Goal: Information Seeking & Learning: Learn about a topic

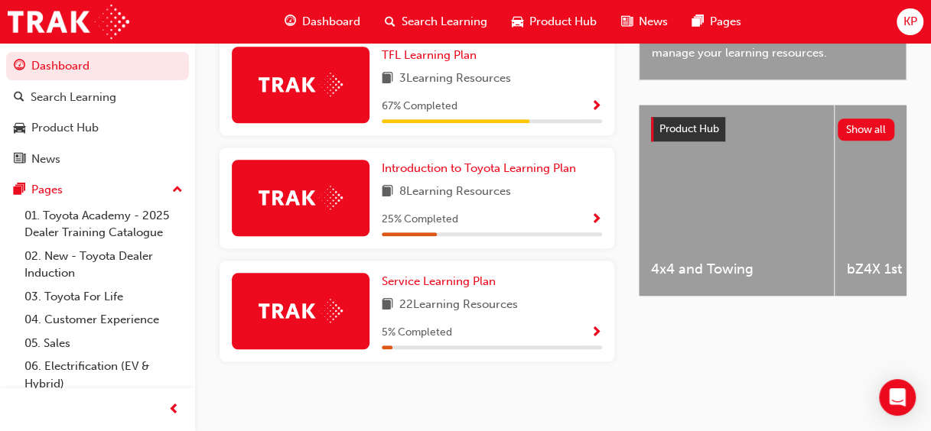
scroll to position [550, 0]
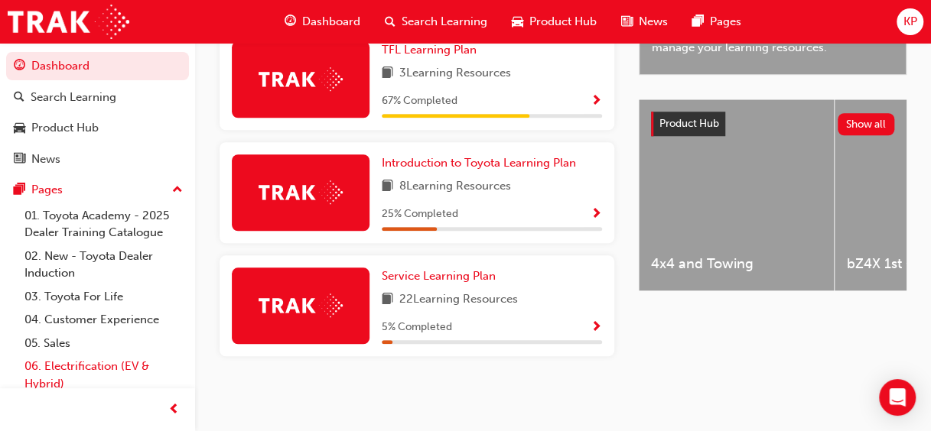
click at [110, 366] on link "06. Electrification (EV & Hybrid)" at bounding box center [103, 375] width 171 height 41
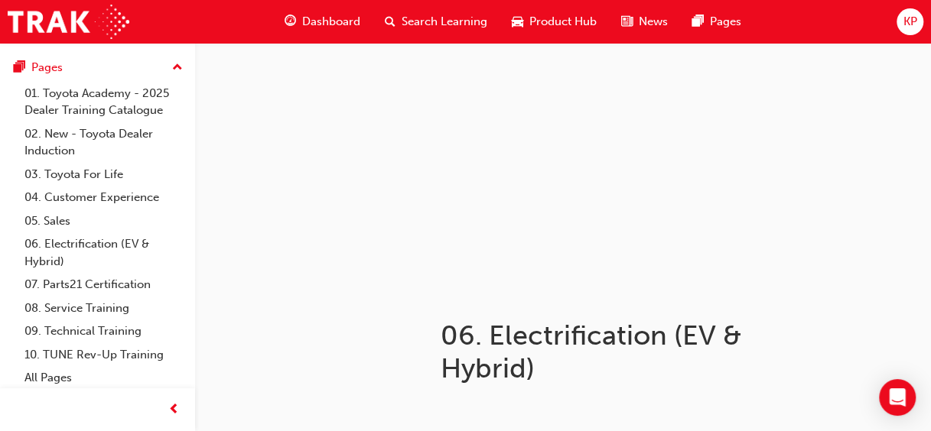
scroll to position [124, 0]
click at [112, 307] on link "08. Service Training" at bounding box center [103, 307] width 171 height 24
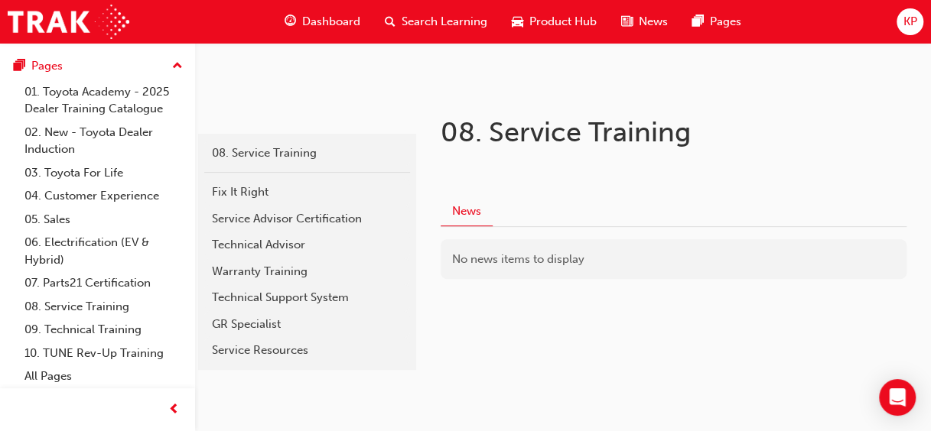
scroll to position [234, 0]
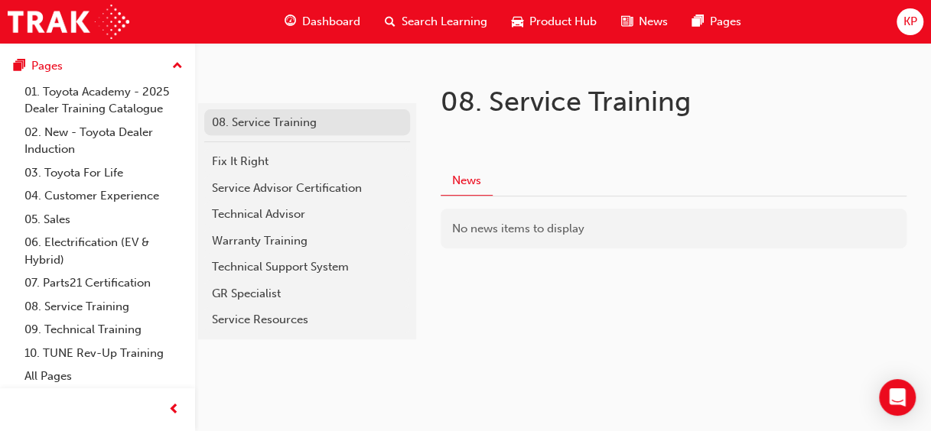
click at [334, 124] on div "08. Service Training" at bounding box center [307, 123] width 190 height 18
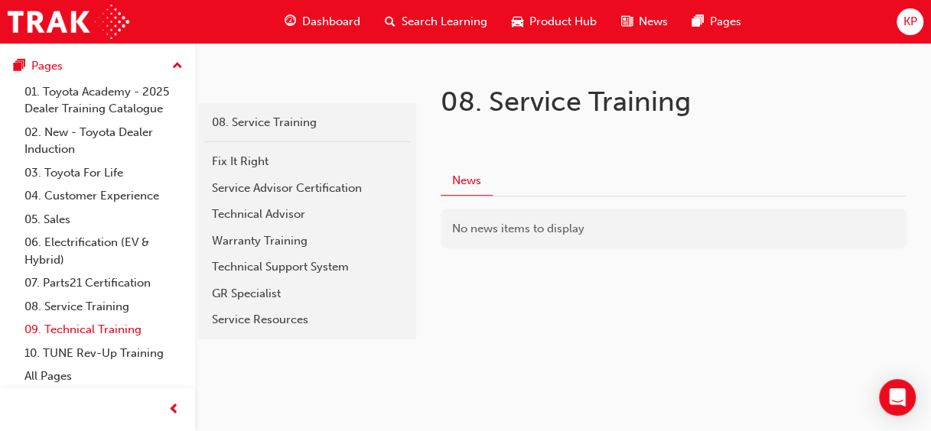
click at [90, 331] on link "09. Technical Training" at bounding box center [103, 330] width 171 height 24
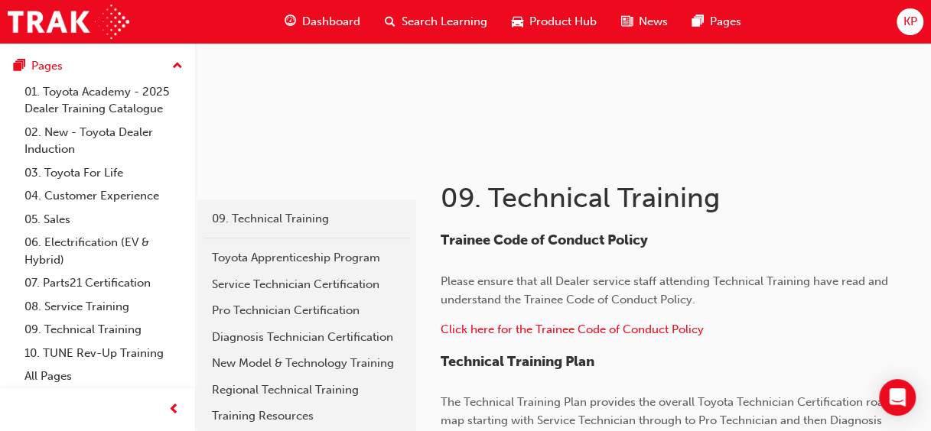
scroll to position [153, 0]
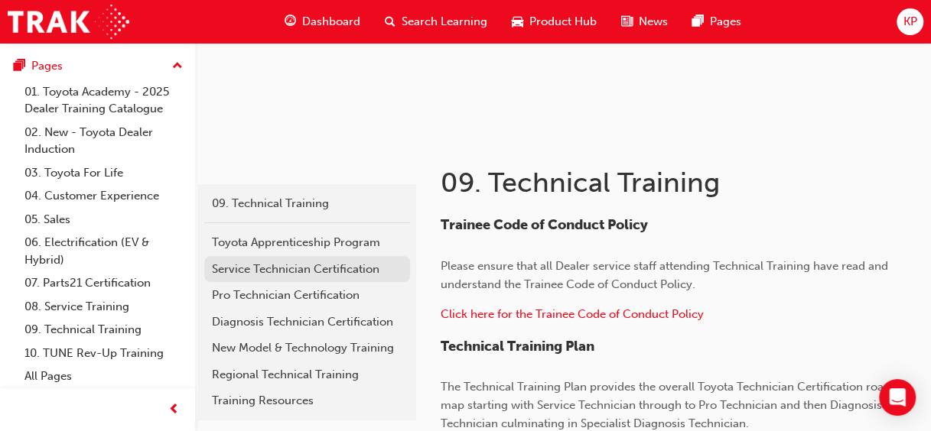
click at [271, 267] on div "Service Technician Certification" at bounding box center [307, 270] width 190 height 18
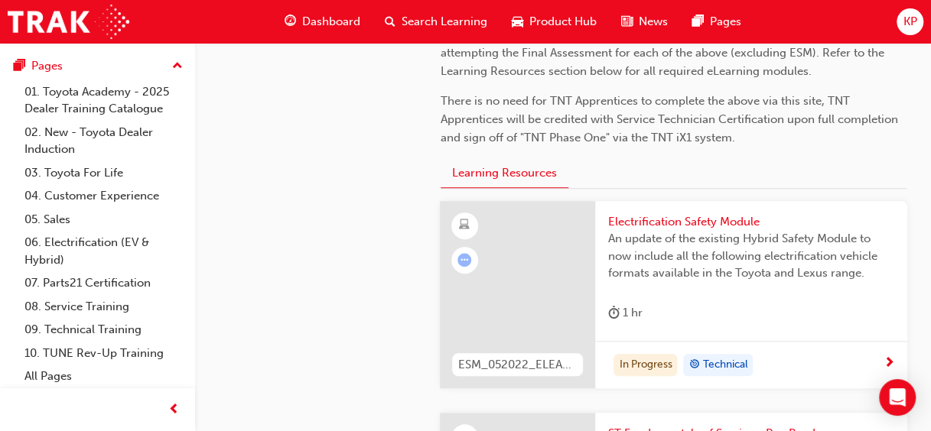
scroll to position [448, 0]
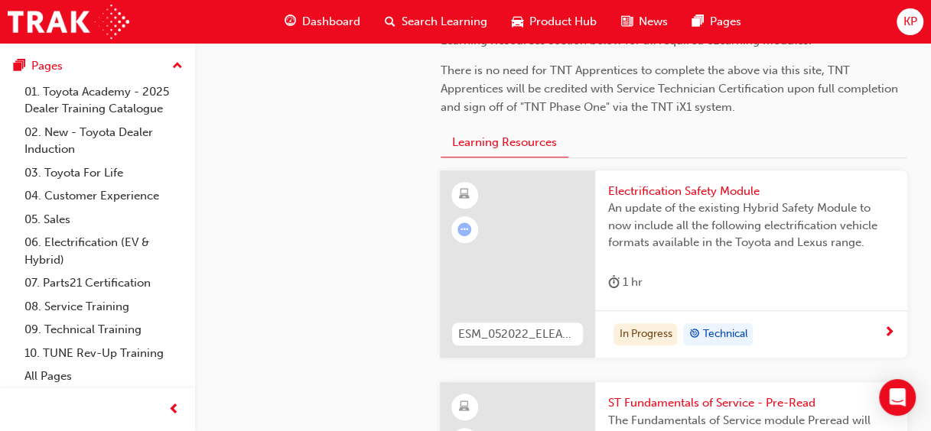
click at [506, 244] on div at bounding box center [518, 265] width 156 height 188
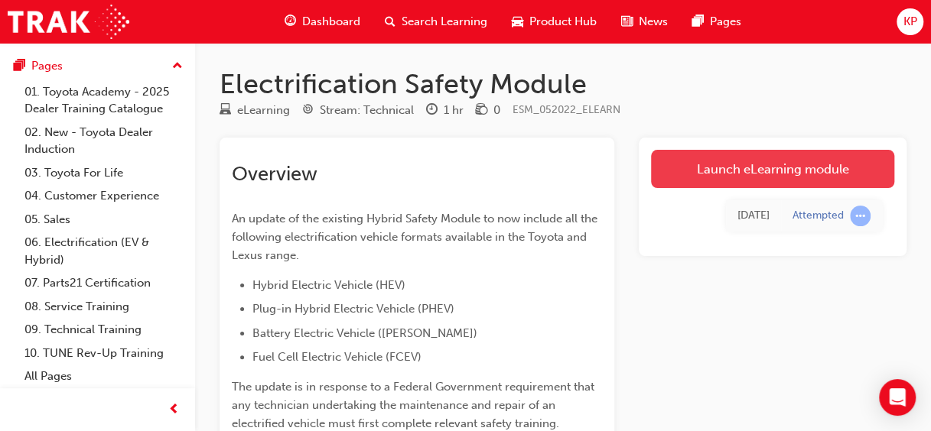
click at [785, 170] on link "Launch eLearning module" at bounding box center [772, 169] width 243 height 38
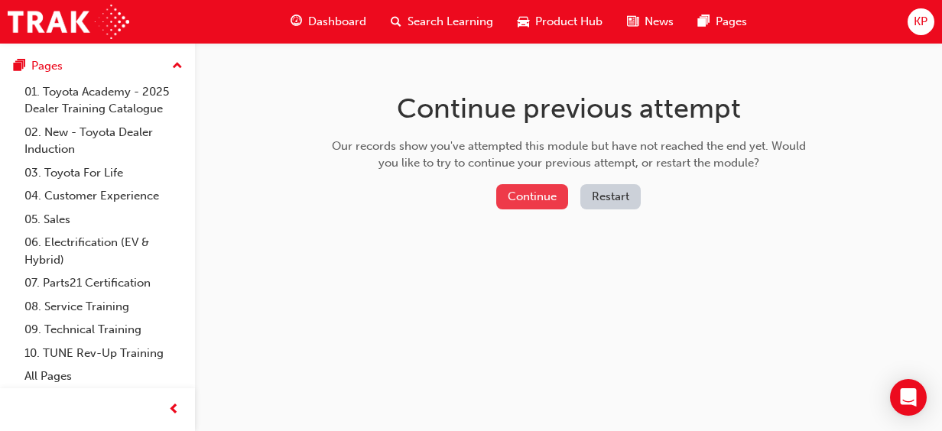
click at [529, 188] on button "Continue" at bounding box center [532, 196] width 72 height 25
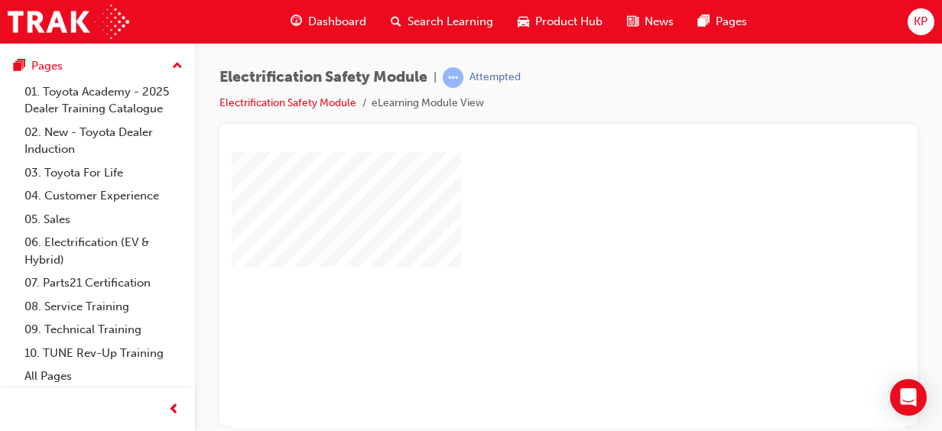
click at [893, 158] on html "Loading..." at bounding box center [569, 154] width 674 height 6
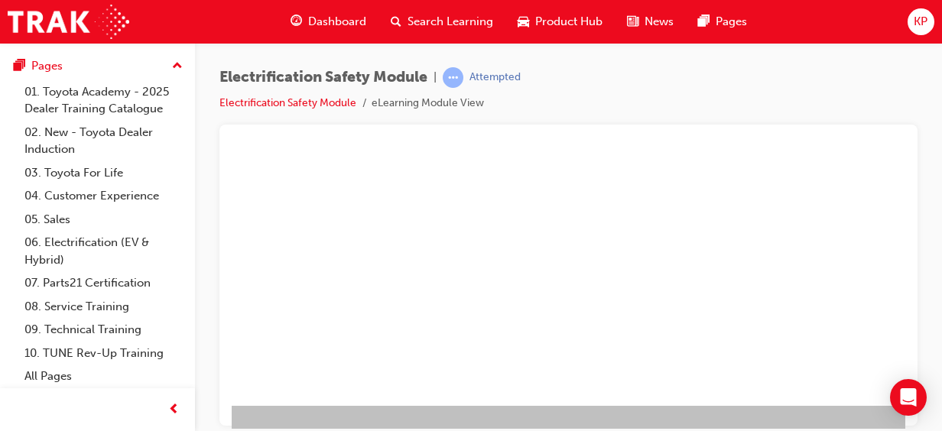
scroll to position [308, 278]
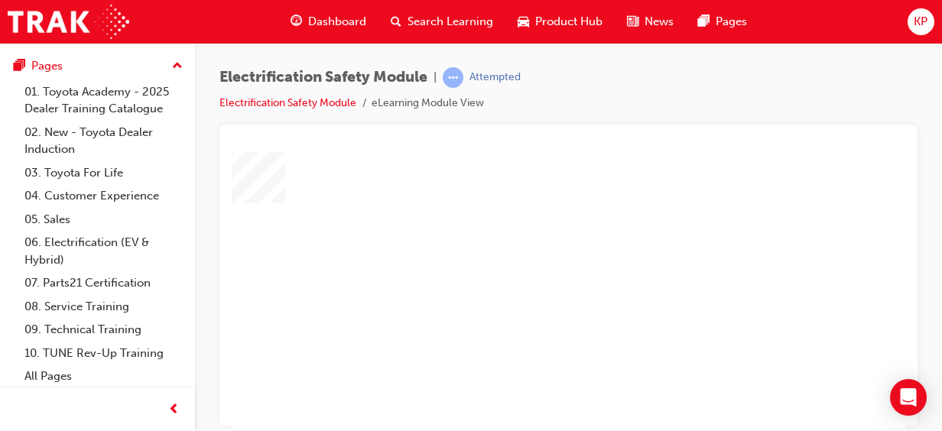
scroll to position [63, 95]
click at [430, 182] on div "play" at bounding box center [430, 182] width 0 height 0
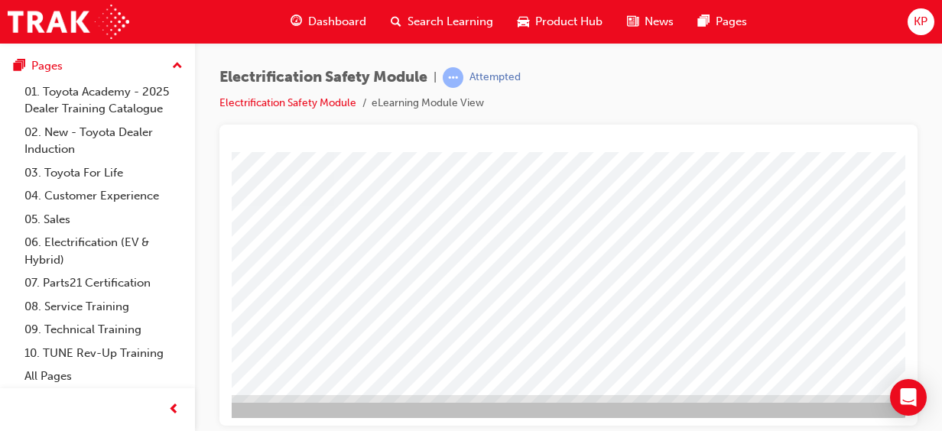
scroll to position [307, 359]
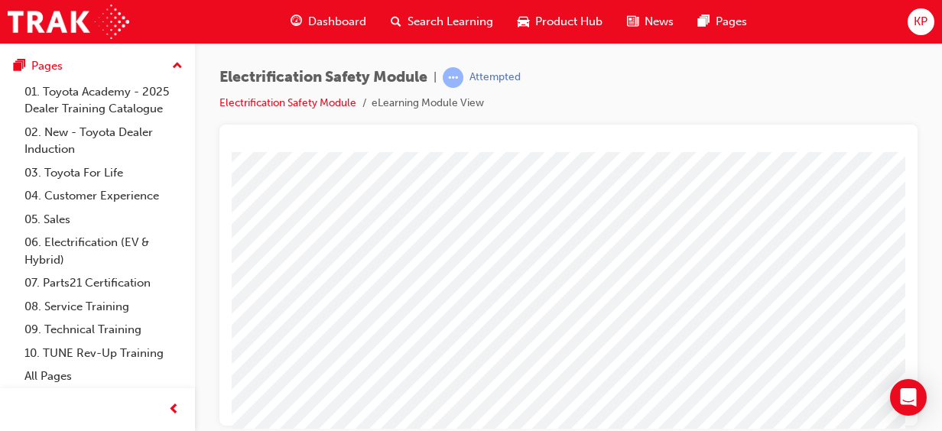
scroll to position [96, 187]
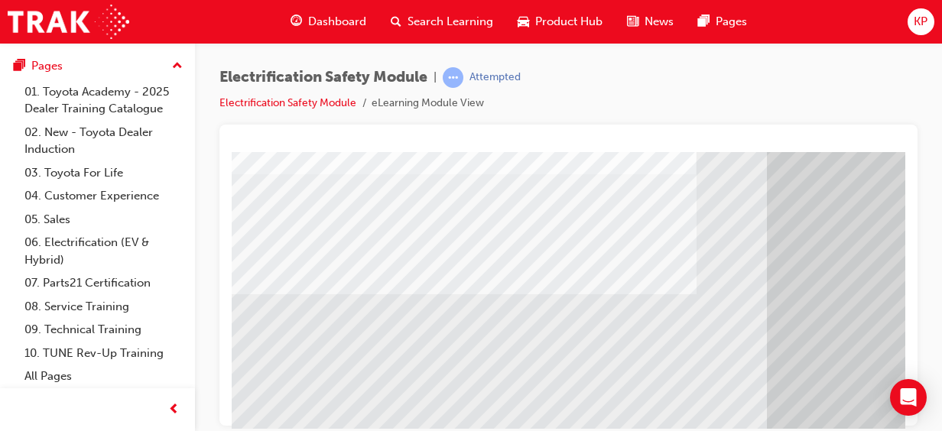
scroll to position [237, 0]
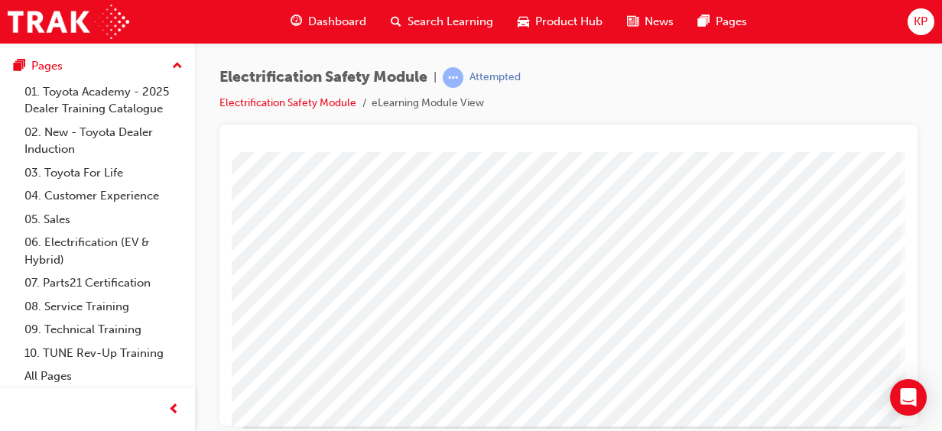
scroll to position [277, 378]
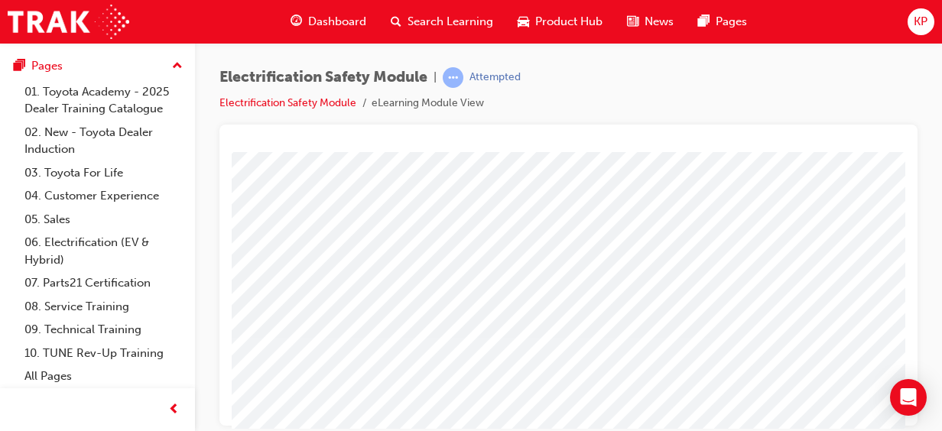
scroll to position [174, 0]
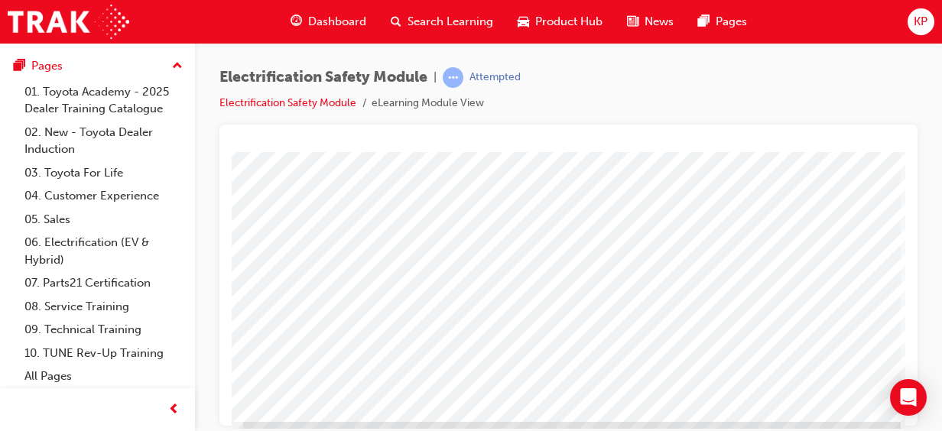
scroll to position [280, 378]
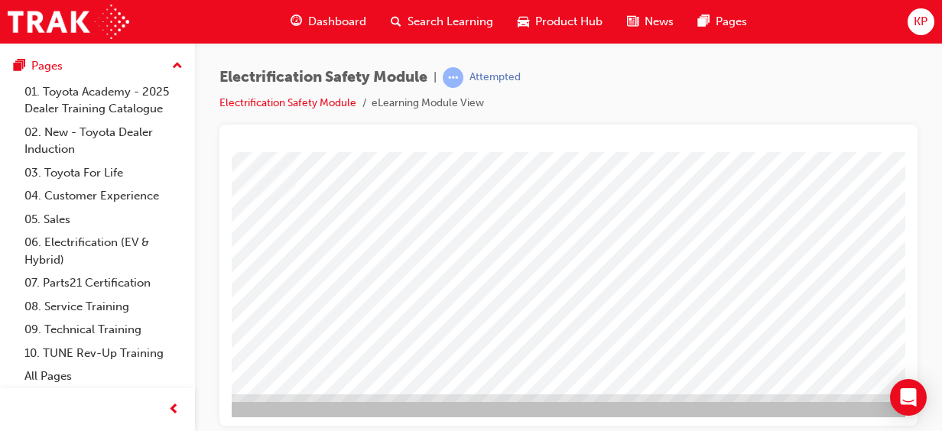
scroll to position [308, 378]
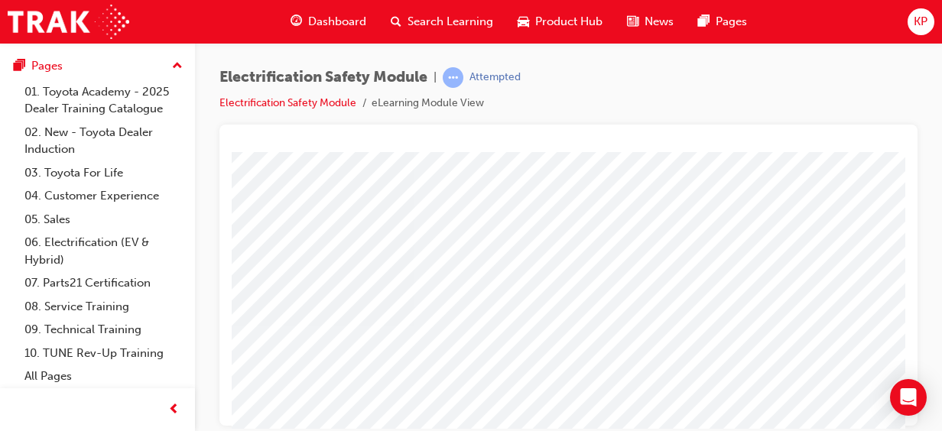
scroll to position [187, 295]
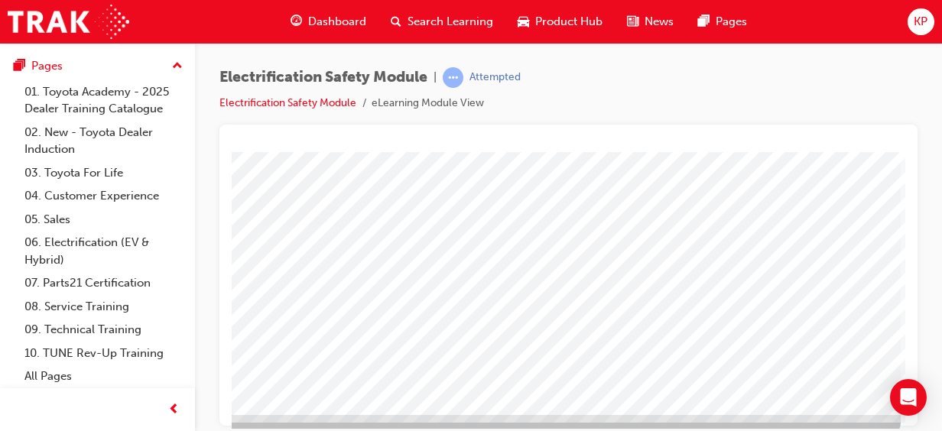
scroll to position [285, 378]
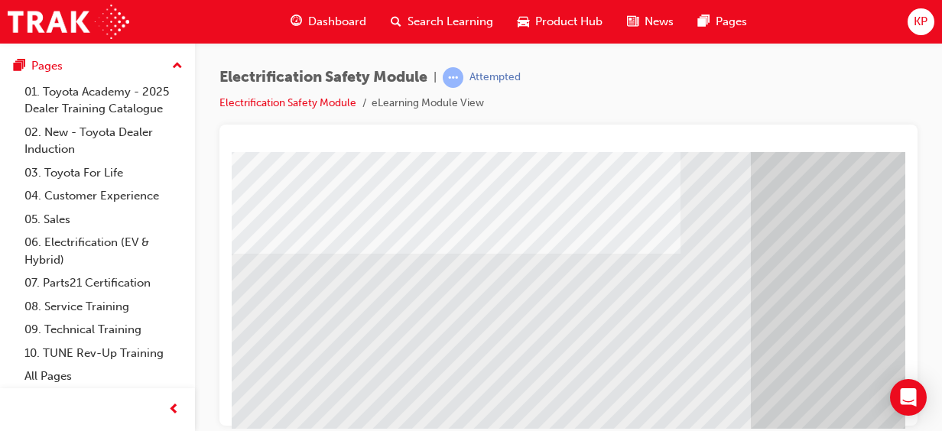
scroll to position [274, 16]
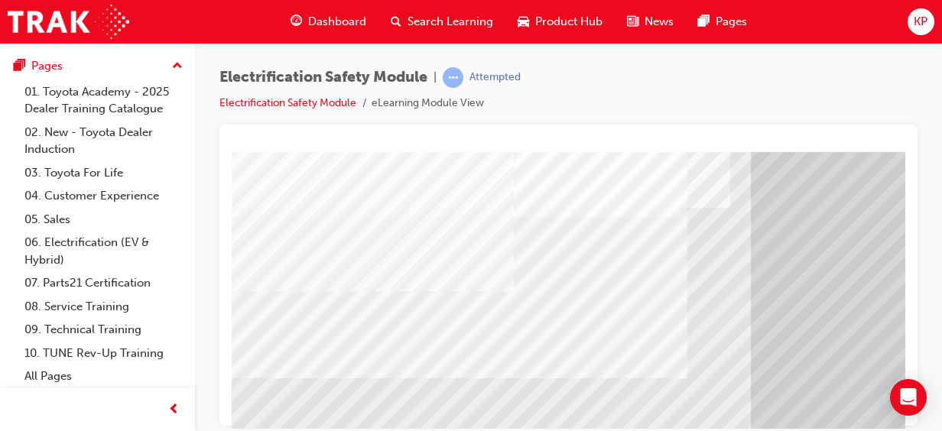
scroll to position [142, 16]
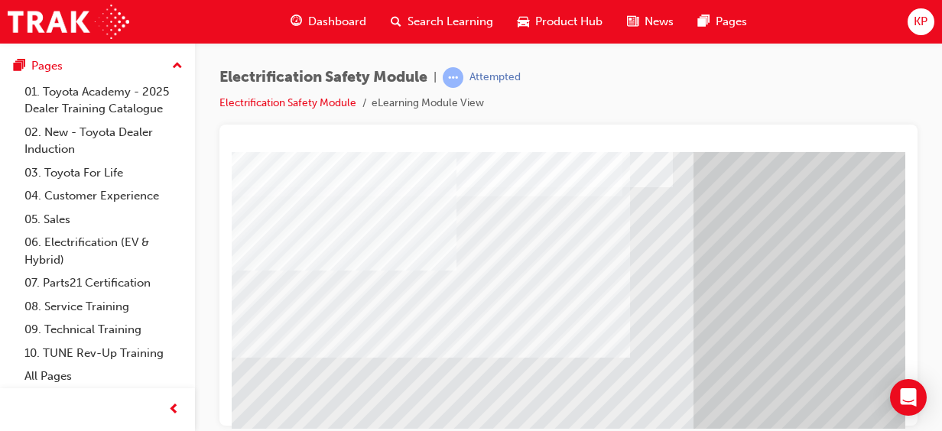
scroll to position [213, 73]
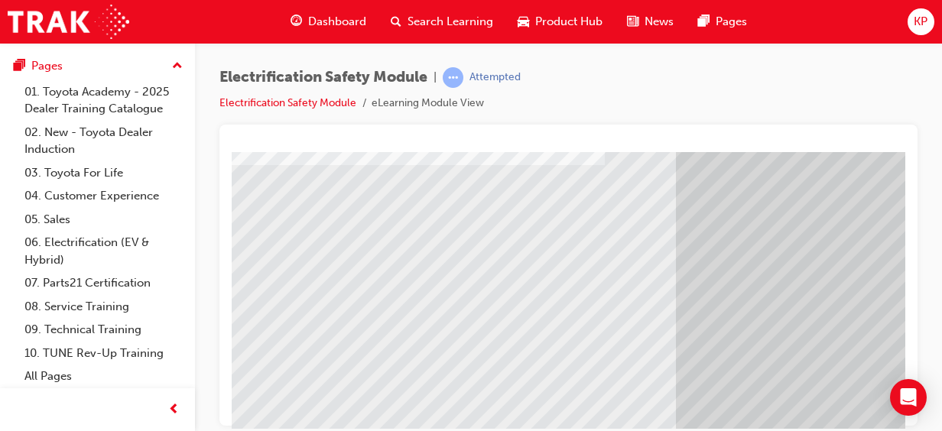
scroll to position [243, 92]
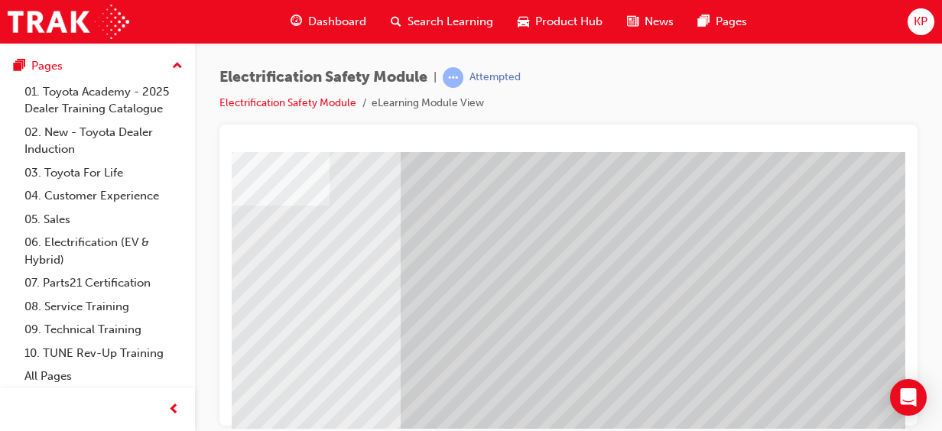
scroll to position [203, 378]
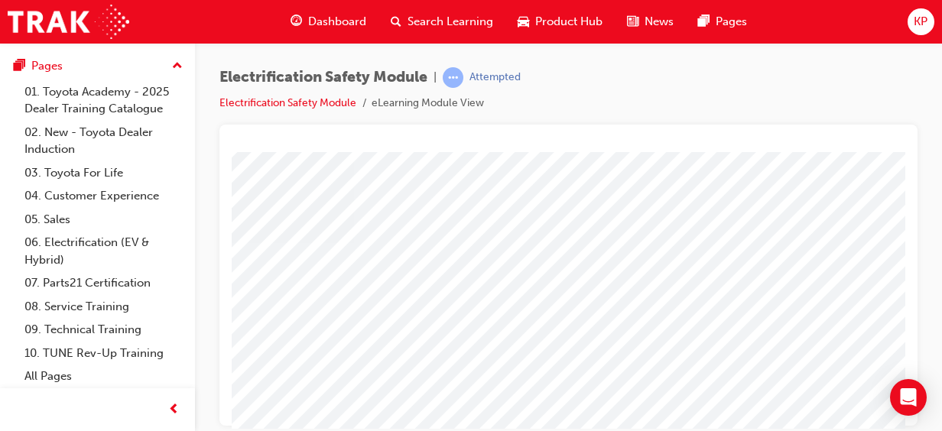
scroll to position [271, 356]
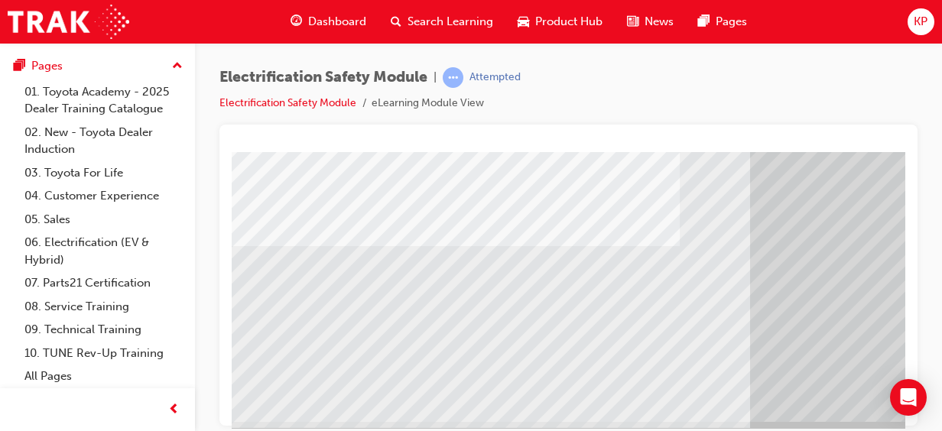
scroll to position [297, 17]
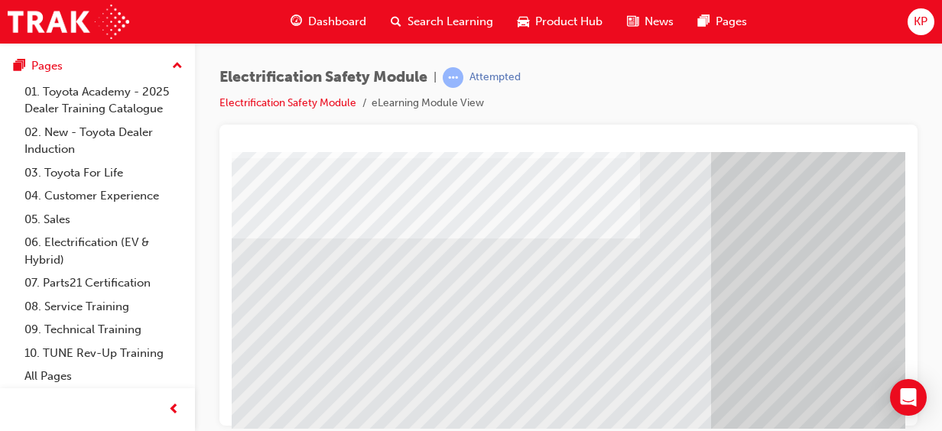
scroll to position [190, 56]
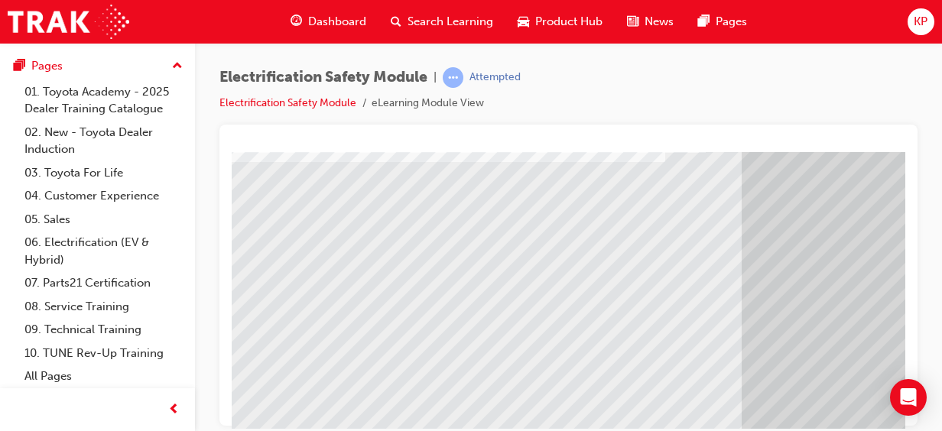
scroll to position [308, 25]
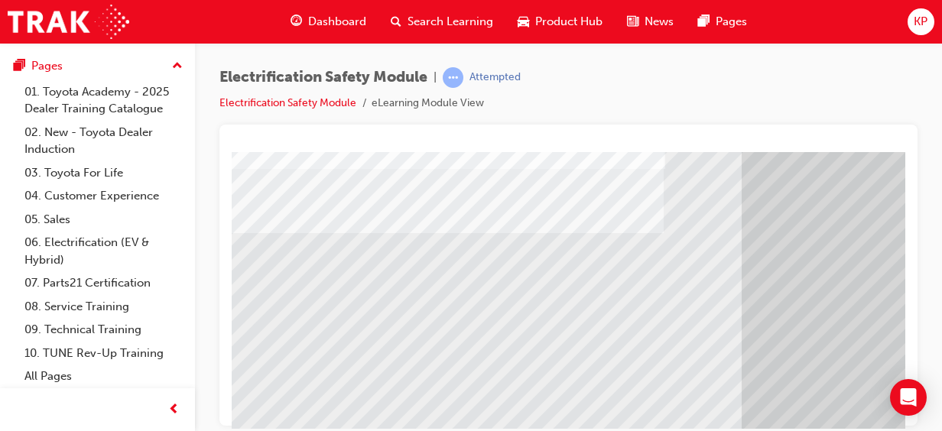
scroll to position [187, 25]
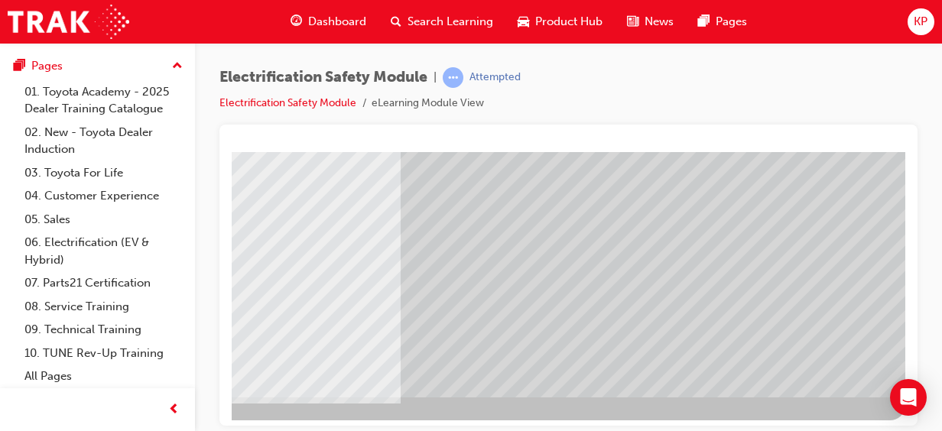
scroll to position [308, 378]
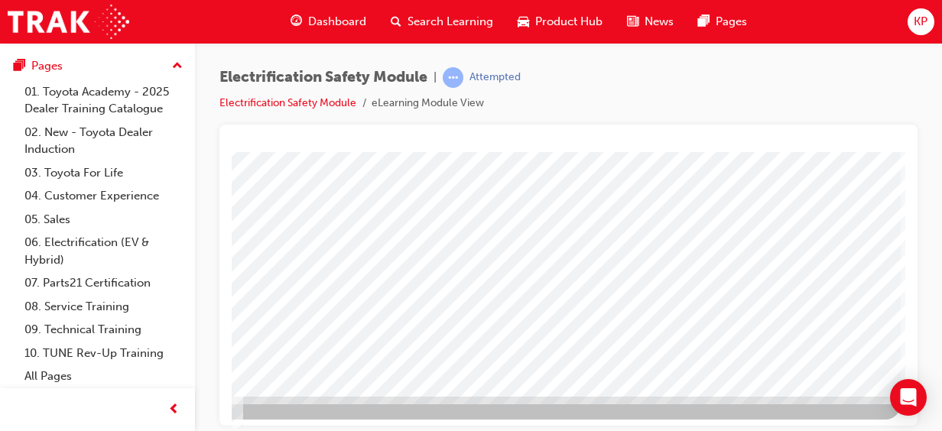
scroll to position [306, 378]
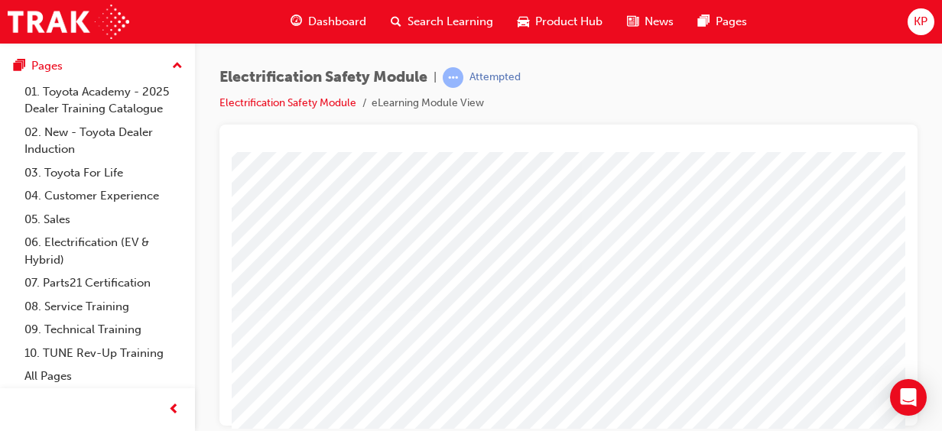
scroll to position [245, 205]
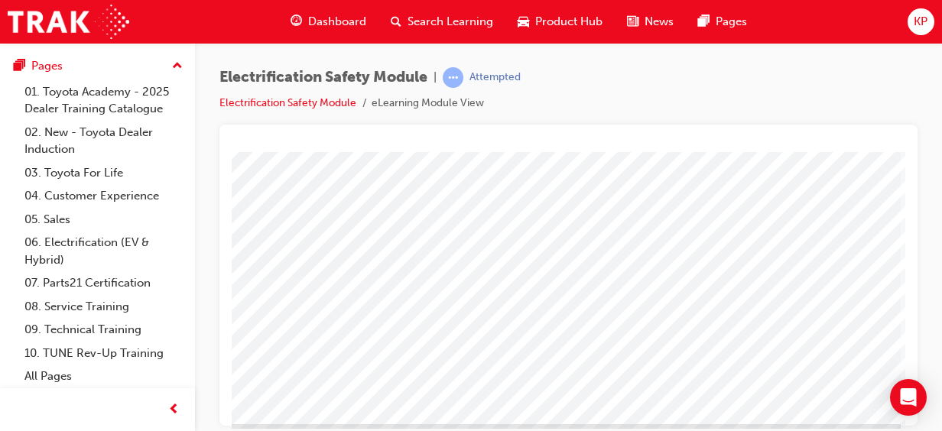
scroll to position [308, 378]
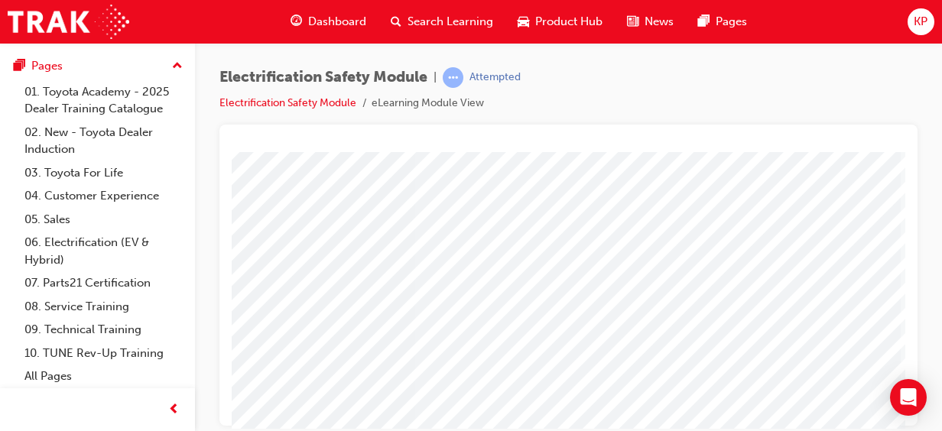
scroll to position [75, 378]
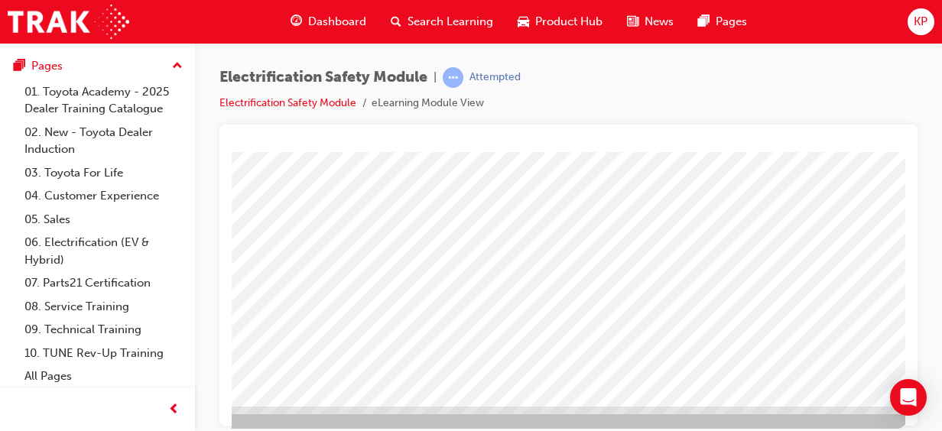
scroll to position [308, 362]
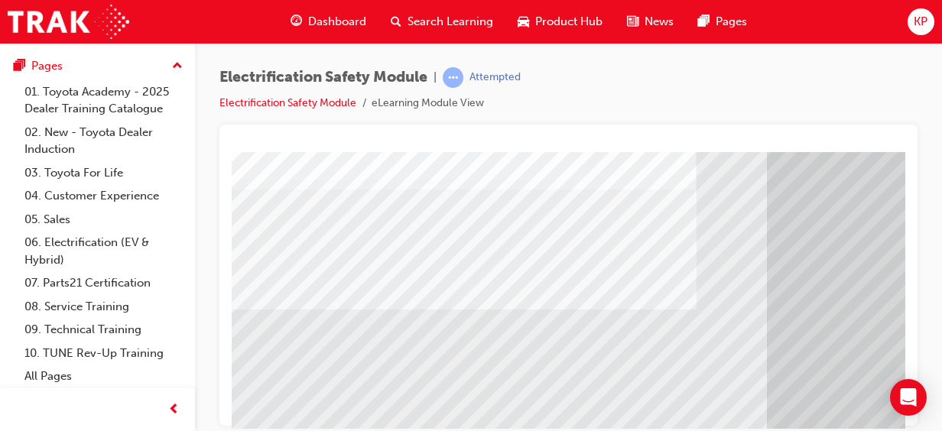
scroll to position [217, 0]
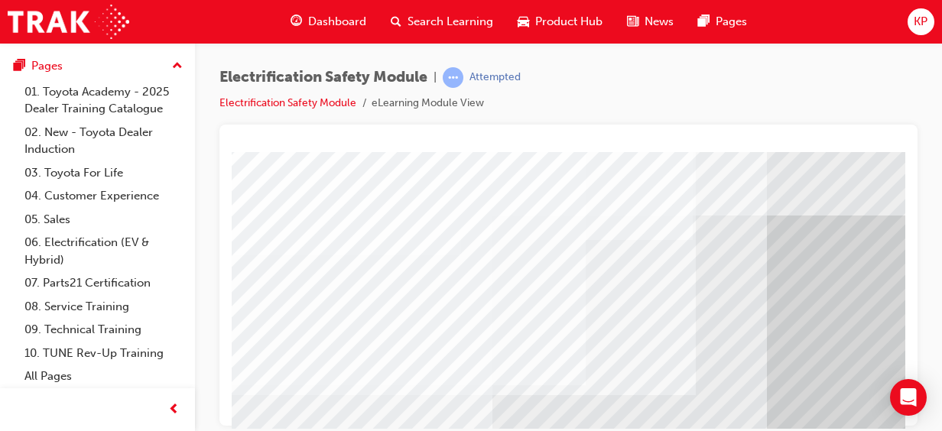
scroll to position [21, 0]
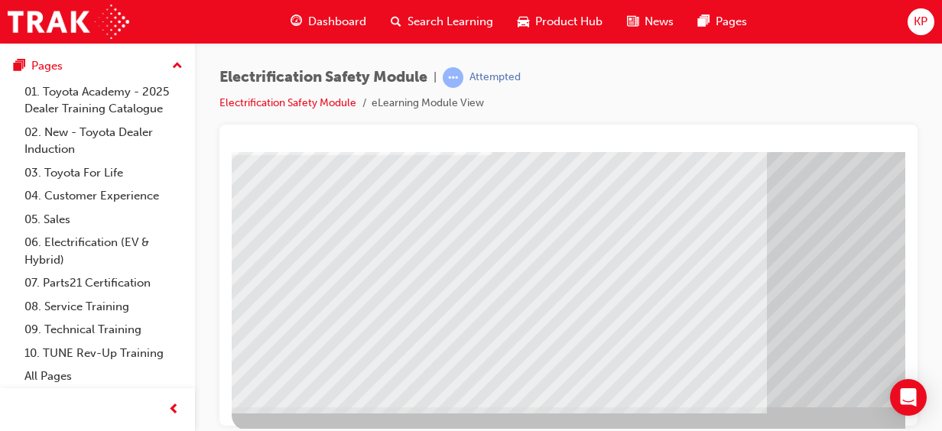
scroll to position [295, 0]
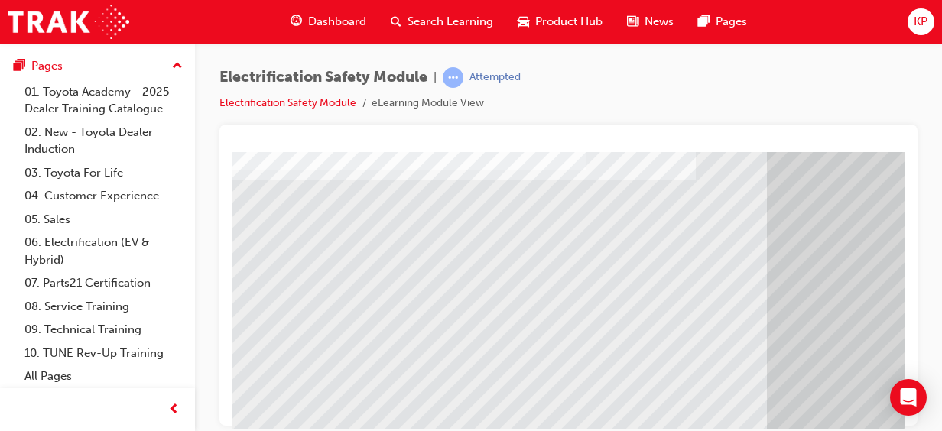
scroll to position [227, 0]
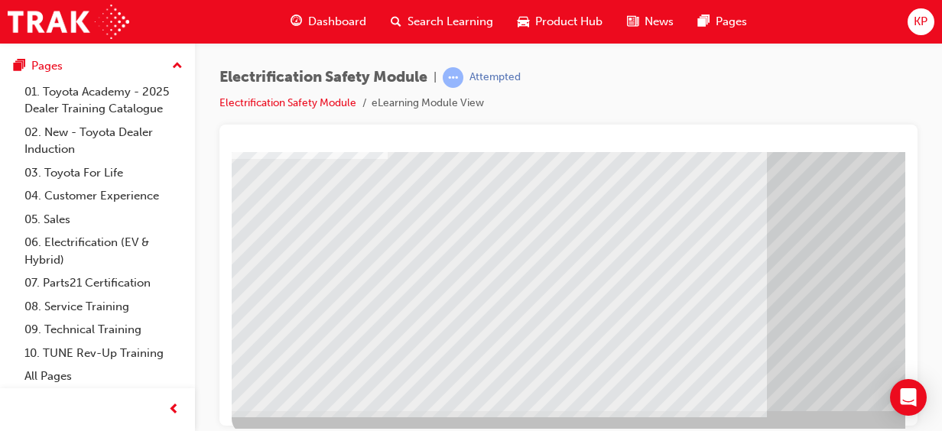
scroll to position [308, 0]
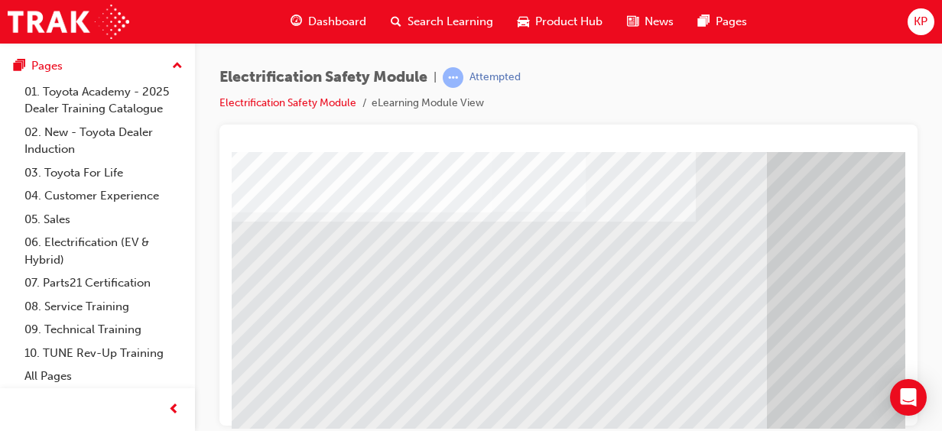
scroll to position [180, 0]
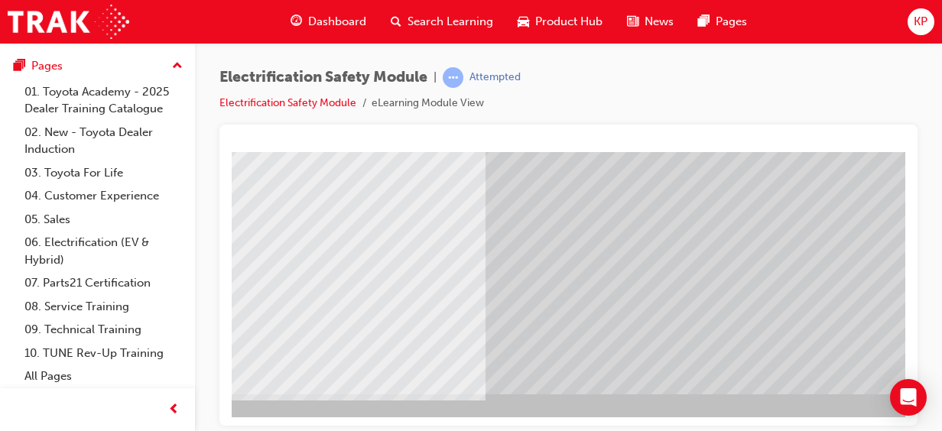
scroll to position [308, 378]
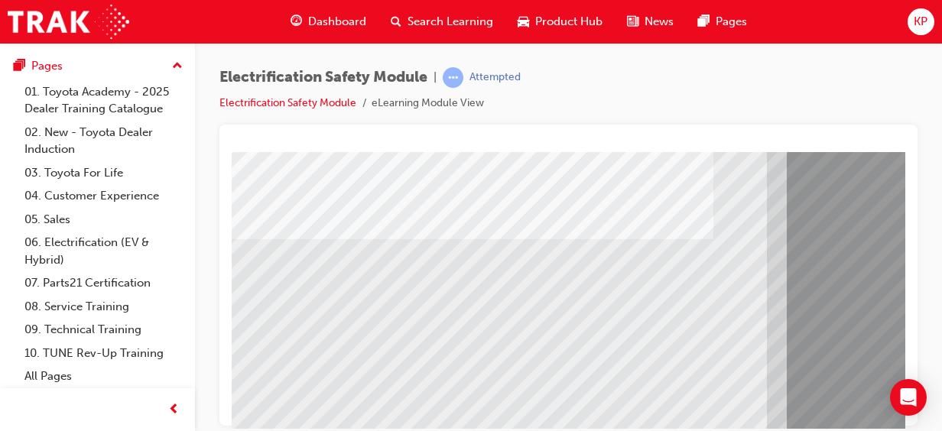
scroll to position [225, 0]
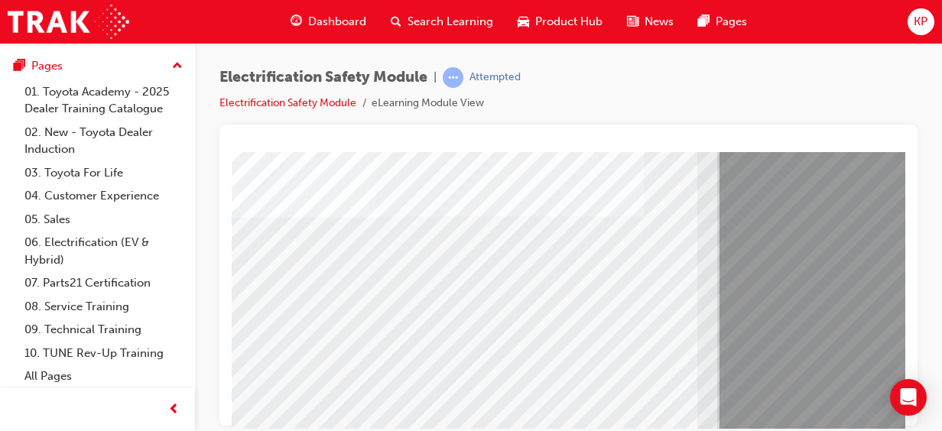
scroll to position [203, 70]
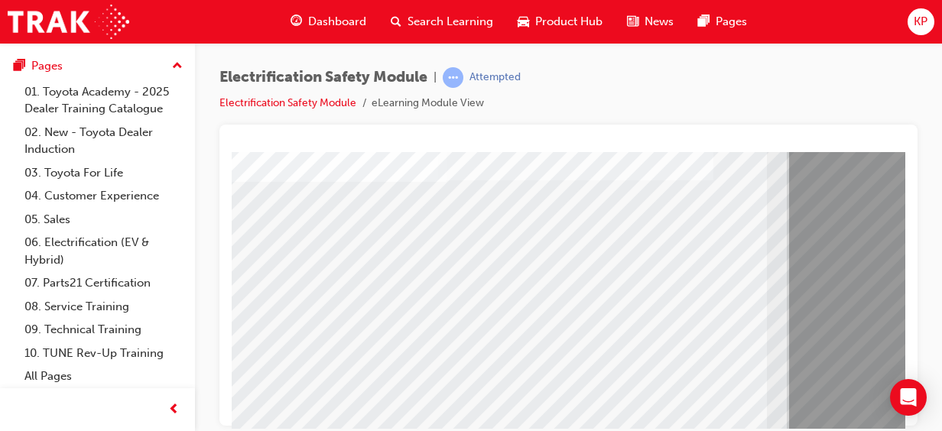
scroll to position [235, 0]
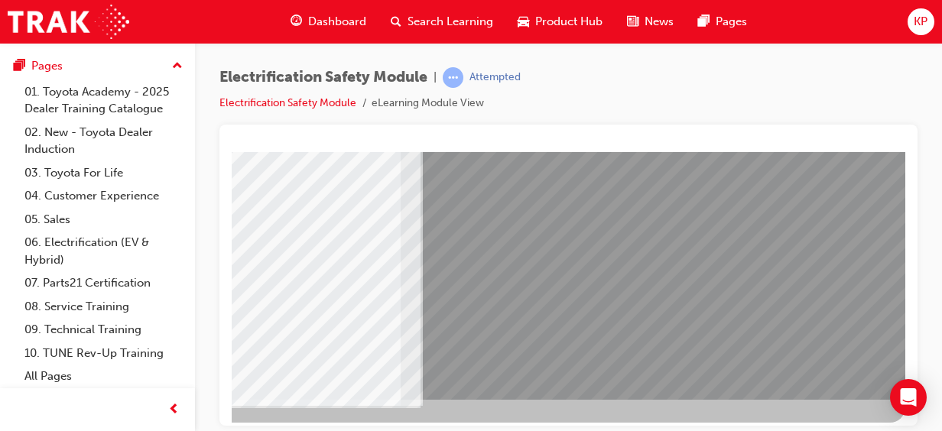
scroll to position [308, 378]
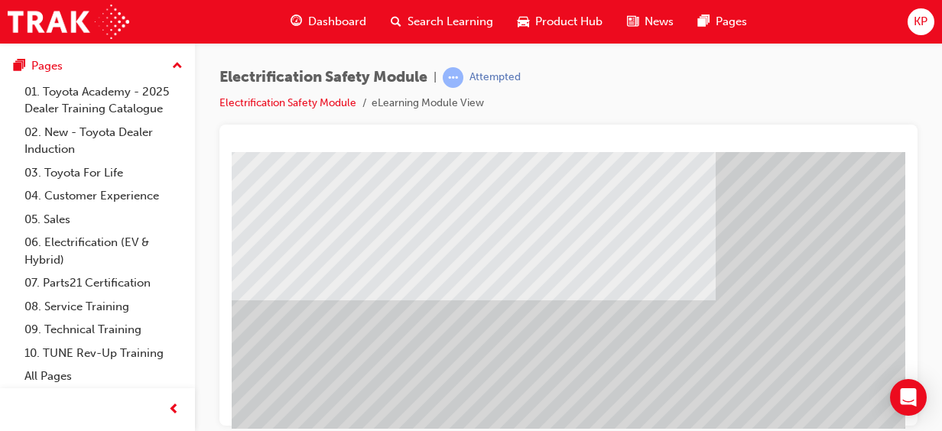
scroll to position [308, 0]
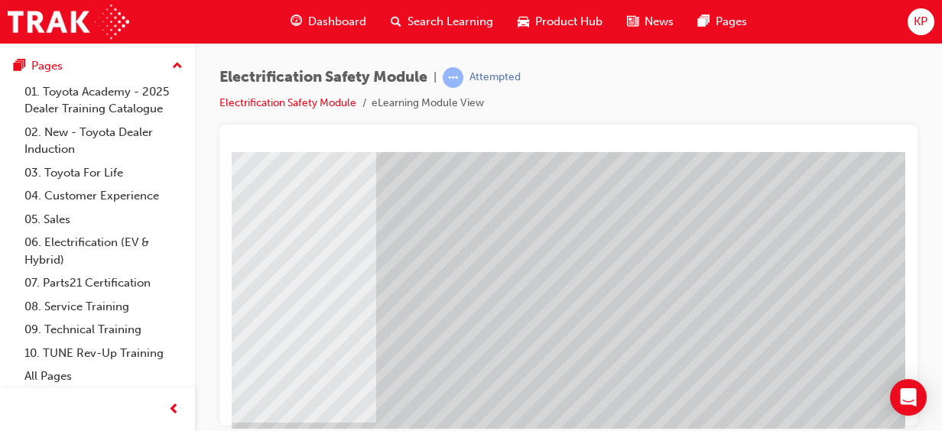
scroll to position [84, 340]
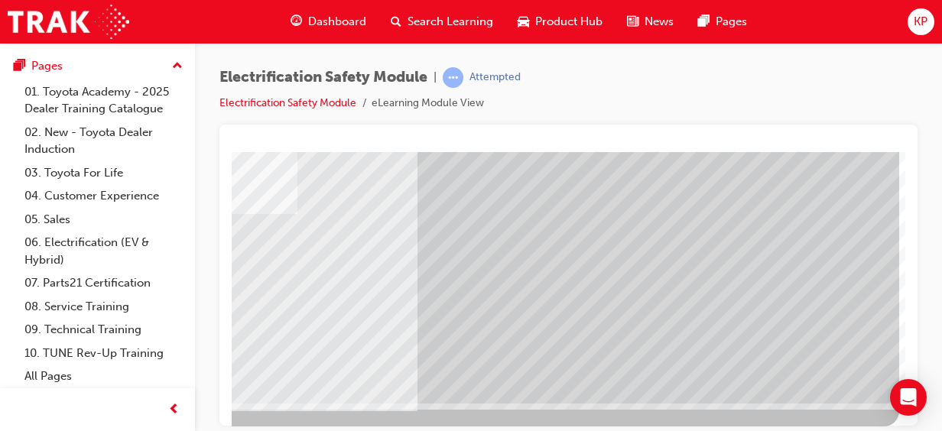
scroll to position [308, 378]
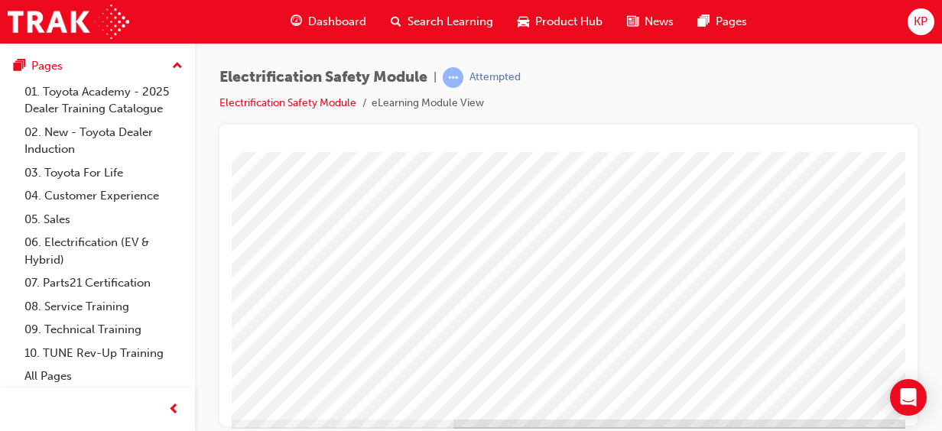
scroll to position [308, 161]
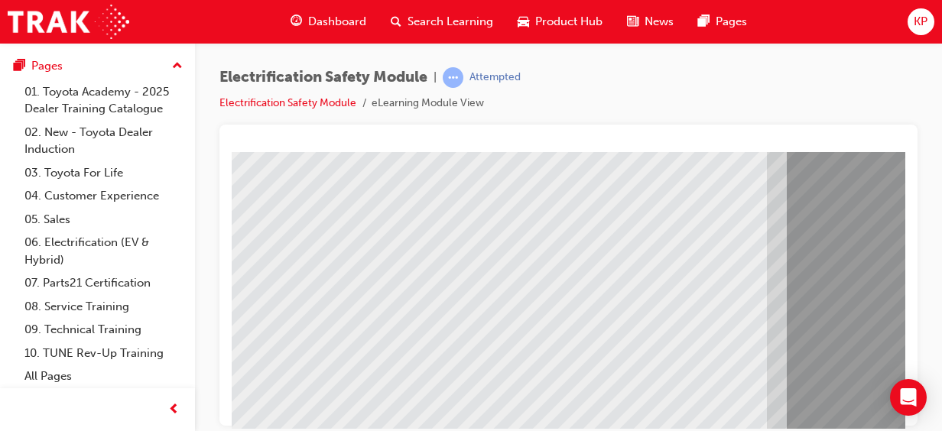
scroll to position [269, 0]
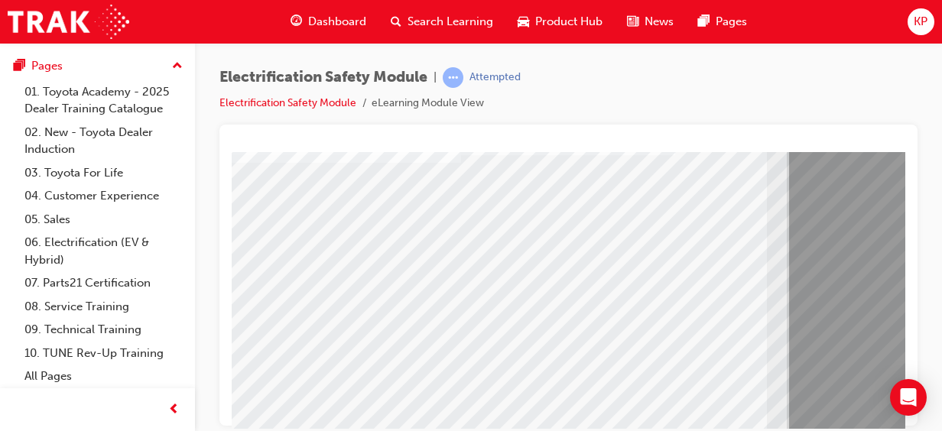
scroll to position [255, 0]
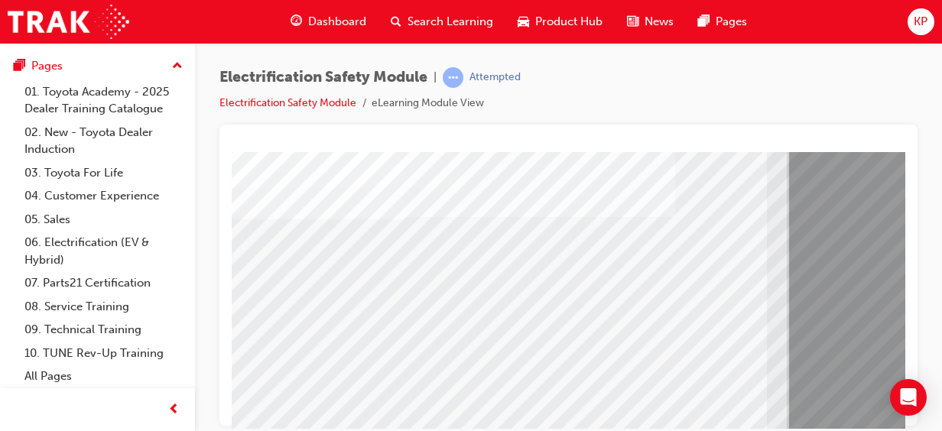
scroll to position [191, 0]
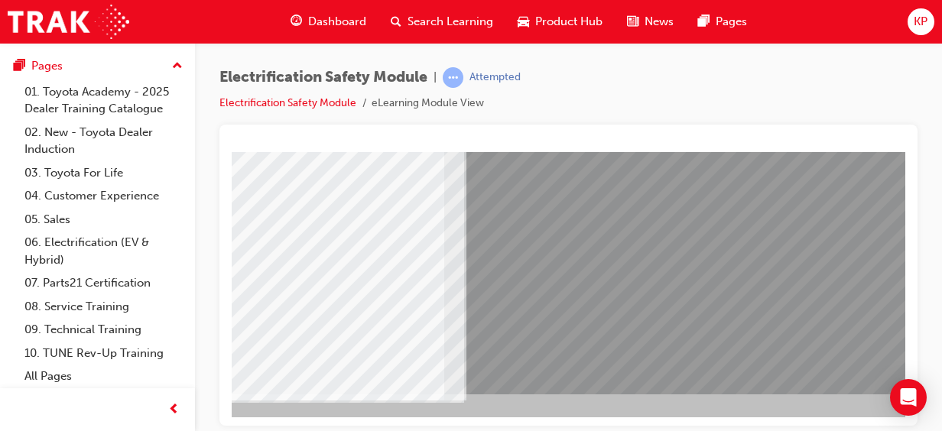
scroll to position [308, 378]
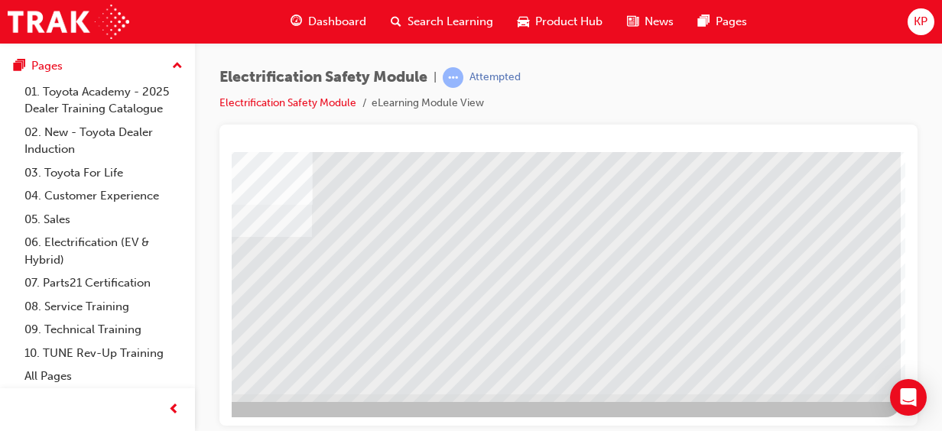
scroll to position [0, 0]
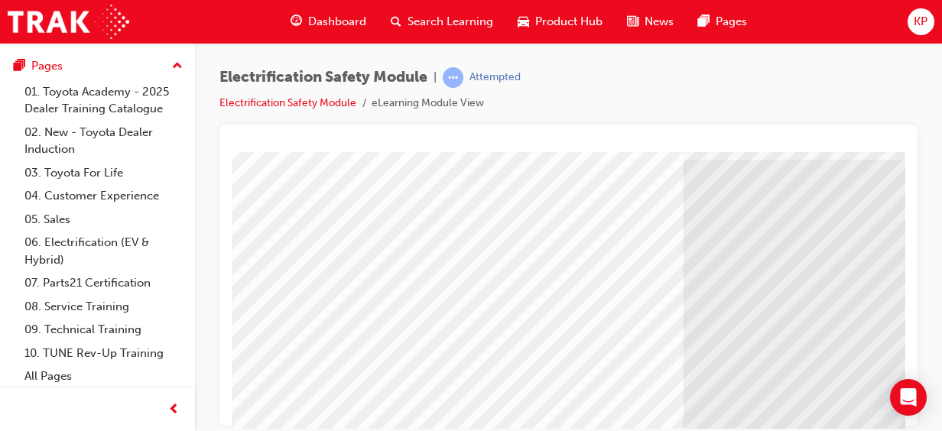
scroll to position [70, 0]
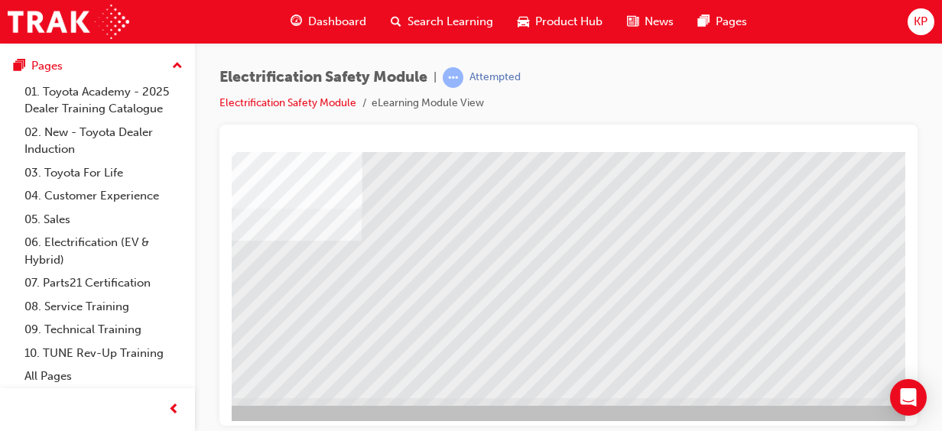
scroll to position [285, 321]
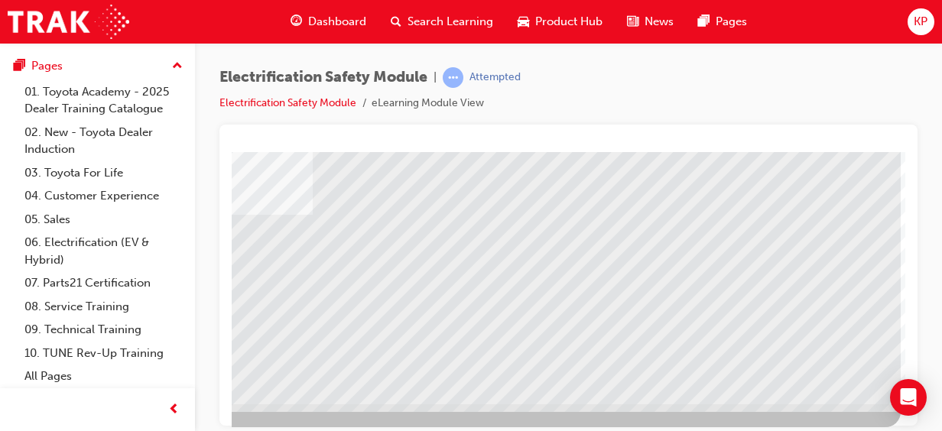
scroll to position [308, 378]
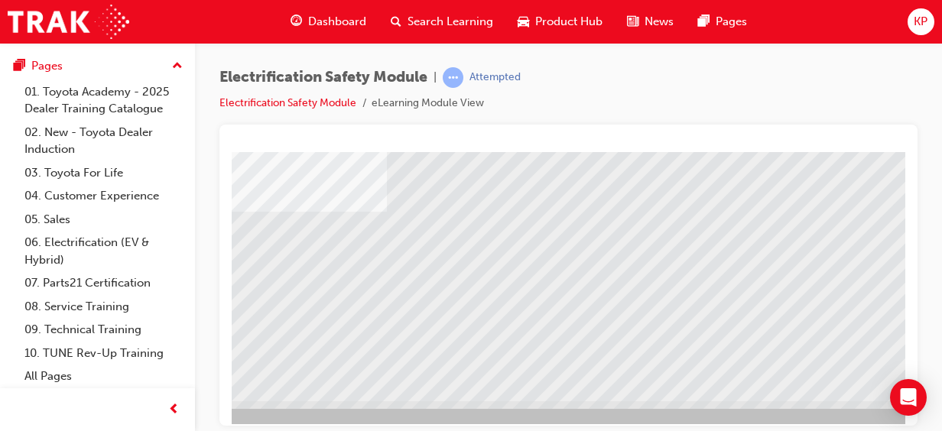
scroll to position [301, 378]
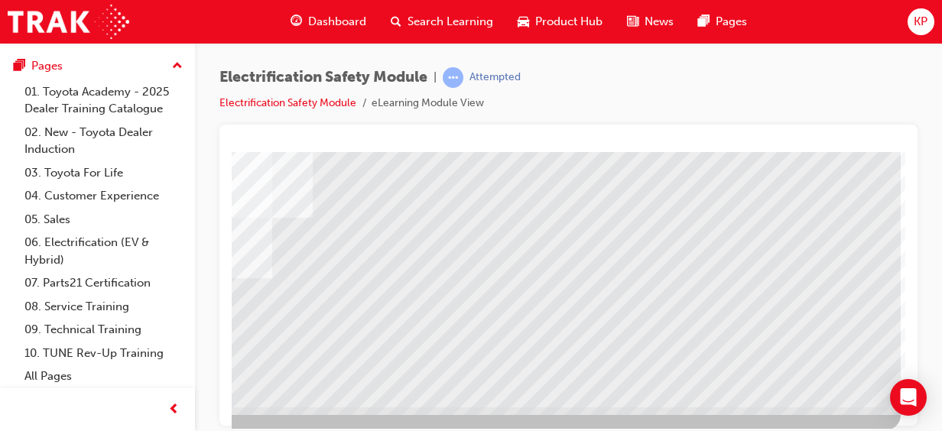
scroll to position [300, 378]
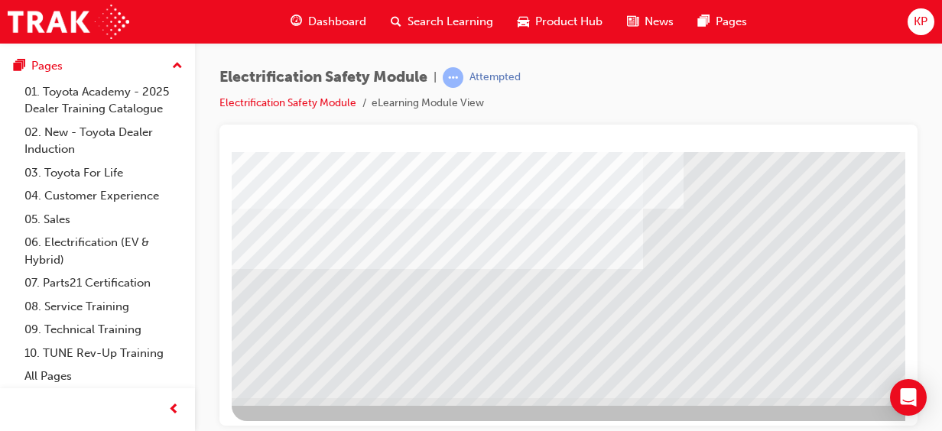
scroll to position [308, 0]
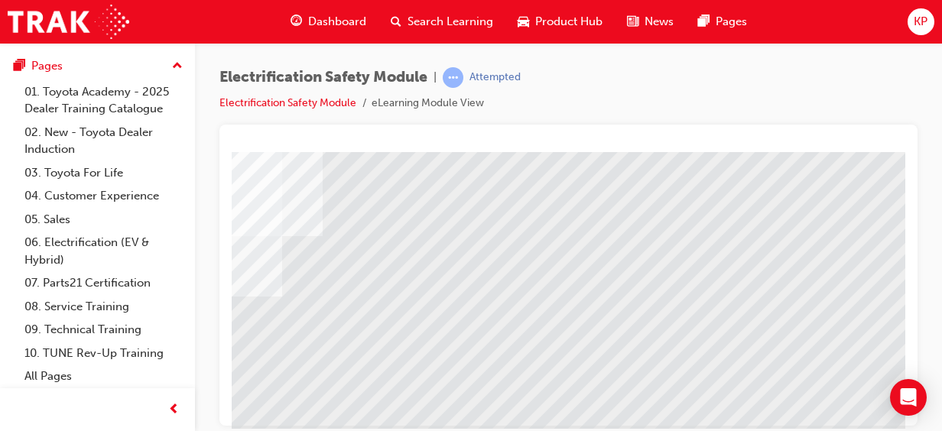
scroll to position [277, 378]
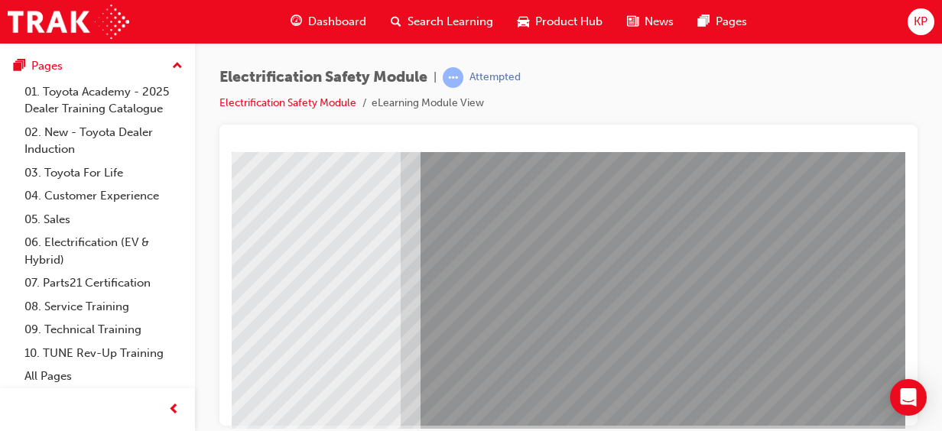
scroll to position [0, 0]
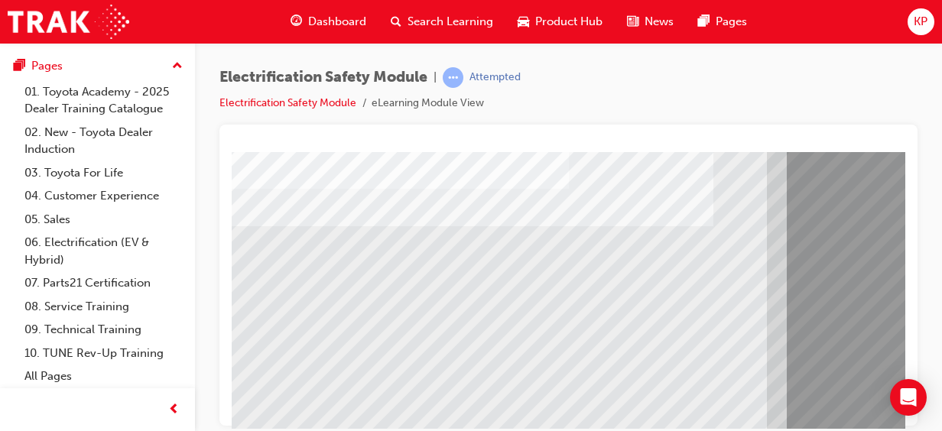
scroll to position [189, 0]
click at [922, 404] on div "Open Intercom Messenger" at bounding box center [909, 398] width 41 height 41
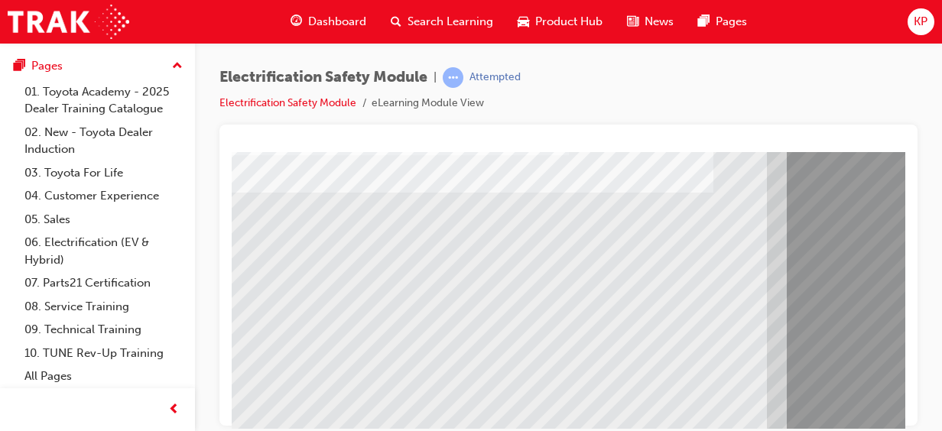
scroll to position [224, 0]
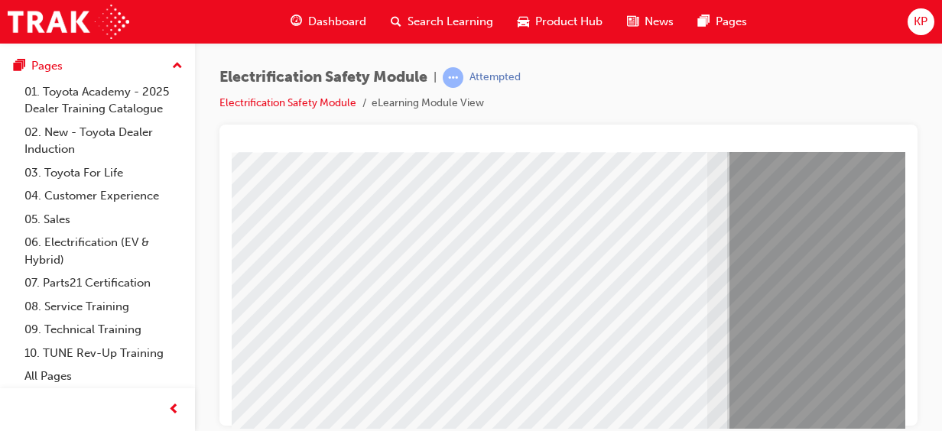
scroll to position [262, 58]
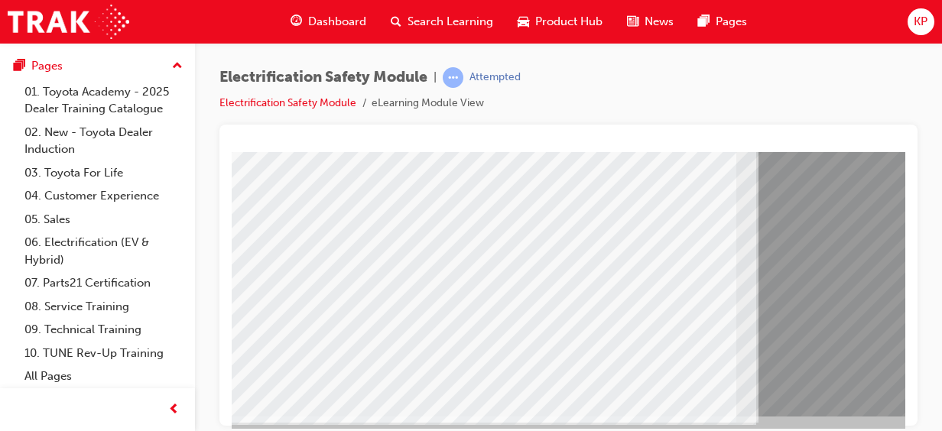
scroll to position [308, 0]
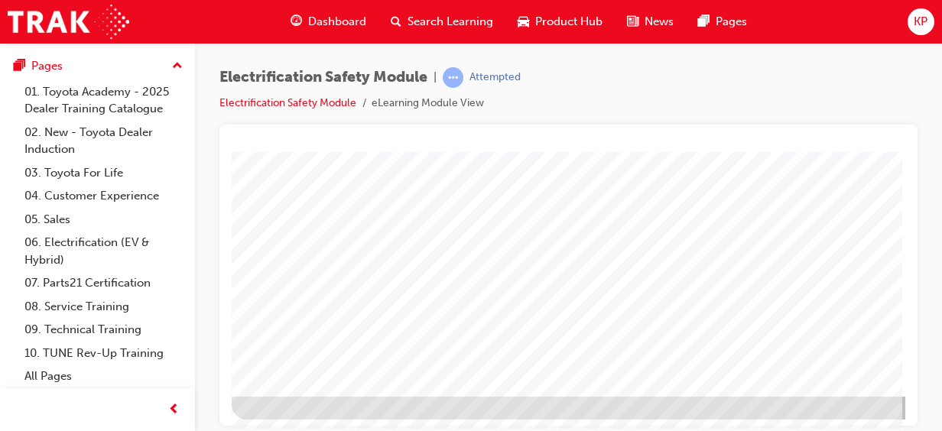
scroll to position [307, 0]
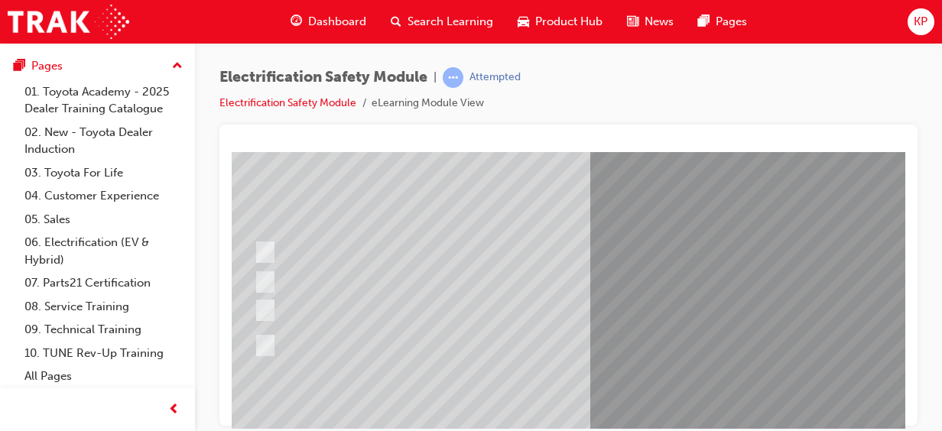
scroll to position [135, 34]
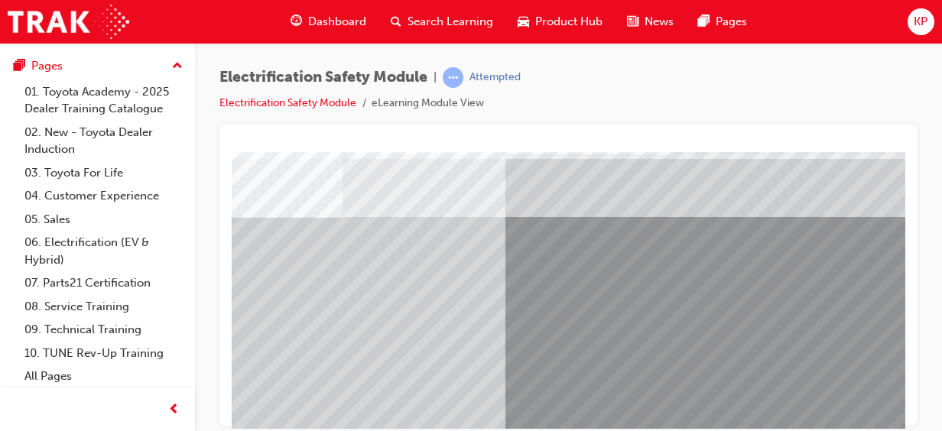
click at [664, 391] on div at bounding box center [464, 394] width 598 height 28
click at [689, 380] on div at bounding box center [464, 394] width 598 height 28
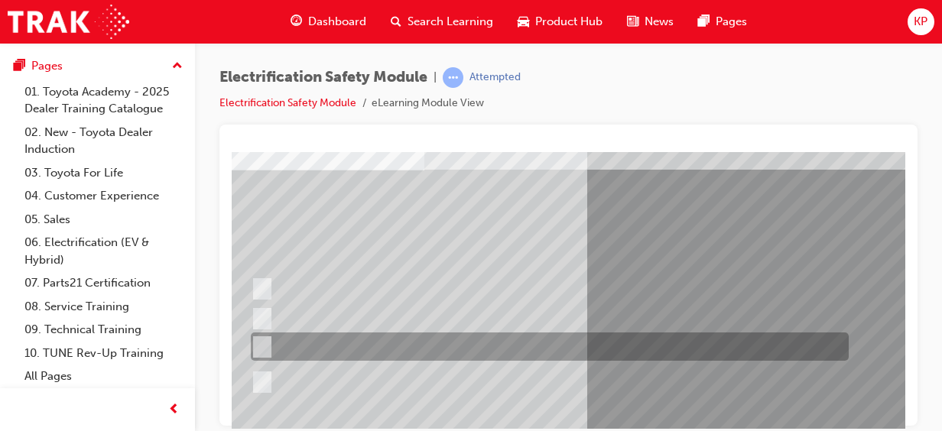
scroll to position [96, 37]
click at [540, 377] on div at bounding box center [546, 382] width 598 height 56
radio input "false"
radio input "true"
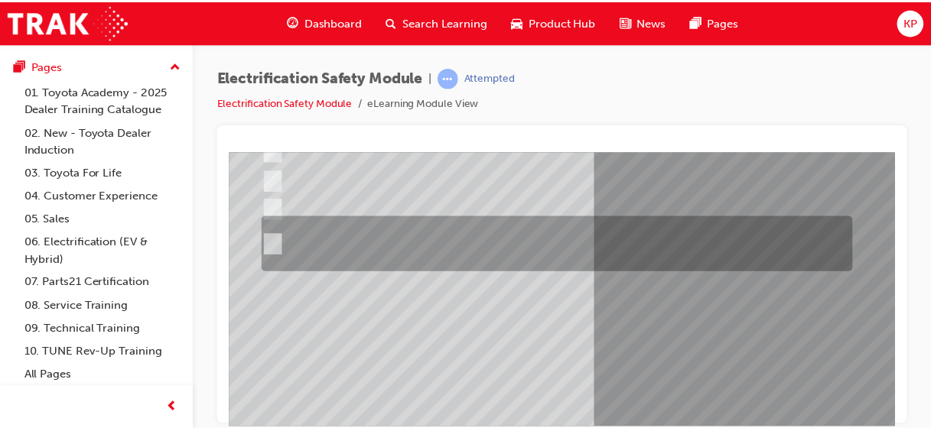
scroll to position [236, 23]
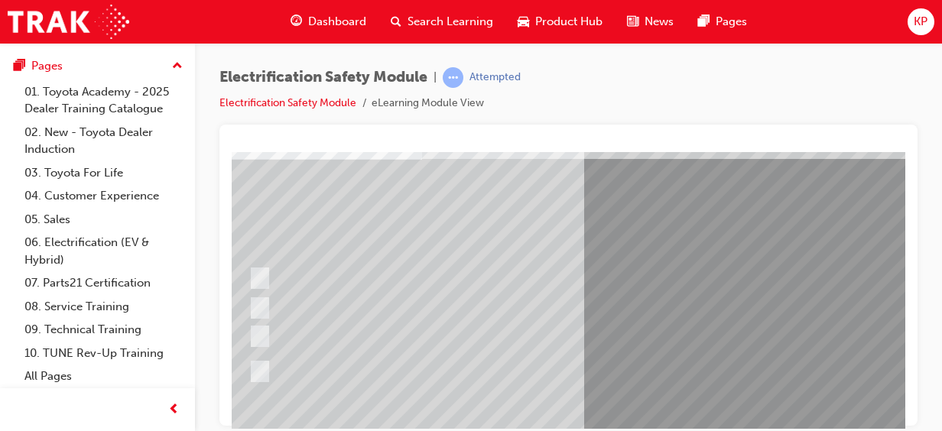
scroll to position [109, 39]
click at [749, 310] on div at bounding box center [544, 306] width 598 height 28
click at [254, 323] on div at bounding box center [544, 334] width 598 height 28
click at [252, 317] on div at bounding box center [544, 306] width 598 height 28
click at [265, 307] on div at bounding box center [544, 306] width 598 height 28
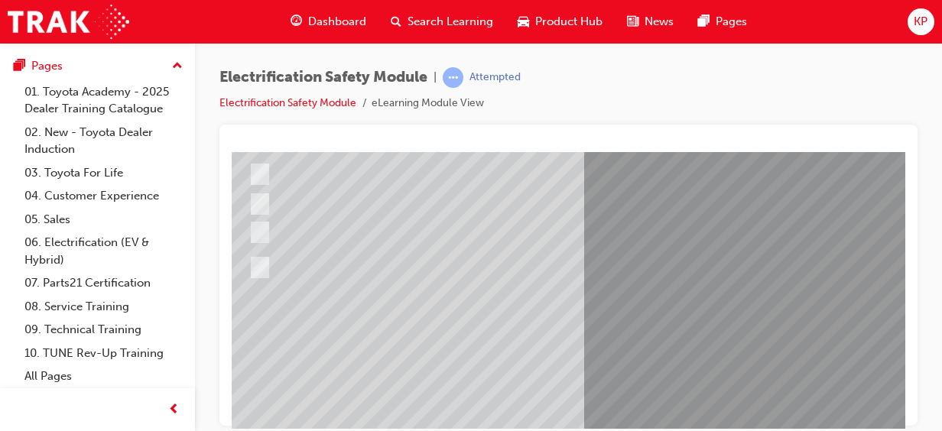
scroll to position [211, 39]
click at [268, 272] on div at bounding box center [544, 267] width 598 height 56
click at [263, 239] on div at bounding box center [544, 267] width 598 height 56
click at [267, 179] on div at bounding box center [544, 174] width 598 height 28
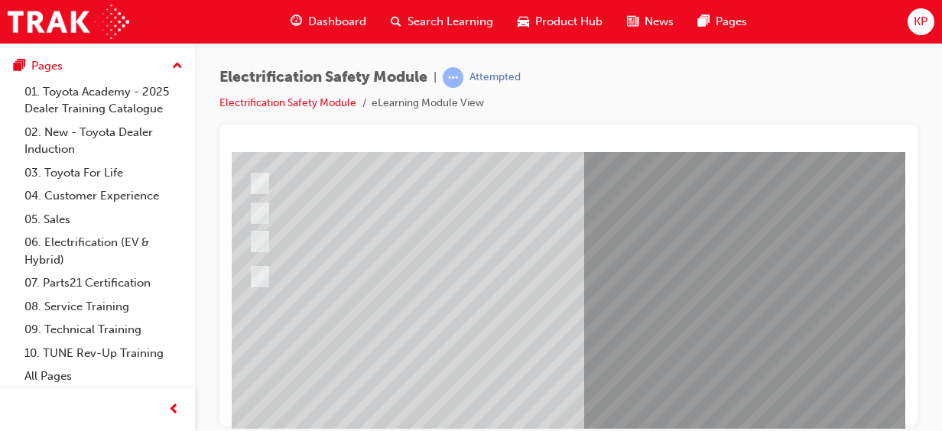
click at [263, 258] on div at bounding box center [544, 277] width 598 height 56
click at [268, 216] on div at bounding box center [544, 213] width 598 height 28
click at [266, 184] on div at bounding box center [544, 183] width 598 height 28
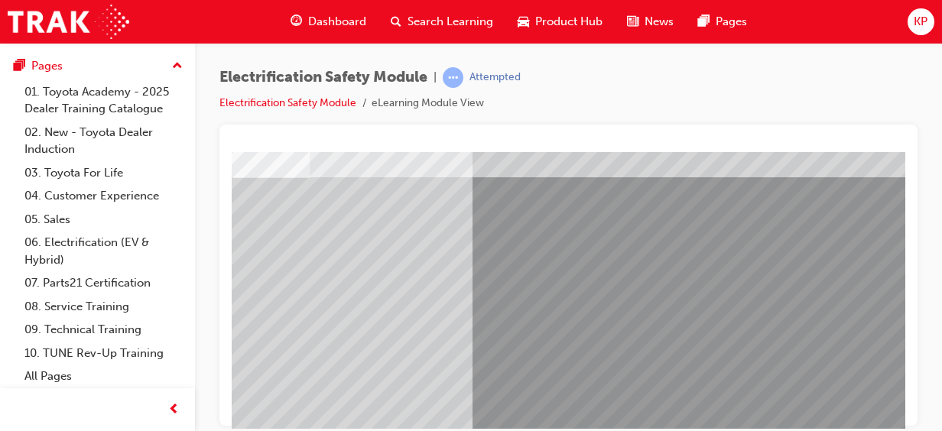
scroll to position [89, 172]
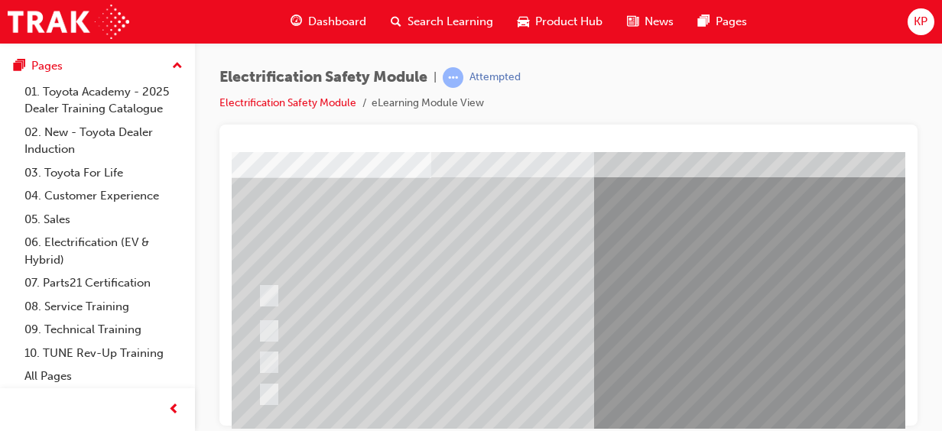
click at [702, 356] on div at bounding box center [553, 362] width 598 height 28
radio input "true"
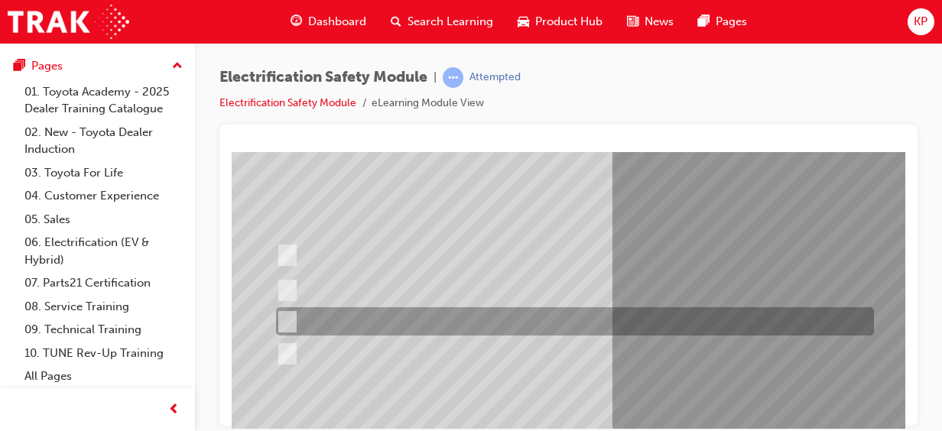
scroll to position [129, 0]
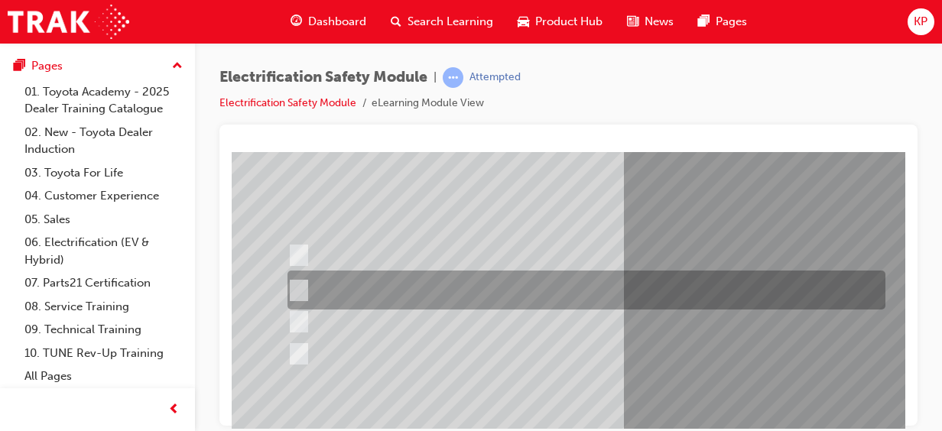
click at [290, 277] on div at bounding box center [583, 290] width 598 height 39
radio input "true"
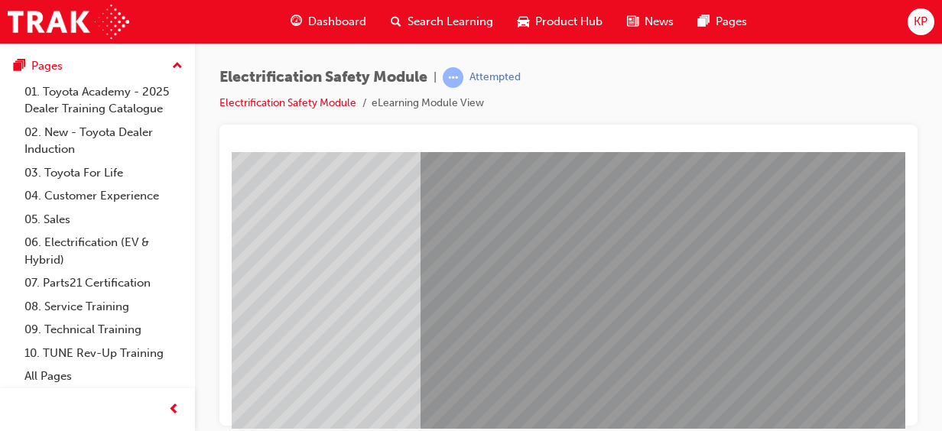
scroll to position [129, 245]
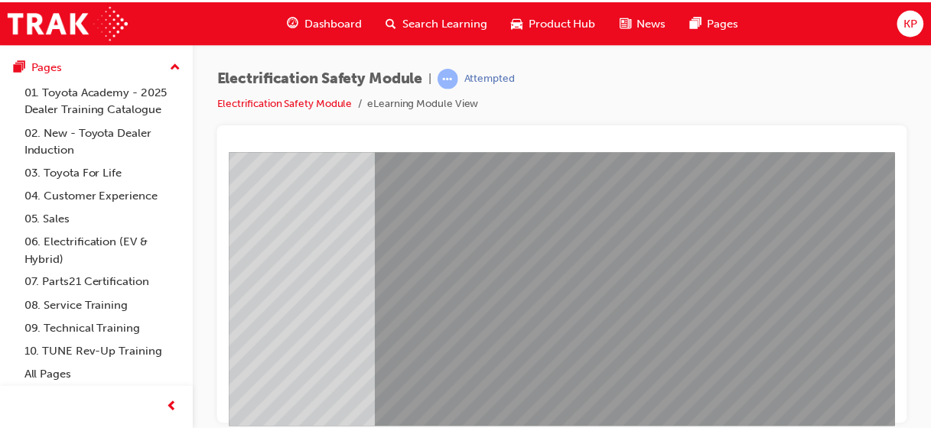
scroll to position [308, 245]
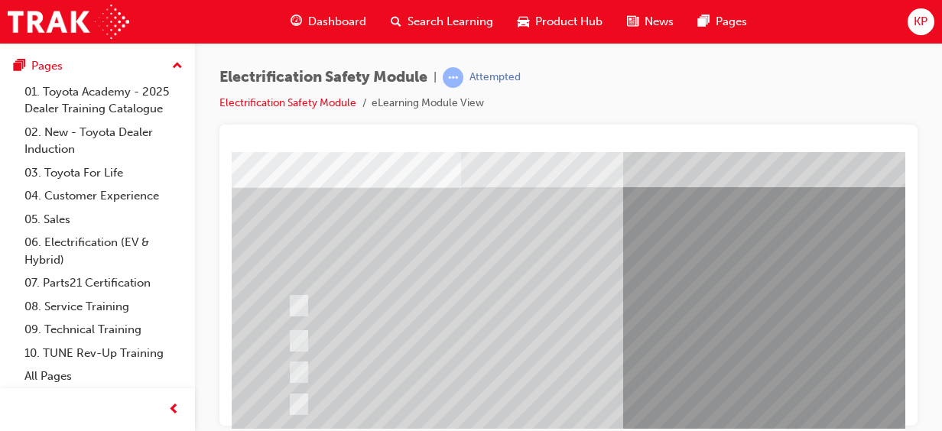
scroll to position [92, 0]
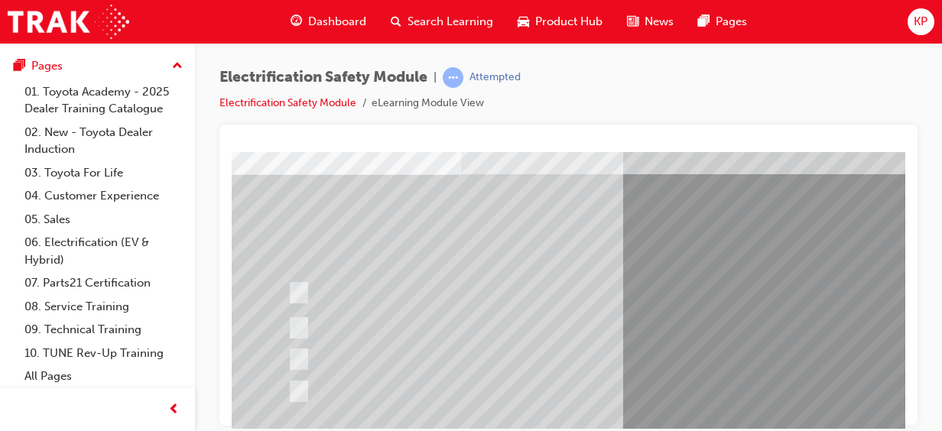
click at [307, 317] on div at bounding box center [583, 327] width 598 height 39
click at [844, 66] on html "Question 2 of 21 Loading..." at bounding box center [569, 63] width 674 height 6
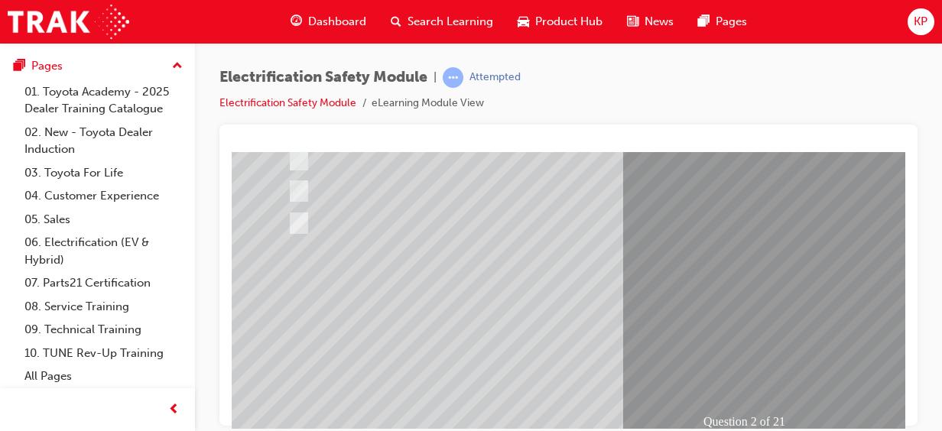
scroll to position [275, 0]
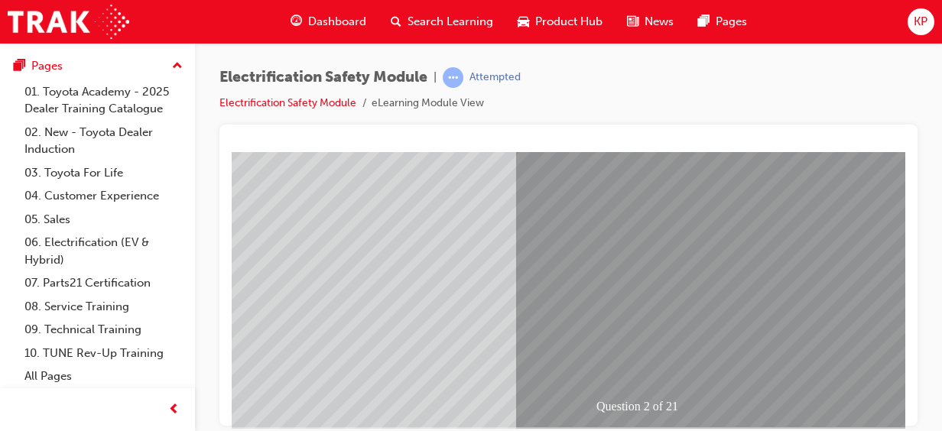
scroll to position [275, 122]
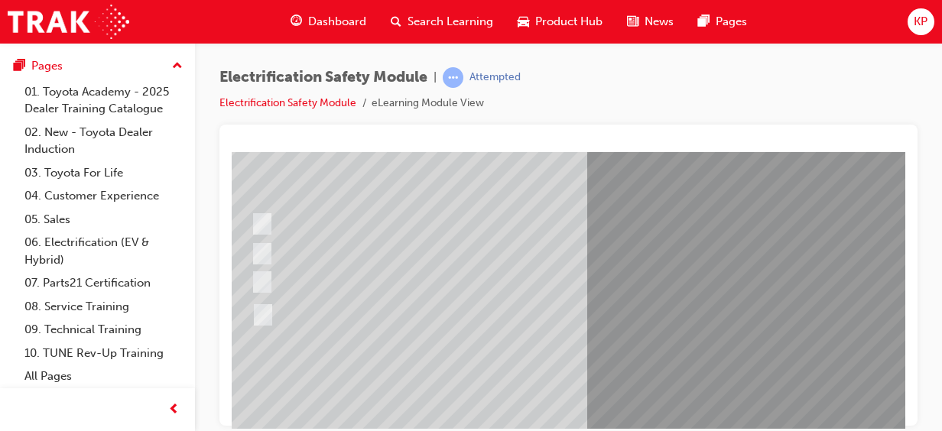
scroll to position [161, 37]
click at [787, 311] on div at bounding box center [546, 315] width 598 height 36
radio input "true"
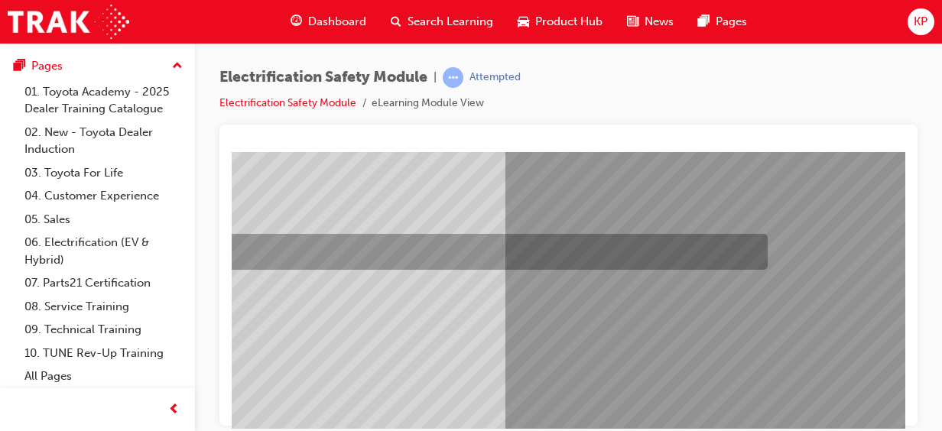
scroll to position [225, 120]
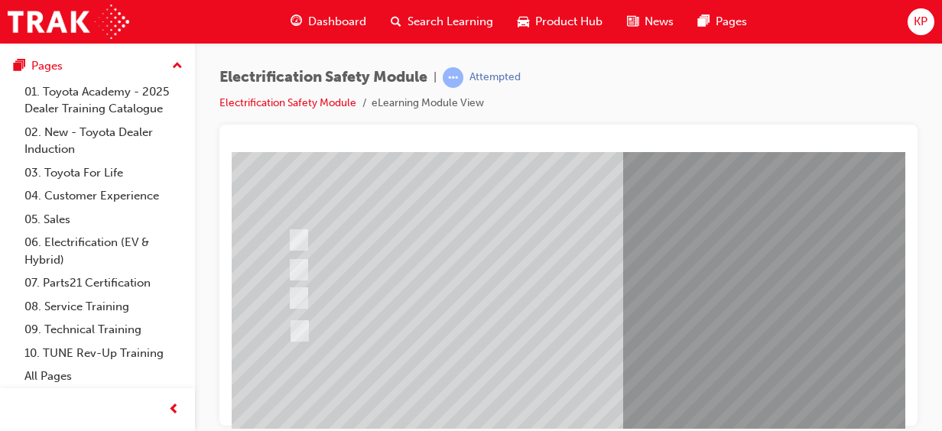
scroll to position [151, 0]
click at [626, 340] on div at bounding box center [583, 325] width 598 height 36
click at [303, 336] on div at bounding box center [583, 325] width 598 height 36
click at [348, 317] on div at bounding box center [583, 325] width 598 height 36
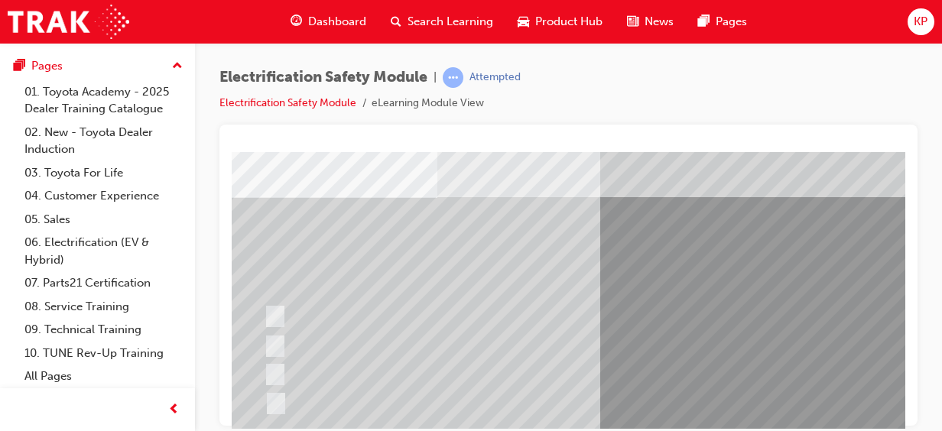
scroll to position [76, 24]
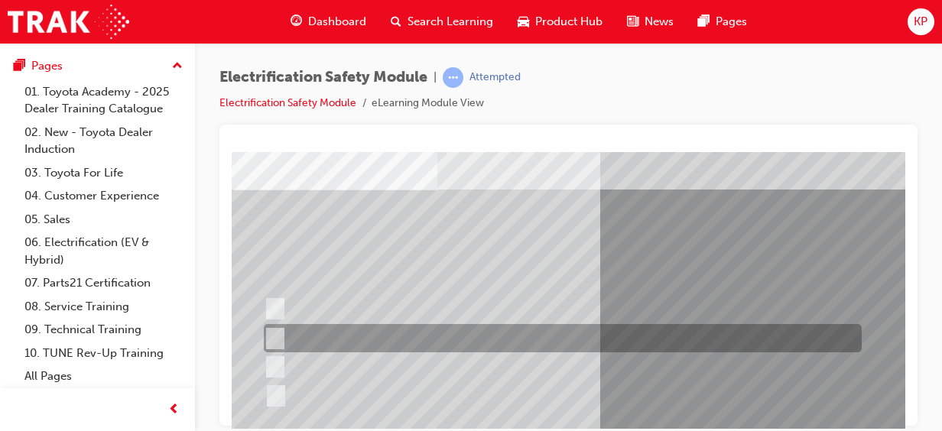
click at [334, 341] on div at bounding box center [559, 338] width 598 height 28
checkbox input "true"
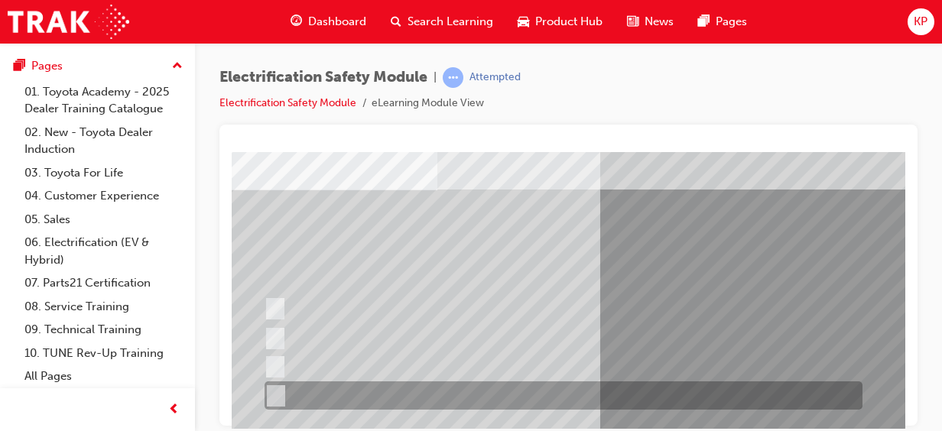
click at [294, 392] on div at bounding box center [560, 396] width 598 height 28
checkbox input "true"
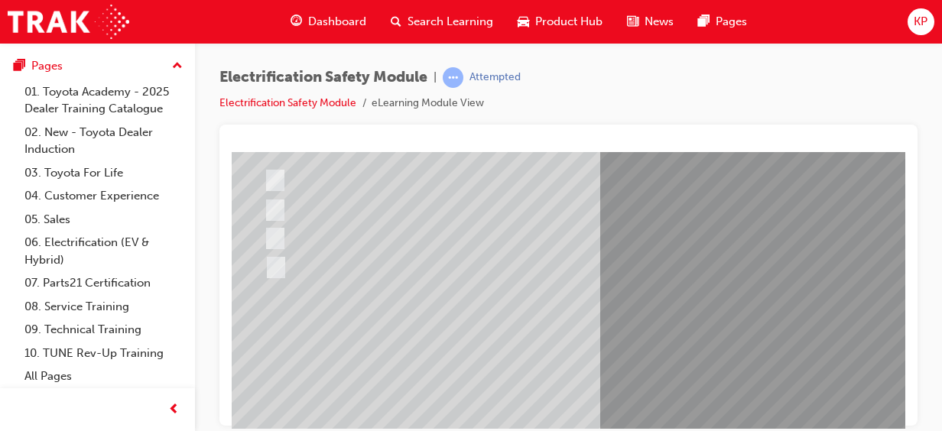
scroll to position [219, 24]
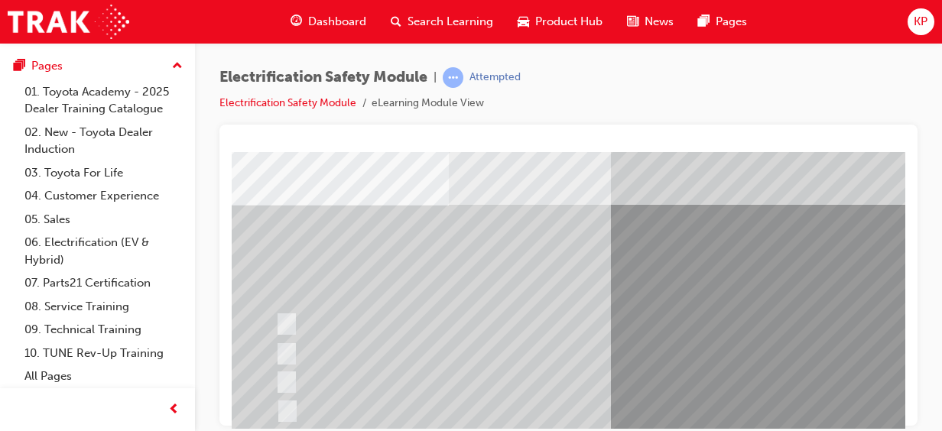
scroll to position [61, 10]
click at [896, 96] on html "Question 4 of 21 Loading..." at bounding box center [559, 93] width 674 height 6
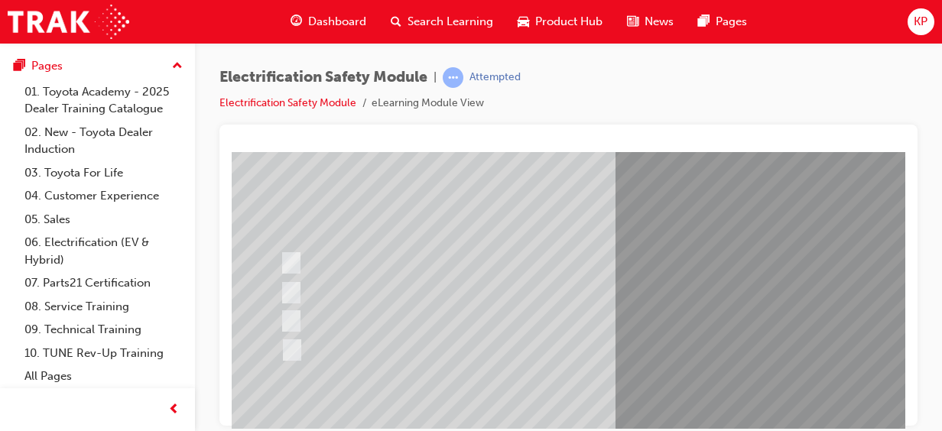
scroll to position [124, 8]
click at [528, 305] on div at bounding box center [575, 319] width 598 height 28
click at [292, 301] on div at bounding box center [575, 291] width 598 height 28
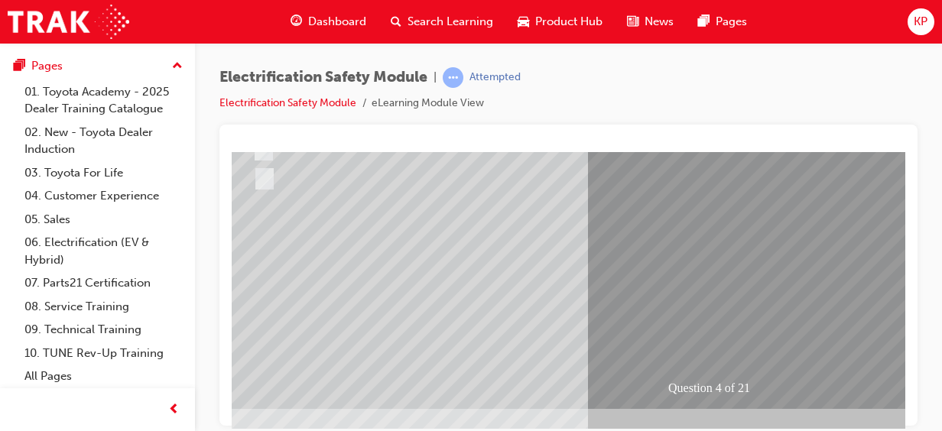
scroll to position [308, 35]
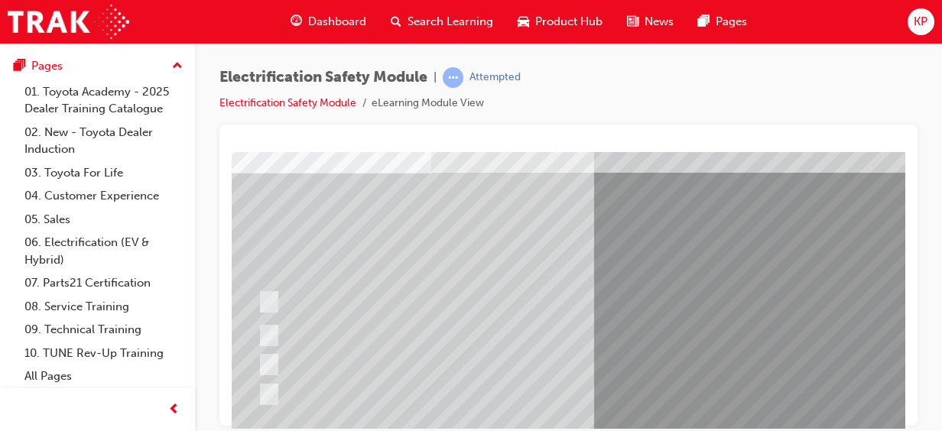
scroll to position [98, 30]
click at [271, 304] on input "The READY light will illuminate when the vehicle is turned on and ready to driv…" at bounding box center [265, 297] width 17 height 17
checkbox input "true"
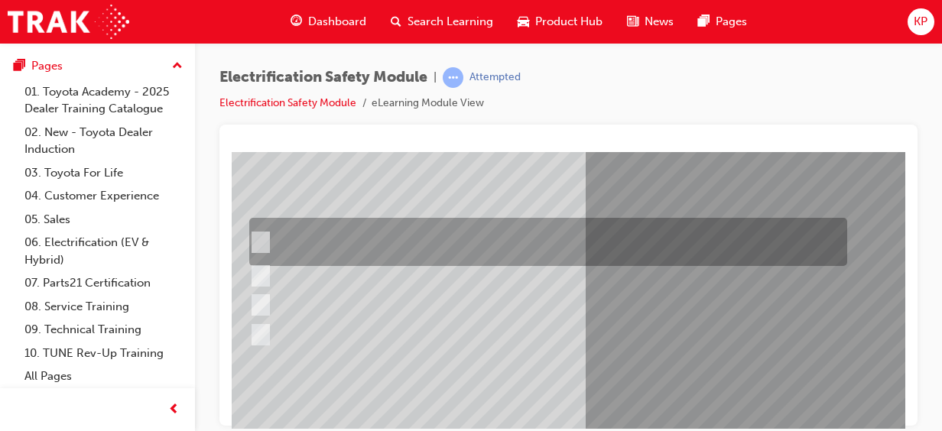
scroll to position [124, 0]
click at [663, 344] on div at bounding box center [544, 334] width 598 height 28
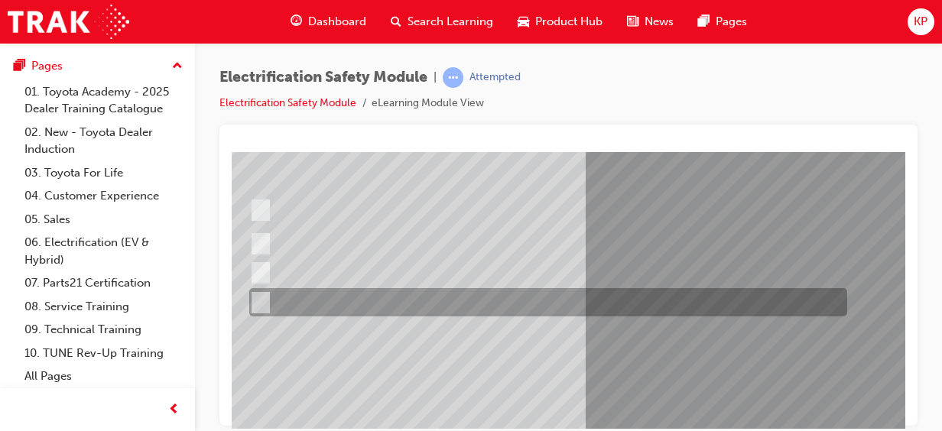
scroll to position [170, 38]
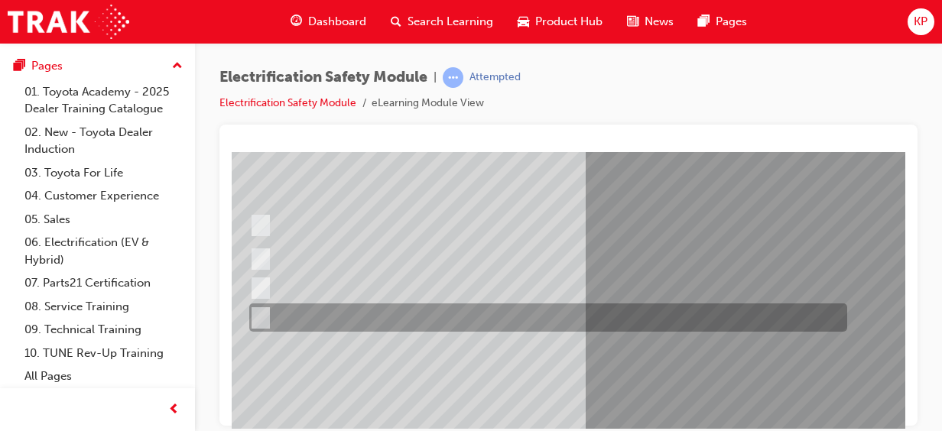
click at [262, 323] on input "Battery Level indicator (State of Charge)." at bounding box center [257, 318] width 17 height 17
checkbox input "false"
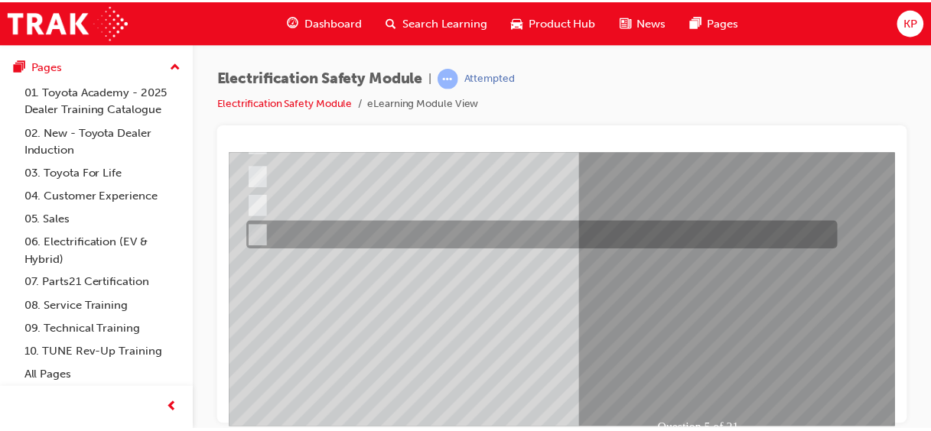
scroll to position [258, 38]
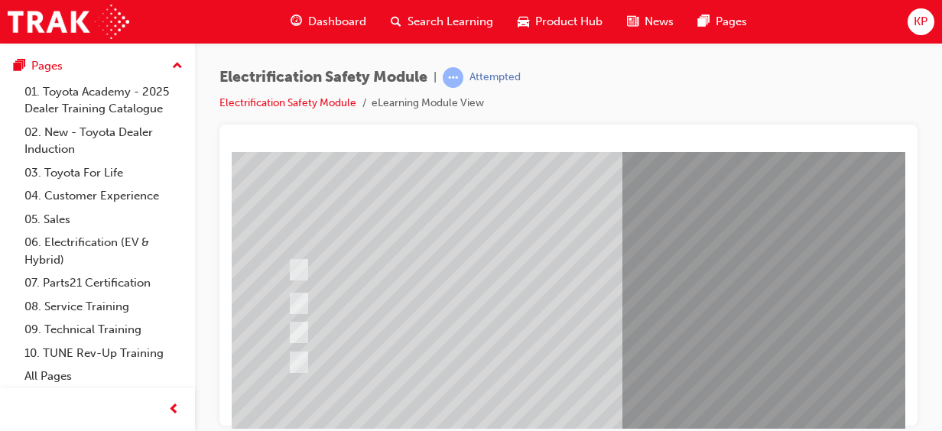
scroll to position [133, 0]
click at [313, 262] on div at bounding box center [583, 262] width 598 height 48
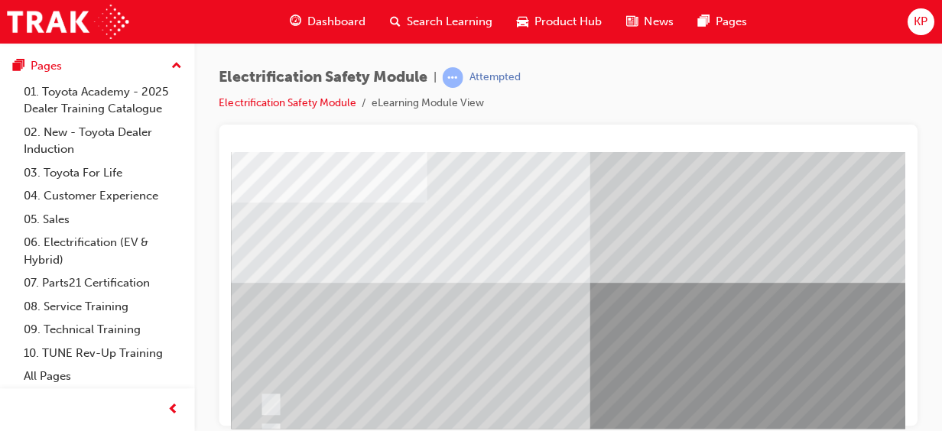
scroll to position [64, 35]
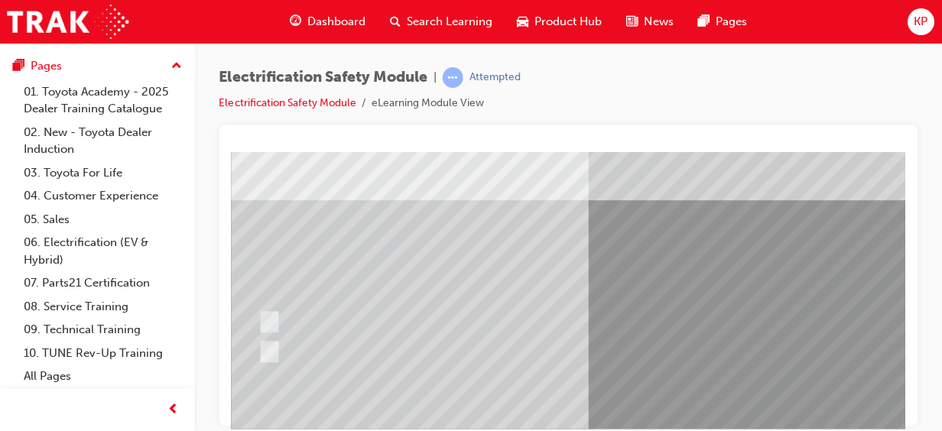
scroll to position [152, 35]
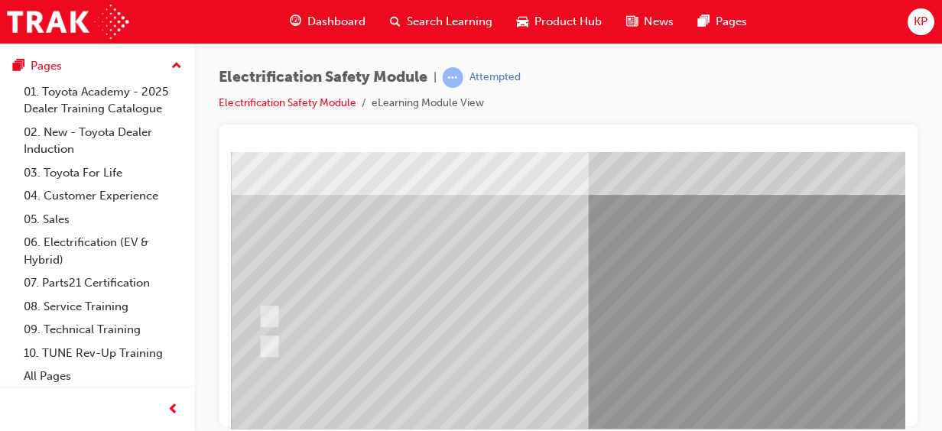
click at [268, 316] on input "True" at bounding box center [266, 316] width 17 height 17
radio input "true"
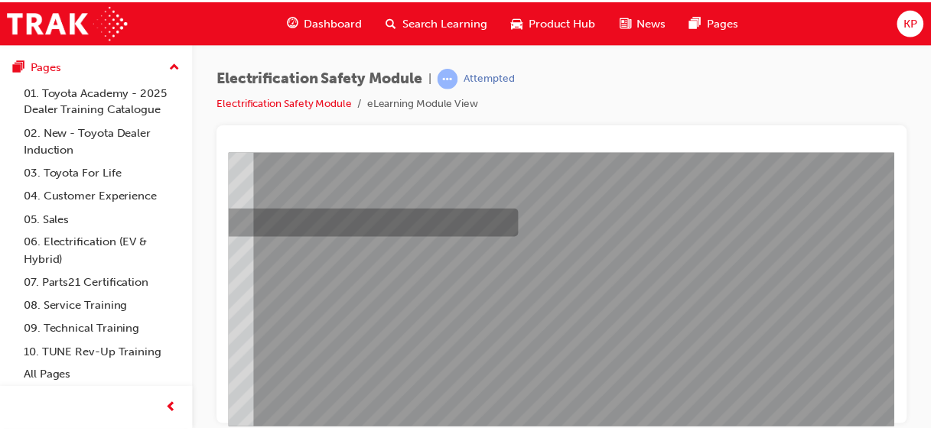
scroll to position [263, 378]
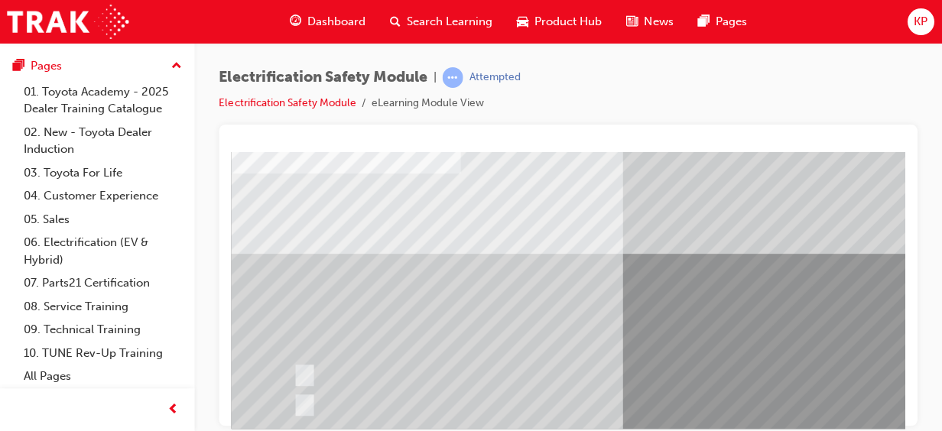
scroll to position [92, 0]
click at [305, 389] on div at bounding box center [588, 376] width 598 height 28
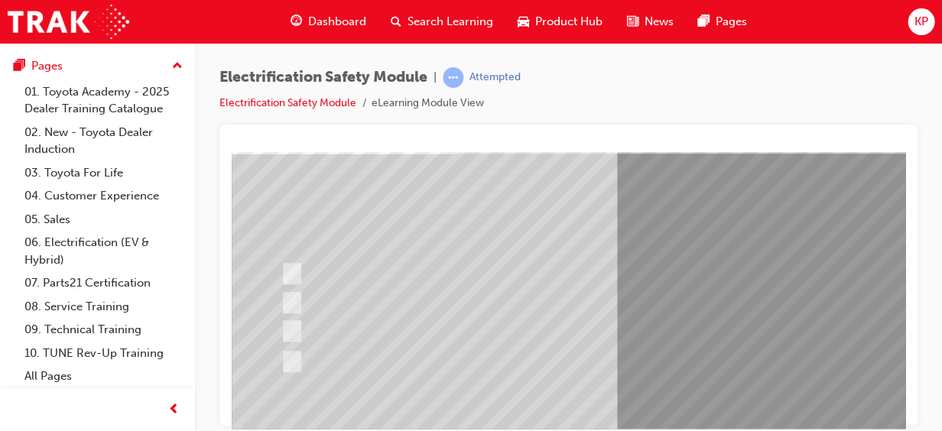
scroll to position [113, 7]
click at [294, 304] on input "Be detected and the system will shut down." at bounding box center [289, 302] width 17 height 17
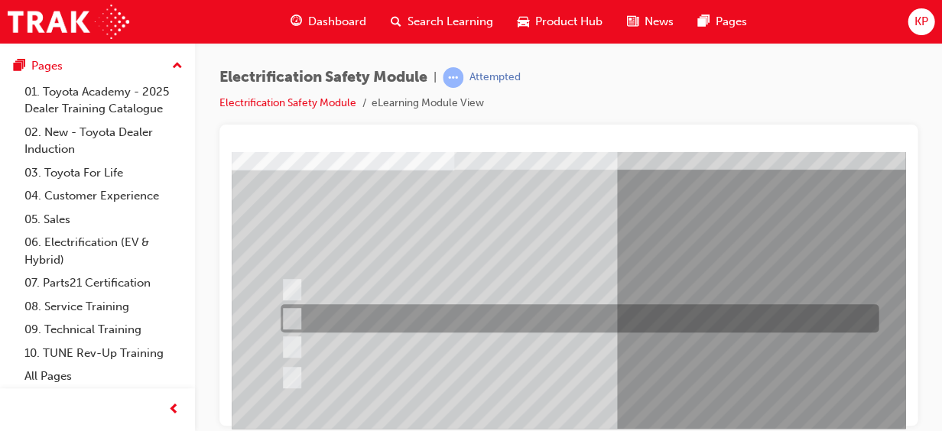
scroll to position [98, 7]
click at [311, 351] on div at bounding box center [576, 345] width 598 height 28
radio input "false"
radio input "true"
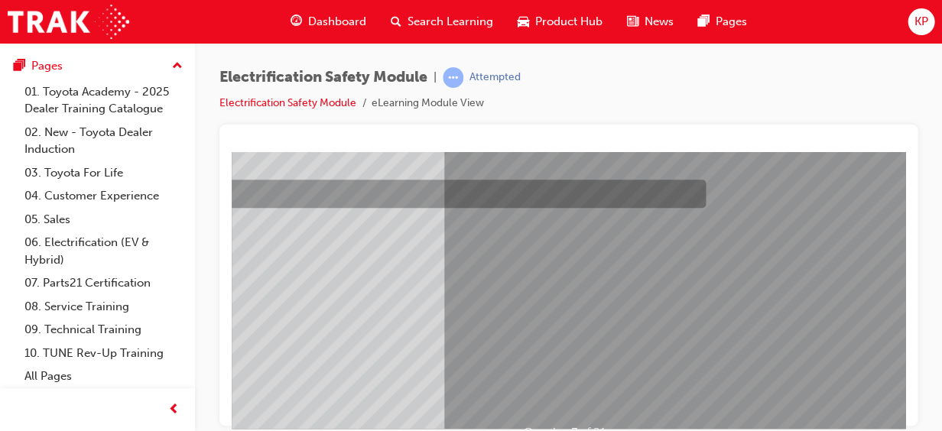
scroll to position [271, 226]
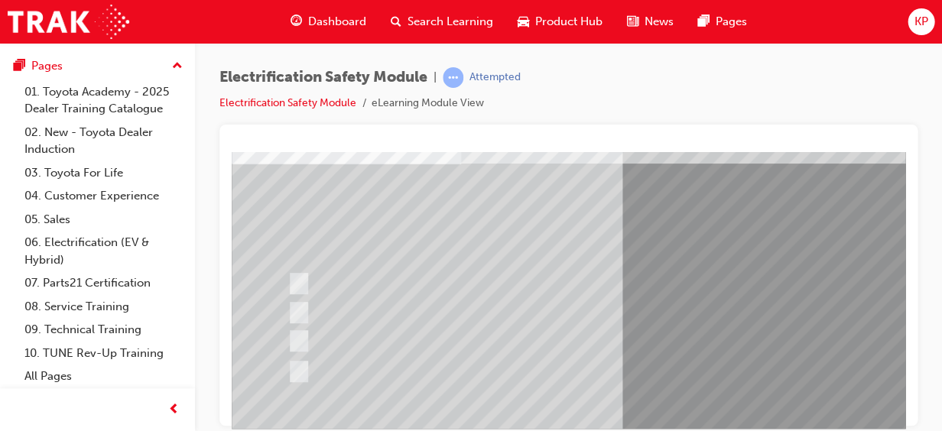
scroll to position [103, 0]
click at [858, 336] on div at bounding box center [583, 340] width 598 height 28
click at [840, 353] on div at bounding box center [583, 340] width 598 height 28
click at [694, 77] on div "Electrification Safety Module | Attempted Electrification Safety Module eLearni…" at bounding box center [568, 95] width 698 height 57
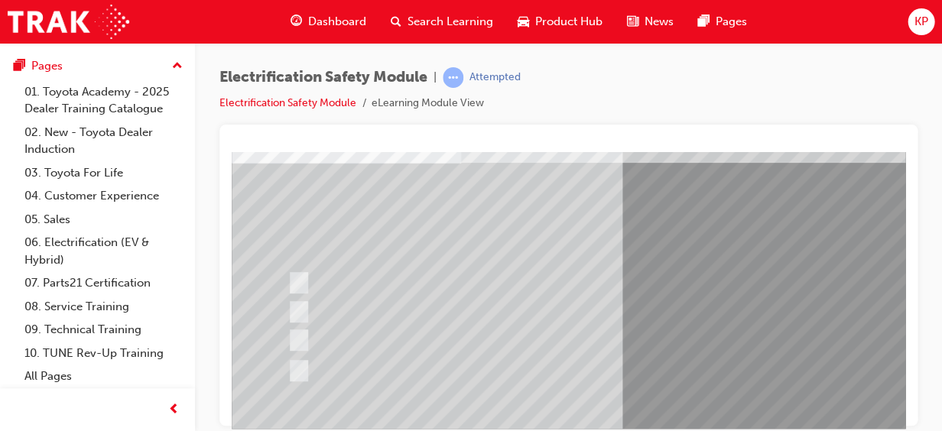
click at [847, 296] on div at bounding box center [583, 283] width 598 height 30
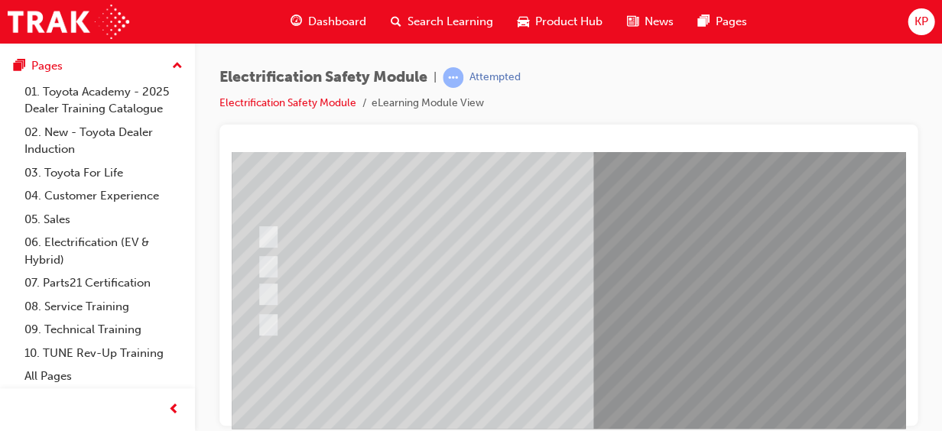
scroll to position [149, 29]
click at [275, 233] on input "Working on the High Voltage System." at bounding box center [266, 237] width 17 height 17
radio input "true"
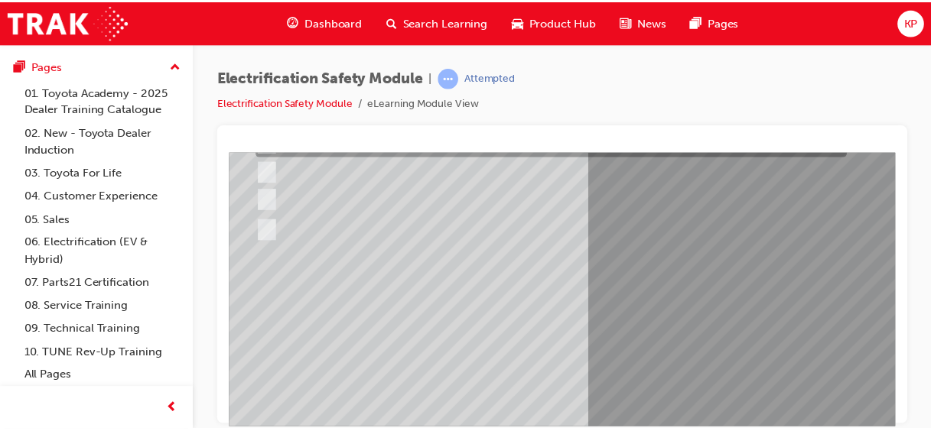
scroll to position [257, 29]
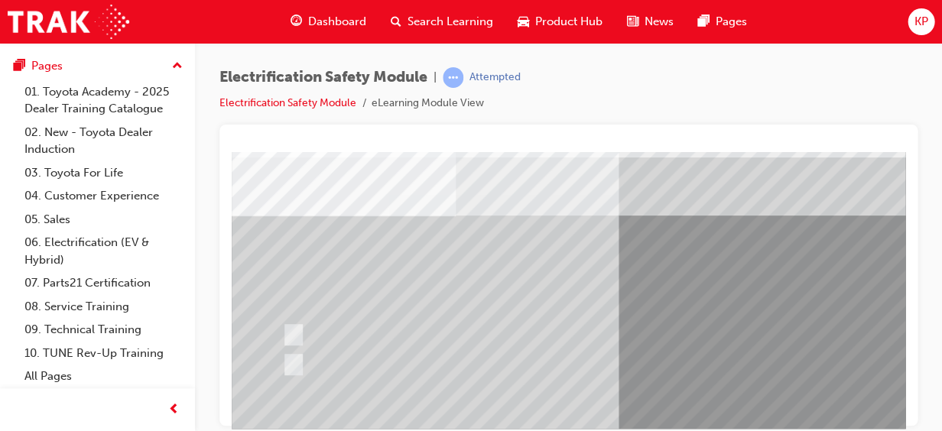
scroll to position [50, 2]
click at [304, 327] on div at bounding box center [581, 334] width 598 height 28
radio input "true"
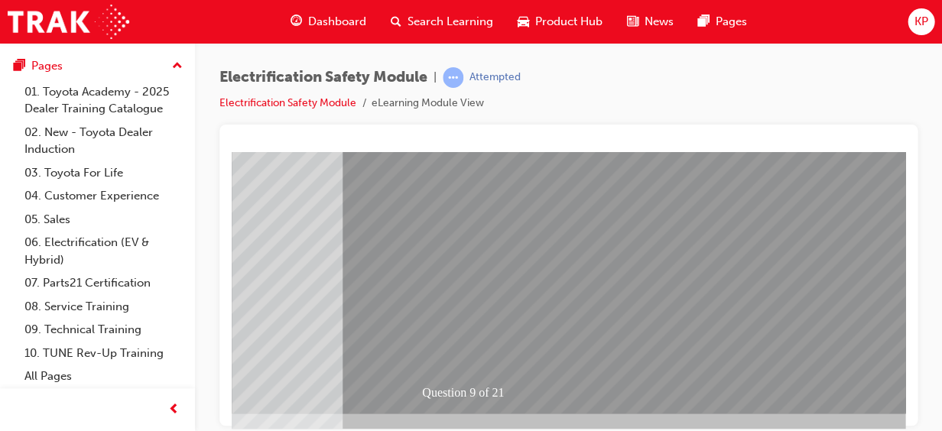
scroll to position [301, 281]
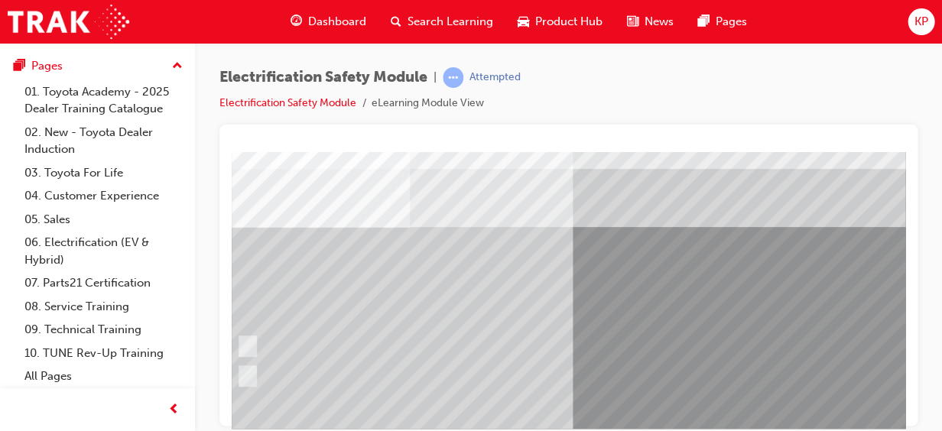
scroll to position [85, 51]
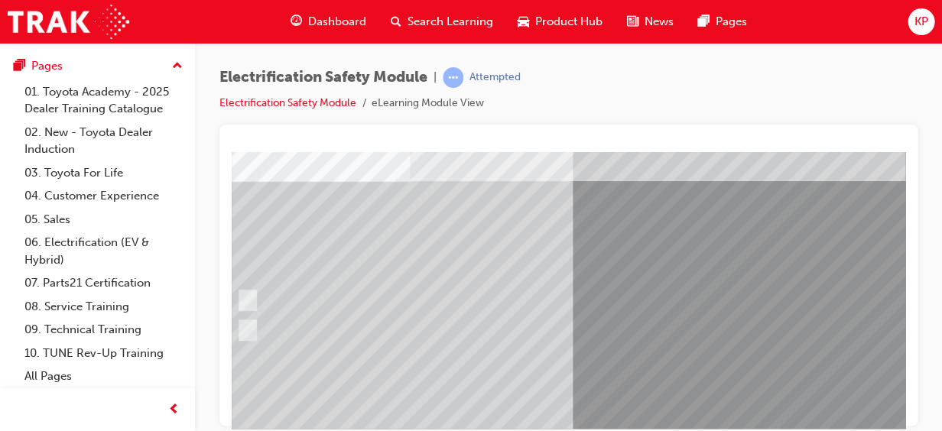
click at [236, 338] on div at bounding box center [531, 330] width 598 height 28
radio input "true"
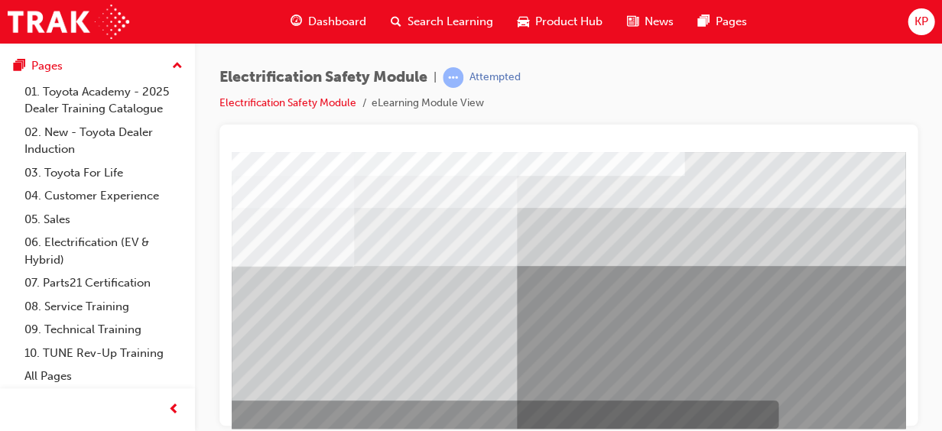
scroll to position [0, 107]
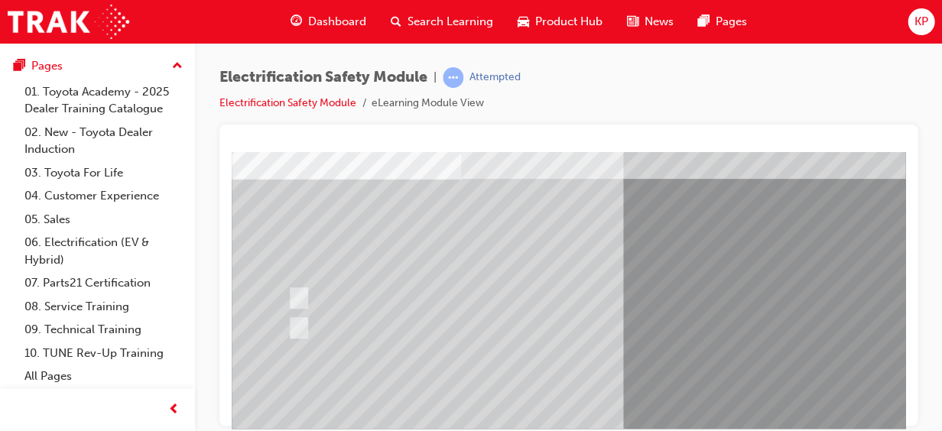
scroll to position [92, 0]
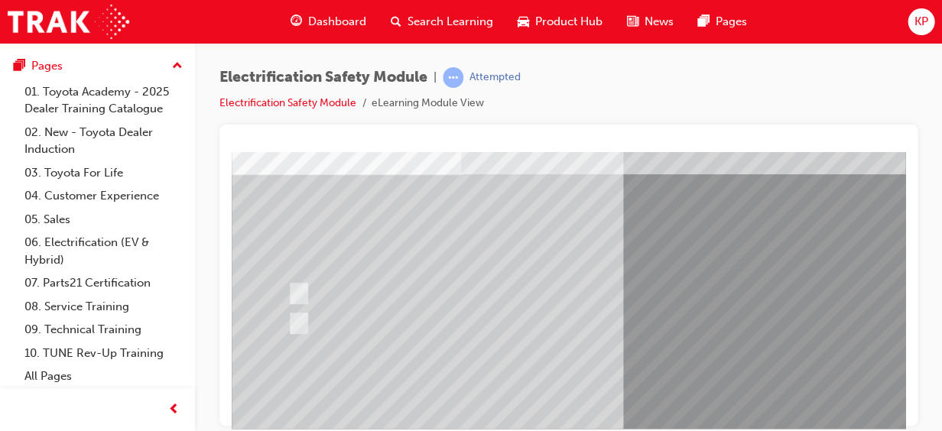
click at [294, 336] on div at bounding box center [583, 323] width 598 height 28
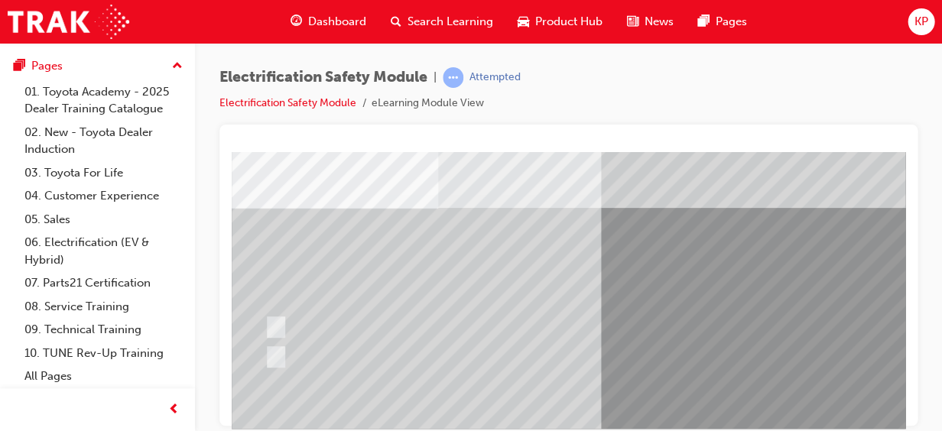
scroll to position [58, 16]
click at [288, 357] on input "False" at bounding box center [279, 357] width 17 height 17
radio input "true"
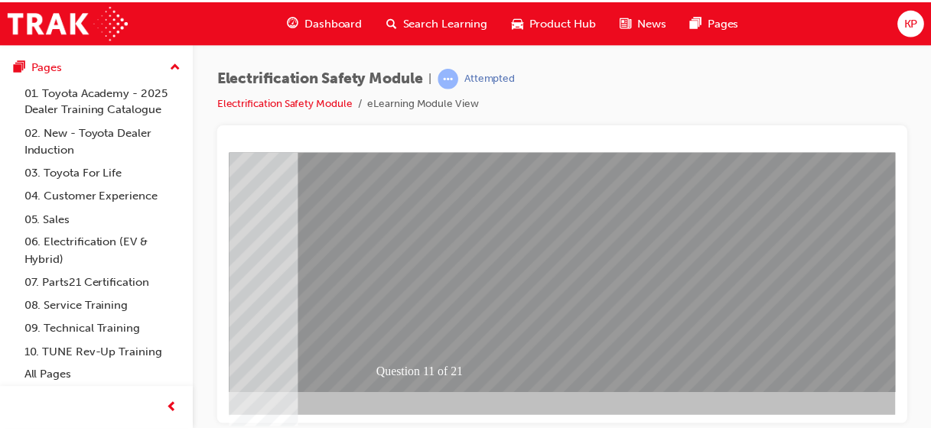
scroll to position [308, 324]
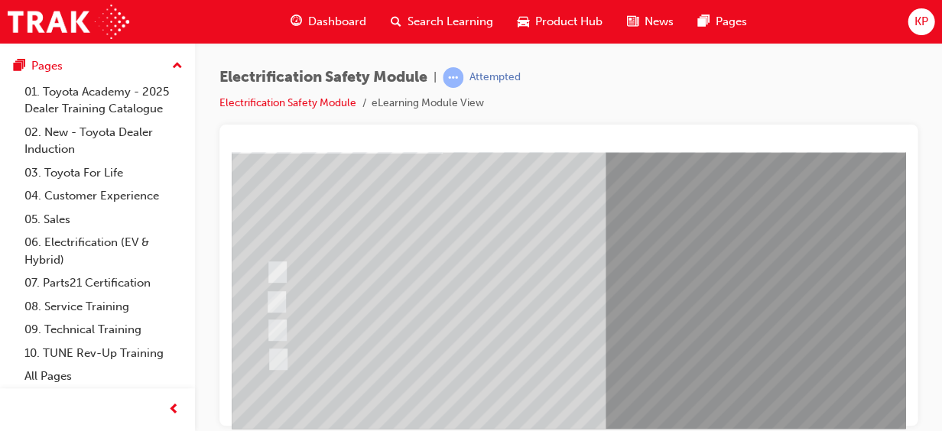
scroll to position [113, 18]
click at [356, 271] on div at bounding box center [561, 272] width 598 height 28
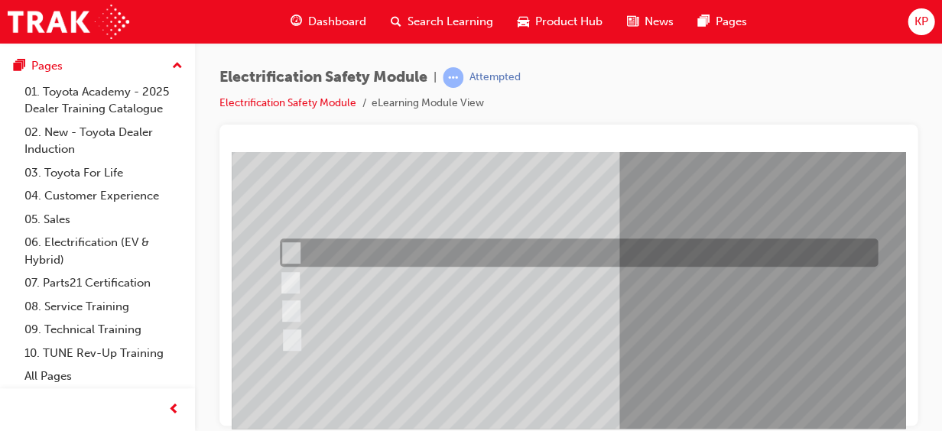
scroll to position [132, 5]
click at [298, 348] on div at bounding box center [576, 341] width 598 height 28
radio input "false"
radio input "true"
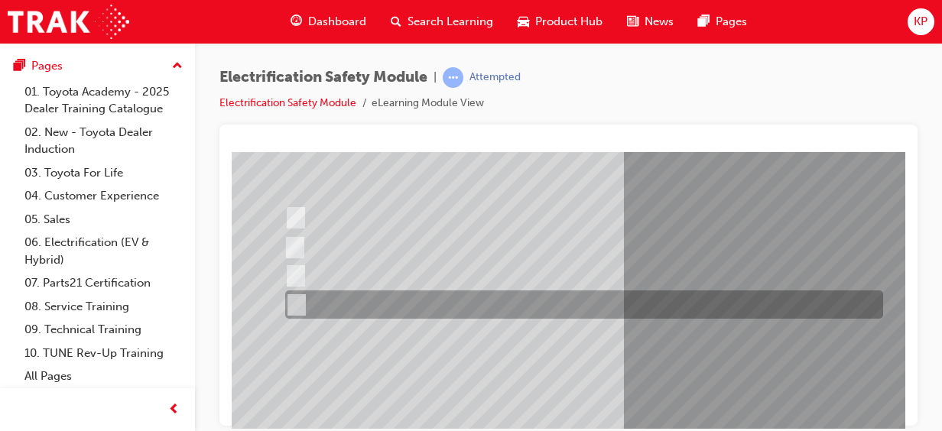
scroll to position [167, 1]
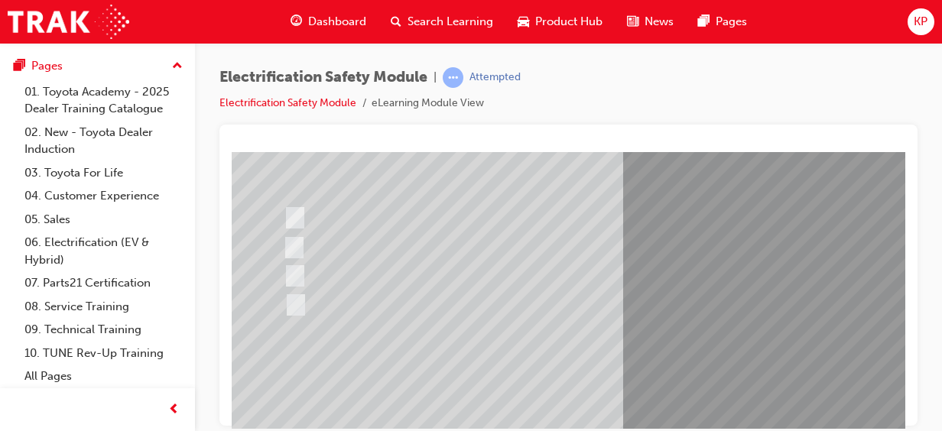
click at [594, 273] on div at bounding box center [579, 276] width 598 height 28
radio input "true"
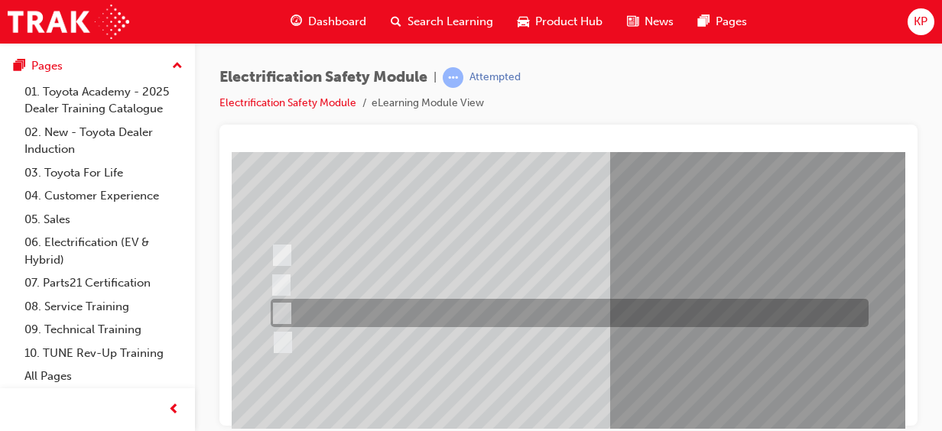
scroll to position [132, 14]
click at [358, 267] on div at bounding box center [566, 253] width 598 height 28
radio input "true"
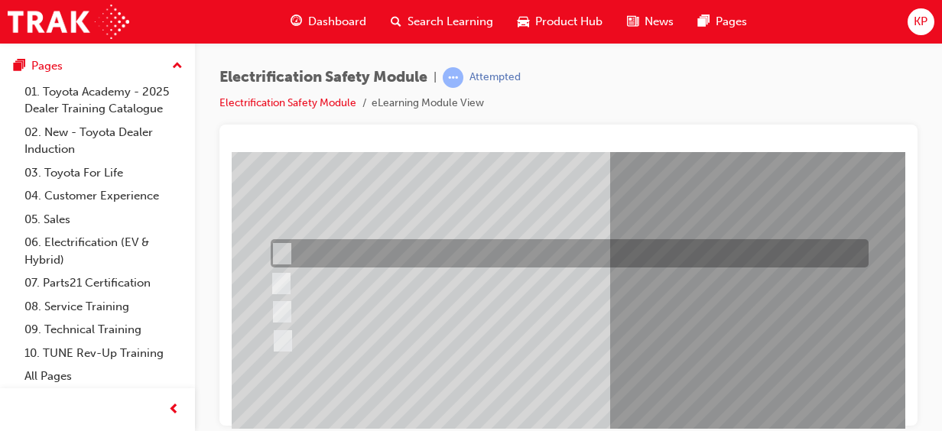
click at [286, 342] on input "None of the above." at bounding box center [279, 341] width 17 height 17
radio input "true"
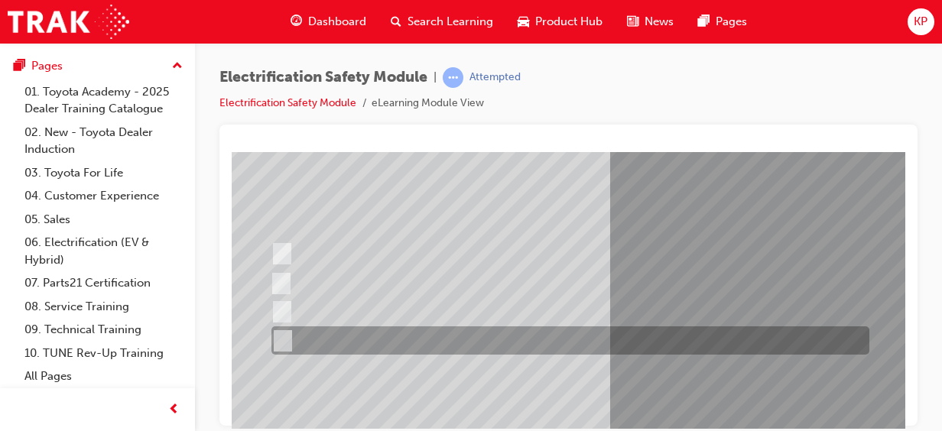
click at [681, 308] on div at bounding box center [566, 311] width 598 height 28
radio input "true"
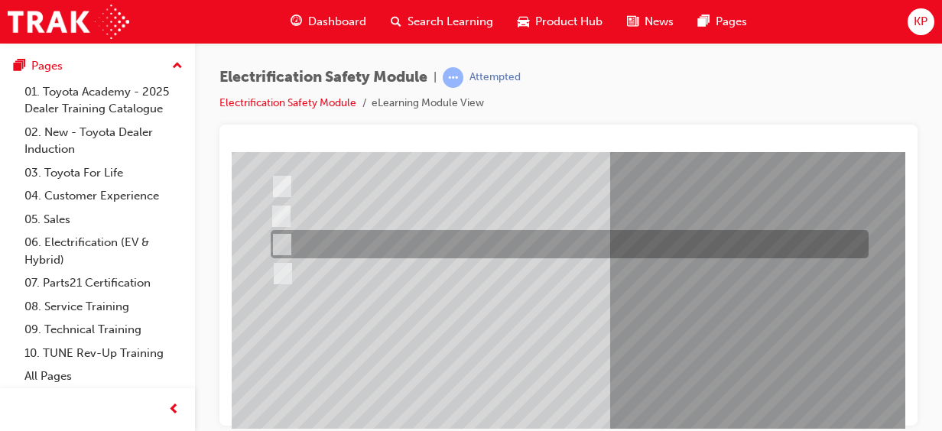
scroll to position [247, 14]
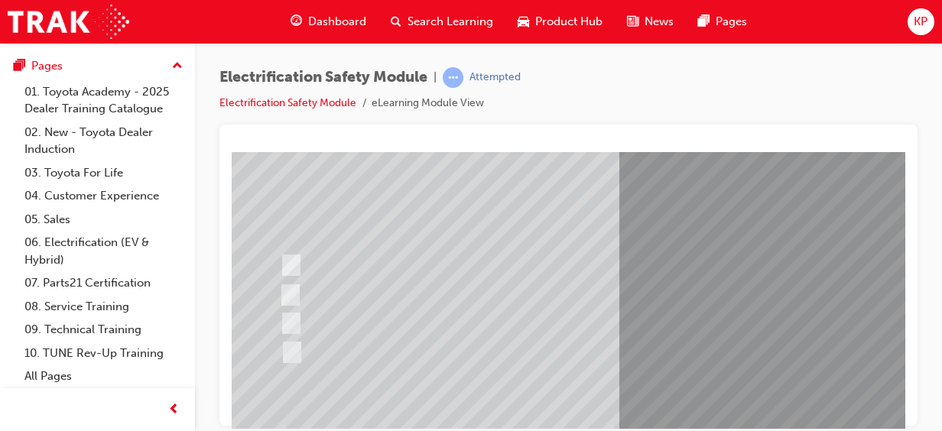
scroll to position [120, 5]
click at [297, 313] on div at bounding box center [575, 323] width 598 height 28
radio input "true"
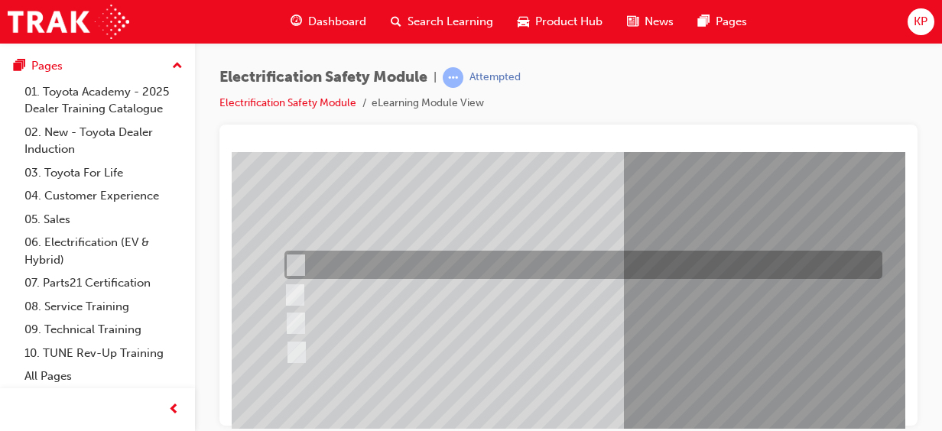
click at [300, 258] on input "Remove the Service Plug Grip" at bounding box center [292, 265] width 17 height 17
radio input "true"
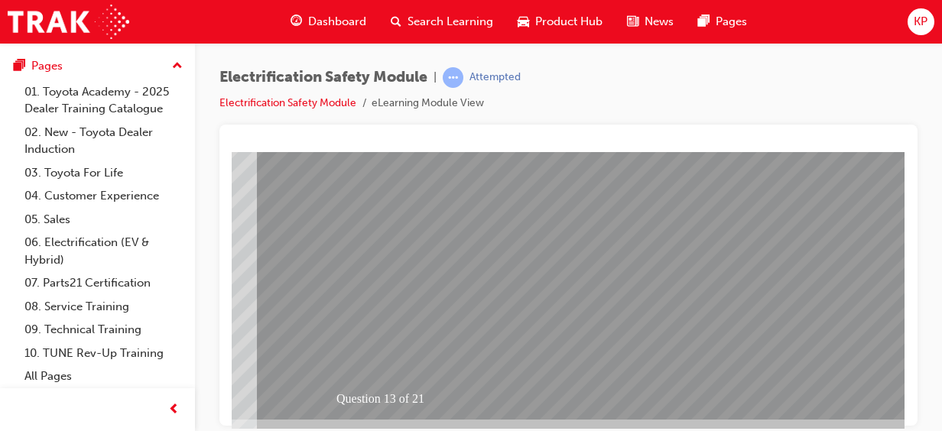
scroll to position [308, 378]
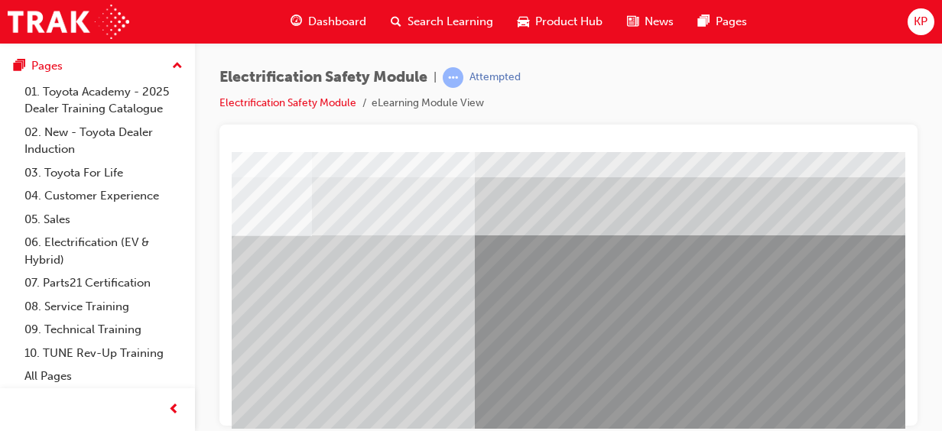
scroll to position [31, 163]
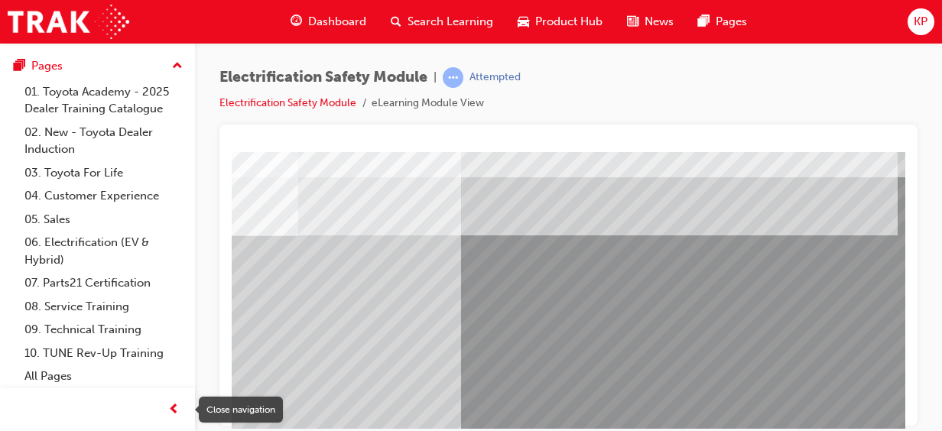
click at [243, 421] on div "Close navigation" at bounding box center [241, 410] width 84 height 26
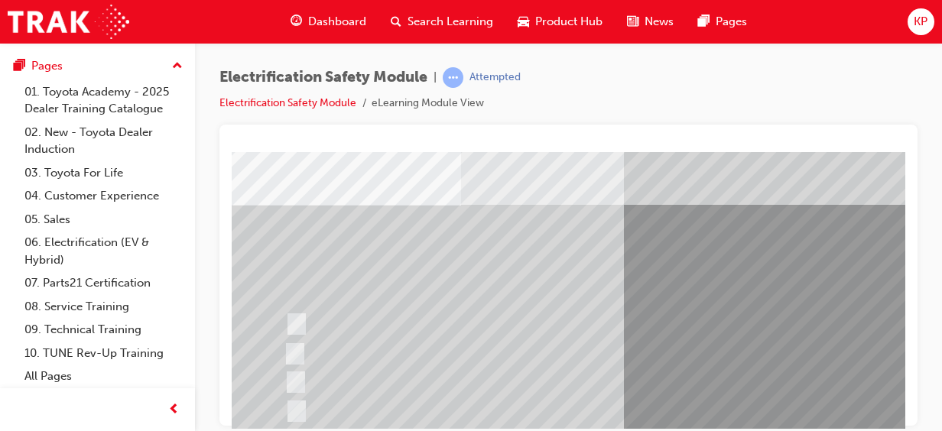
scroll to position [92, 0]
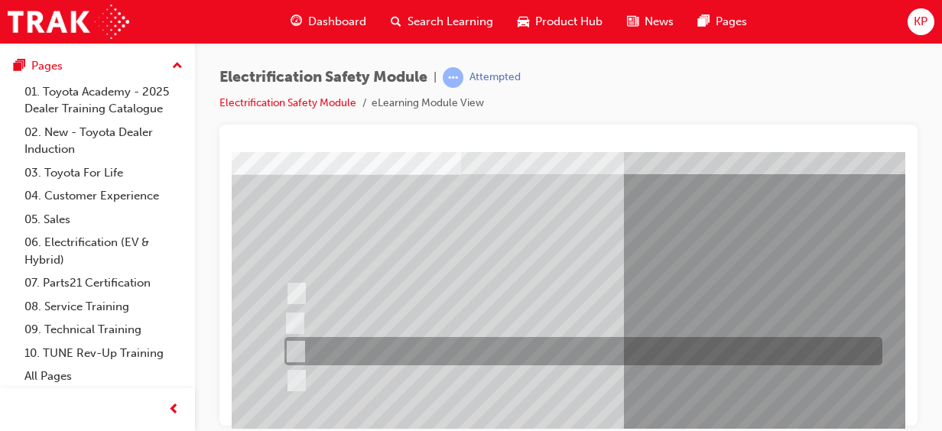
click at [411, 346] on div at bounding box center [580, 351] width 598 height 28
radio input "true"
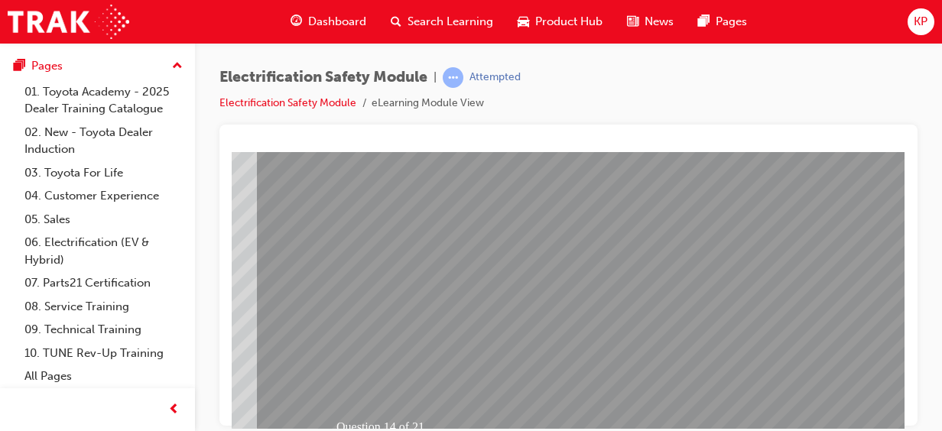
scroll to position [308, 374]
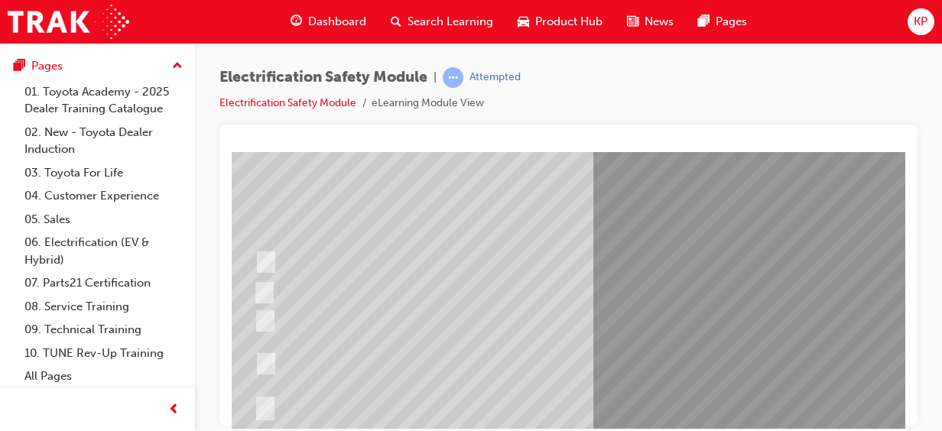
scroll to position [153, 31]
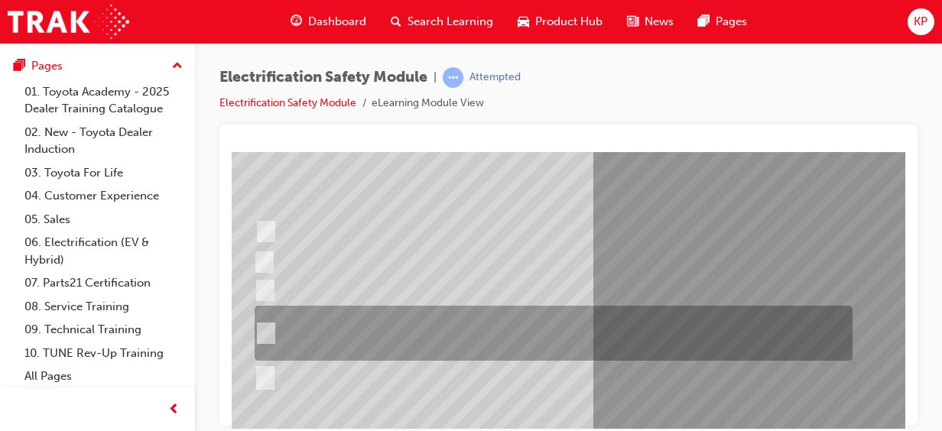
click at [277, 336] on div at bounding box center [550, 333] width 598 height 55
radio input "true"
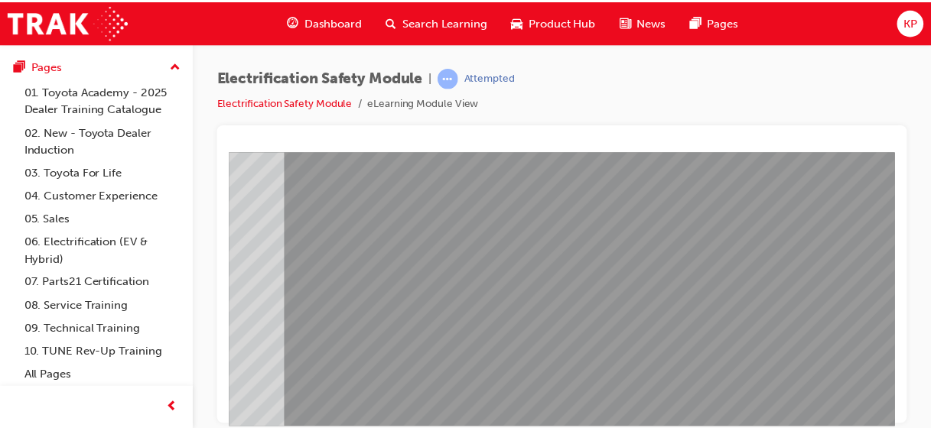
scroll to position [308, 336]
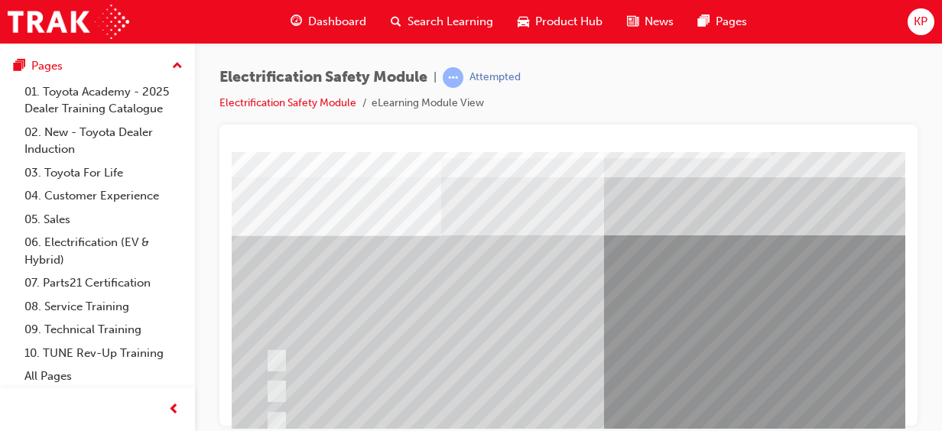
scroll to position [31, 0]
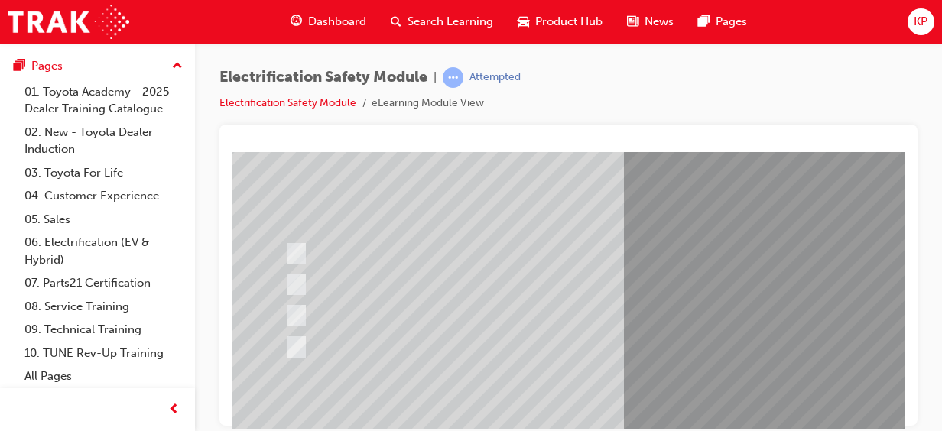
scroll to position [109, 0]
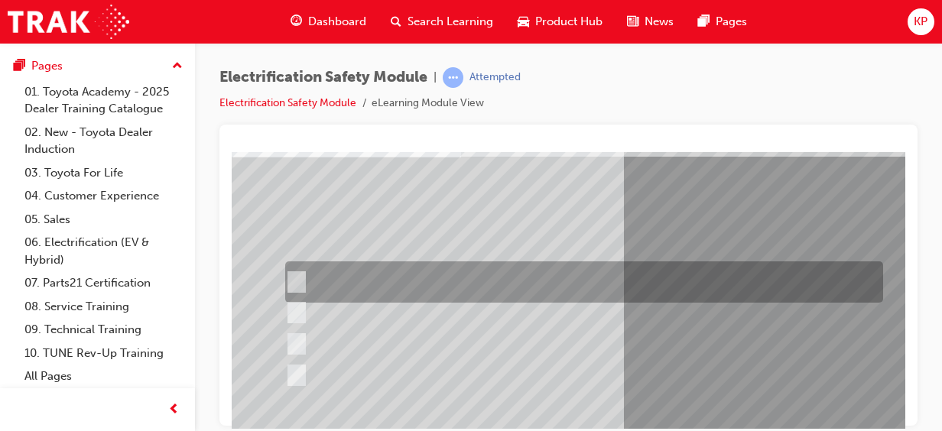
click at [402, 285] on div at bounding box center [580, 282] width 598 height 41
radio input "true"
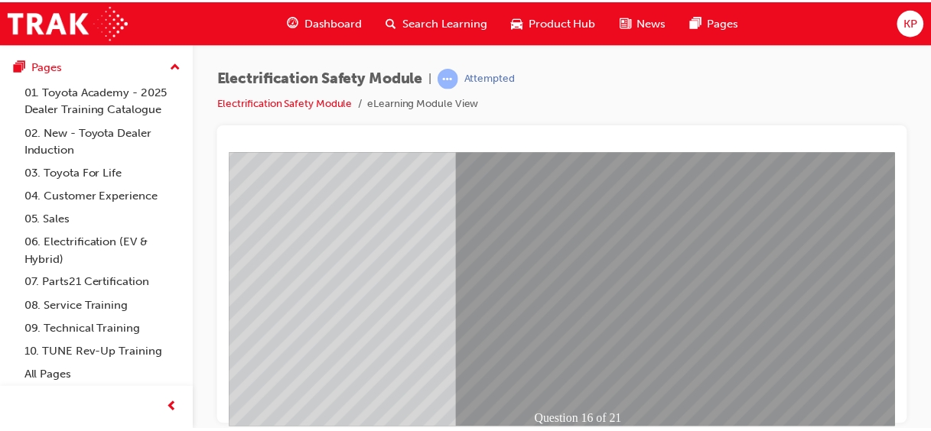
scroll to position [262, 163]
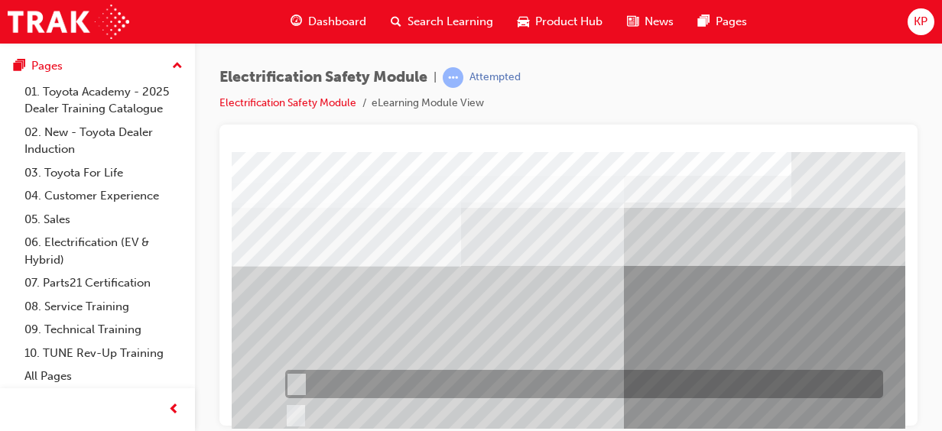
click at [841, 379] on div at bounding box center [580, 384] width 598 height 28
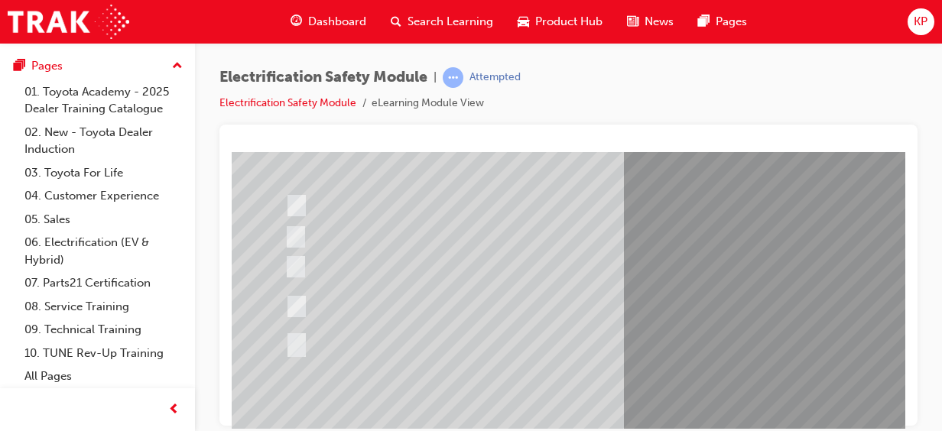
scroll to position [193, 0]
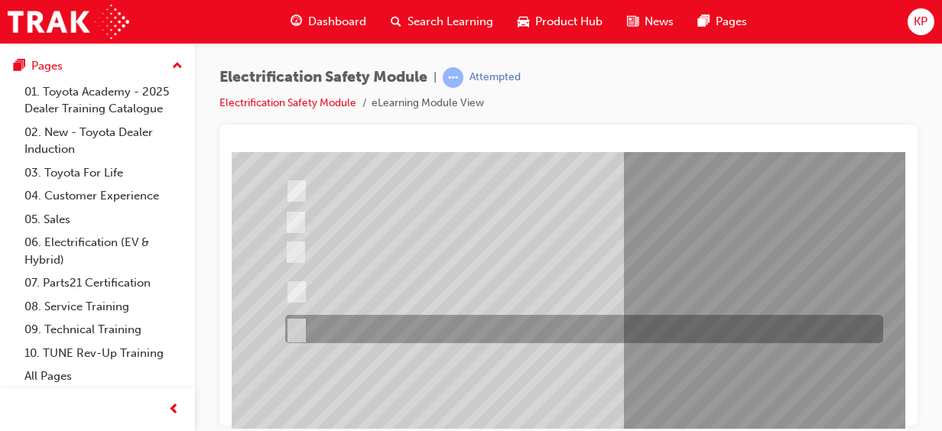
click at [418, 330] on div at bounding box center [580, 329] width 598 height 28
radio input "false"
radio input "true"
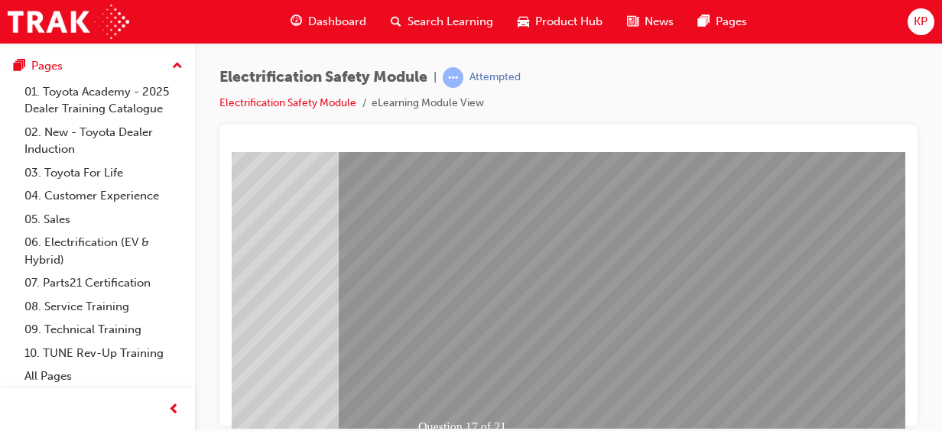
scroll to position [308, 285]
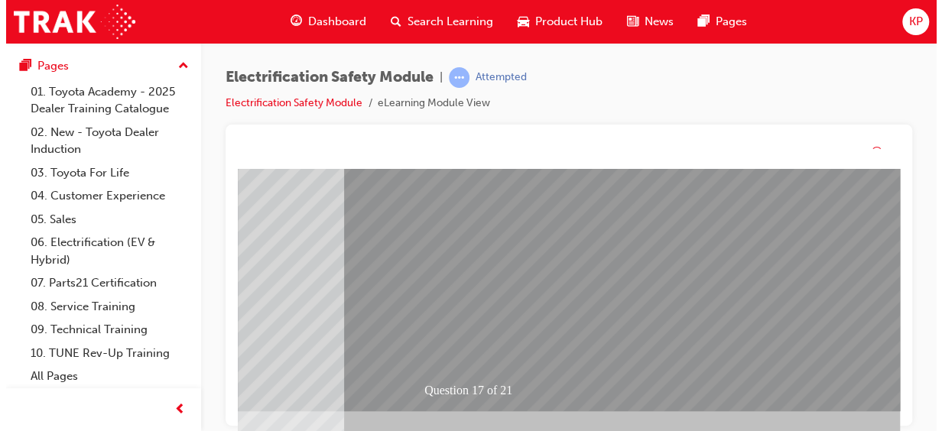
scroll to position [0, 0]
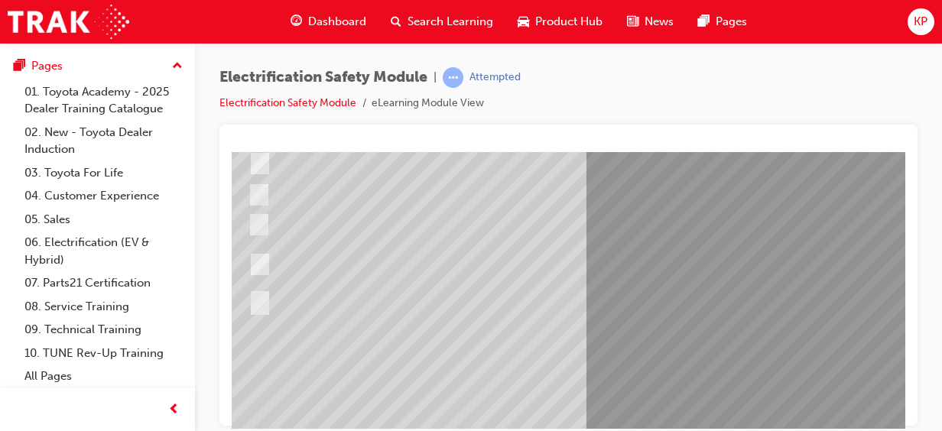
scroll to position [222, 37]
click at [252, 254] on div at bounding box center [544, 263] width 598 height 55
click at [0, 190] on div "Dashboard Search Learning Product Hub News Pages Pages 01. Toyota Academy - 202…" at bounding box center [97, 157] width 195 height 476
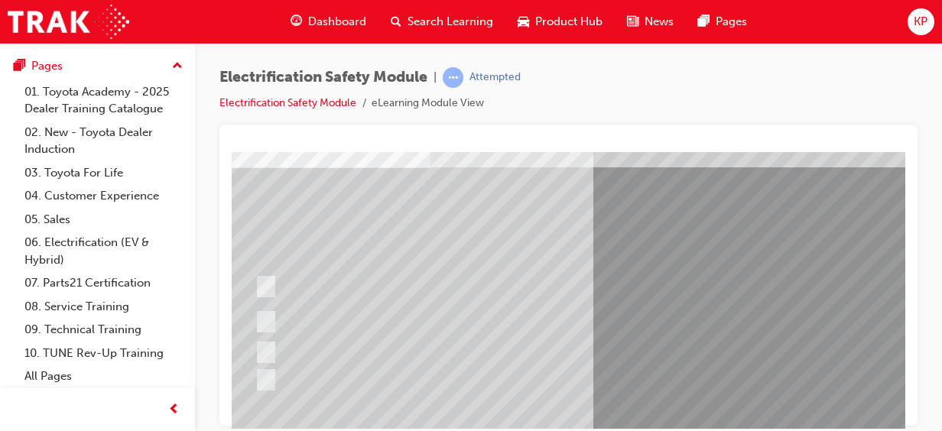
scroll to position [97, 31]
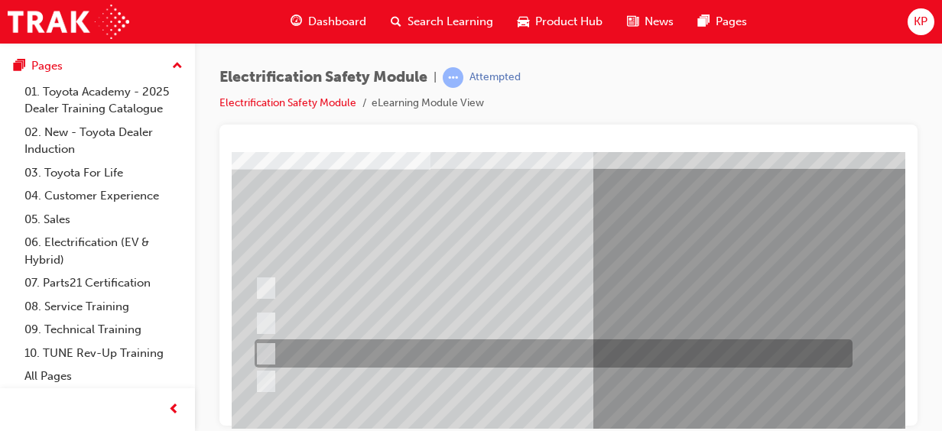
click at [263, 349] on input "Discard the gloves and use a new pair." at bounding box center [263, 354] width 17 height 17
radio input "true"
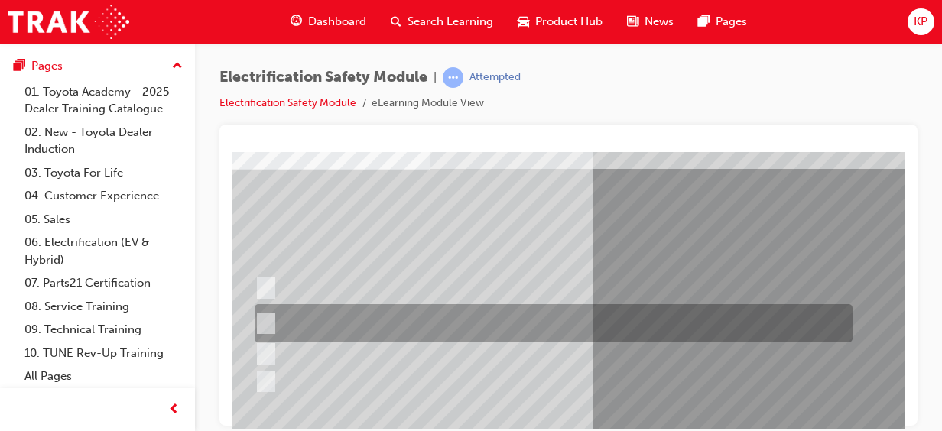
scroll to position [308, 31]
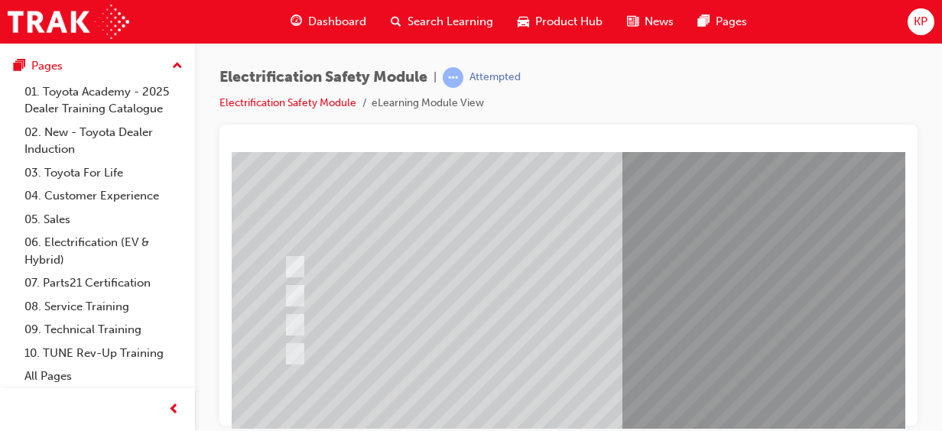
scroll to position [119, 2]
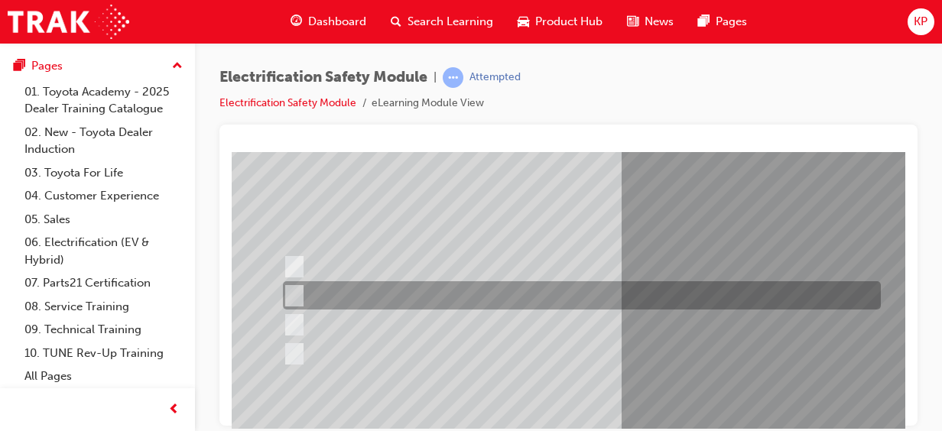
click at [294, 291] on input "To protect Electrical Insulating Gloves from mechanical damage." at bounding box center [291, 296] width 17 height 17
radio input "true"
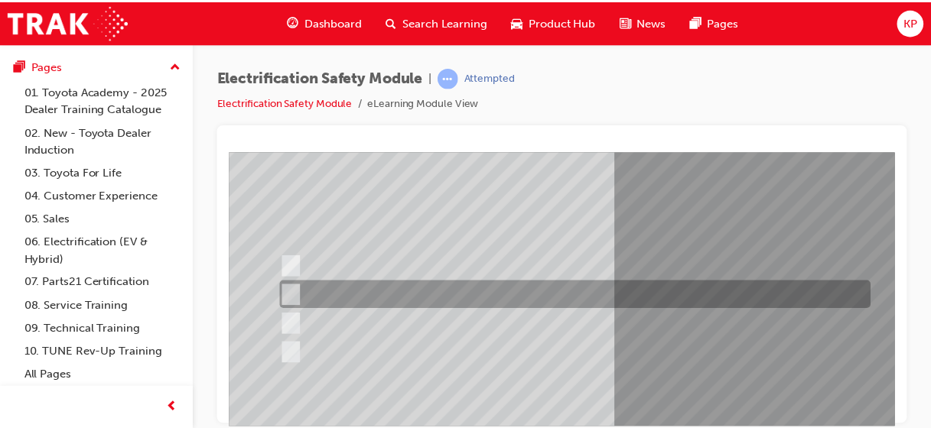
scroll to position [308, 2]
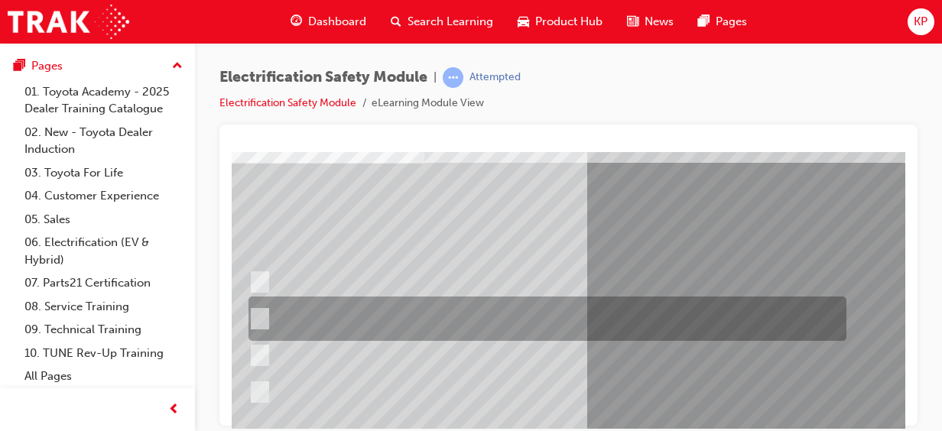
scroll to position [103, 36]
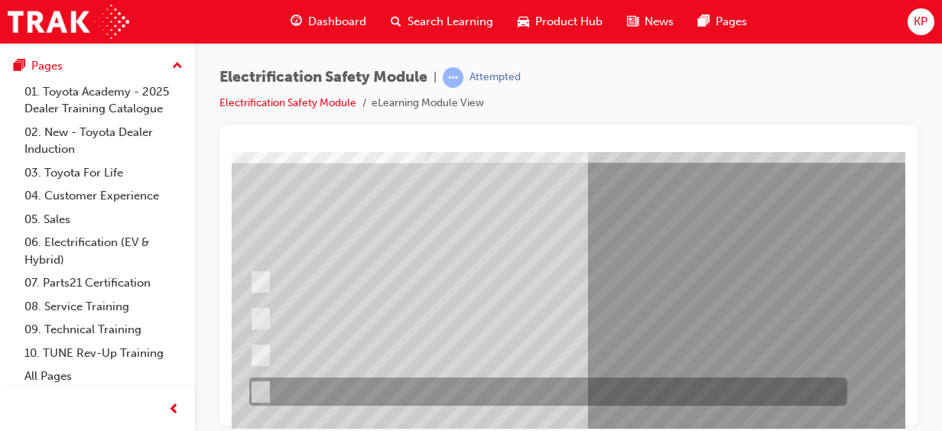
click at [257, 384] on input "All these statements are correct." at bounding box center [257, 392] width 17 height 17
radio input "true"
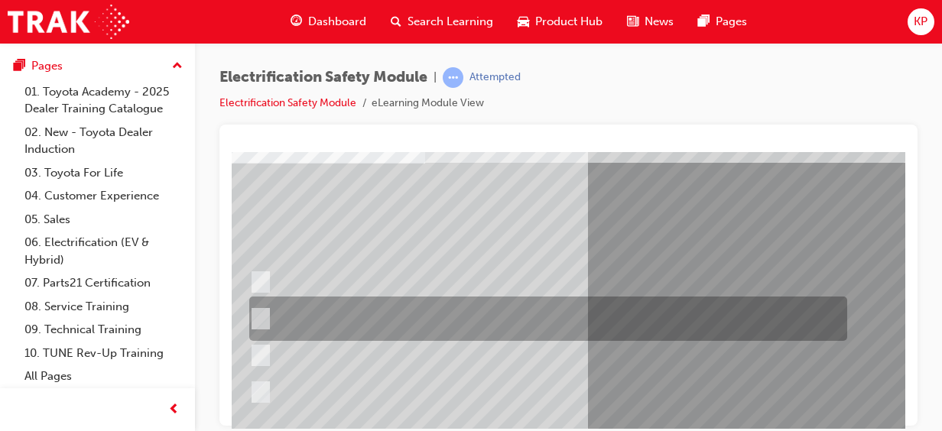
scroll to position [308, 36]
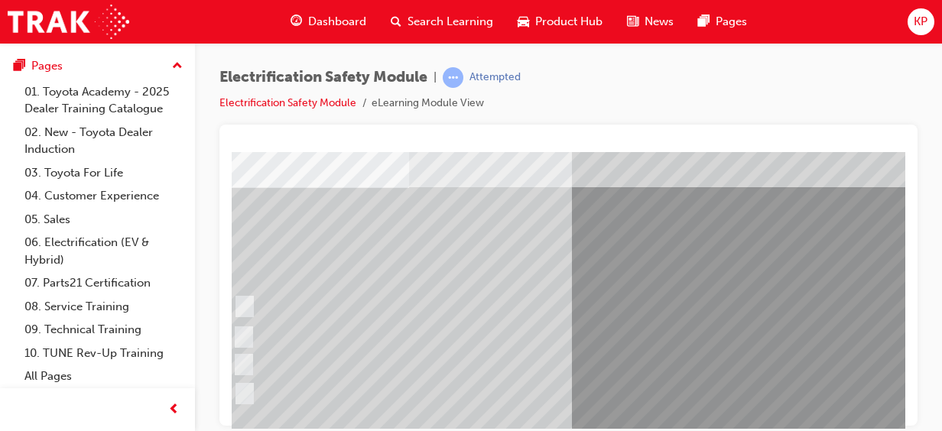
scroll to position [79, 51]
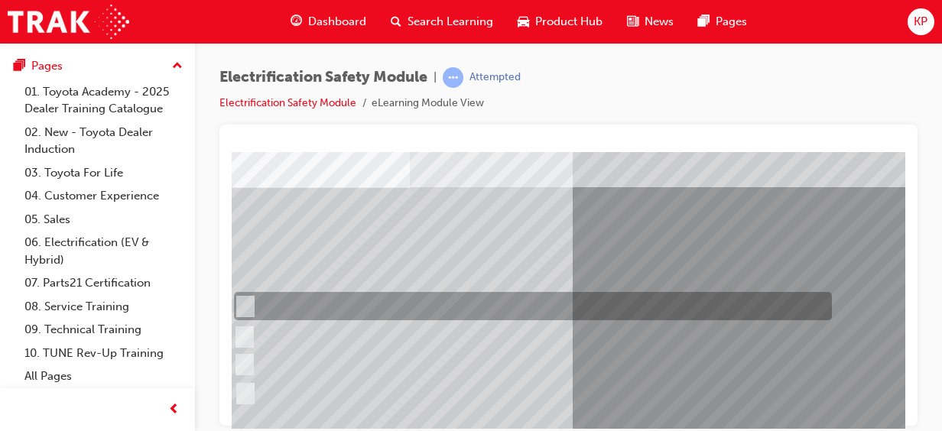
click at [246, 301] on input "Metal objects like rulers, pens, etc." at bounding box center [242, 306] width 17 height 17
radio input "true"
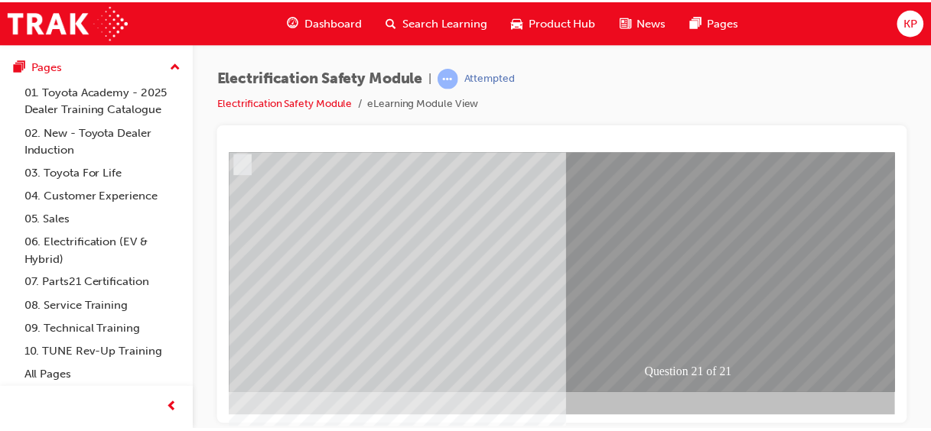
scroll to position [307, 51]
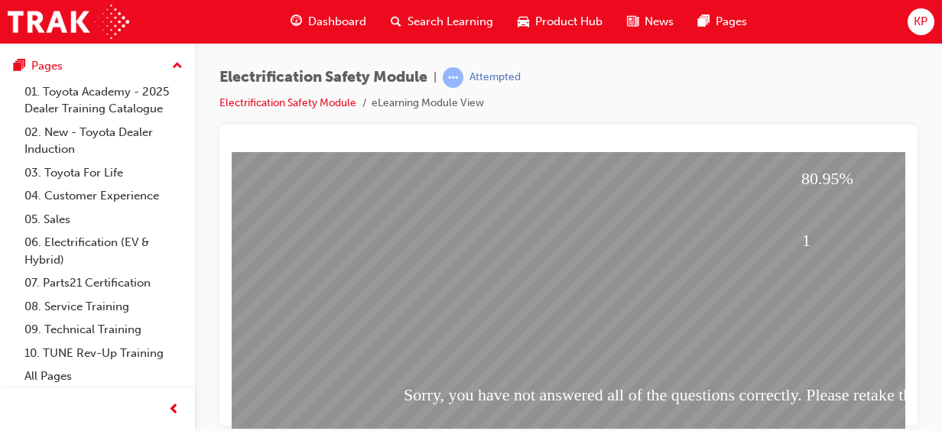
scroll to position [308, 0]
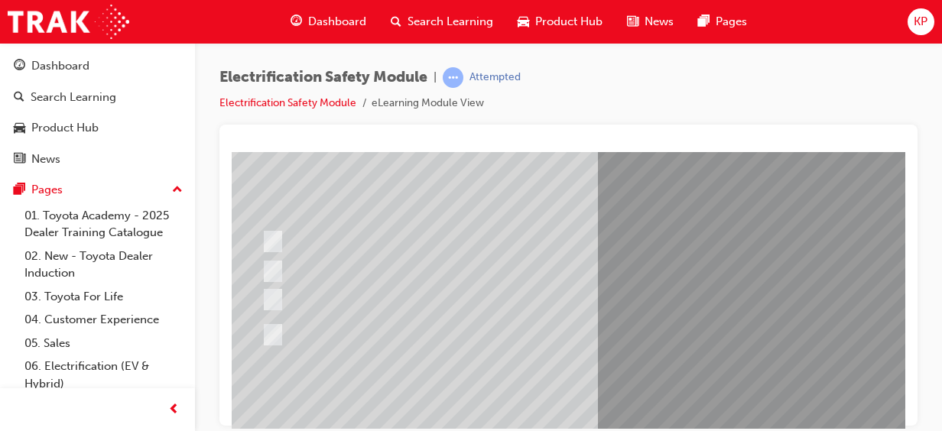
scroll to position [158, 26]
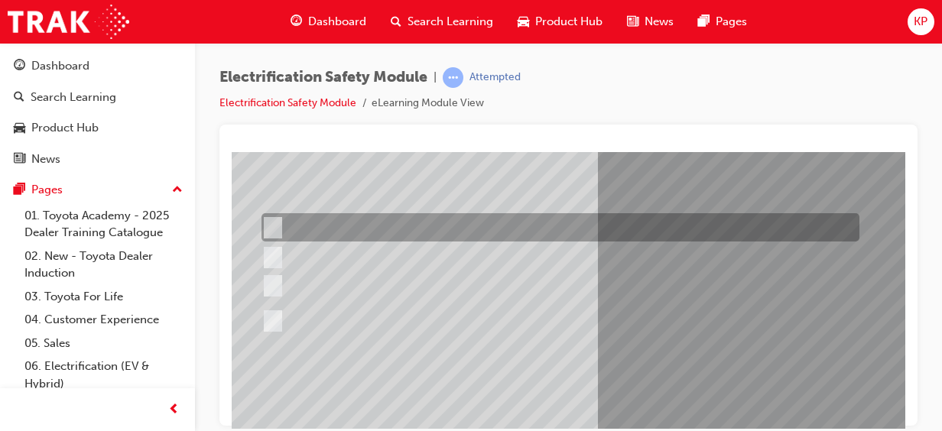
click at [278, 223] on input "The Plug-in Hybrid Electric has DC charging capability via a charging station." at bounding box center [270, 227] width 17 height 17
radio input "true"
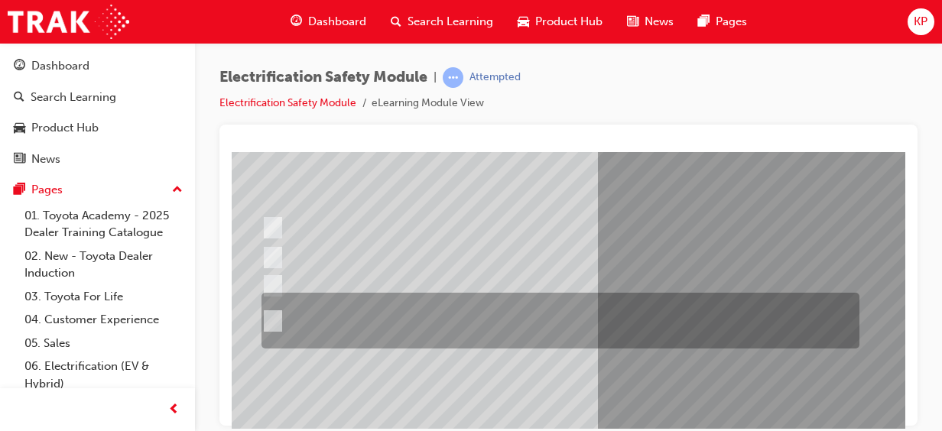
click at [277, 314] on input "The Plug-in Hybrid Electric has AC charging capability via a wall box charger a…" at bounding box center [270, 321] width 17 height 17
radio input "true"
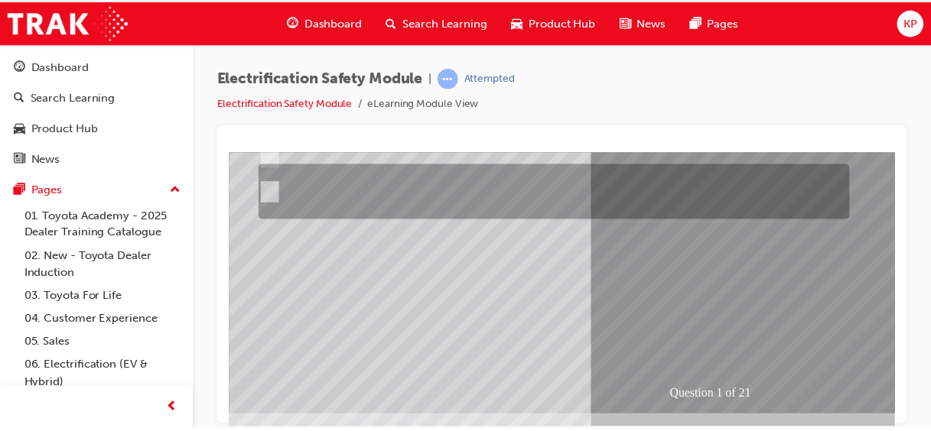
scroll to position [308, 26]
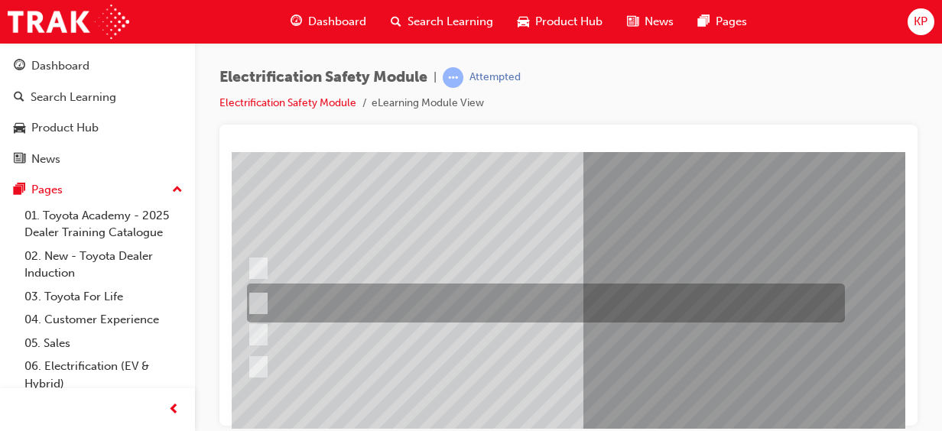
scroll to position [117, 41]
click at [260, 300] on input "The Battery Electric uses AC & DC charging capability and has no petrol engine." at bounding box center [255, 302] width 17 height 17
radio input "true"
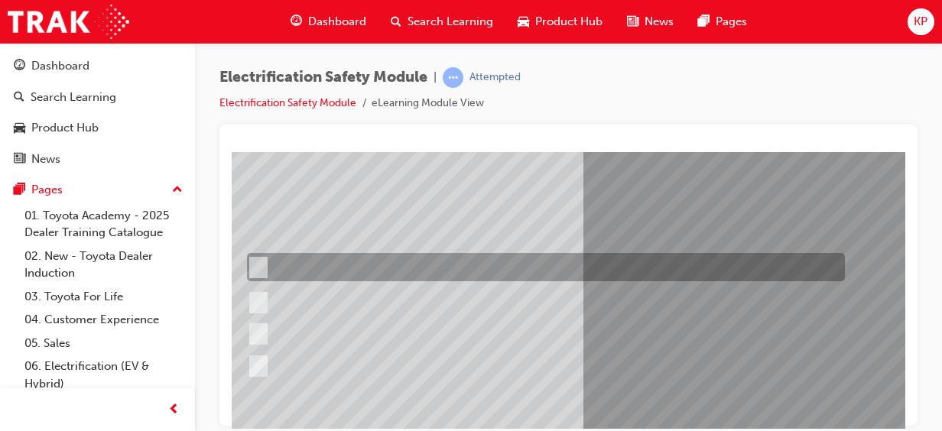
scroll to position [308, 41]
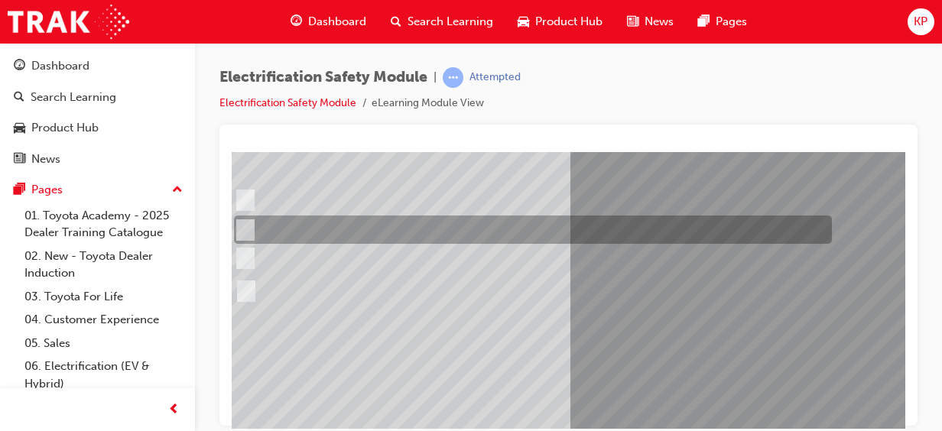
scroll to position [189, 54]
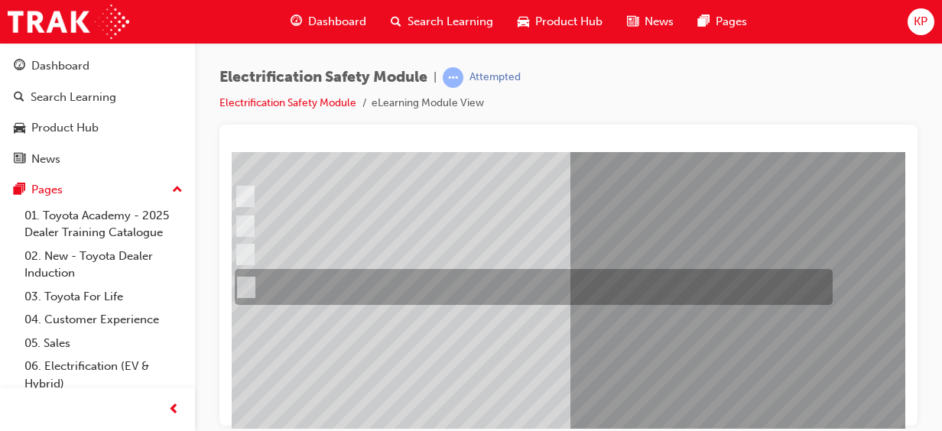
click at [244, 279] on input "The FCEV produces electric power via a Fuel Cell Stack supporting the Hybrid ba…" at bounding box center [243, 287] width 17 height 17
radio input "true"
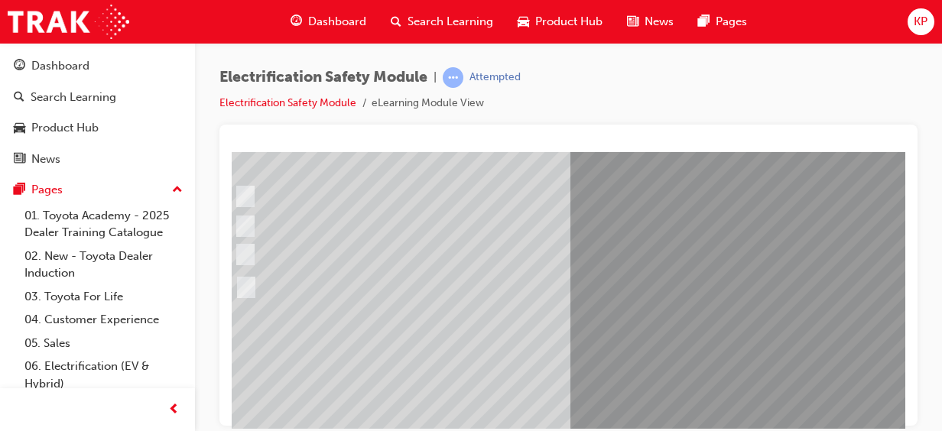
scroll to position [308, 54]
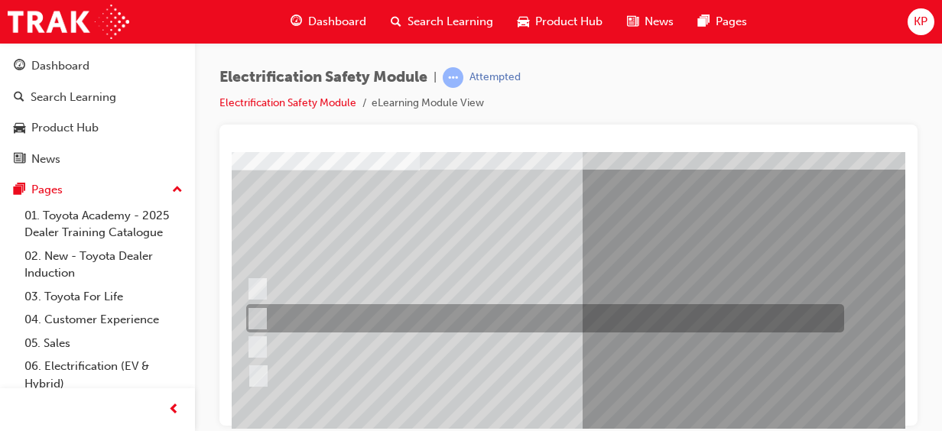
scroll to position [95, 41]
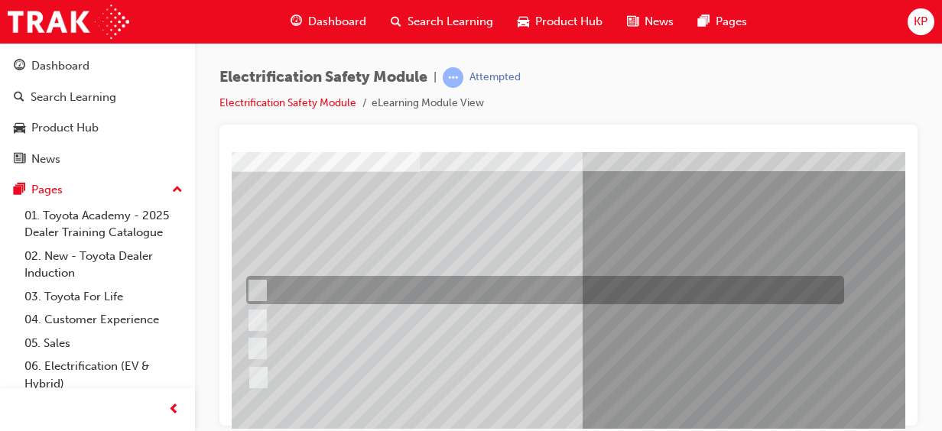
click at [258, 284] on input "Special exterior colours" at bounding box center [253, 290] width 17 height 17
checkbox input "true"
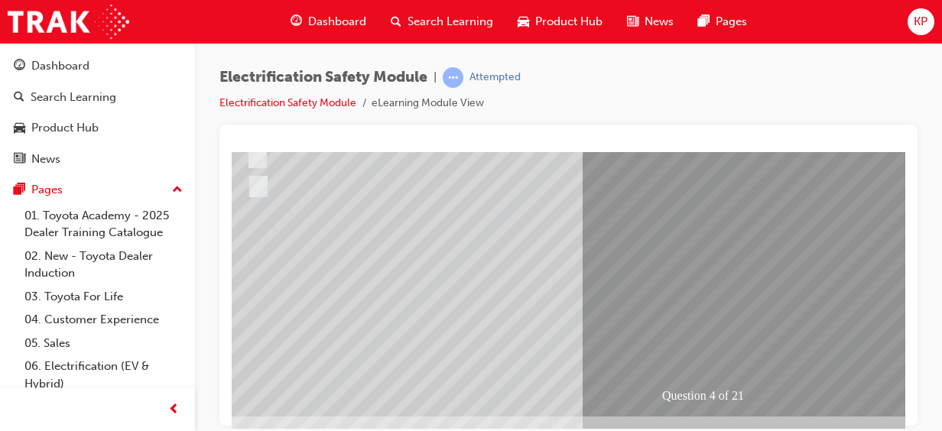
scroll to position [286, 41]
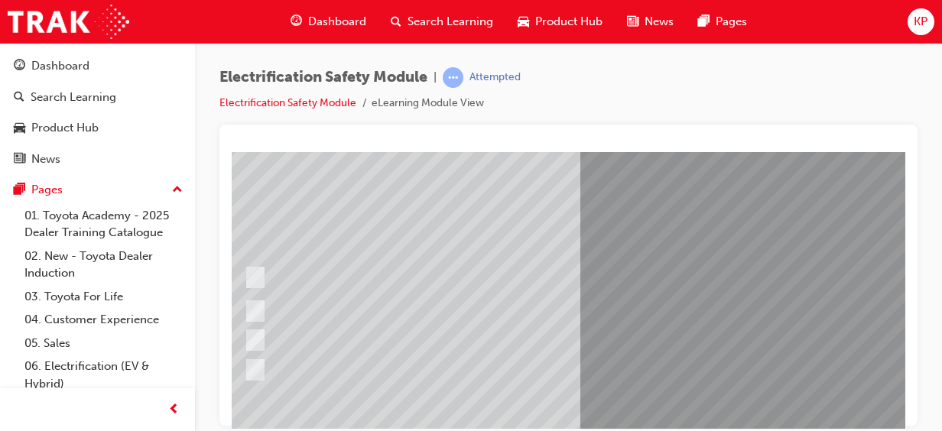
scroll to position [116, 44]
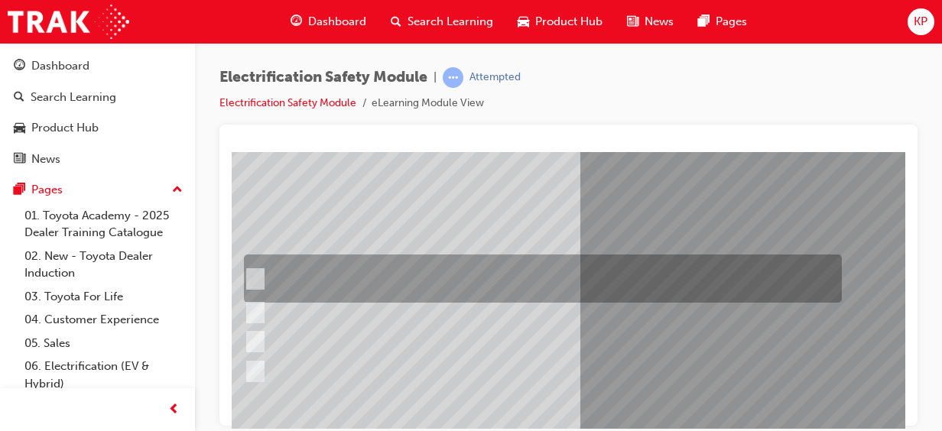
click at [260, 278] on div at bounding box center [539, 279] width 598 height 48
checkbox input "true"
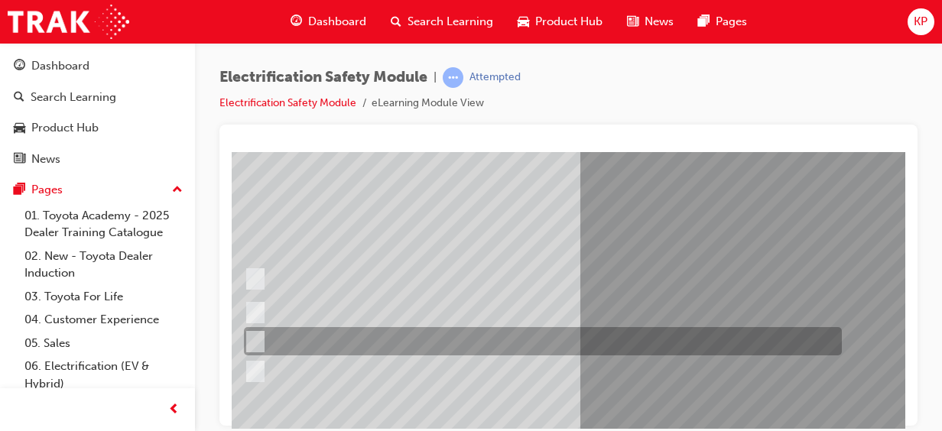
click at [257, 337] on input "Vehicle Motive Force selection types illuminated e.g. (EV/HV)." at bounding box center [251, 341] width 17 height 17
checkbox input "true"
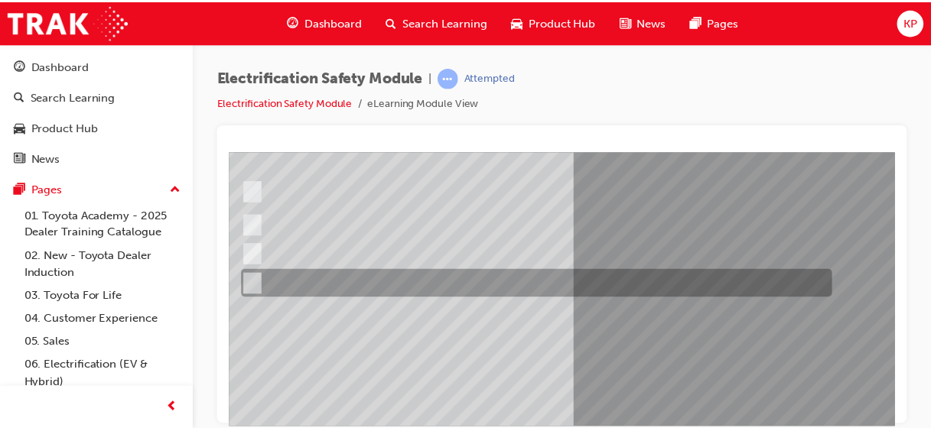
scroll to position [220, 44]
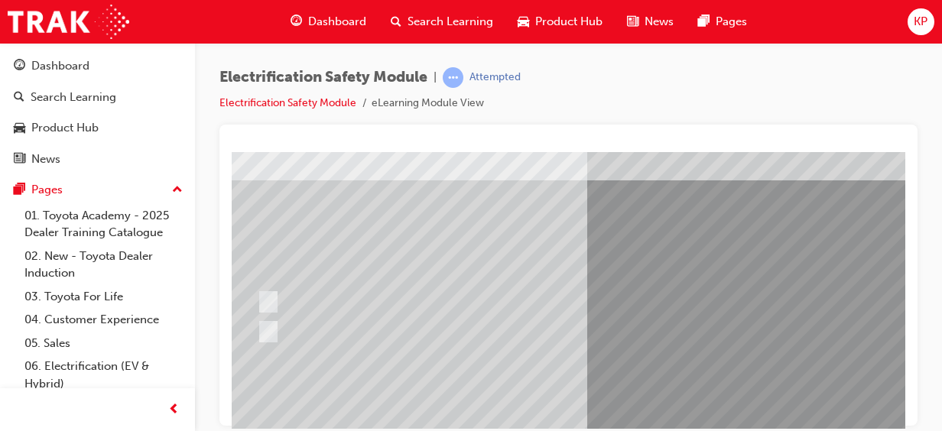
scroll to position [162, 37]
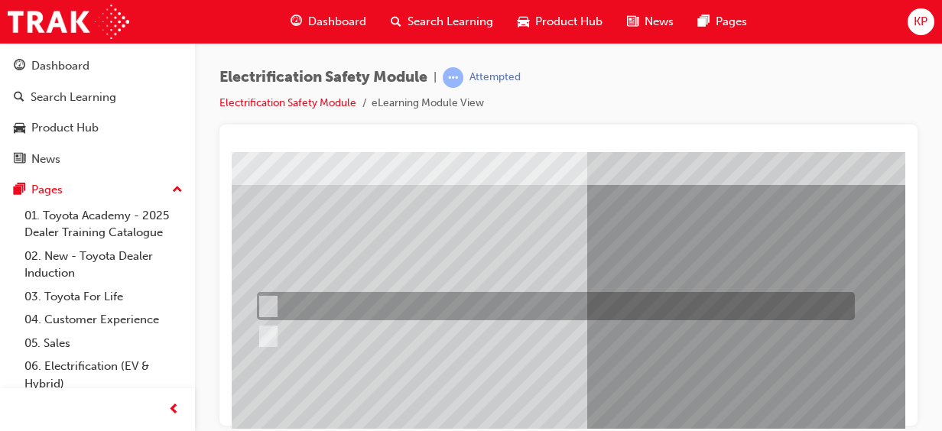
click at [268, 307] on input "True" at bounding box center [265, 306] width 17 height 17
radio input "true"
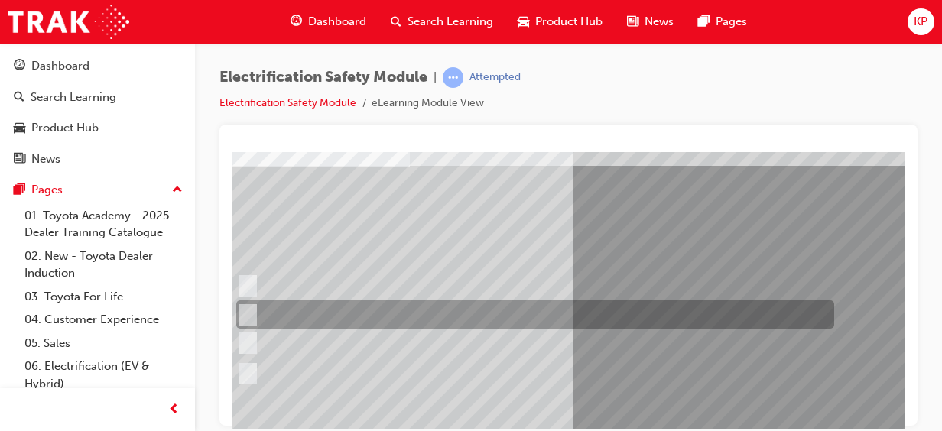
scroll to position [100, 47]
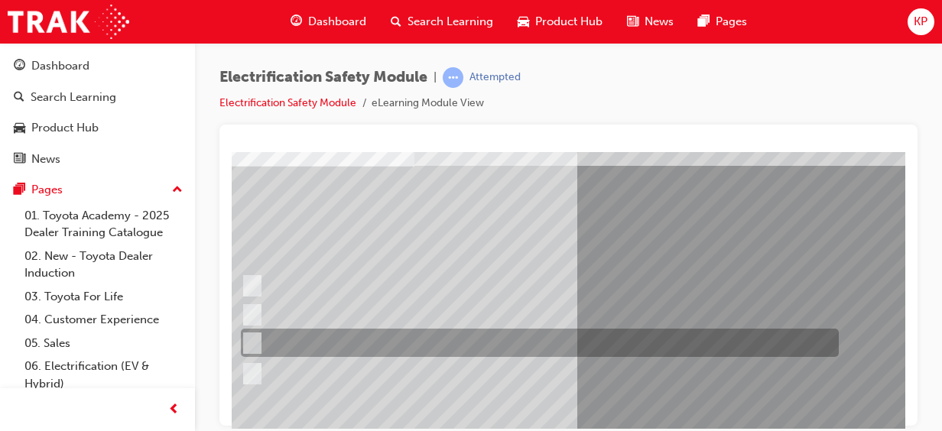
click at [251, 340] on input "Damage all ECUs and actuators." at bounding box center [249, 343] width 17 height 17
radio input "true"
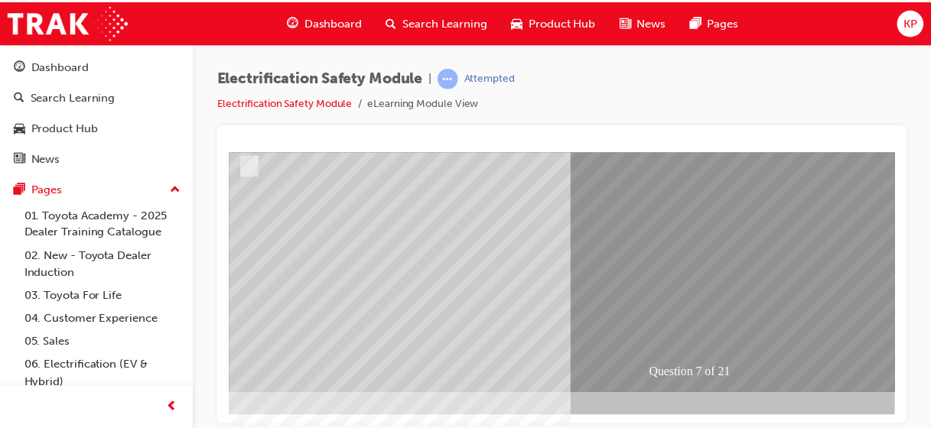
scroll to position [307, 47]
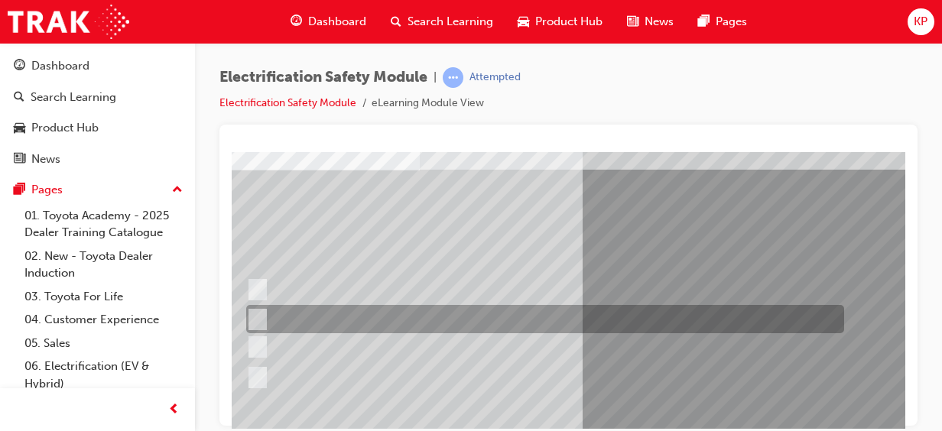
scroll to position [96, 36]
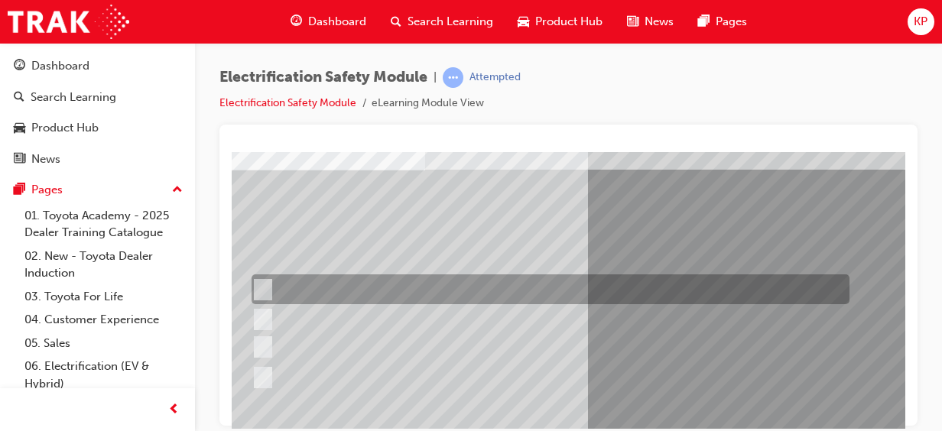
click at [267, 284] on input "Working on the High Voltage System." at bounding box center [260, 289] width 17 height 17
radio input "true"
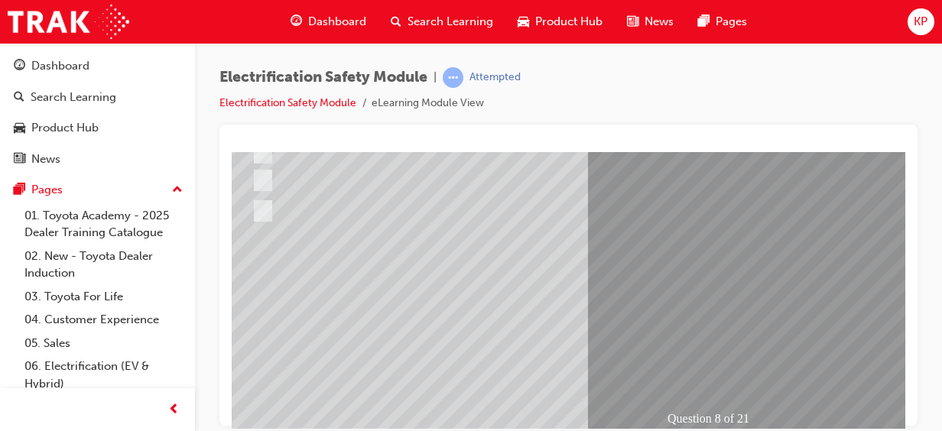
scroll to position [263, 36]
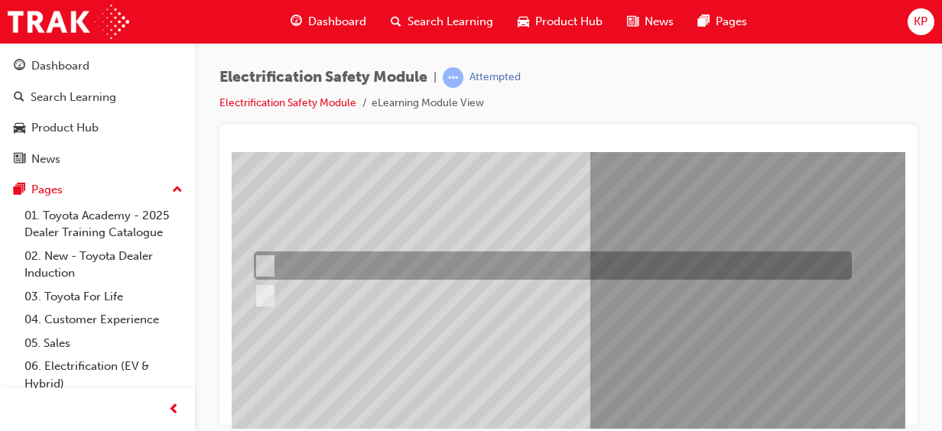
drag, startPoint x: 281, startPoint y: 268, endPoint x: 264, endPoint y: 265, distance: 17.3
click at [264, 265] on input "True" at bounding box center [262, 266] width 17 height 17
radio input "true"
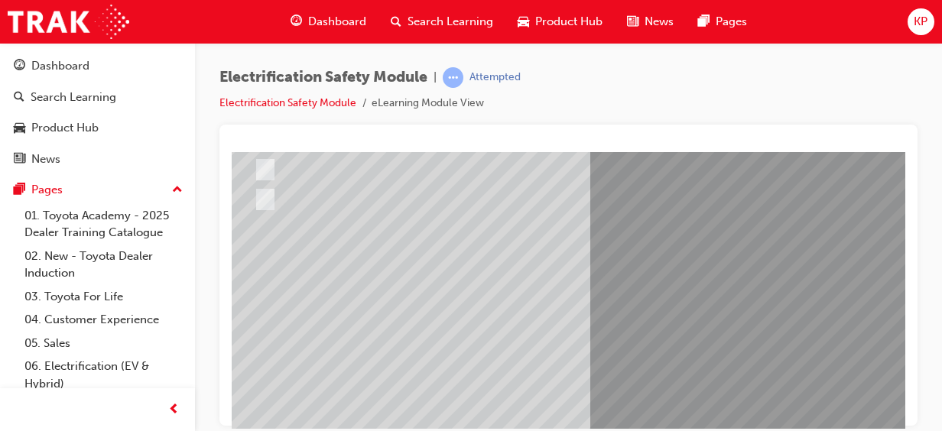
scroll to position [252, 34]
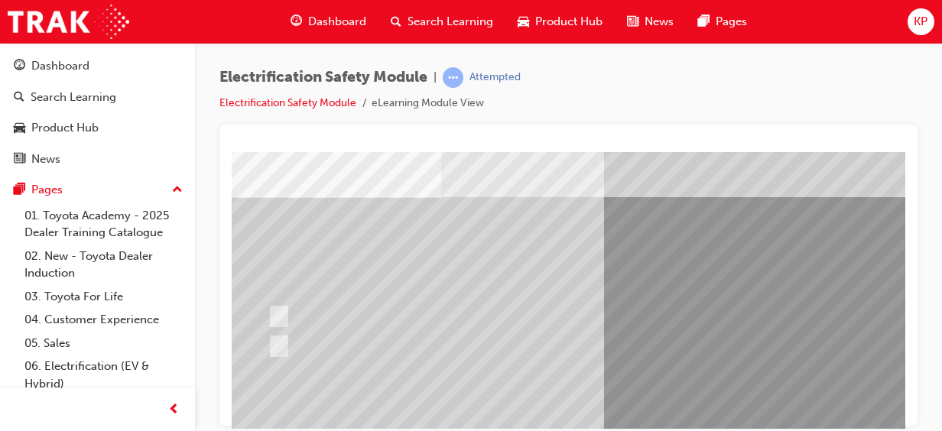
scroll to position [69, 0]
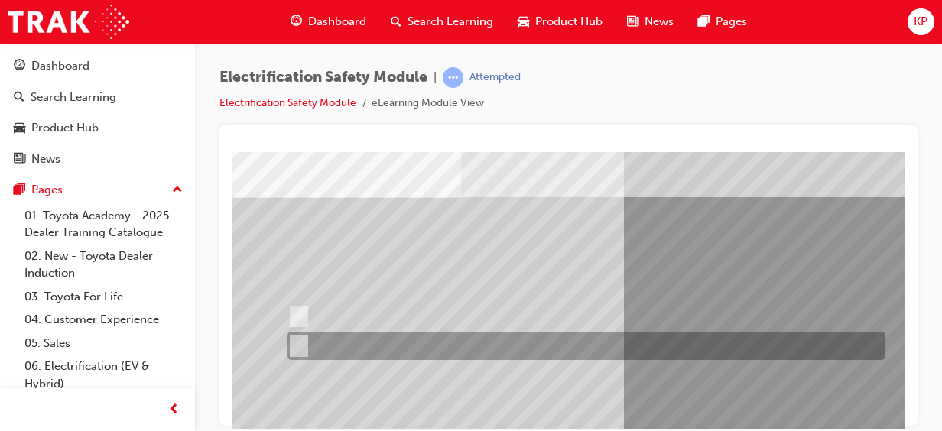
click at [301, 343] on input "True" at bounding box center [296, 346] width 17 height 17
radio input "true"
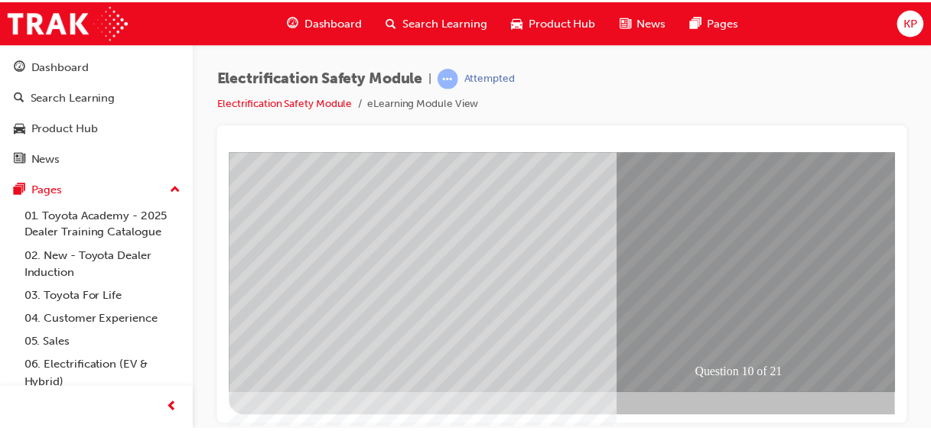
scroll to position [307, 0]
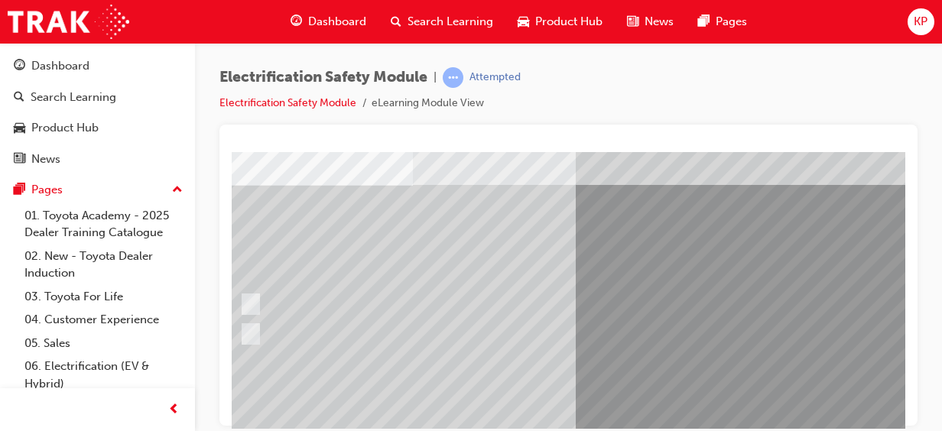
scroll to position [80, 48]
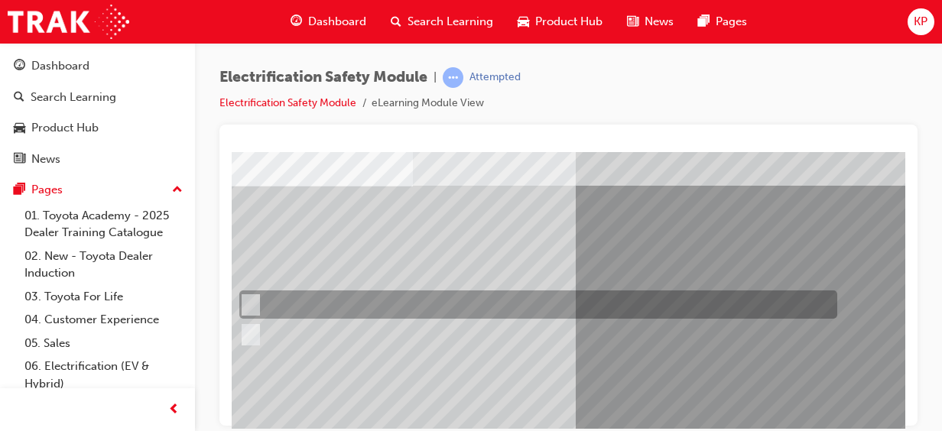
click at [254, 302] on input "True" at bounding box center [247, 305] width 17 height 17
radio input "true"
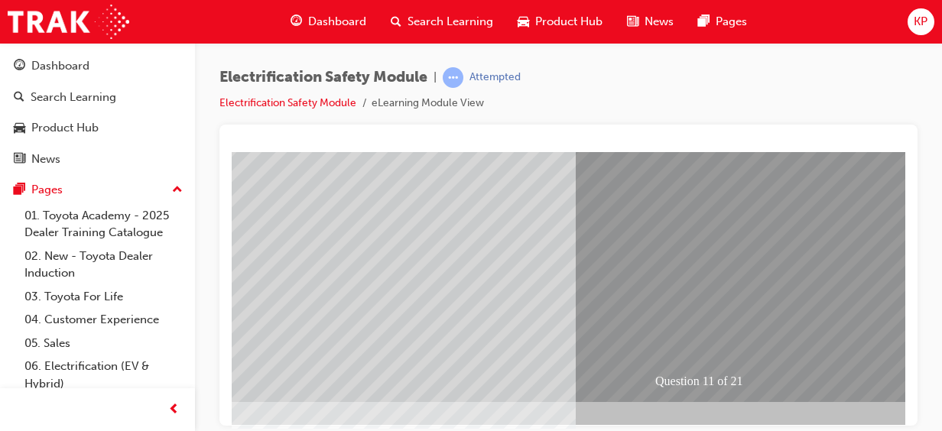
scroll to position [300, 48]
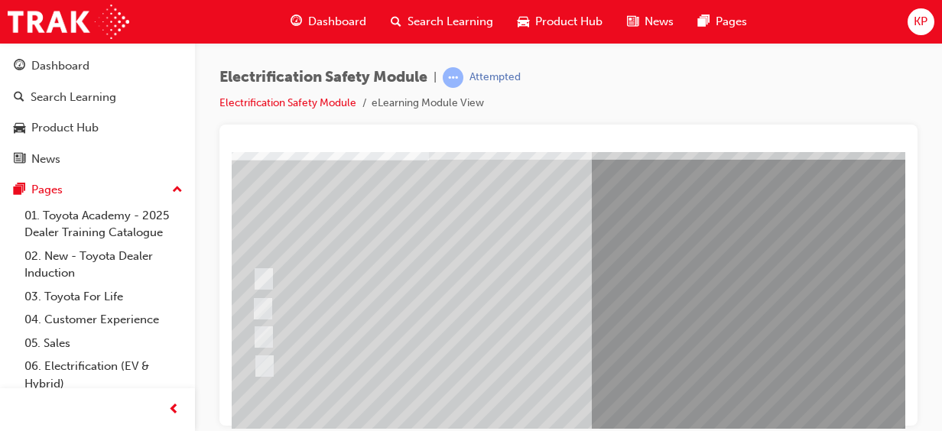
scroll to position [106, 22]
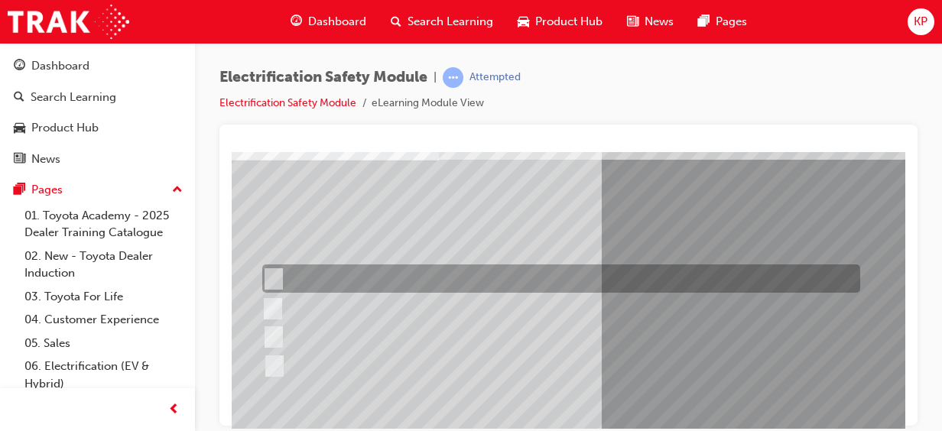
click at [272, 281] on input "In your pocket." at bounding box center [270, 279] width 17 height 17
radio input "true"
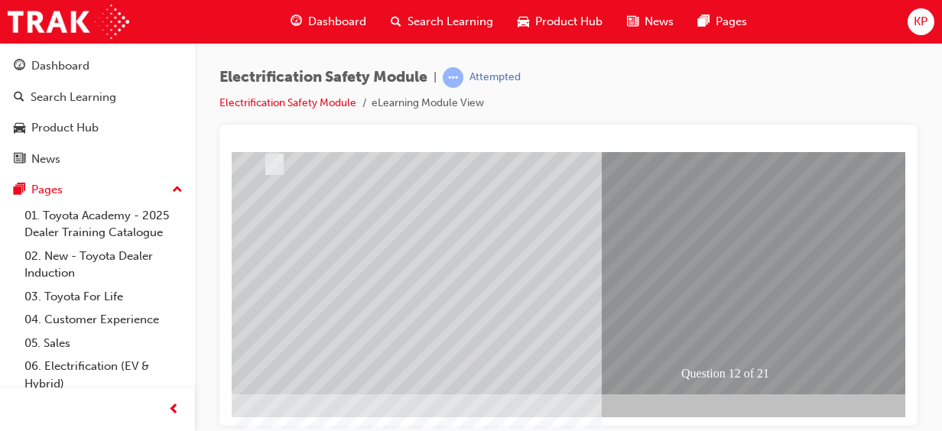
scroll to position [307, 22]
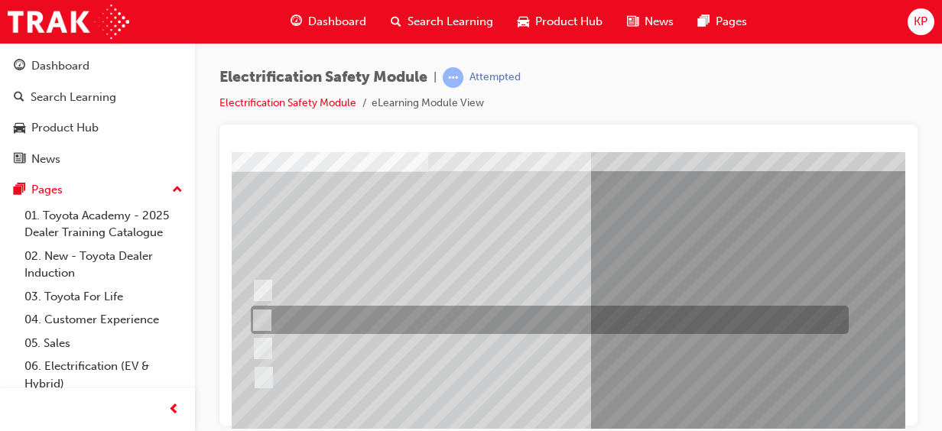
scroll to position [95, 34]
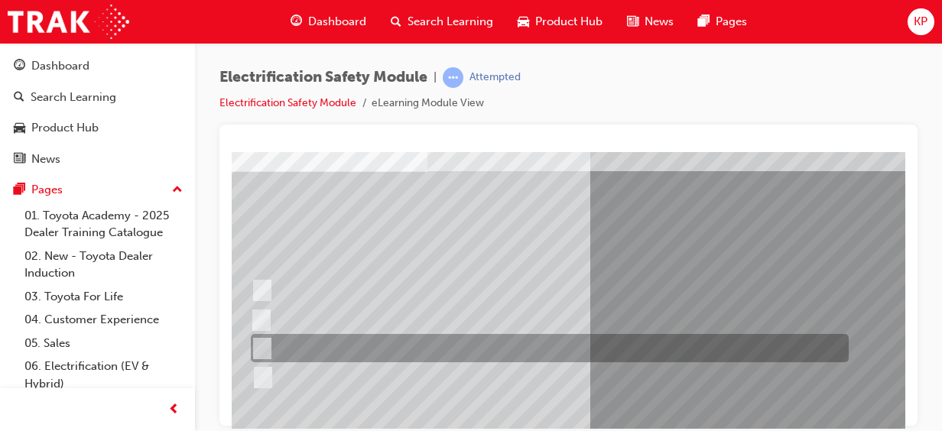
click at [263, 346] on input "Wait 10 minutes to discharge the High Voltage Capacitors." at bounding box center [259, 348] width 17 height 17
radio input "true"
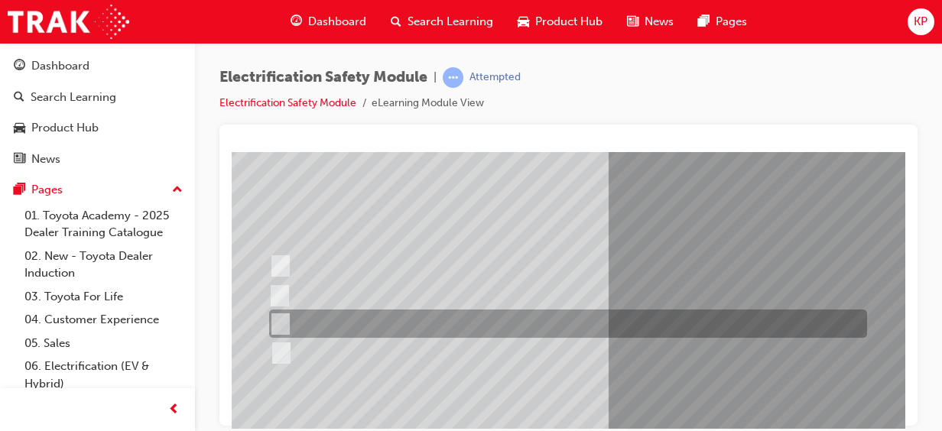
scroll to position [135, 15]
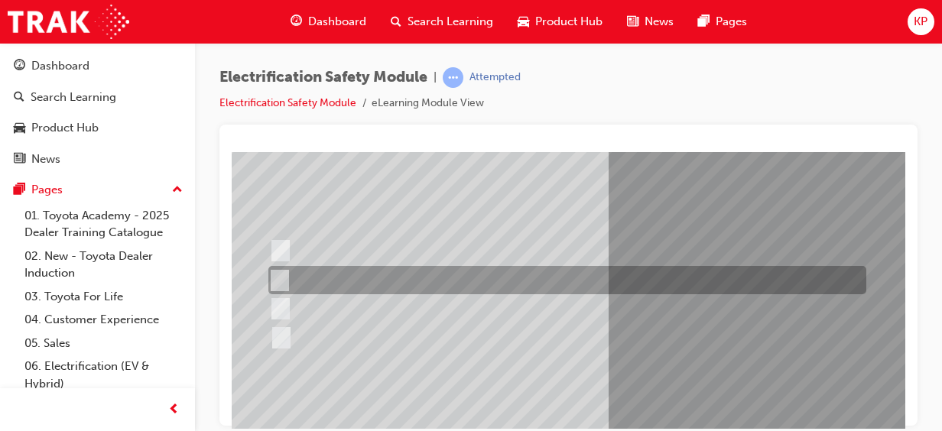
click at [274, 273] on input "Inspect the Insulated Gloves for damage." at bounding box center [276, 280] width 17 height 17
radio input "true"
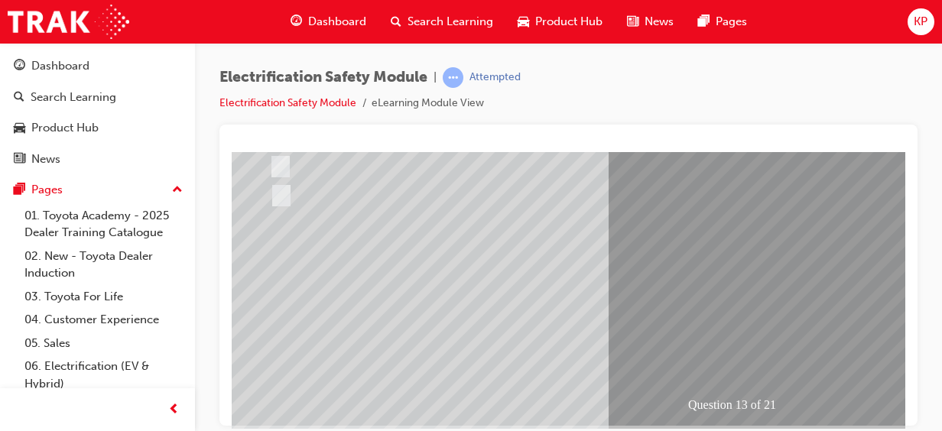
scroll to position [288, 15]
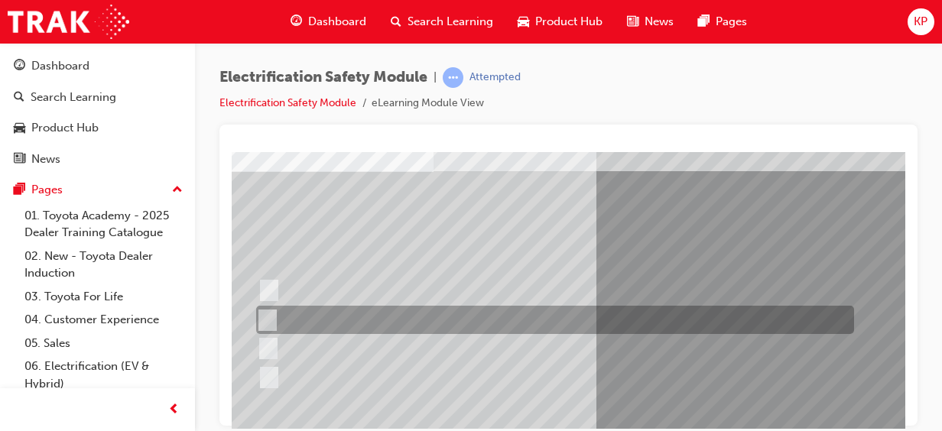
scroll to position [95, 28]
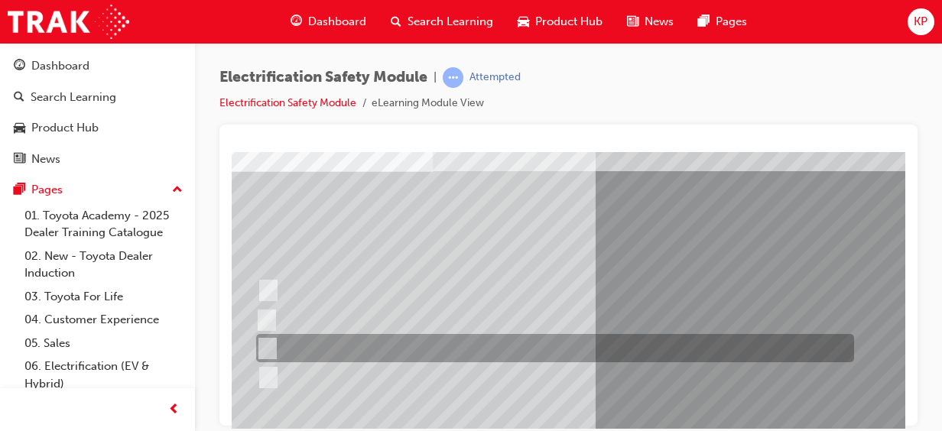
click at [269, 344] on input "10 minutes" at bounding box center [264, 348] width 17 height 17
radio input "true"
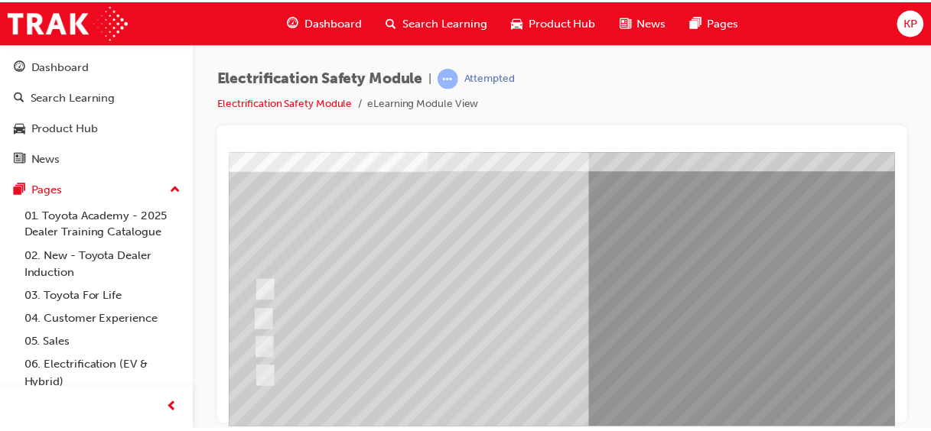
scroll to position [220, 28]
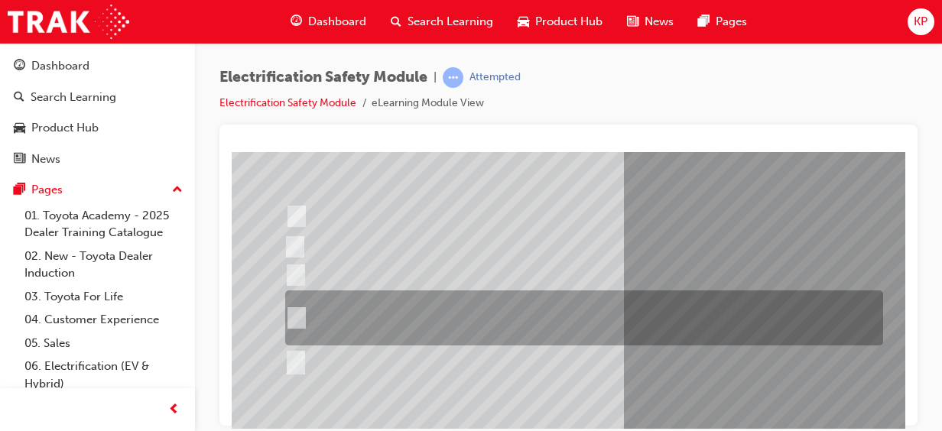
scroll to position [167, 0]
click at [304, 307] on div at bounding box center [580, 318] width 598 height 55
radio input "true"
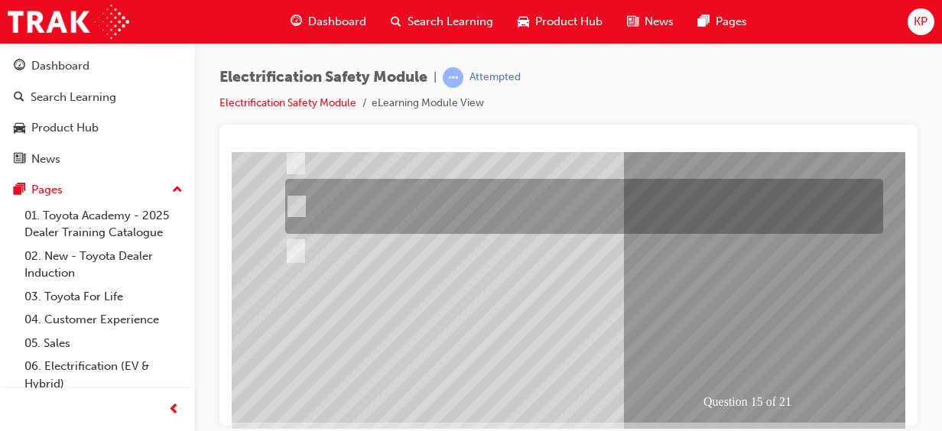
scroll to position [283, 0]
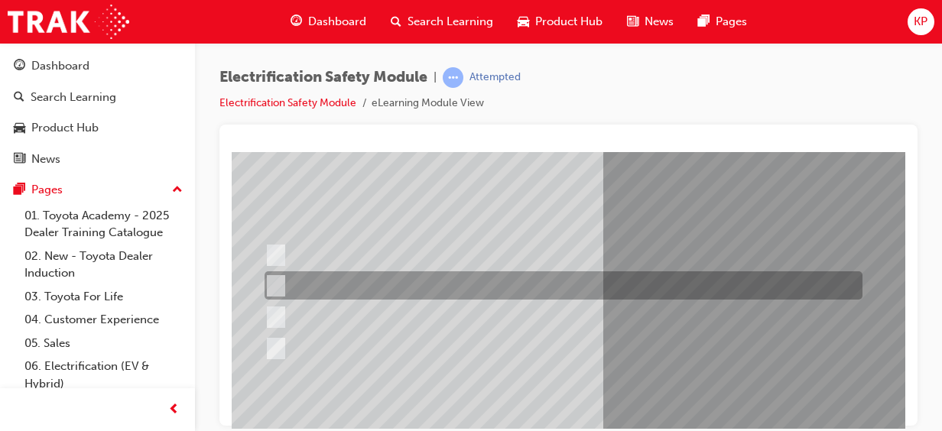
scroll to position [141, 21]
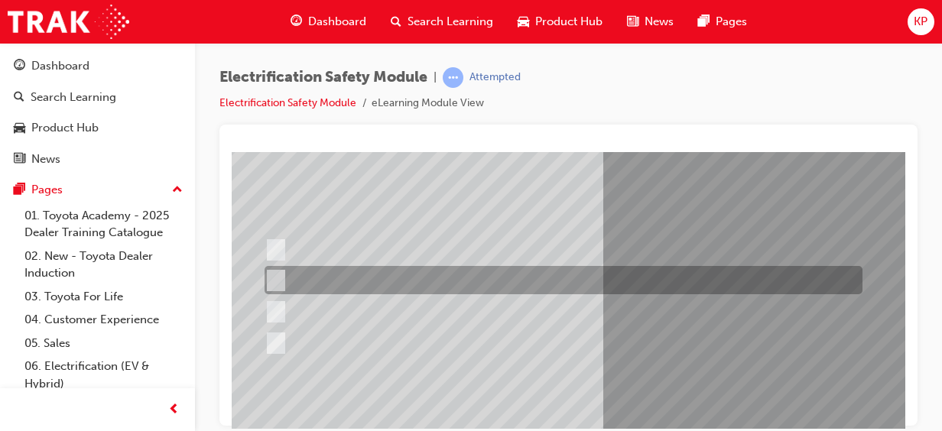
click at [279, 278] on input "Use a sealant to close all openings." at bounding box center [273, 280] width 17 height 17
radio input "true"
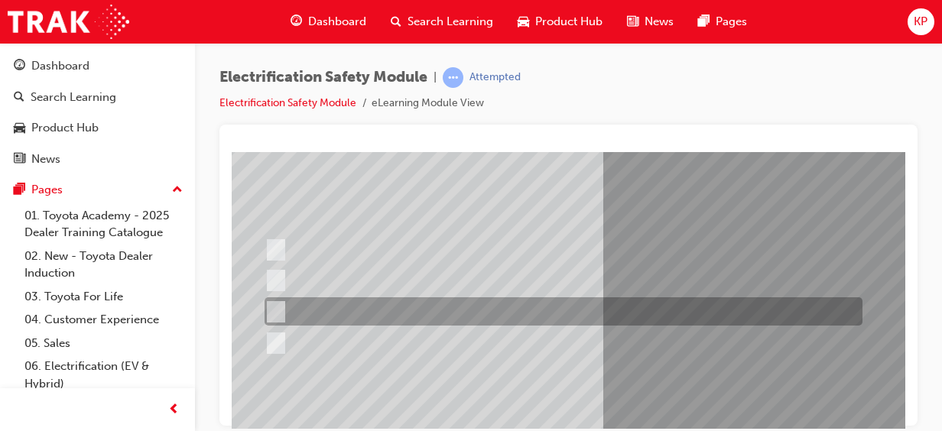
scroll to position [246, 0]
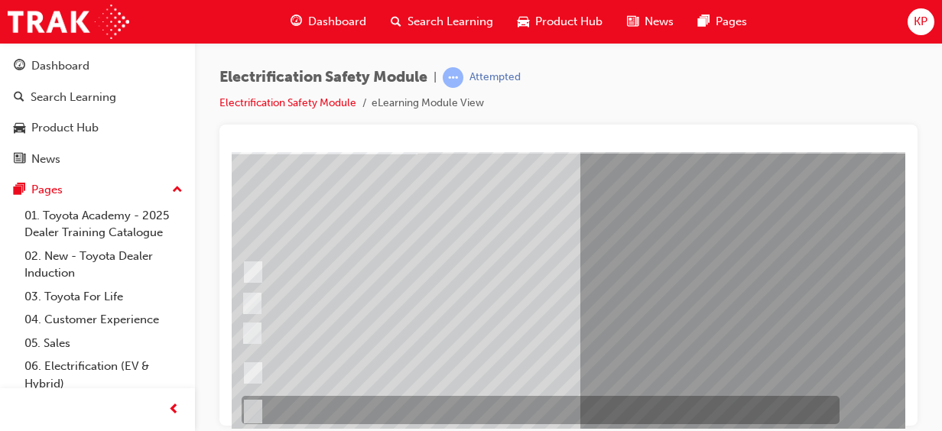
scroll to position [112, 44]
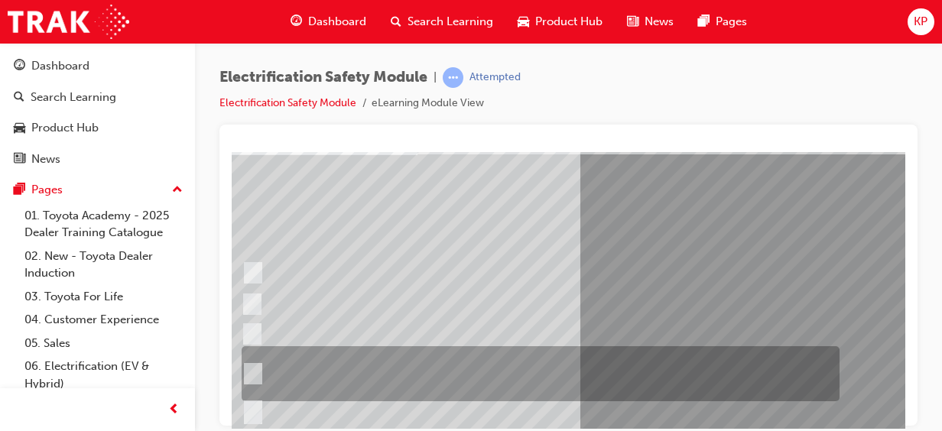
click at [252, 370] on input "Run a Health Check to clear the original fault code and ensure no new faults ap…" at bounding box center [250, 374] width 17 height 17
radio input "true"
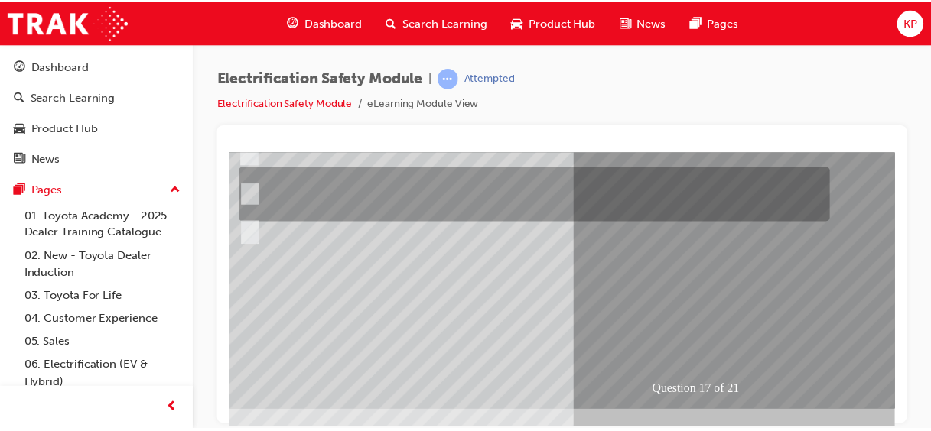
scroll to position [301, 44]
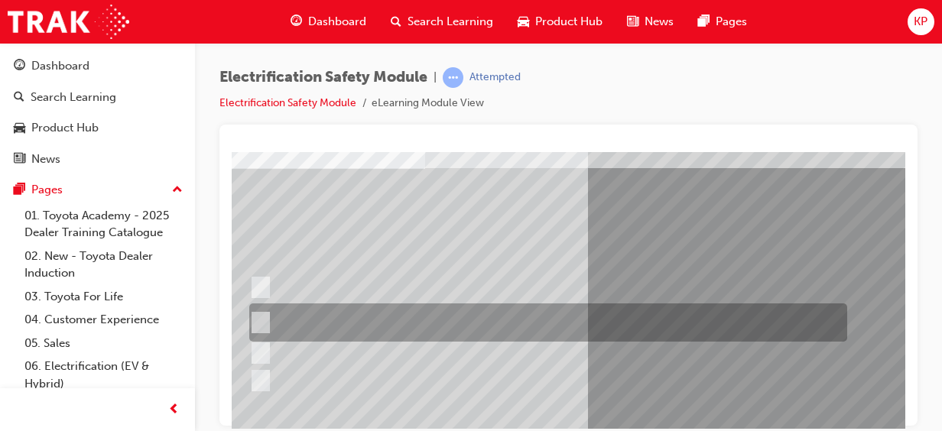
scroll to position [96, 36]
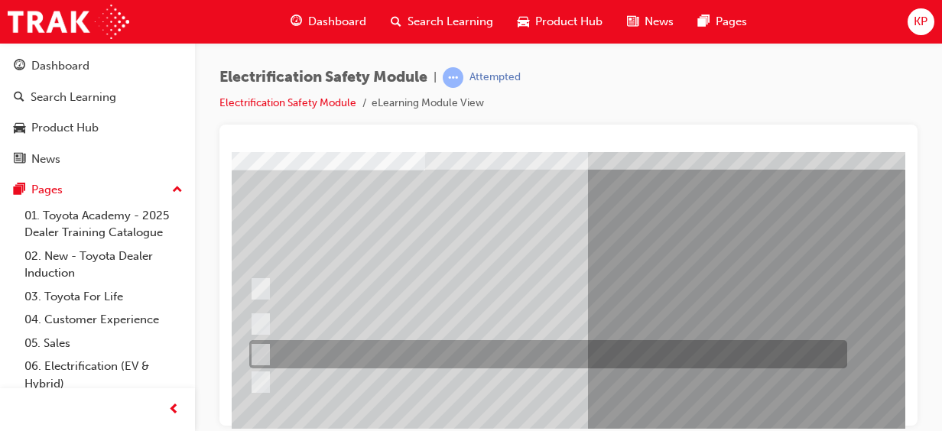
click at [265, 349] on input "Discard the gloves and use a new pair." at bounding box center [257, 354] width 17 height 17
radio input "true"
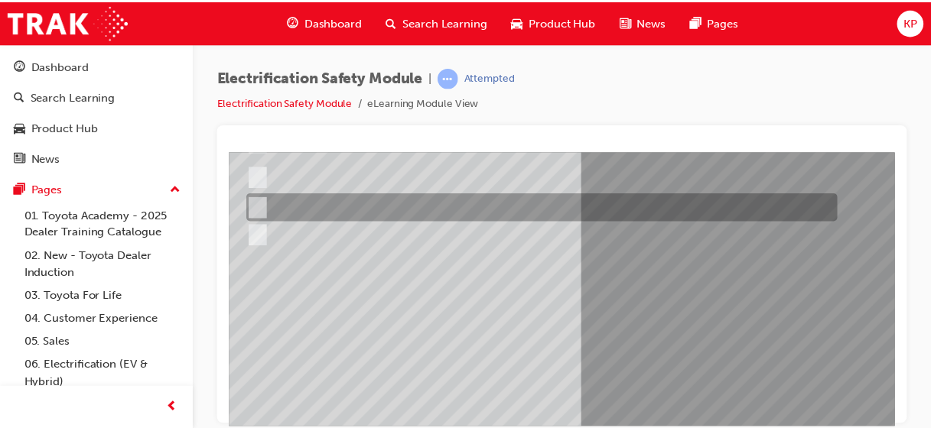
scroll to position [248, 36]
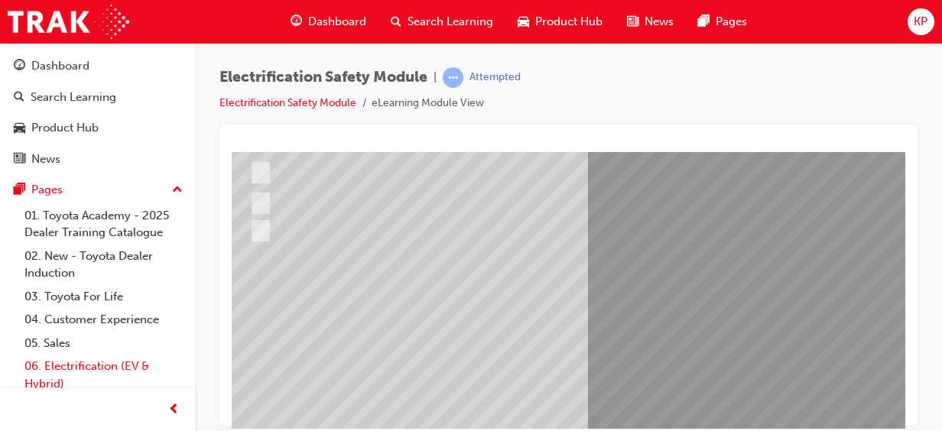
click at [170, 376] on link "06. Electrification (EV & Hybrid)" at bounding box center [103, 375] width 171 height 41
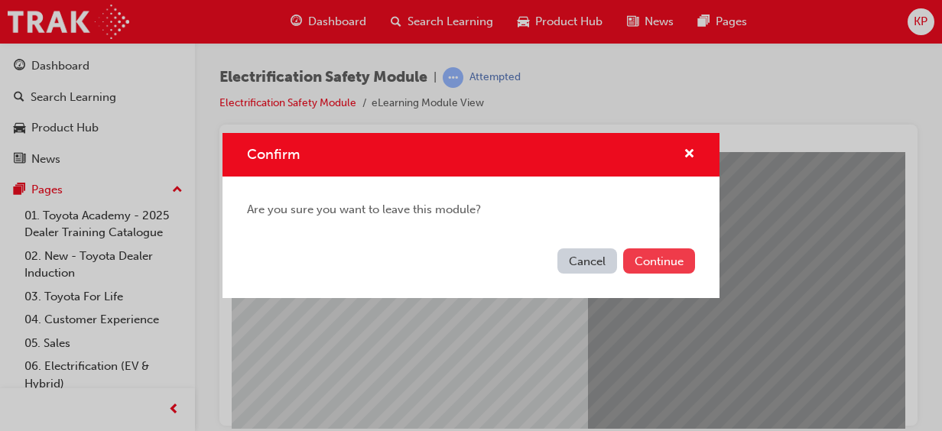
click at [658, 264] on button "Continue" at bounding box center [659, 261] width 72 height 25
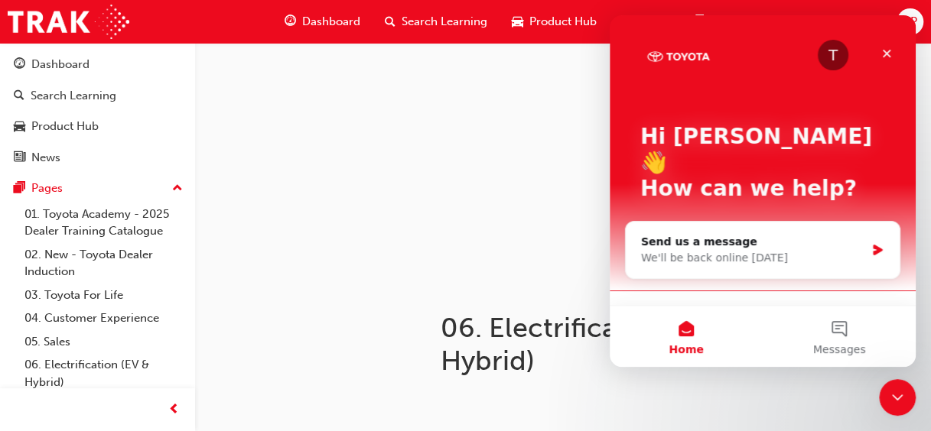
scroll to position [8, 0]
click at [882, 52] on icon "Close" at bounding box center [886, 53] width 12 height 12
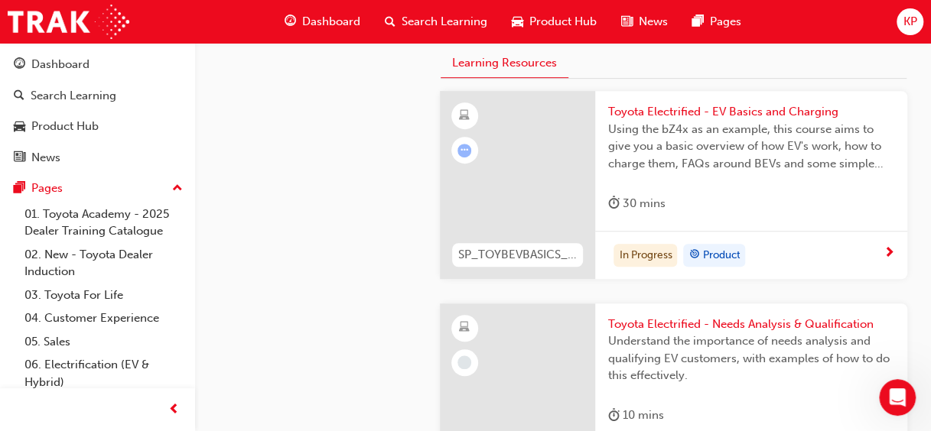
scroll to position [384, 0]
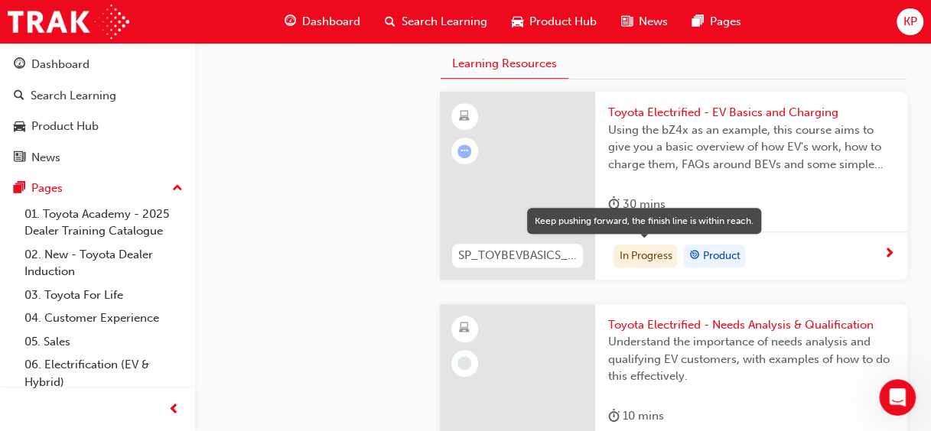
click at [640, 253] on div "In Progress" at bounding box center [644, 256] width 63 height 23
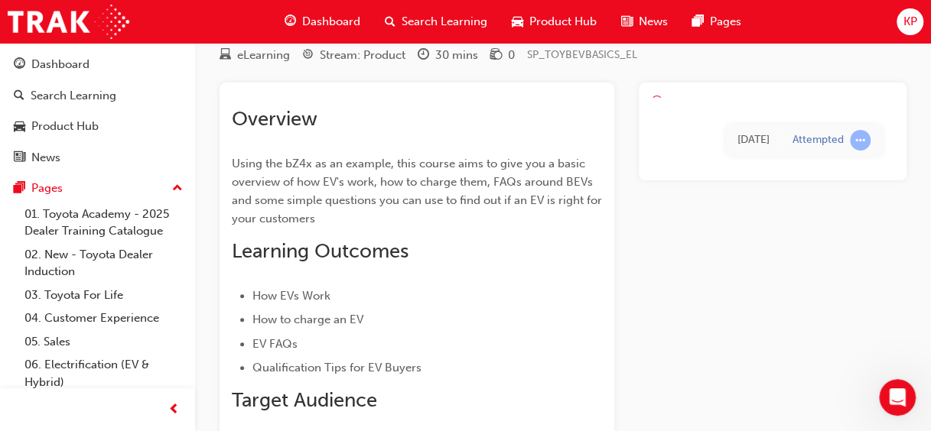
scroll to position [44, 0]
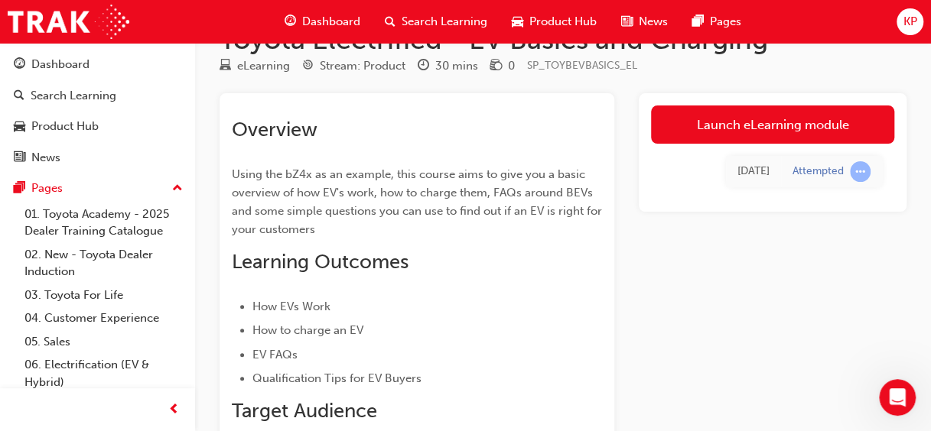
click at [832, 181] on td "Attempted" at bounding box center [831, 171] width 101 height 31
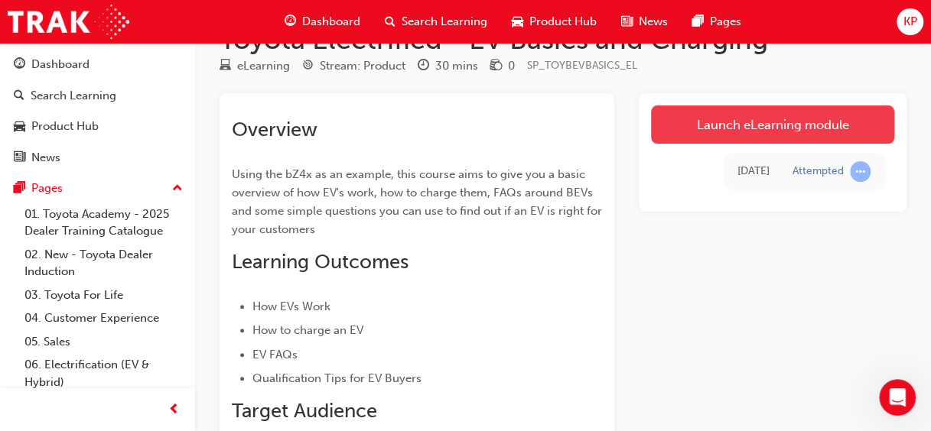
click at [818, 132] on link "Launch eLearning module" at bounding box center [772, 125] width 243 height 38
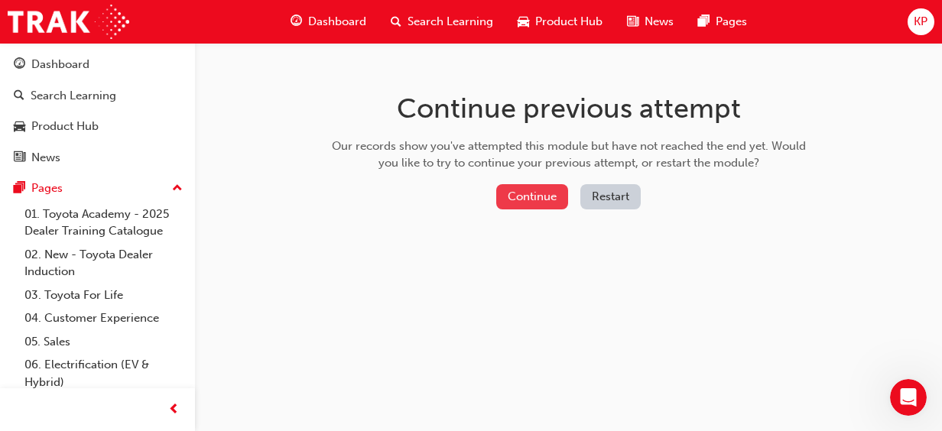
click at [540, 205] on button "Continue" at bounding box center [532, 196] width 72 height 25
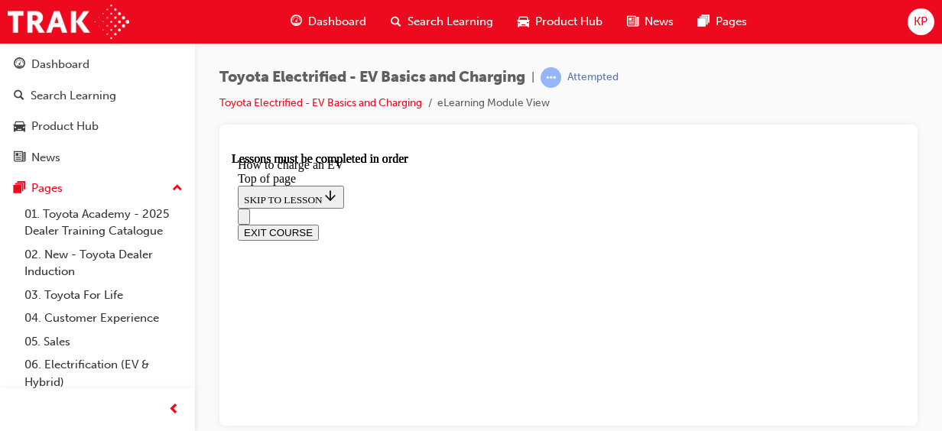
scroll to position [6225, 0]
drag, startPoint x: 548, startPoint y: 340, endPoint x: 560, endPoint y: 320, distance: 23.6
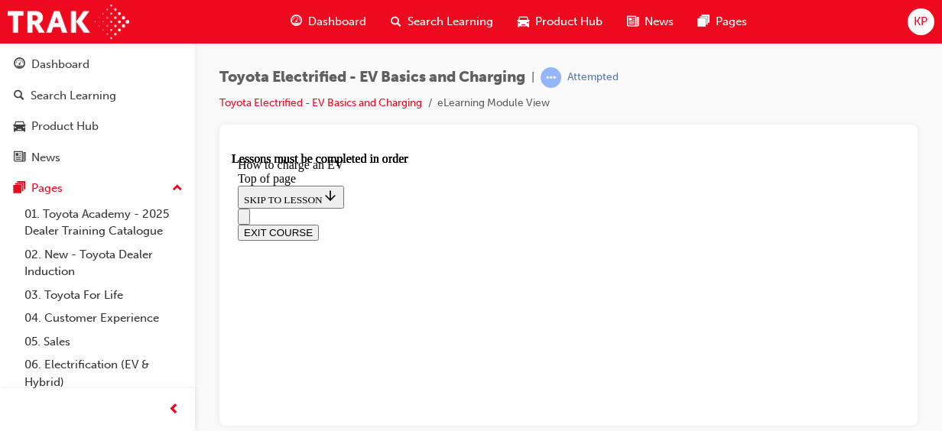
scroll to position [577, 0]
drag, startPoint x: 560, startPoint y: 320, endPoint x: 460, endPoint y: 288, distance: 104.5
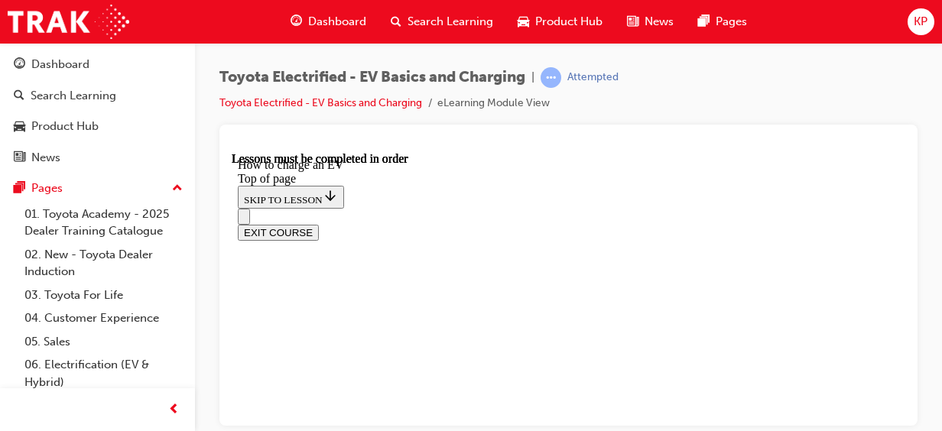
scroll to position [964, 0]
drag, startPoint x: 717, startPoint y: 196, endPoint x: 827, endPoint y: 317, distance: 163.5
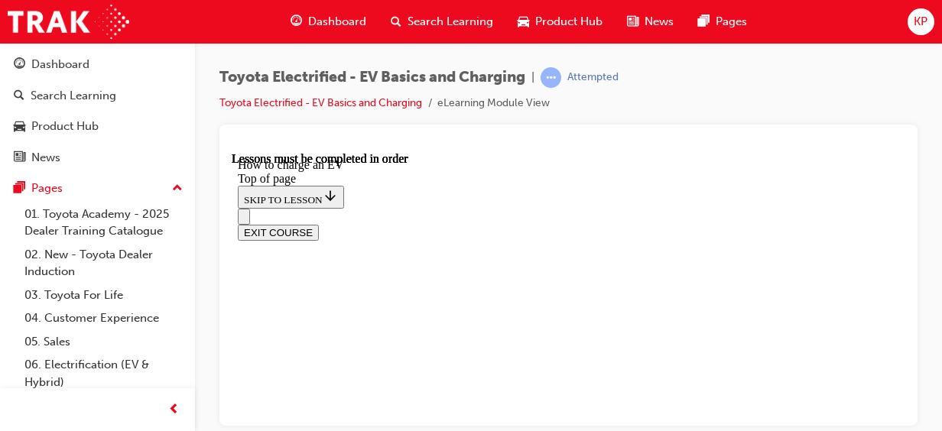
scroll to position [4768, 0]
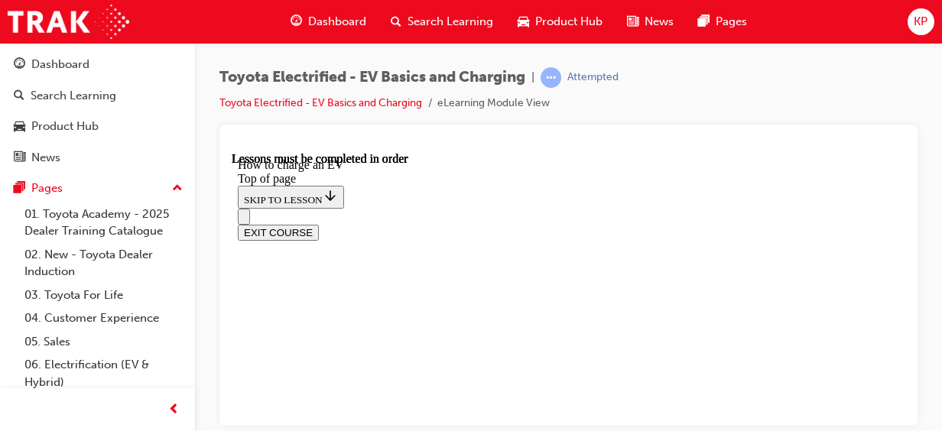
scroll to position [4796, 0]
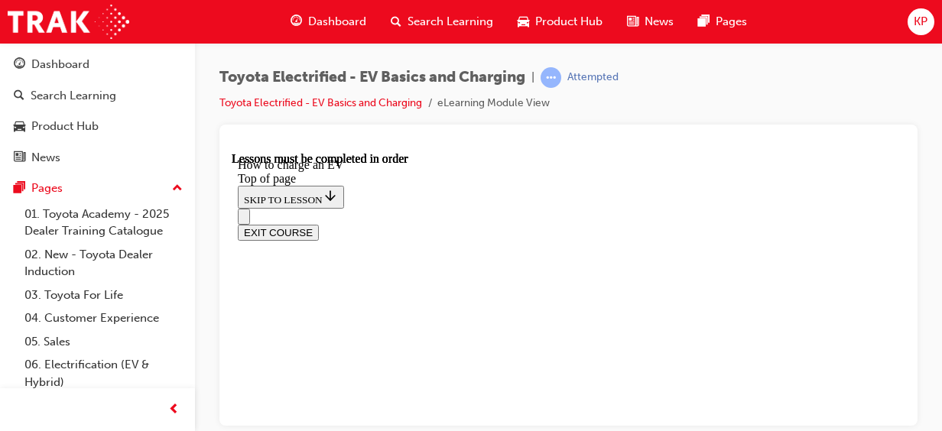
click at [899, 224] on div "EXIT COURSE" at bounding box center [569, 232] width 662 height 16
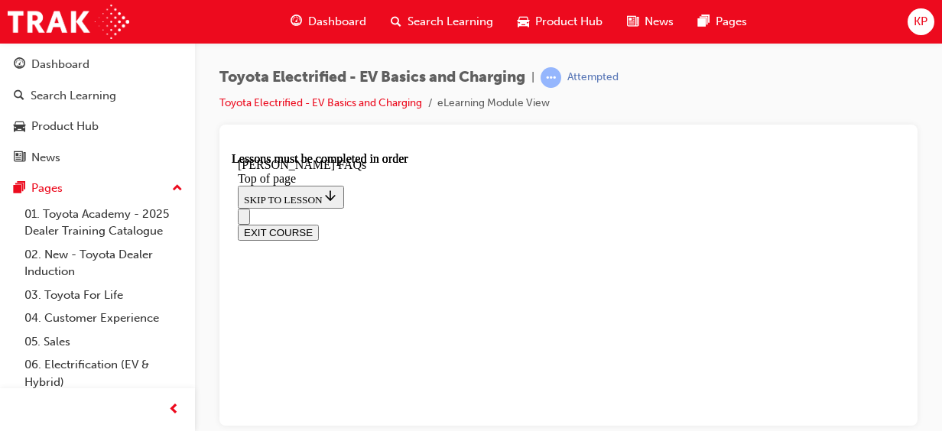
click at [899, 224] on div "EXIT COURSE" at bounding box center [569, 232] width 662 height 16
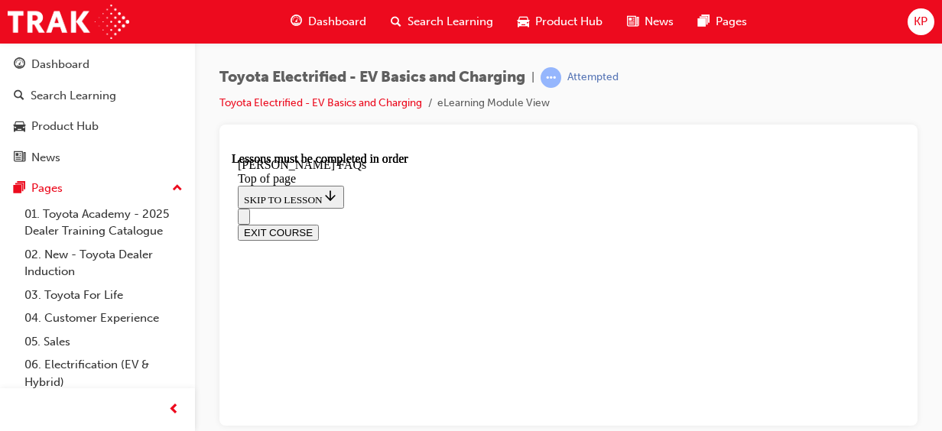
click at [899, 224] on div "EXIT COURSE" at bounding box center [569, 232] width 662 height 16
drag, startPoint x: 900, startPoint y: 158, endPoint x: 905, endPoint y: 205, distance: 47.7
drag, startPoint x: 674, startPoint y: 54, endPoint x: 905, endPoint y: 205, distance: 276.8
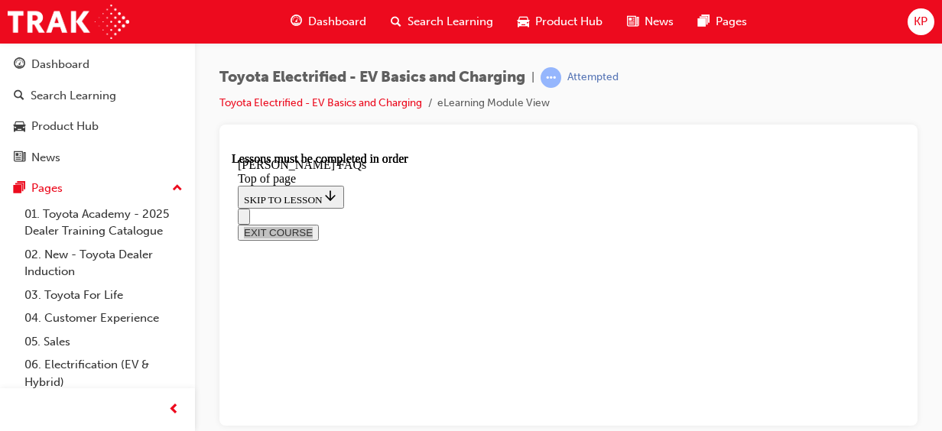
click at [905, 205] on div at bounding box center [568, 275] width 698 height 301
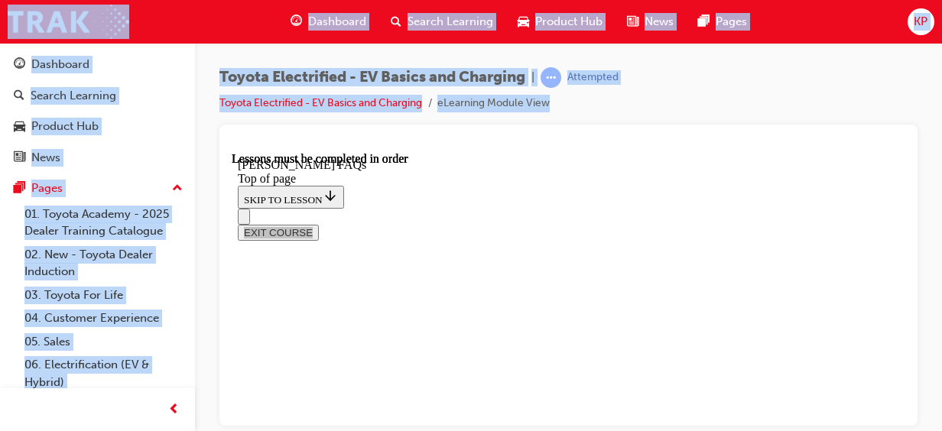
click at [905, 205] on div at bounding box center [568, 275] width 698 height 301
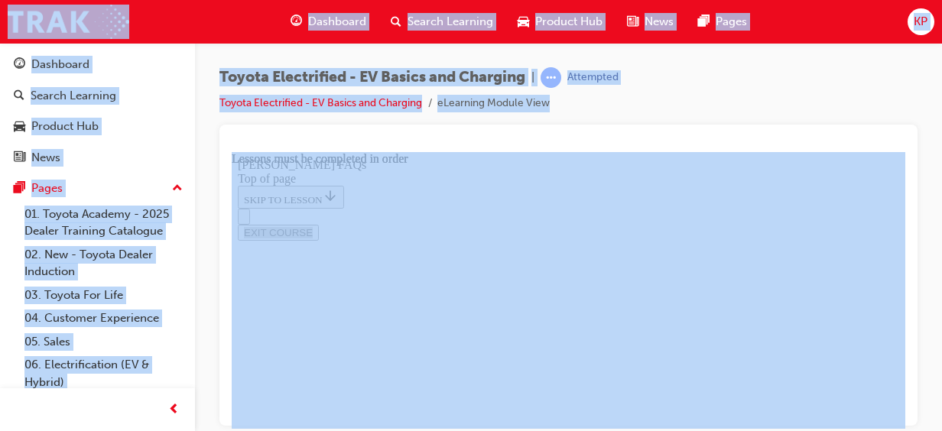
scroll to position [545, 0]
click at [905, 205] on div at bounding box center [568, 275] width 698 height 301
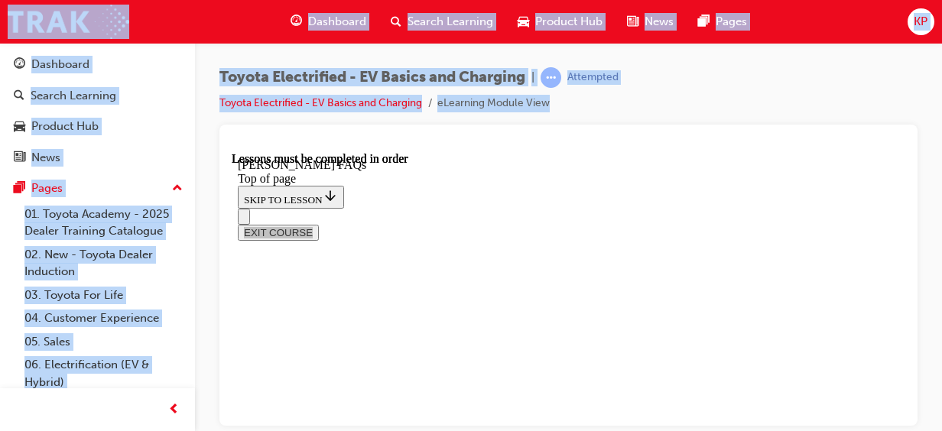
click at [905, 205] on div at bounding box center [568, 275] width 698 height 301
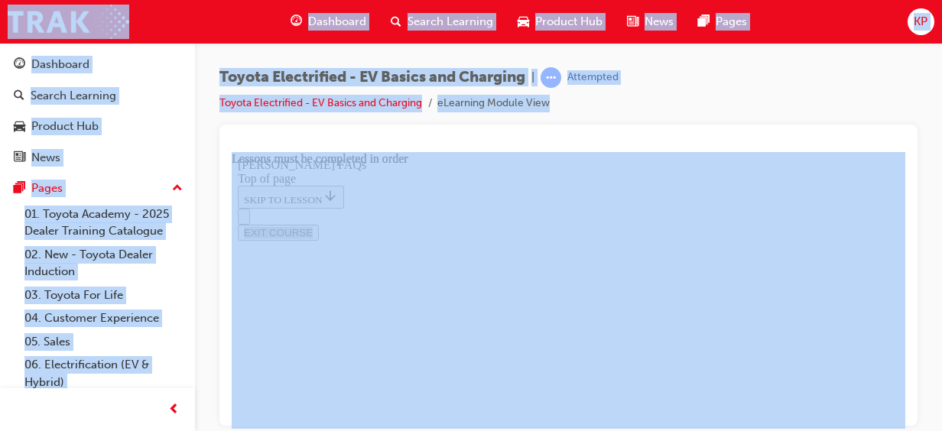
scroll to position [303, 0]
click at [905, 205] on div at bounding box center [568, 275] width 698 height 301
click at [906, 170] on div at bounding box center [568, 275] width 698 height 301
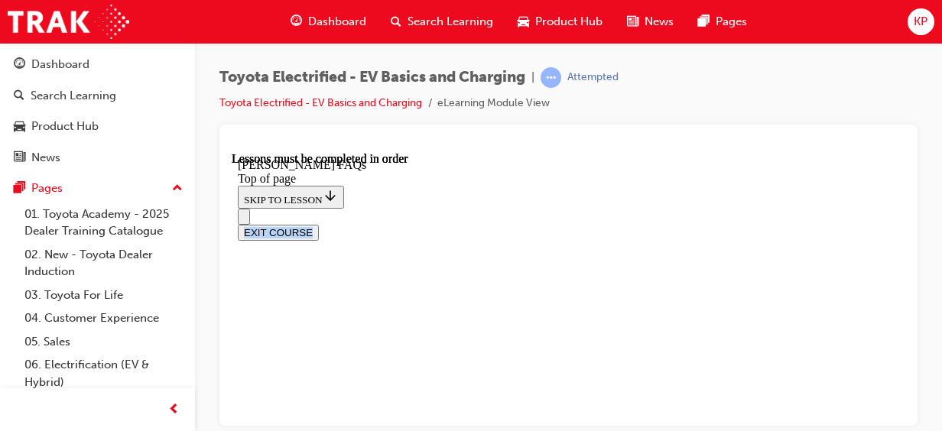
click at [899, 224] on div "EXIT COURSE" at bounding box center [569, 232] width 662 height 16
click at [886, 224] on div "EXIT COURSE" at bounding box center [569, 232] width 662 height 16
click at [899, 224] on div "EXIT COURSE" at bounding box center [569, 232] width 662 height 16
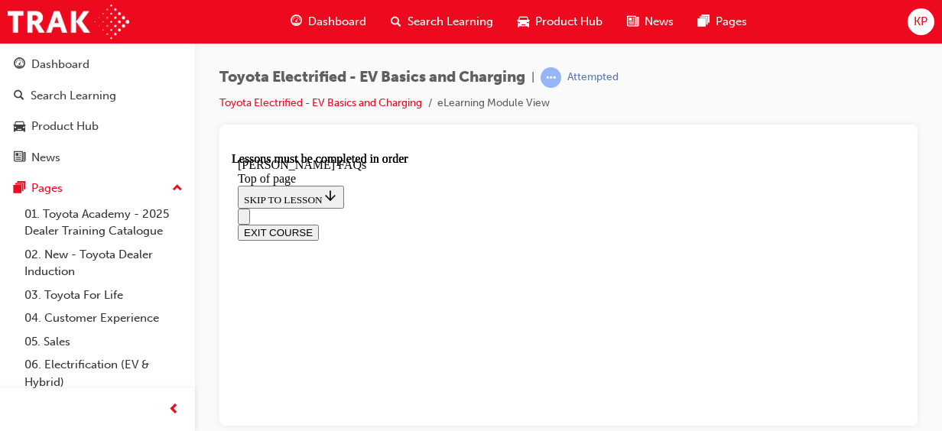
click at [899, 224] on div "EXIT COURSE" at bounding box center [569, 232] width 662 height 16
click at [896, 224] on div "EXIT COURSE" at bounding box center [569, 232] width 662 height 16
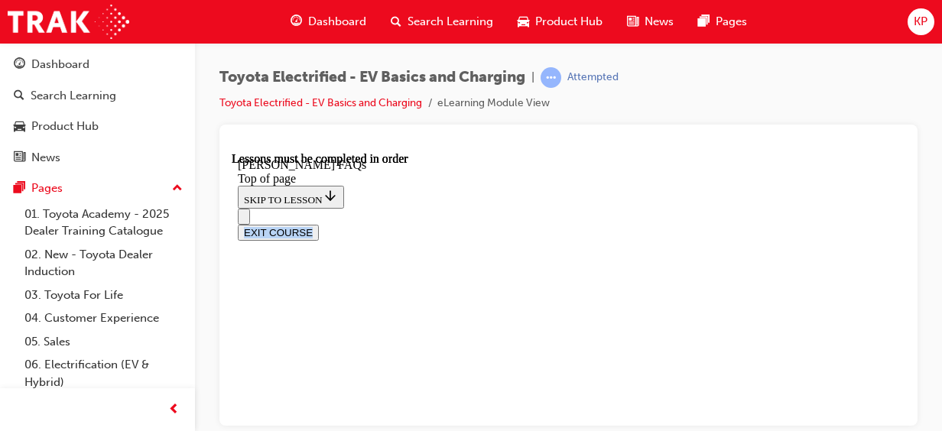
scroll to position [666, 0]
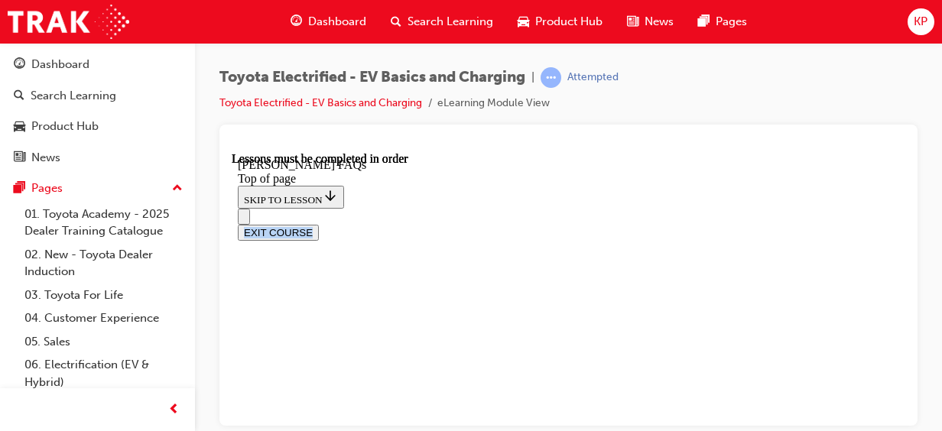
scroll to position [3160, 0]
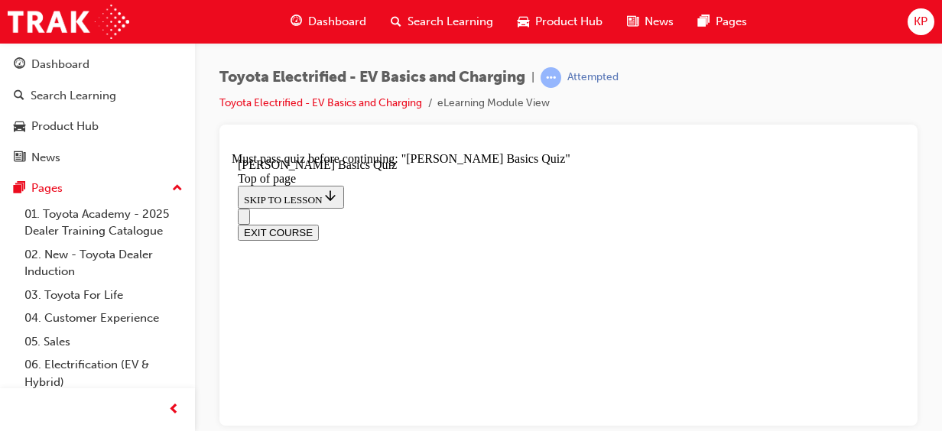
scroll to position [265, 0]
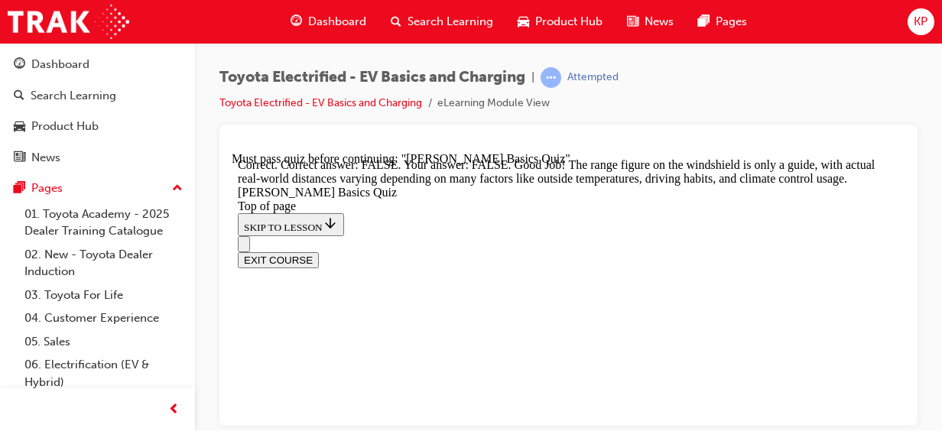
scroll to position [563, 0]
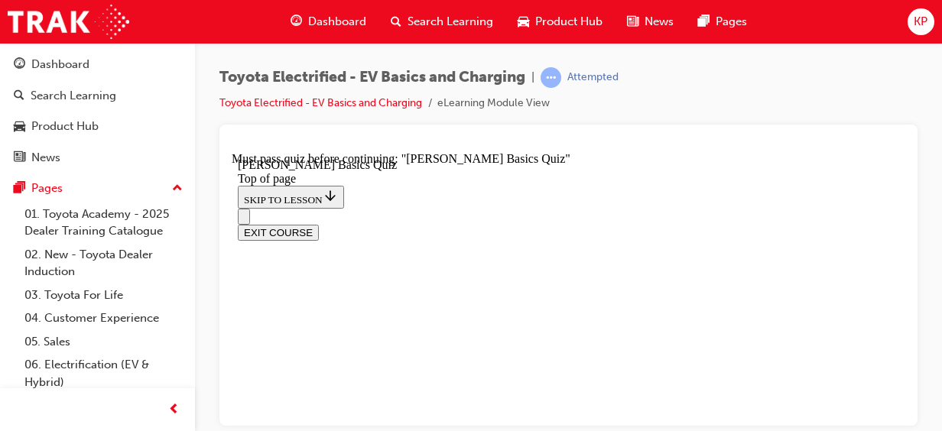
scroll to position [320, 0]
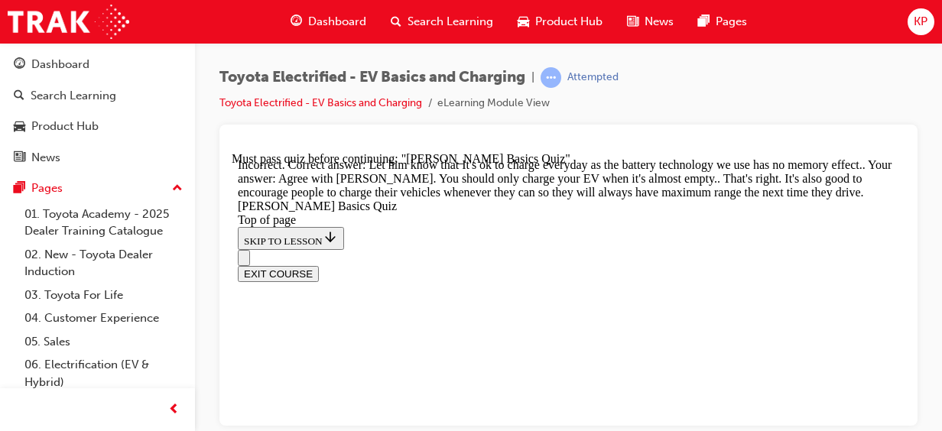
scroll to position [616, 0]
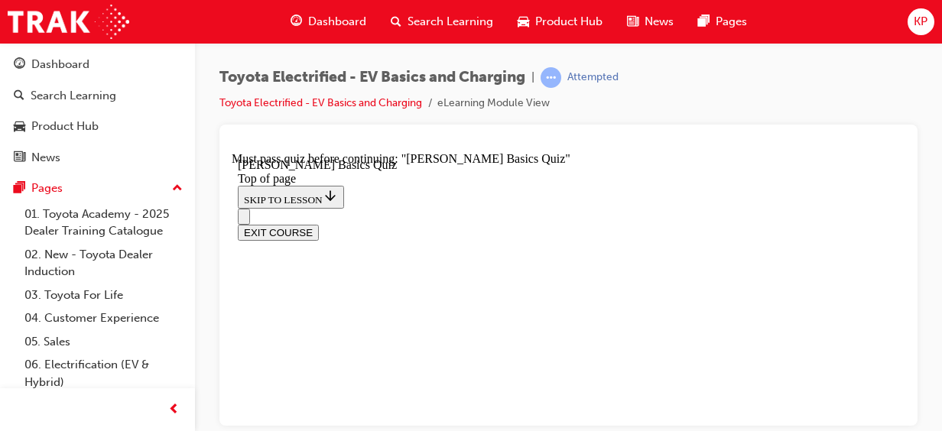
scroll to position [289, 0]
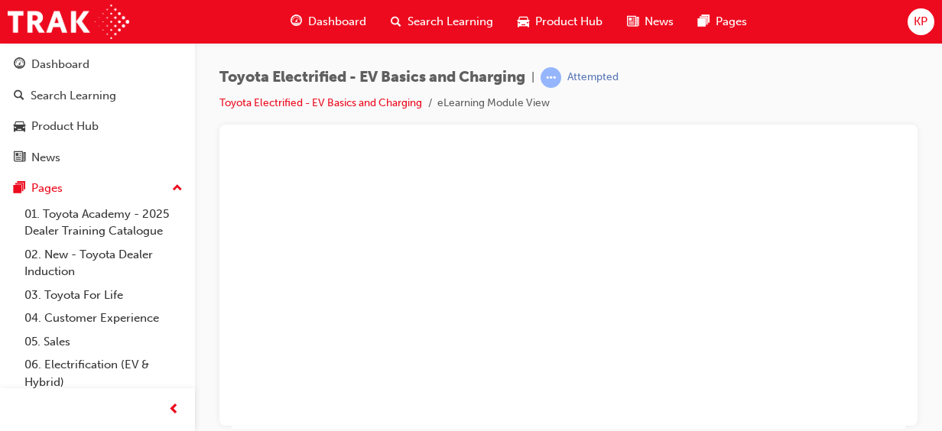
click at [394, 284] on button "Unzoom image" at bounding box center [569, 289] width 674 height 277
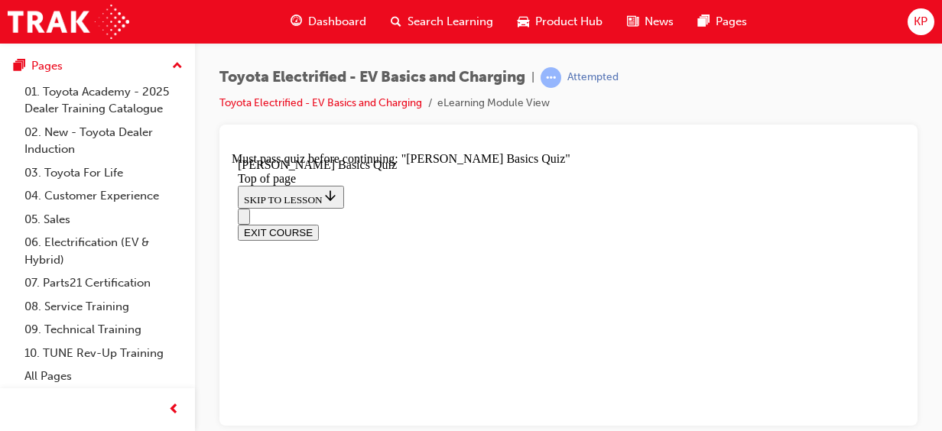
scroll to position [482, 0]
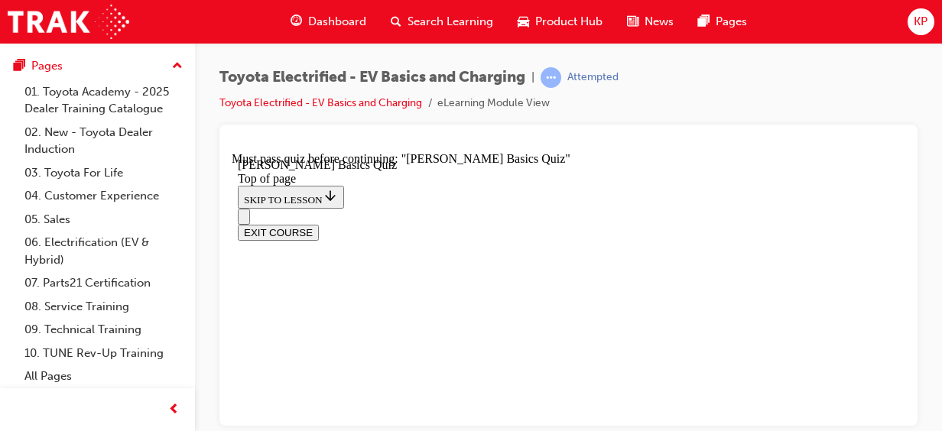
scroll to position [294, 0]
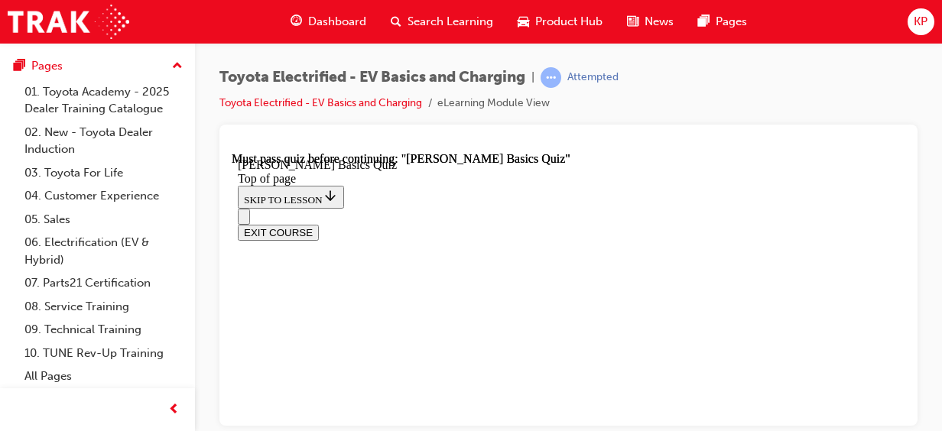
scroll to position [554, 0]
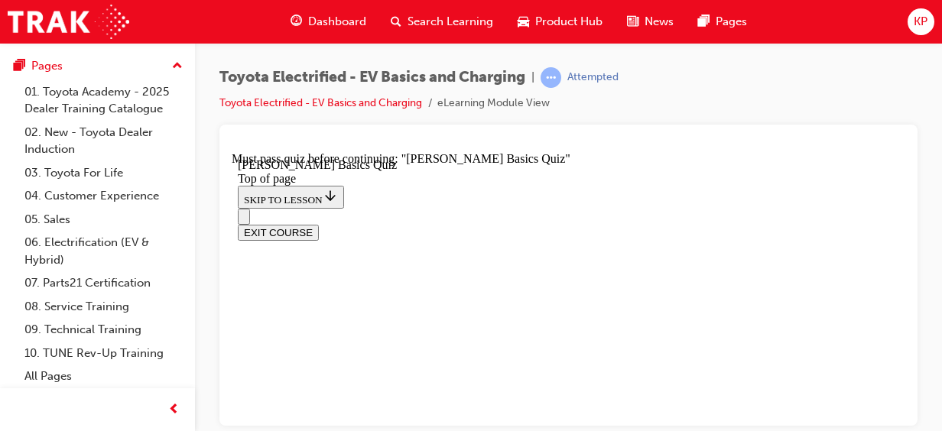
scroll to position [265, 0]
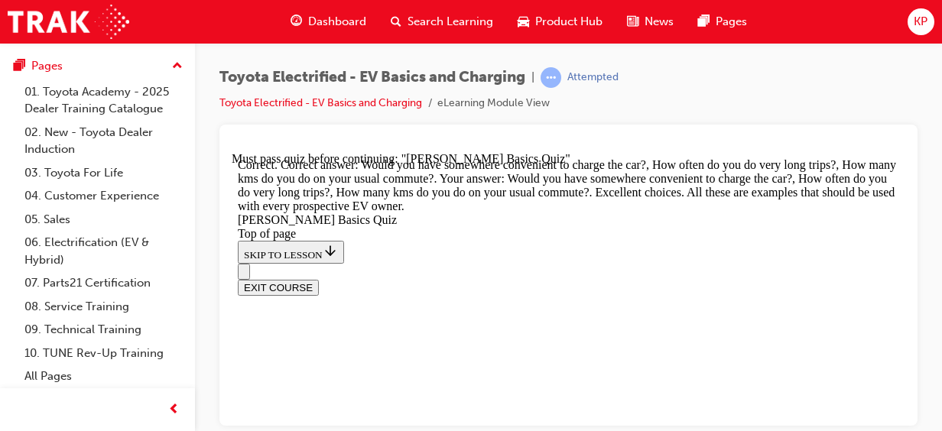
scroll to position [720, 0]
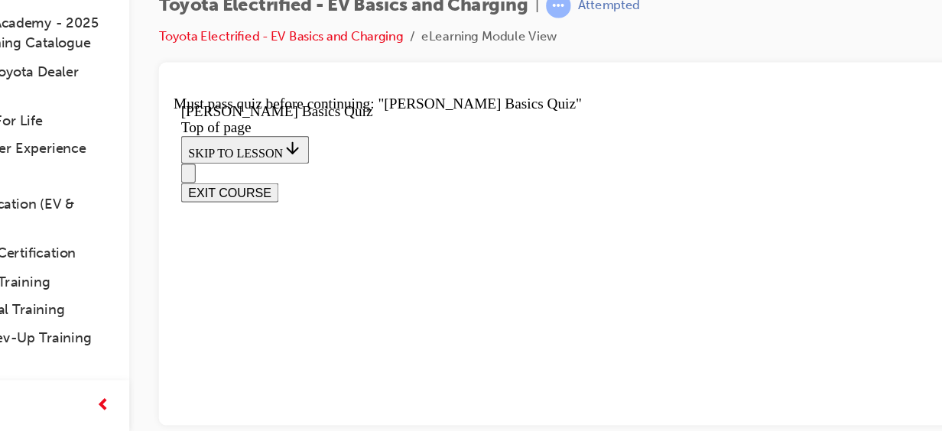
scroll to position [0, 0]
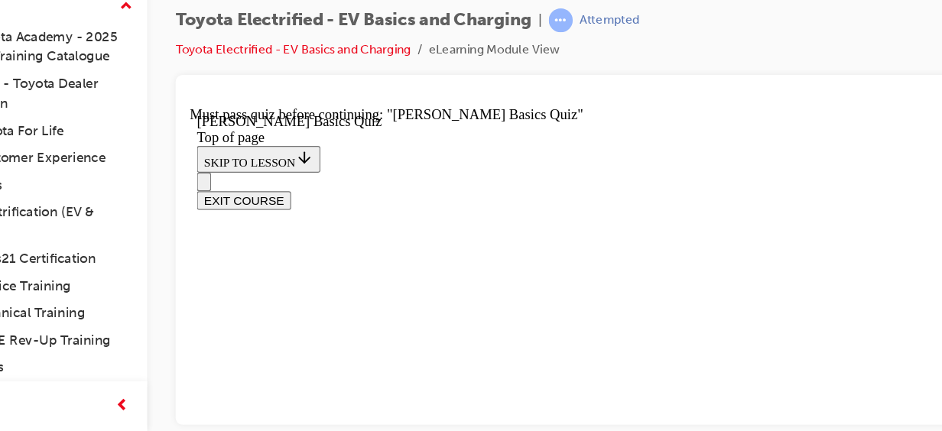
scroll to position [294, 0]
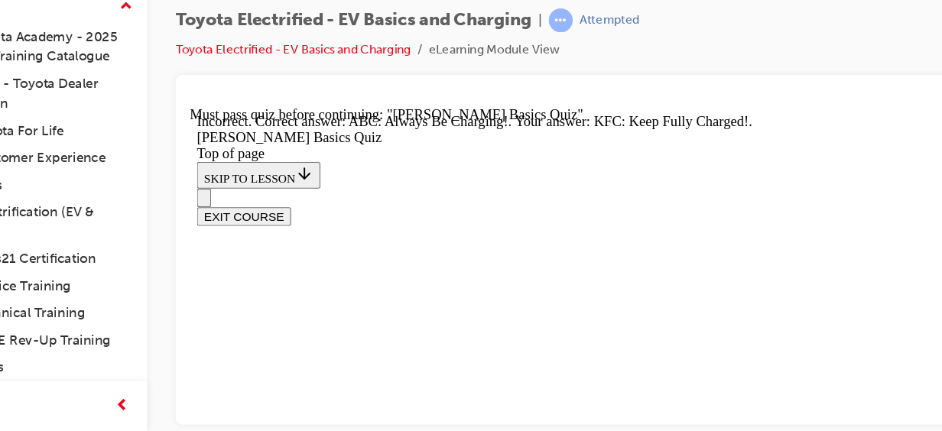
scroll to position [494, 0]
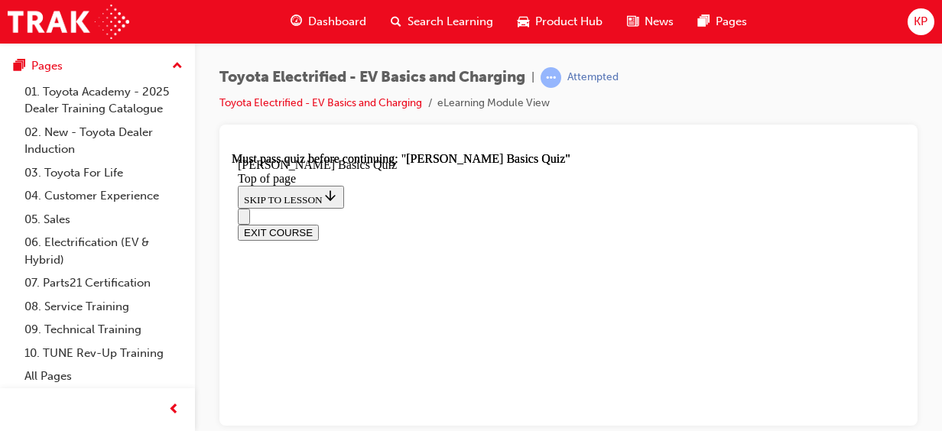
scroll to position [554, 0]
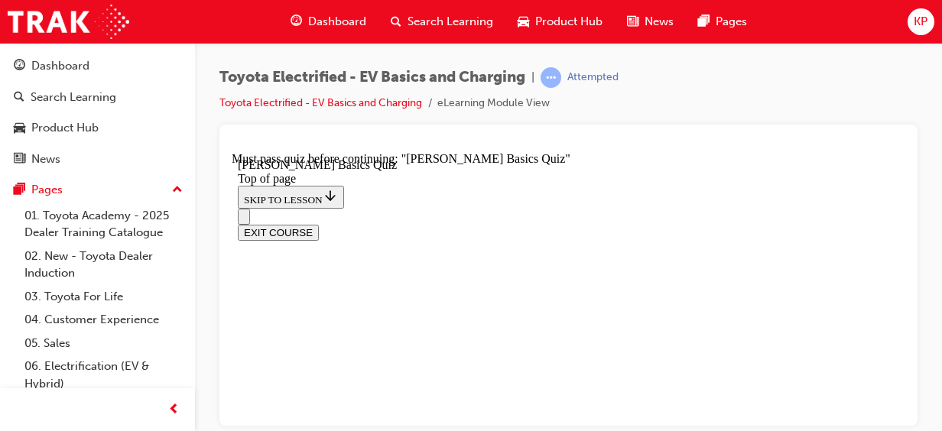
scroll to position [265, 0]
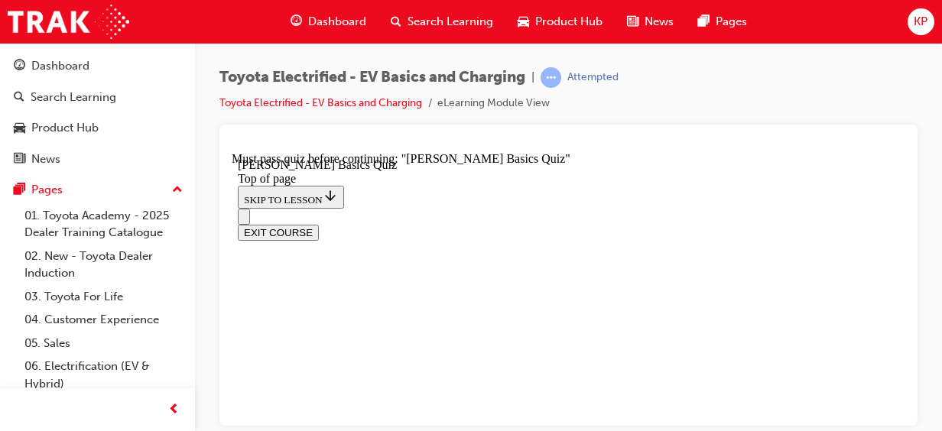
scroll to position [371, 0]
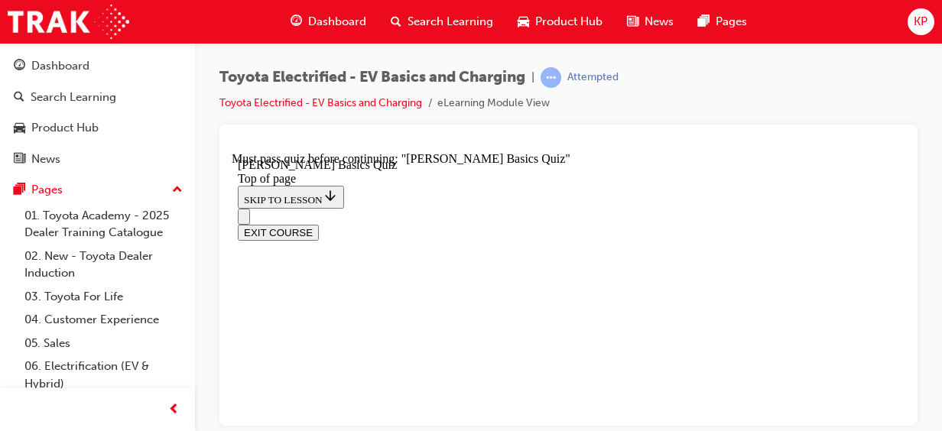
scroll to position [343, 0]
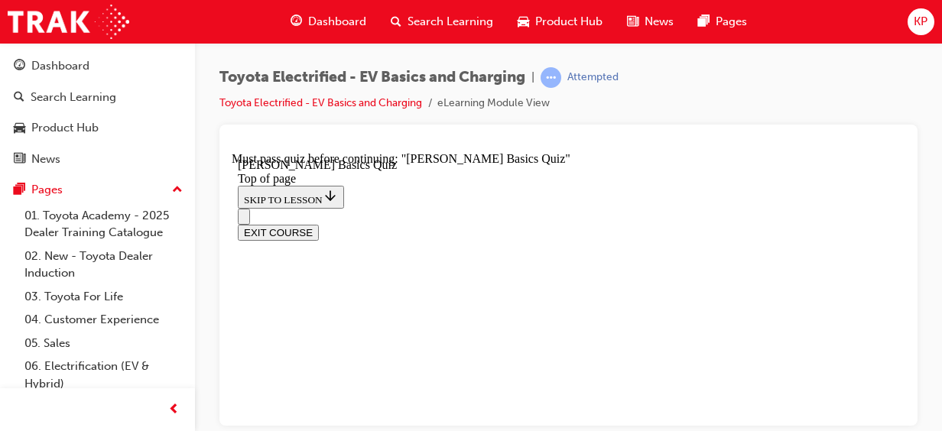
scroll to position [321, 0]
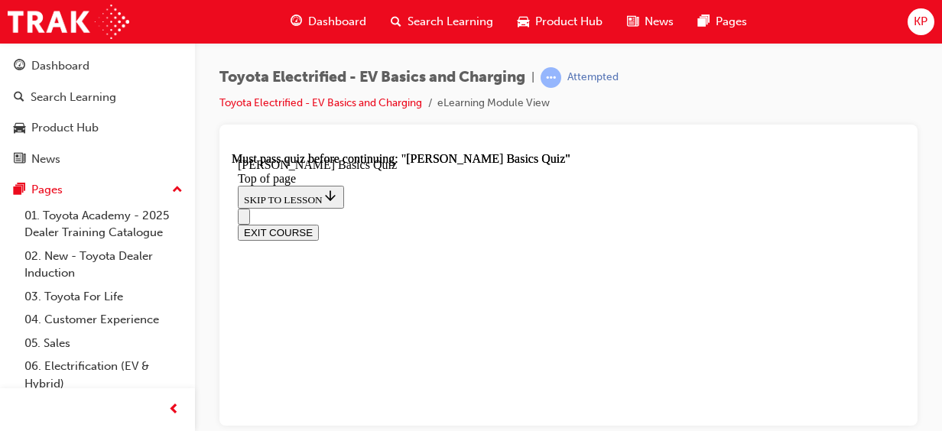
scroll to position [243, 0]
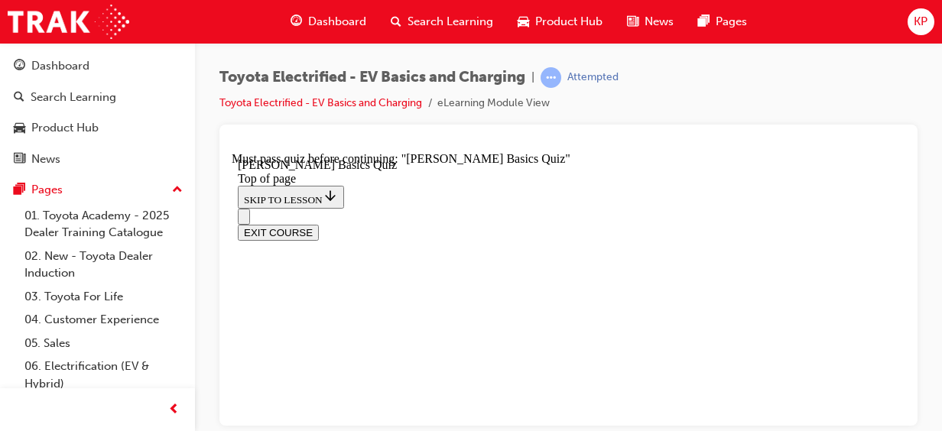
scroll to position [310, 0]
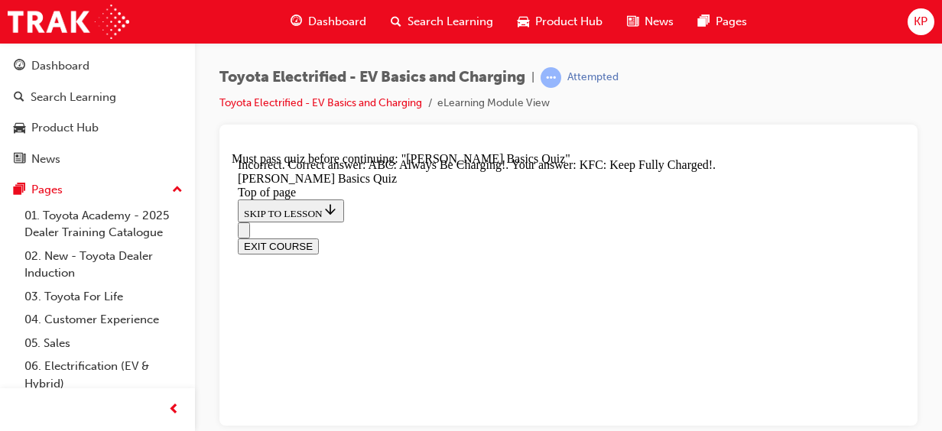
scroll to position [494, 0]
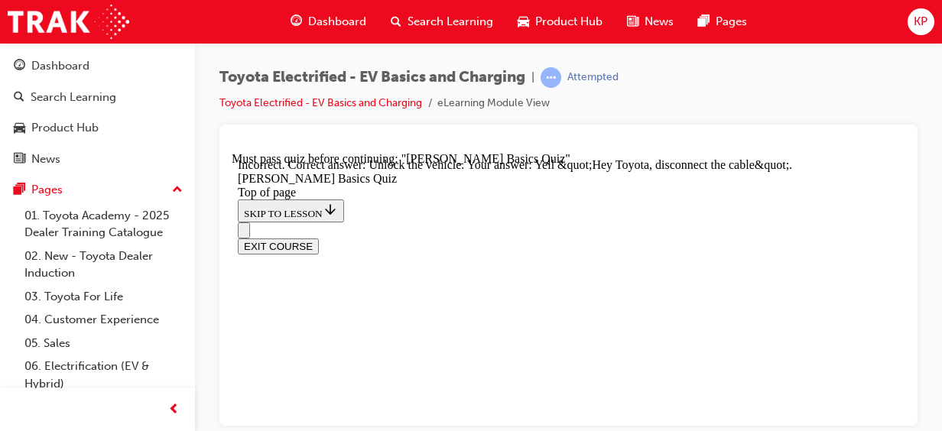
scroll to position [657, 0]
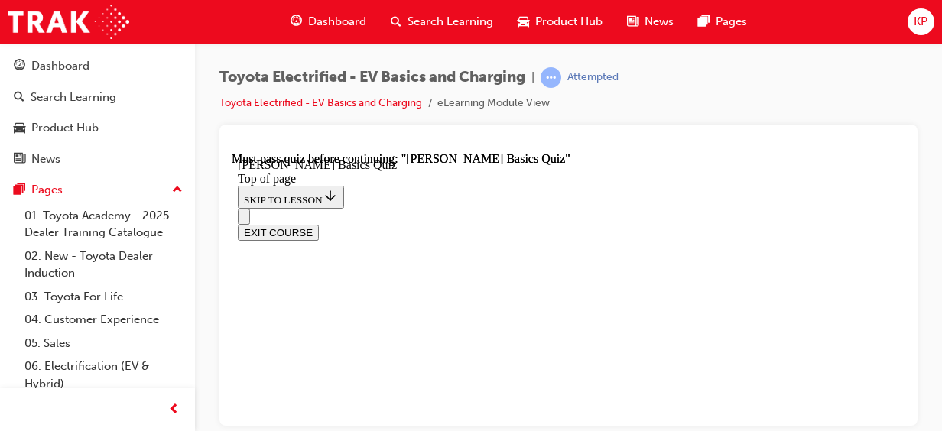
scroll to position [554, 0]
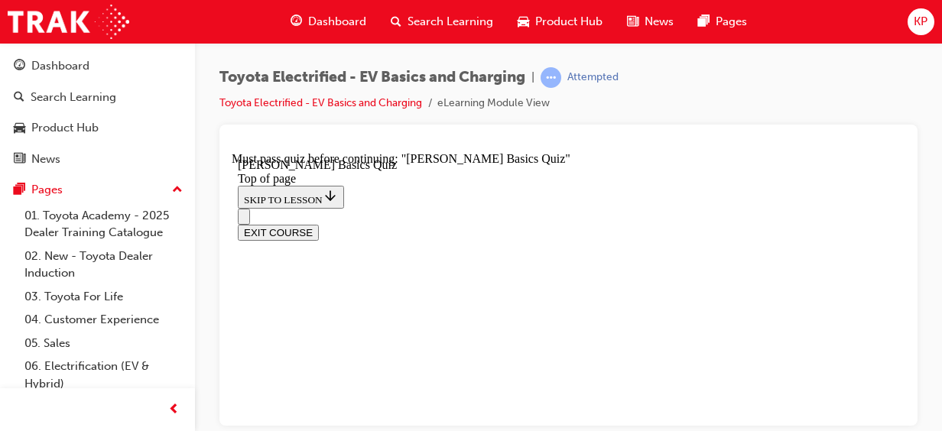
scroll to position [451, 0]
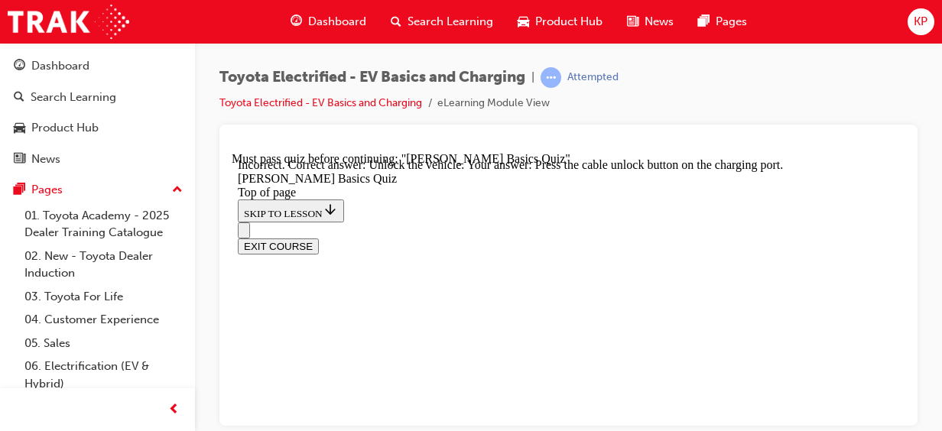
scroll to position [657, 0]
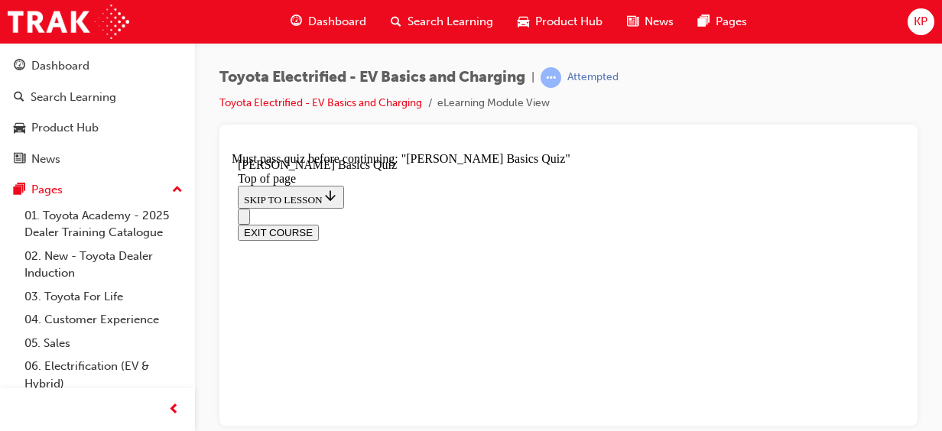
scroll to position [47, 0]
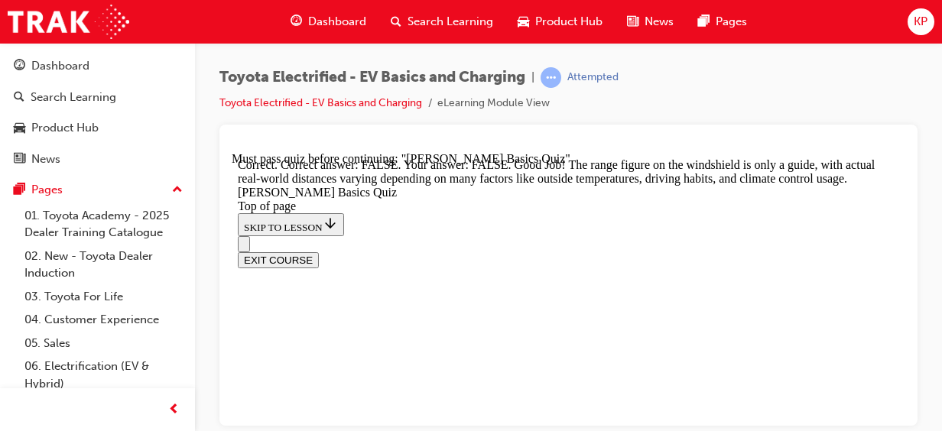
scroll to position [563, 0]
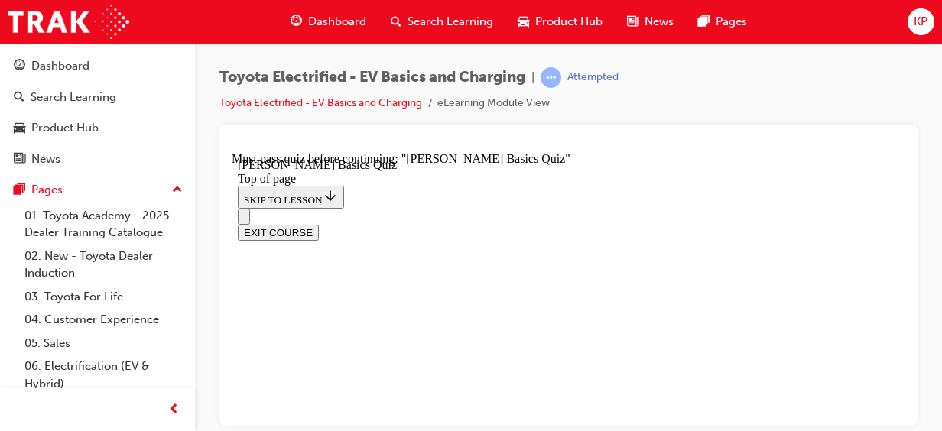
scroll to position [352, 0]
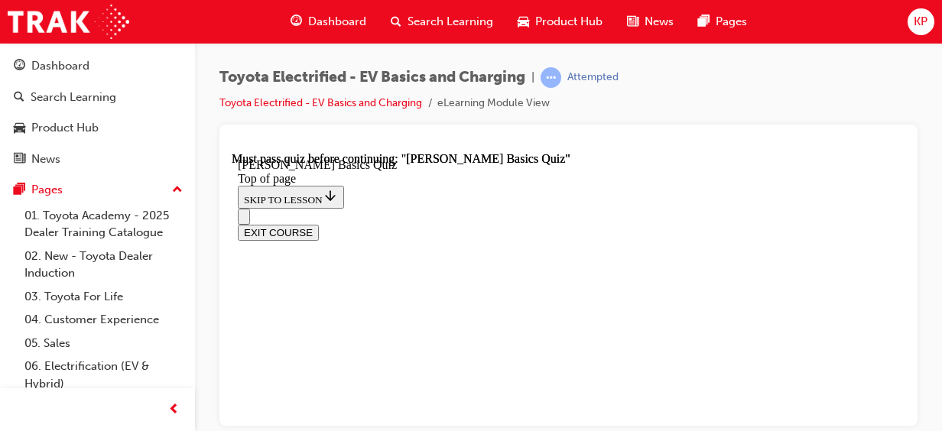
scroll to position [395, 0]
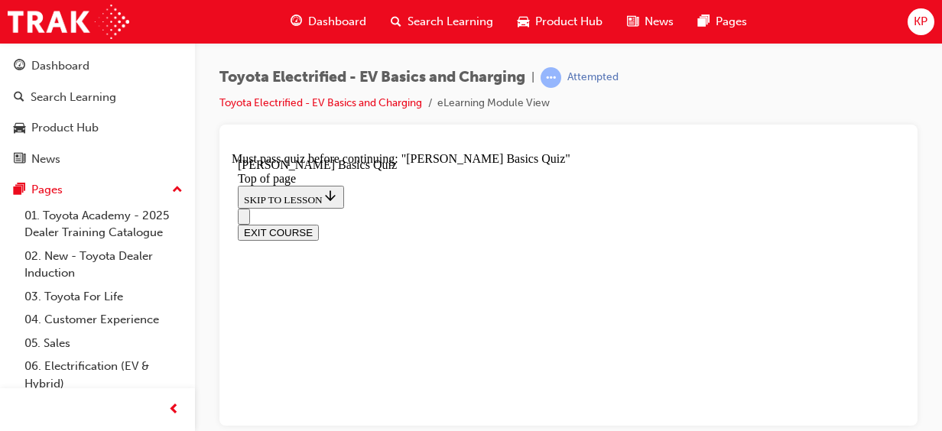
scroll to position [378, 0]
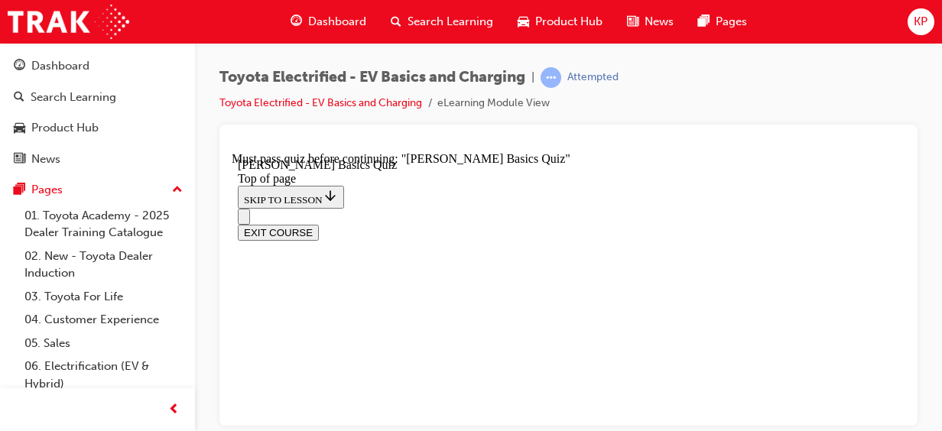
scroll to position [261, 0]
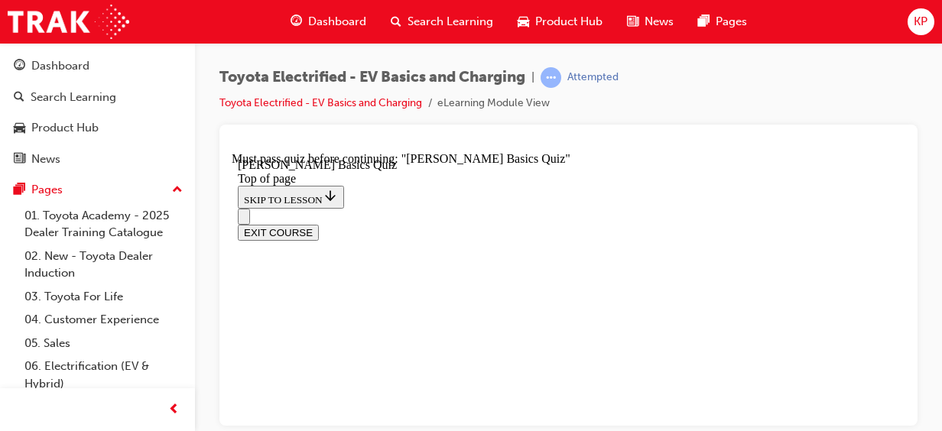
scroll to position [315, 0]
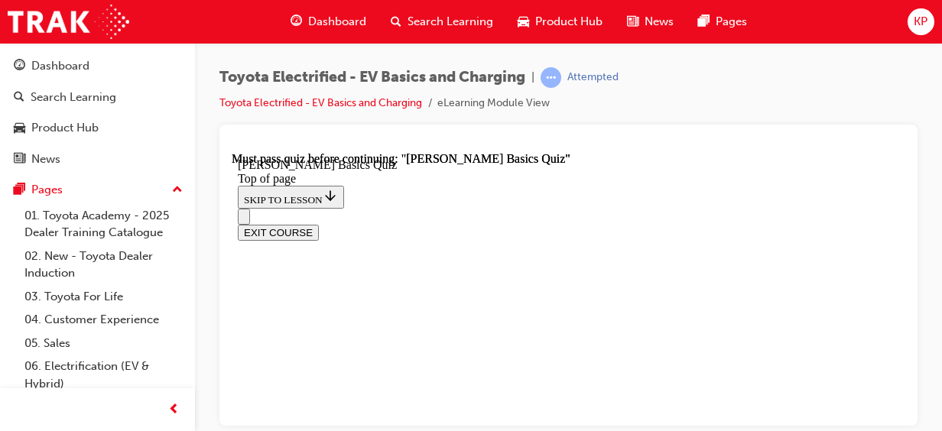
scroll to position [554, 0]
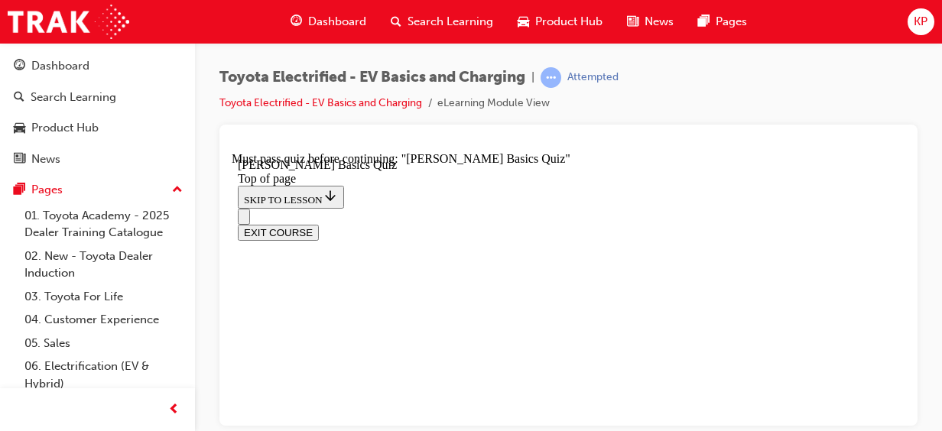
scroll to position [338, 0]
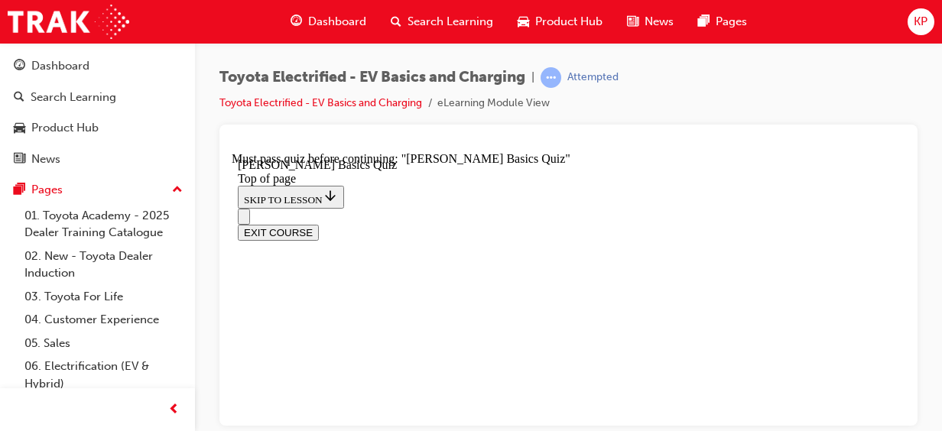
scroll to position [353, 0]
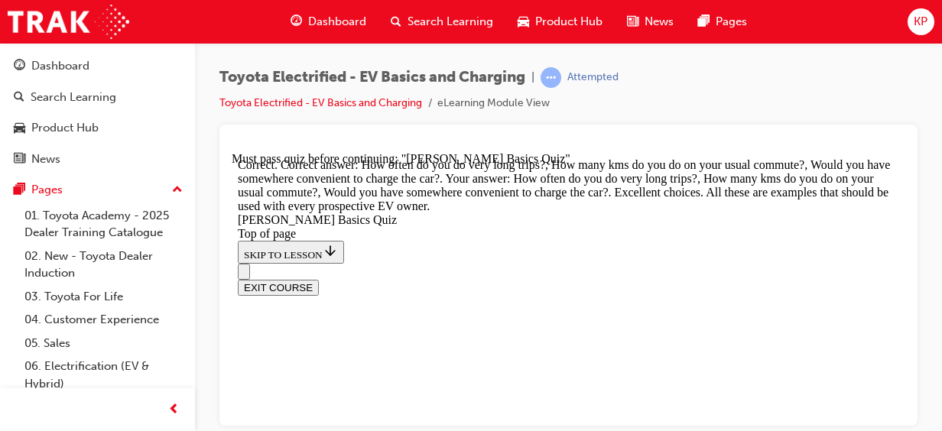
scroll to position [720, 0]
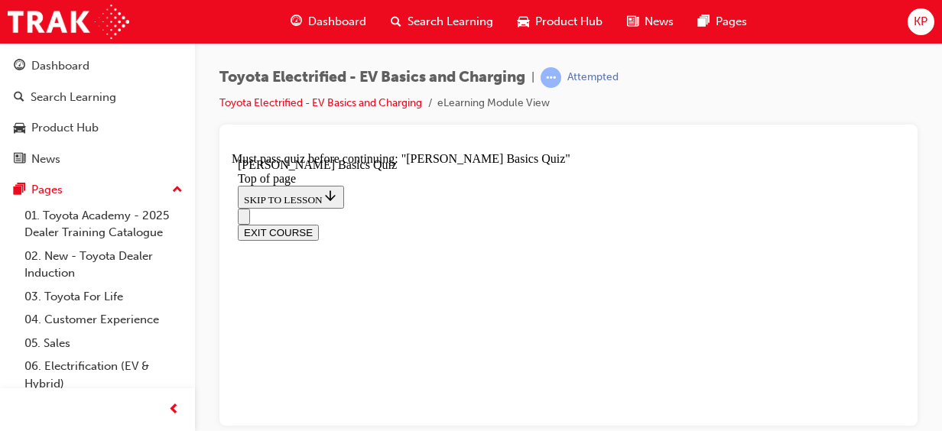
scroll to position [437, 0]
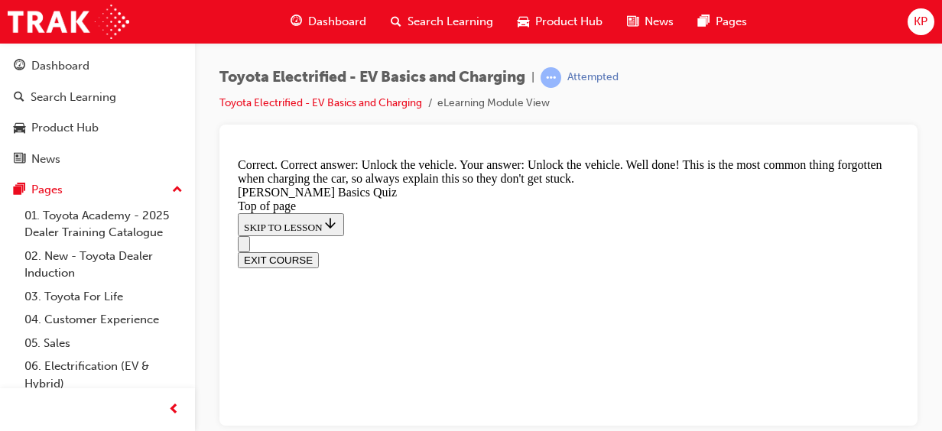
scroll to position [769, 0]
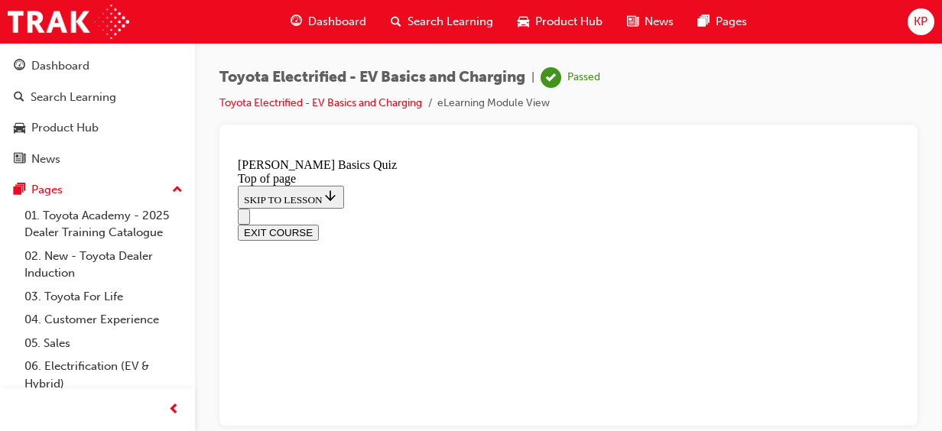
scroll to position [554, 0]
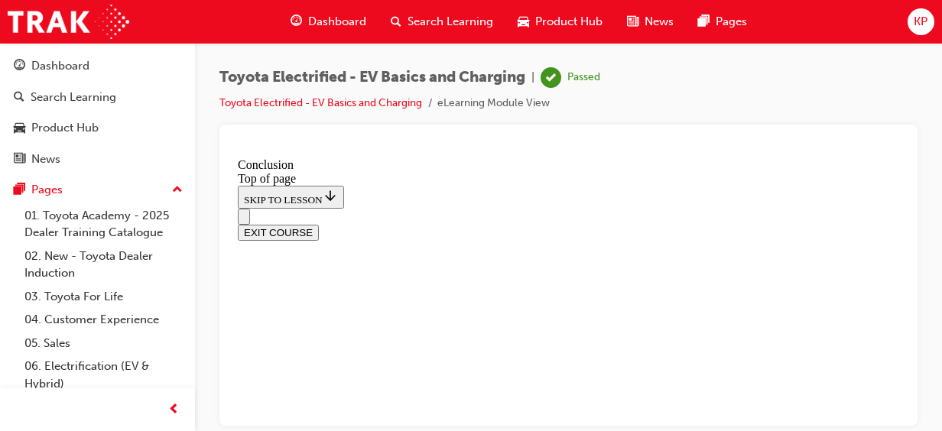
click at [589, 106] on ul "Toyota Electrified - EV Basics and Charging eLearning Module View" at bounding box center [409, 103] width 381 height 18
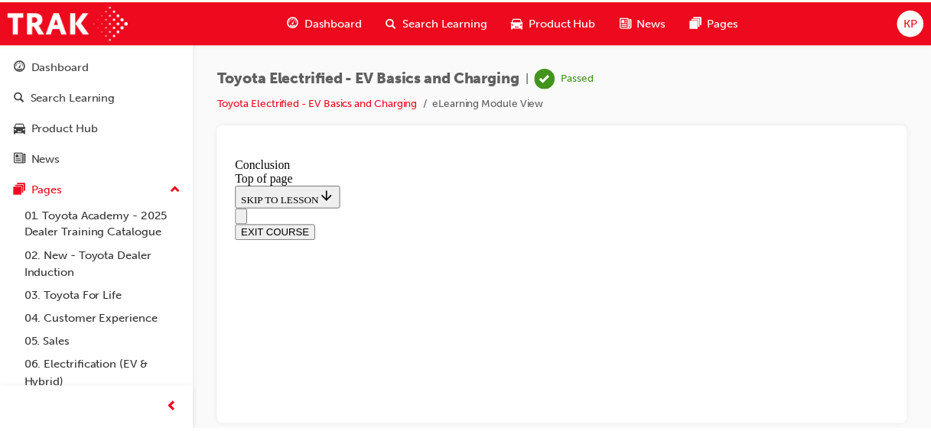
scroll to position [153, 0]
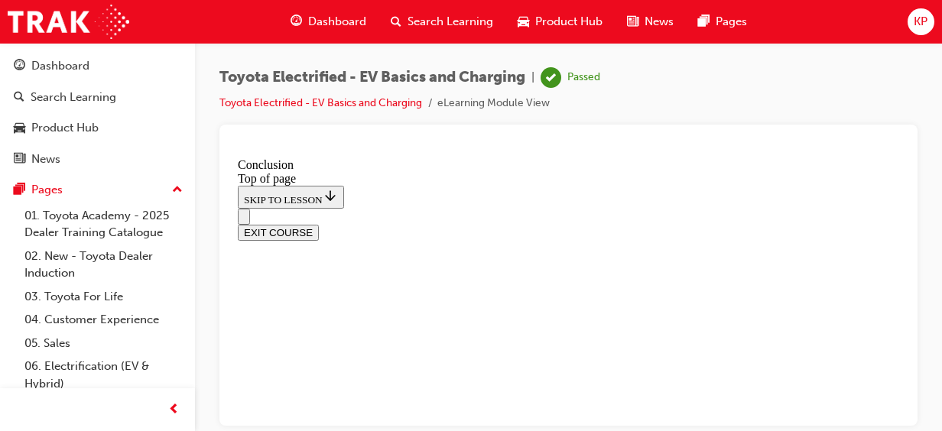
click at [324, 24] on span "Dashboard" at bounding box center [337, 22] width 58 height 18
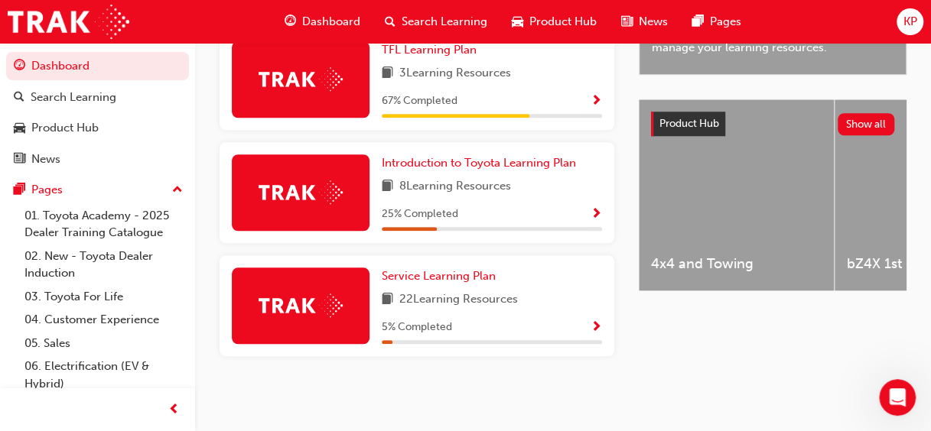
scroll to position [550, 0]
click at [101, 370] on link "06. Electrification (EV & Hybrid)" at bounding box center [103, 375] width 171 height 41
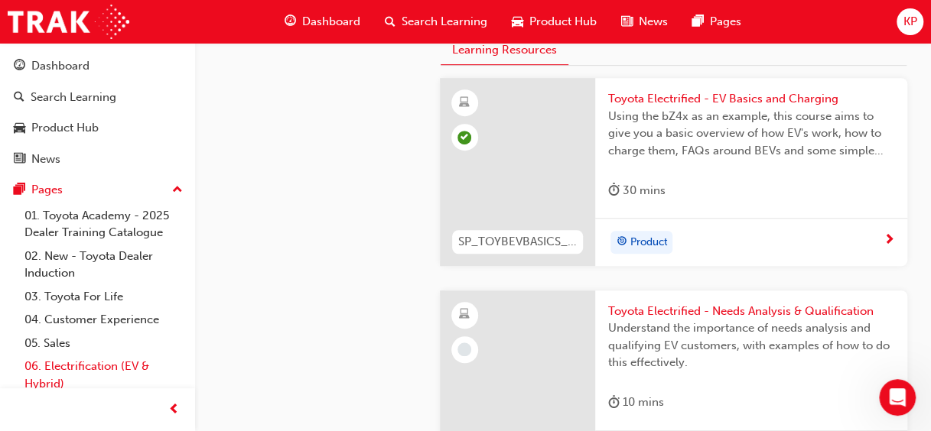
scroll to position [479, 0]
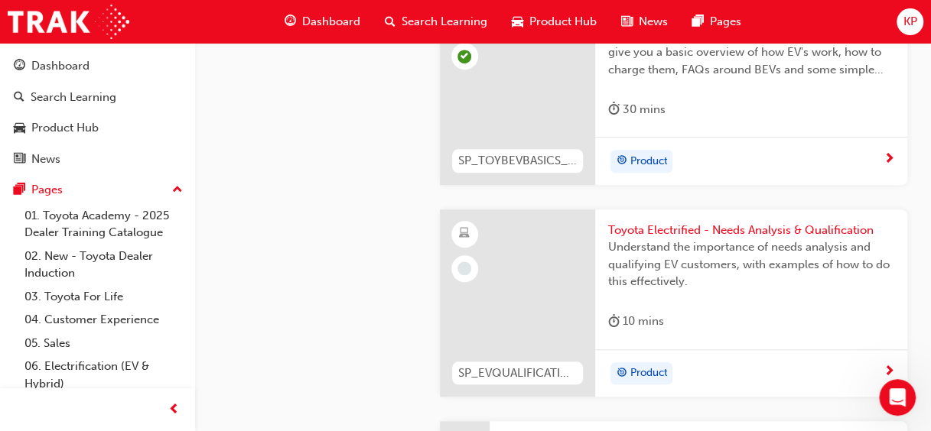
click at [759, 229] on span "Toyota Electrified - Needs Analysis & Qualification" at bounding box center [751, 231] width 288 height 18
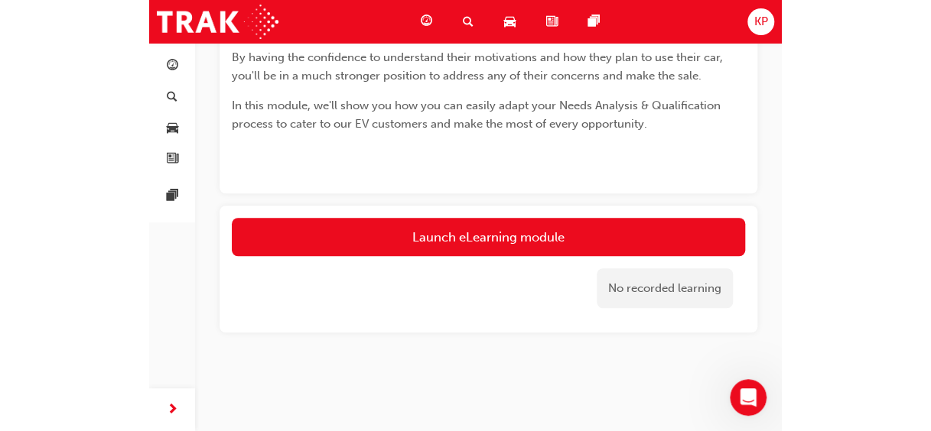
scroll to position [69, 0]
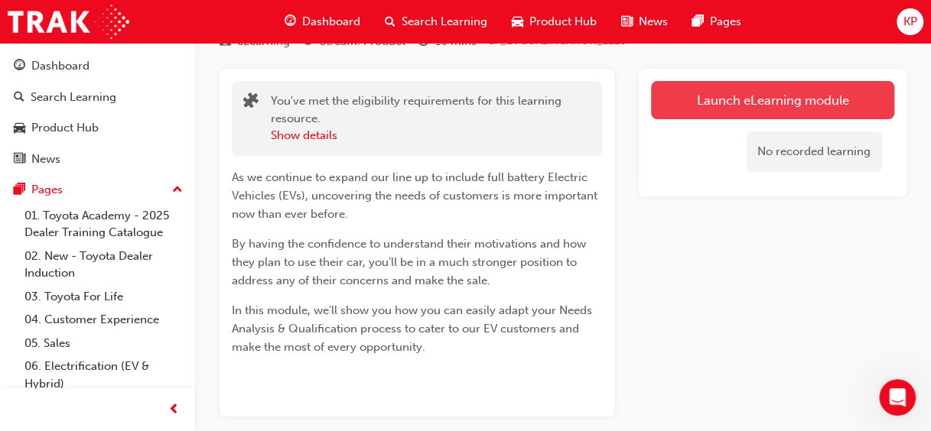
click at [746, 115] on link "Launch eLearning module" at bounding box center [772, 100] width 243 height 38
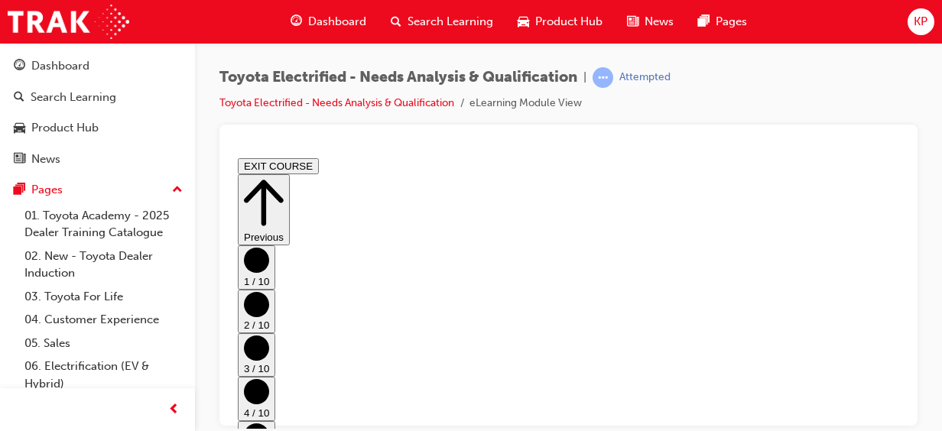
click at [121, 372] on link "06. Electrification (EV & Hybrid)" at bounding box center [103, 375] width 171 height 41
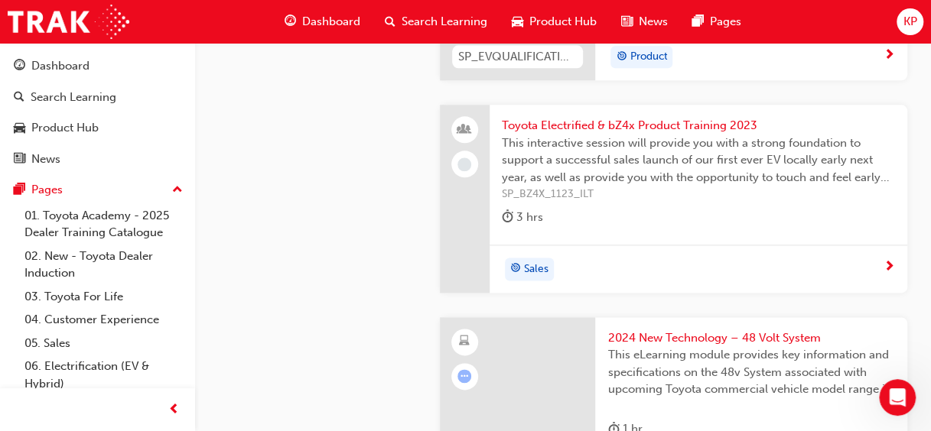
click at [695, 157] on span "This interactive session will provide you with a strong foundation to support a…" at bounding box center [698, 161] width 393 height 52
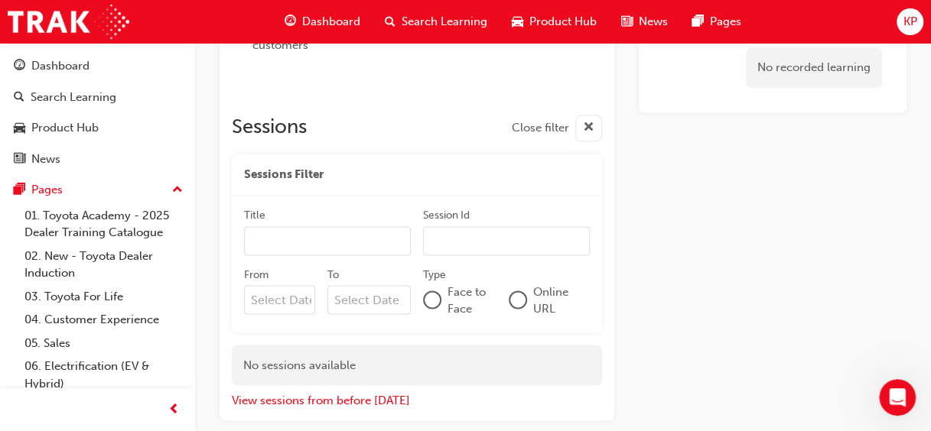
scroll to position [1192, 0]
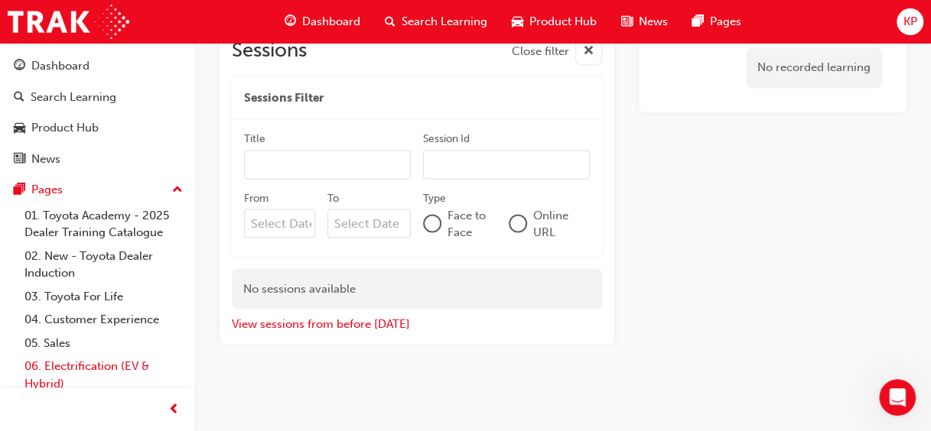
click at [118, 377] on link "06. Electrification (EV & Hybrid)" at bounding box center [103, 375] width 171 height 41
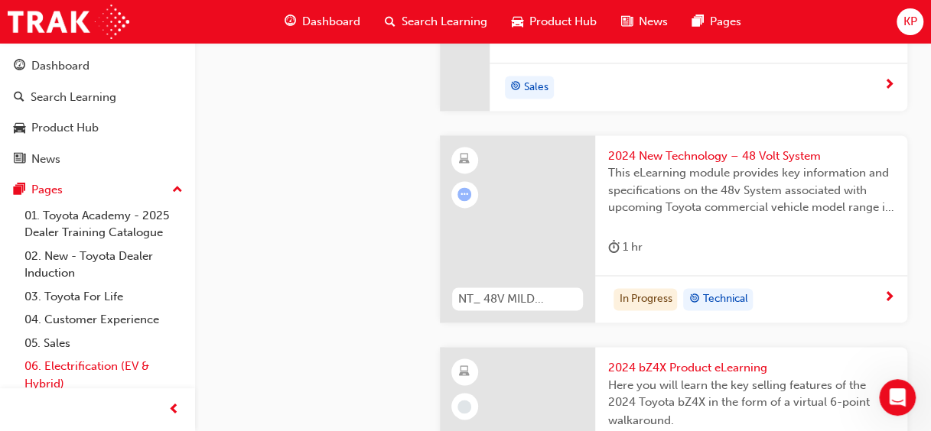
scroll to position [979, 0]
click at [552, 216] on div at bounding box center [518, 228] width 156 height 188
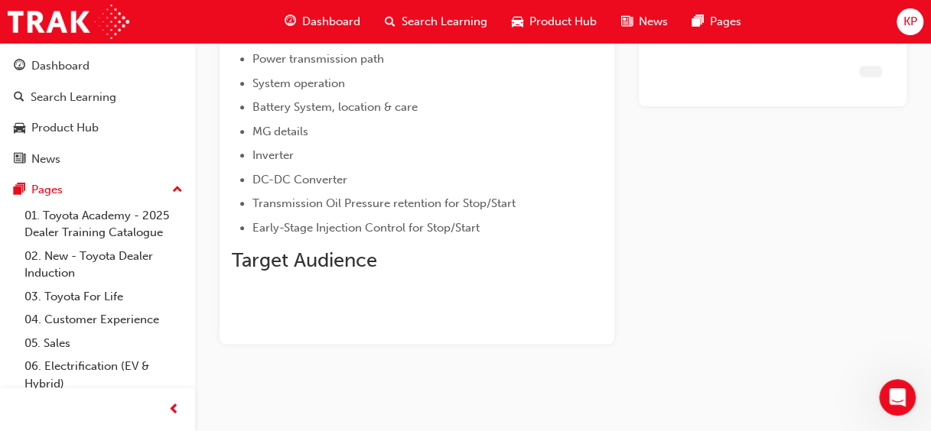
scroll to position [287, 0]
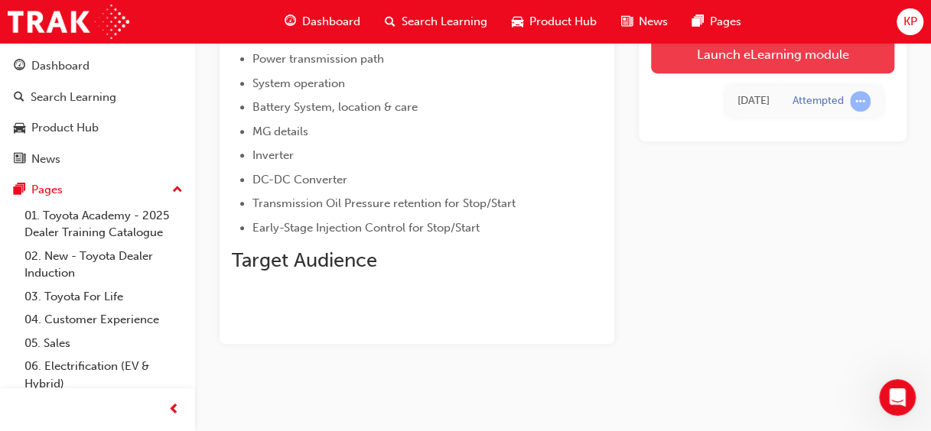
click at [804, 63] on link "Launch eLearning module" at bounding box center [772, 54] width 243 height 38
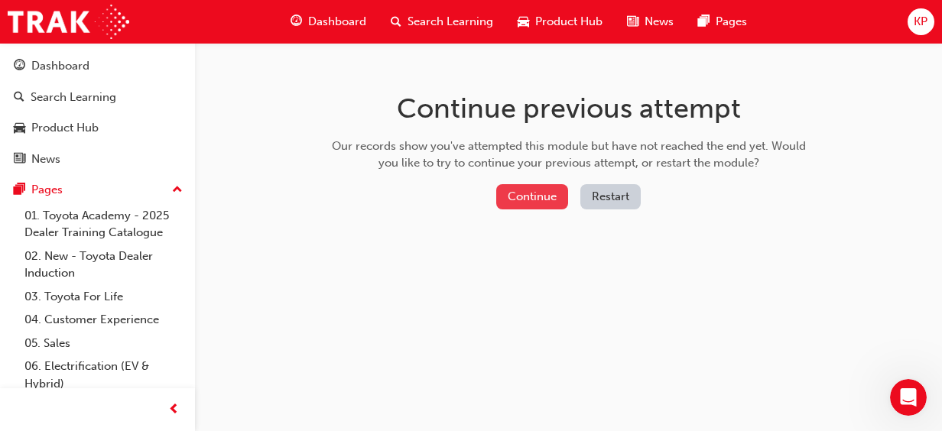
click at [523, 196] on button "Continue" at bounding box center [532, 196] width 72 height 25
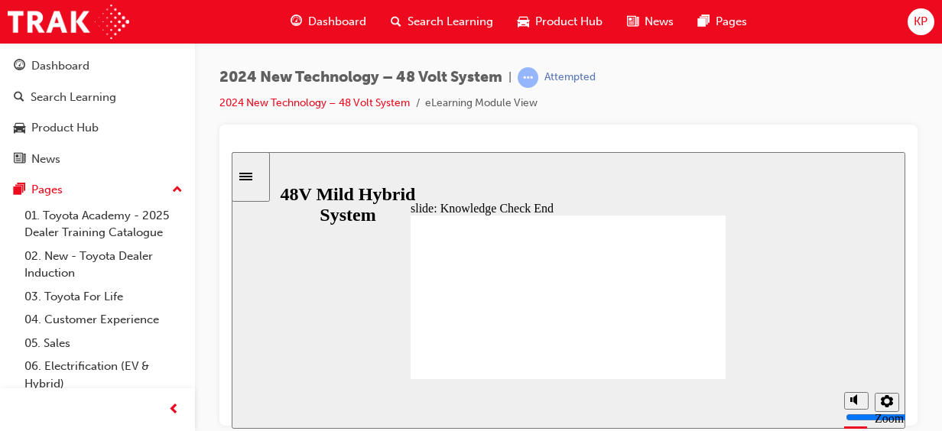
click at [857, 405] on icon "Mute (Ctrl+Alt+M)" at bounding box center [856, 399] width 12 height 11
click at [859, 347] on icon "Unmute (Ctrl+Alt+M)" at bounding box center [856, 341] width 12 height 11
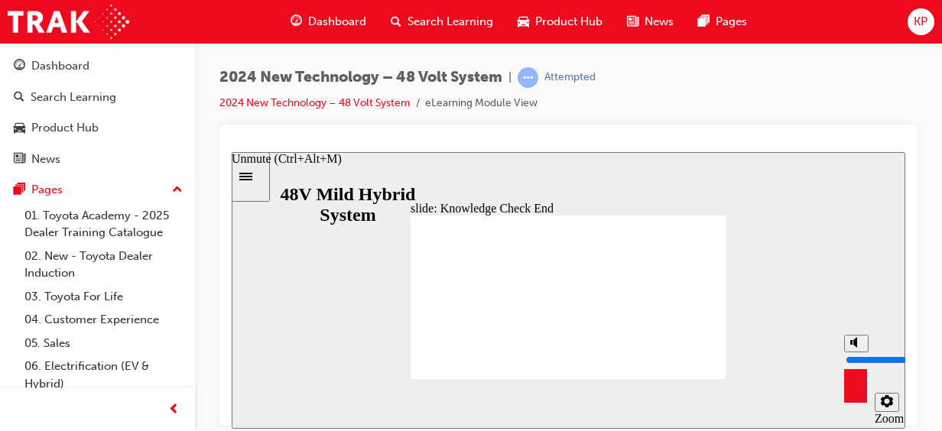
click at [855, 347] on icon "Mute (Ctrl+Alt+M)" at bounding box center [856, 341] width 12 height 11
type input "0"
click at [336, 109] on link "2024 New Technology – 48 Volt System" at bounding box center [314, 102] width 190 height 13
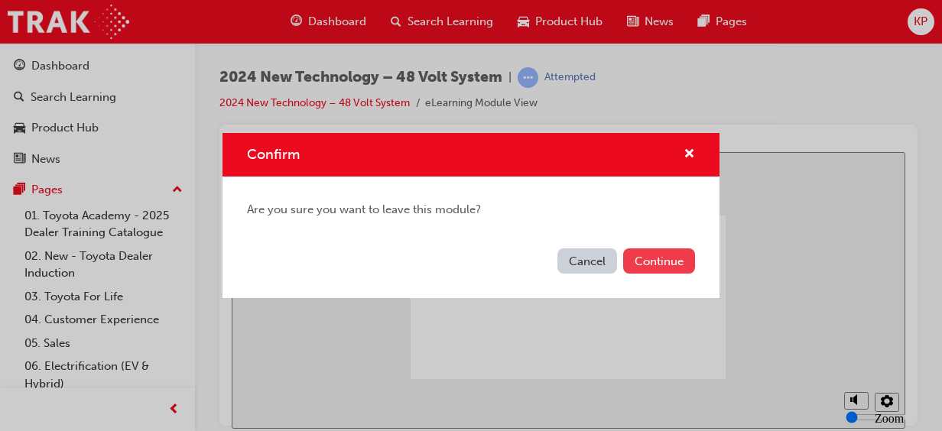
click at [658, 270] on button "Continue" at bounding box center [659, 261] width 72 height 25
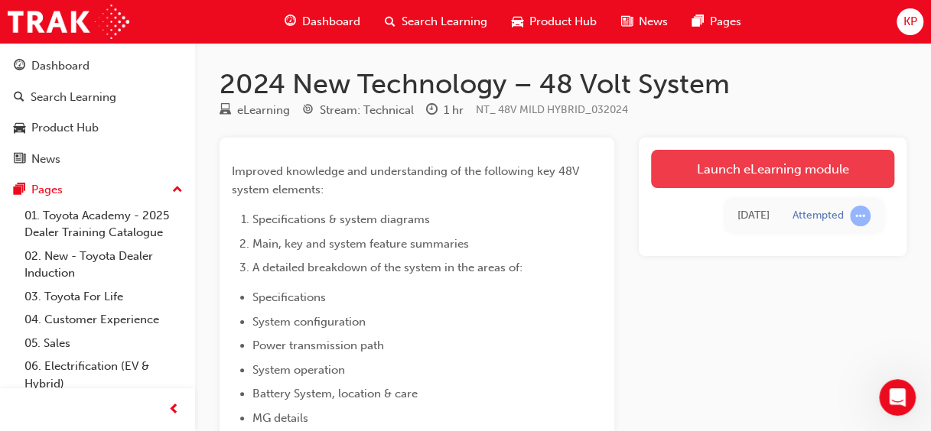
click at [789, 185] on link "Launch eLearning module" at bounding box center [772, 169] width 243 height 38
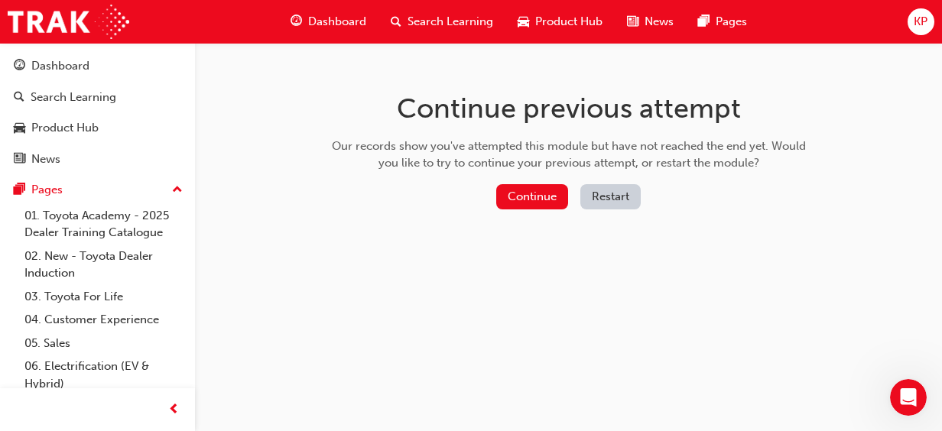
click at [617, 206] on button "Restart" at bounding box center [610, 196] width 60 height 25
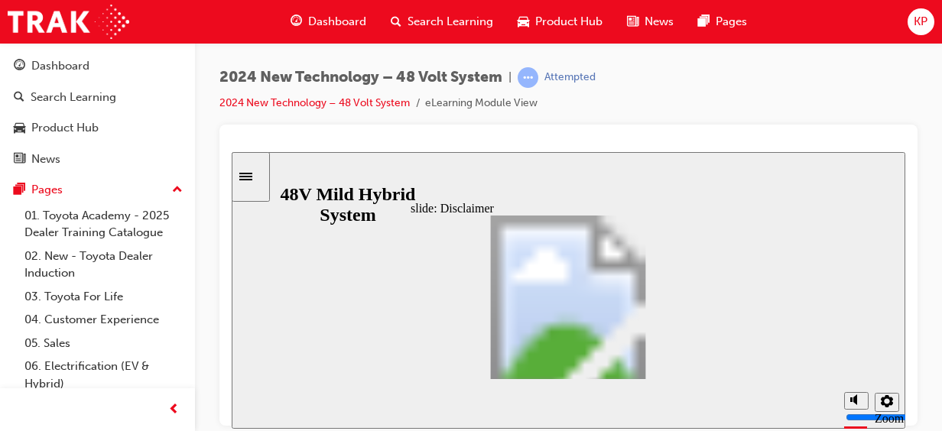
click at [840, 320] on div "slide: Disclaimer Disclaimer Group 1 Oval 1 Line 1 Welcome to the Technical Tra…" at bounding box center [569, 289] width 674 height 277
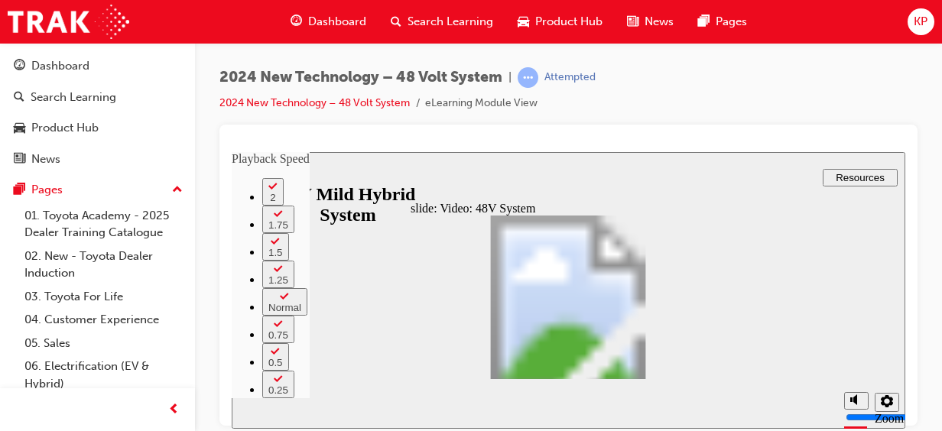
type input "308"
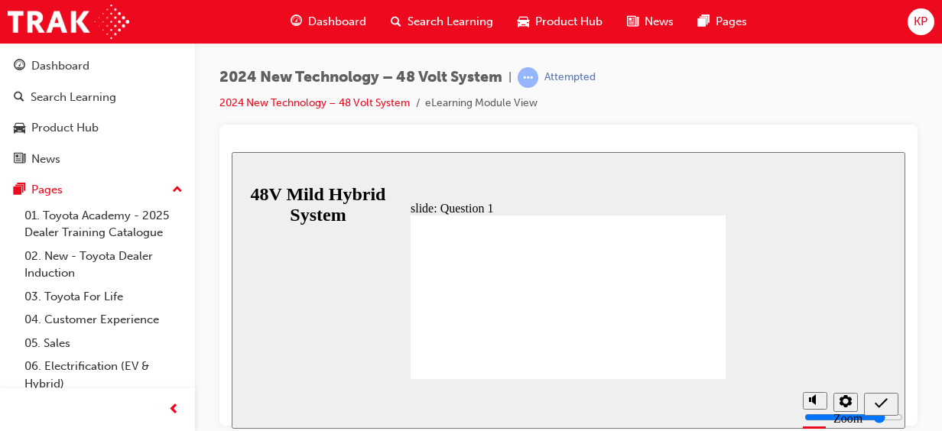
click at [846, 405] on icon "Settings" at bounding box center [846, 401] width 12 height 12
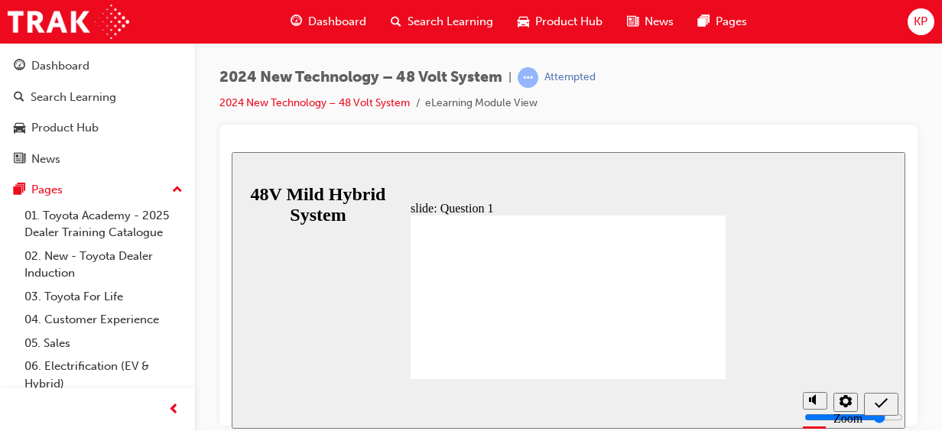
click at [886, 248] on div "slide: Question 1 Knowledge Check – Question 1 Is the following statement True …" at bounding box center [569, 289] width 674 height 277
click at [809, 207] on div "slide: Question 1 Knowledge Check – Question 1 Is the following statement True …" at bounding box center [569, 289] width 674 height 277
radio input "true"
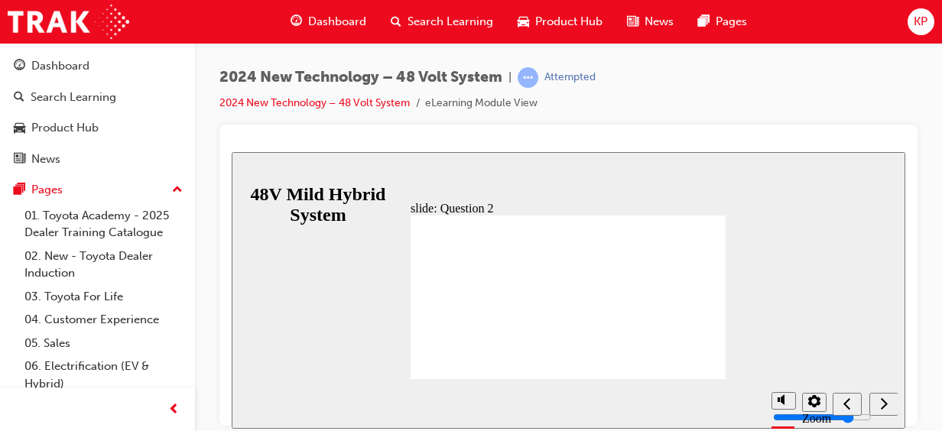
checkbox input "true"
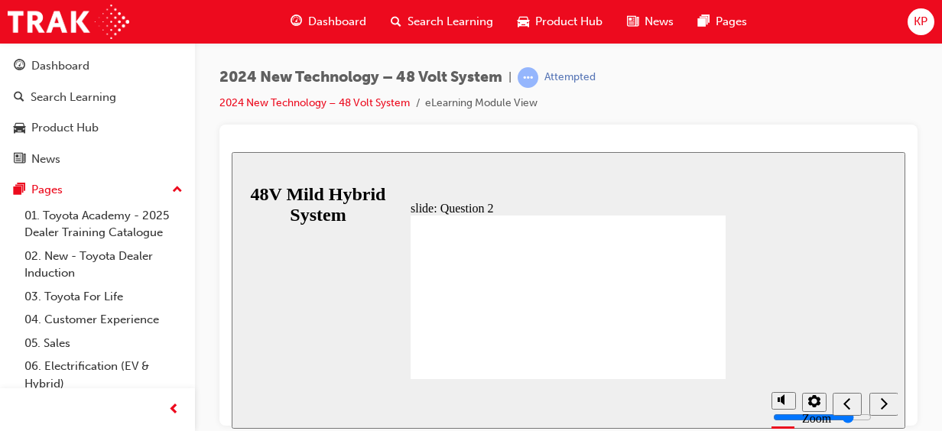
checkbox input "false"
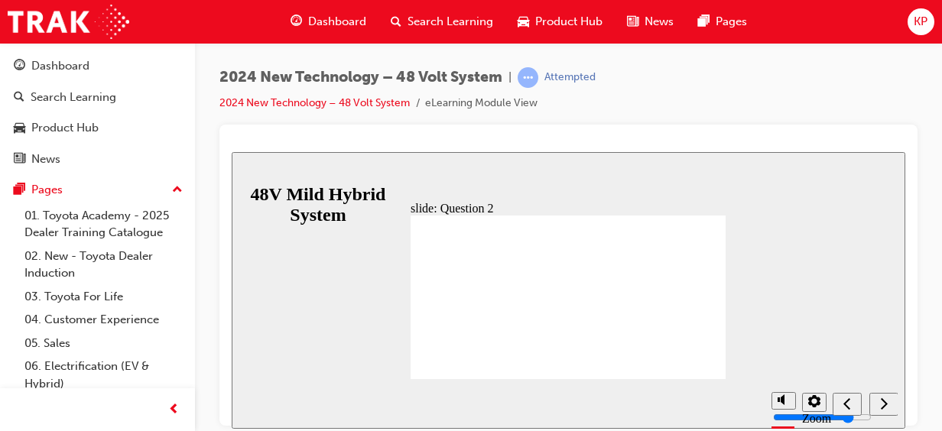
checkbox input "false"
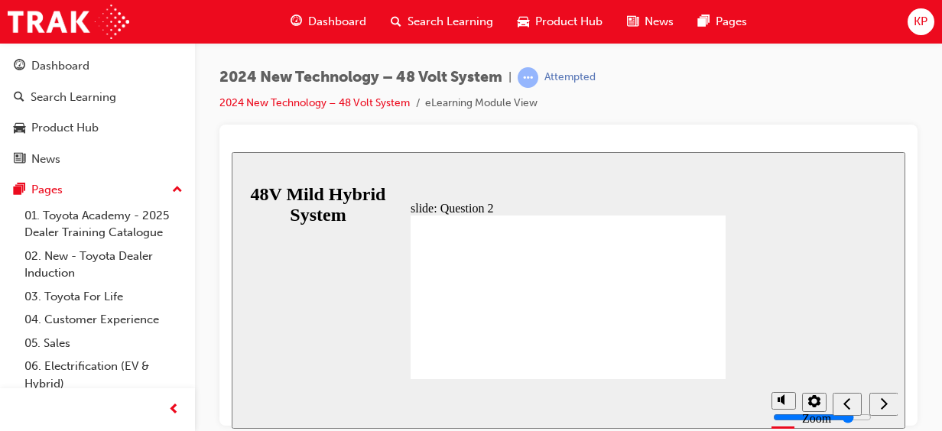
checkbox input "true"
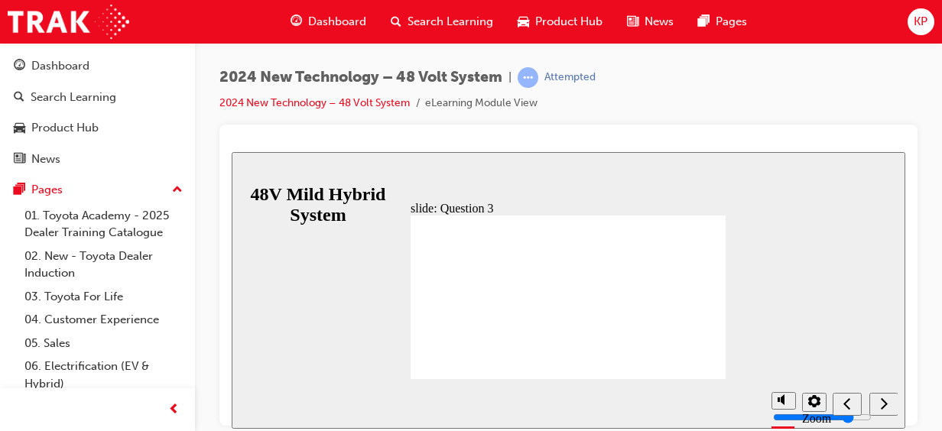
radio input "false"
radio input "true"
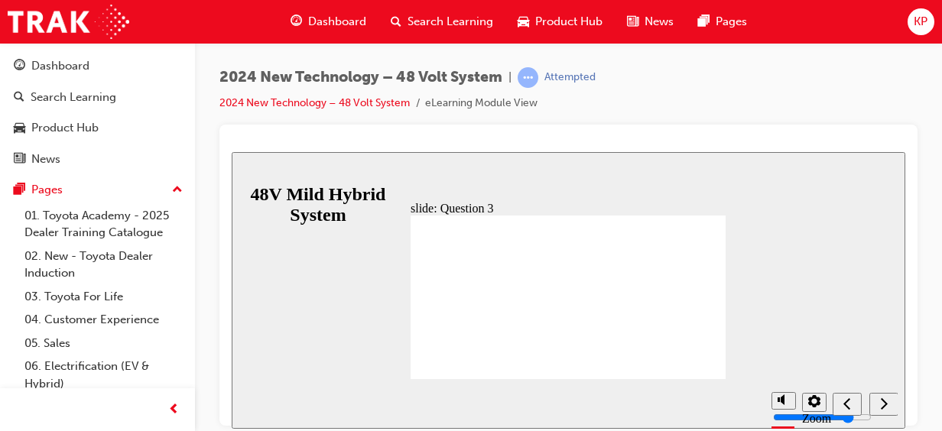
radio input "true"
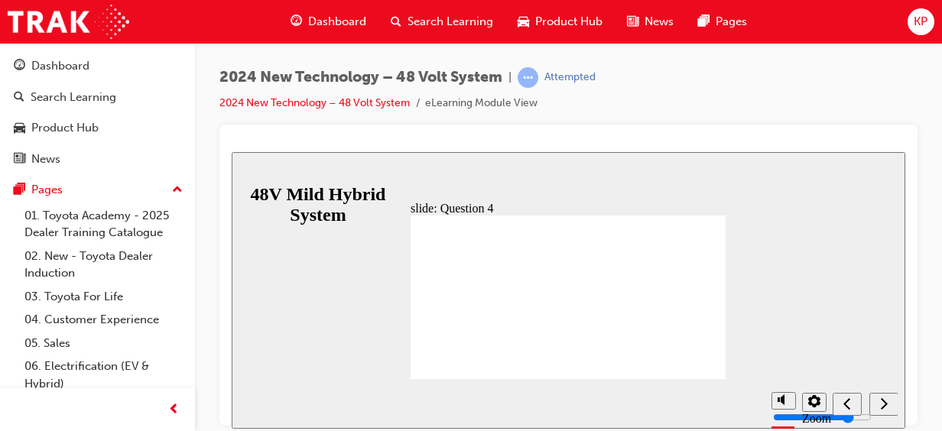
radio input "false"
radio input "true"
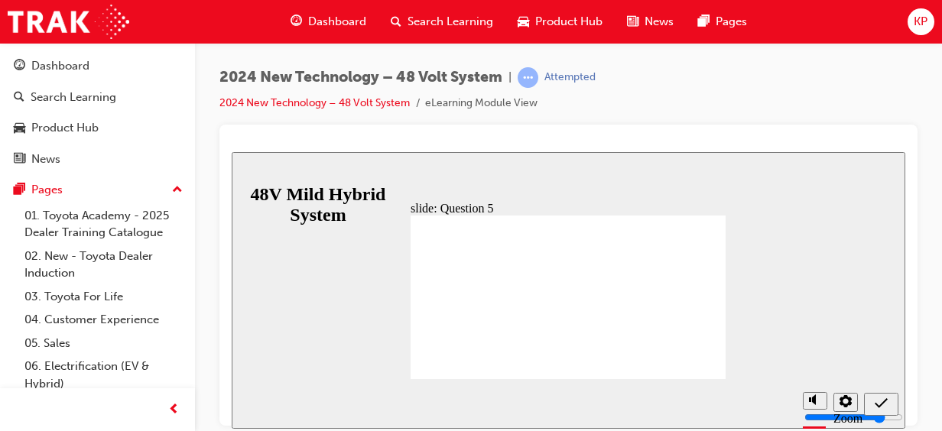
drag, startPoint x: 578, startPoint y: 313, endPoint x: 563, endPoint y: 307, distance: 16.2
radio input "true"
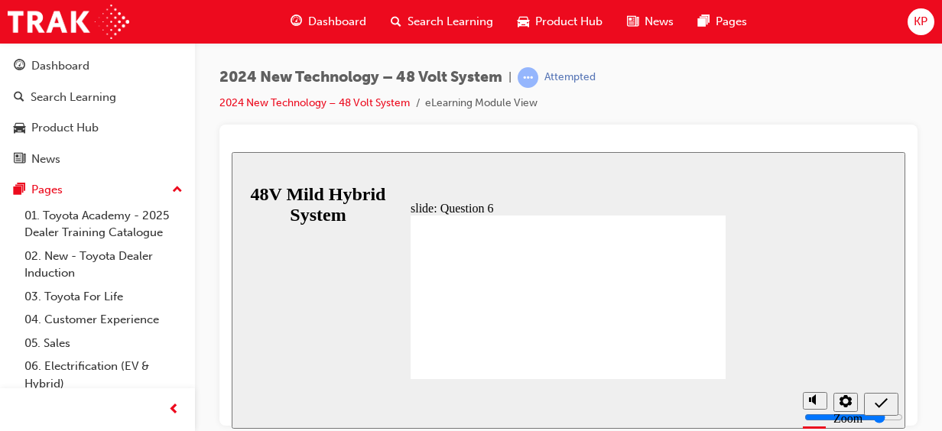
radio input "true"
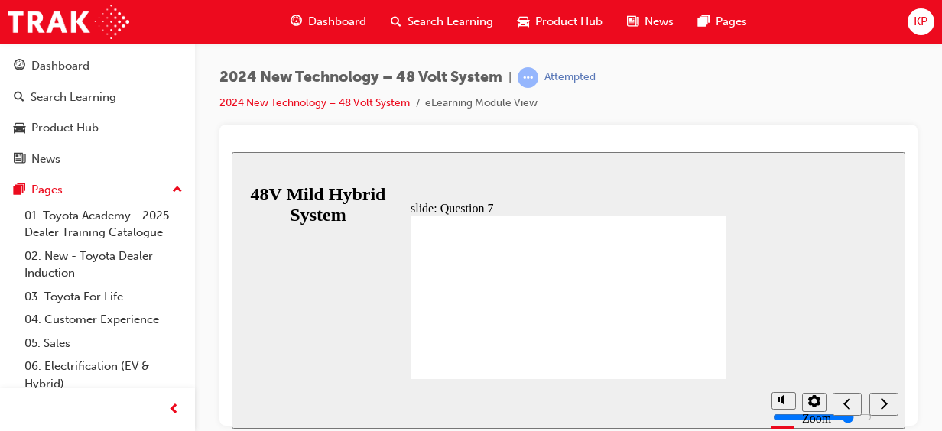
radio input "true"
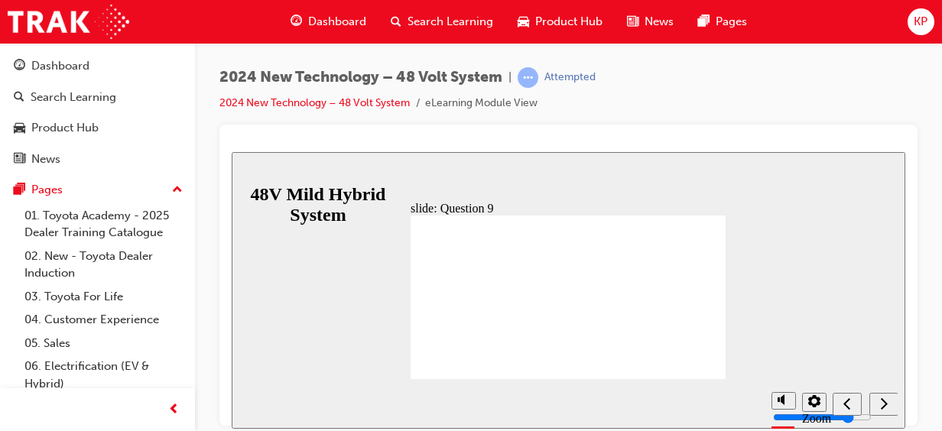
radio input "true"
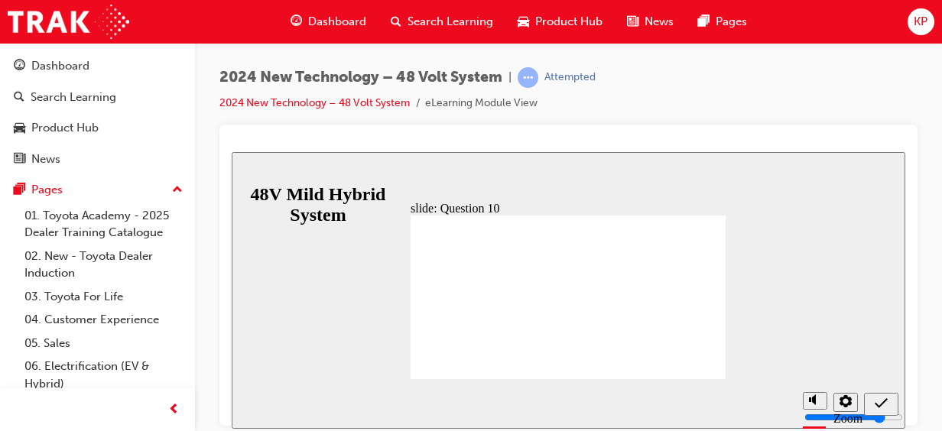
radio input "false"
radio input "true"
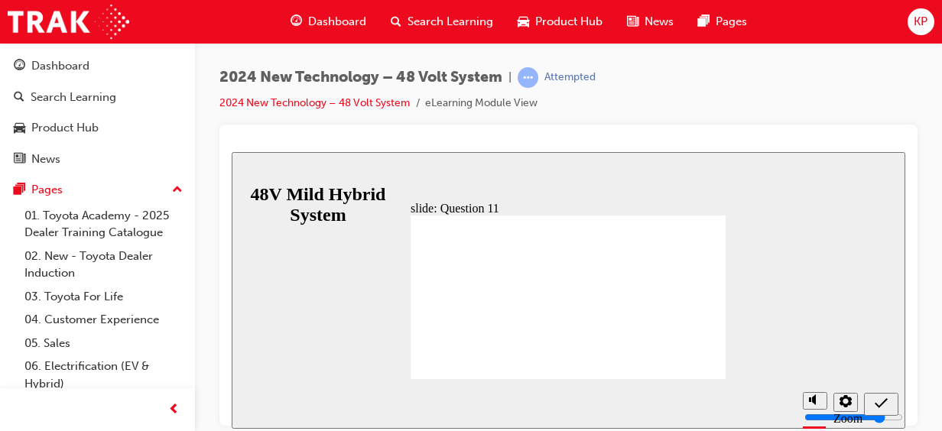
radio input "true"
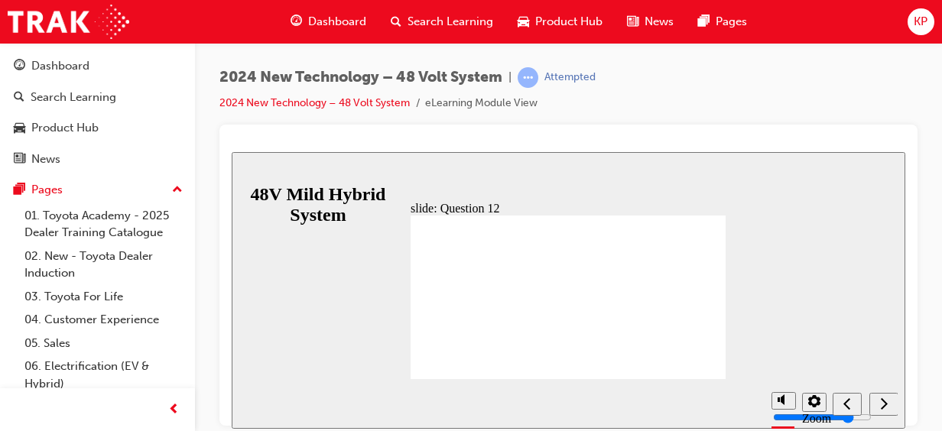
click at [811, 407] on icon "Settings" at bounding box center [814, 401] width 12 height 12
click at [812, 407] on icon "Settings" at bounding box center [814, 401] width 12 height 12
click at [880, 403] on icon "Next (Ctrl+Alt+Period)" at bounding box center [884, 403] width 8 height 14
click at [845, 409] on icon "Previous (Ctrl+Alt+Comma)" at bounding box center [848, 403] width 8 height 14
click at [843, 409] on div "Previous (Ctrl+Alt+Comma)" at bounding box center [847, 404] width 17 height 16
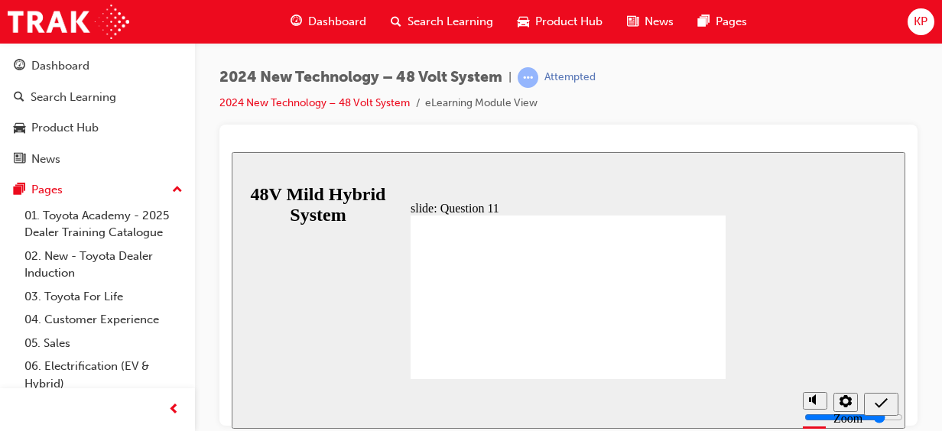
click at [838, 411] on button "Settings" at bounding box center [846, 401] width 24 height 19
click at [837, 411] on button "Settings" at bounding box center [846, 401] width 24 height 19
click at [883, 405] on icon "Submit (Ctrl+Alt+S)" at bounding box center [881, 403] width 13 height 14
radio input "false"
radio input "true"
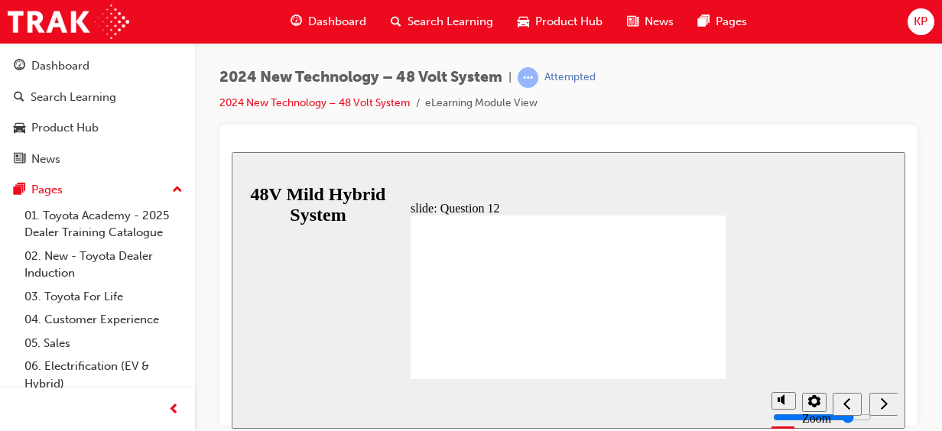
click at [852, 405] on div "Previous (Ctrl+Alt+Comma)" at bounding box center [847, 404] width 17 height 16
radio input "true"
click at [876, 408] on div "Next (Ctrl+Alt+Period)" at bounding box center [884, 404] width 17 height 16
click at [879, 405] on div "Next (Ctrl+Alt+Period)" at bounding box center [884, 404] width 17 height 16
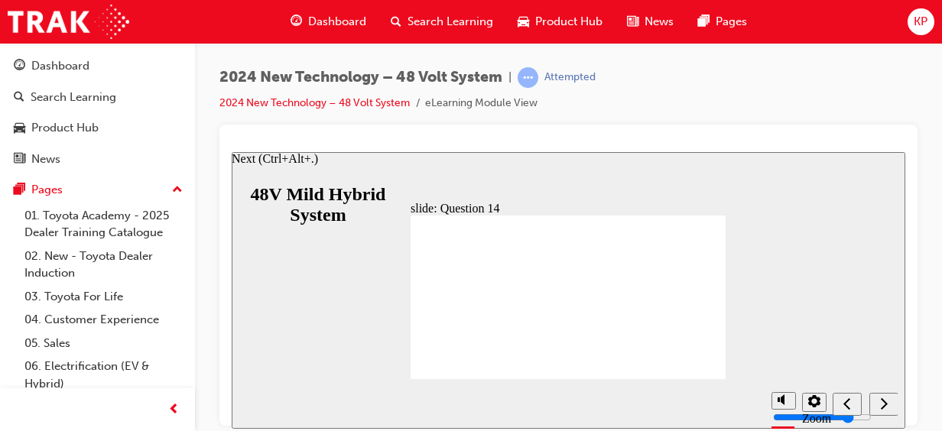
click at [879, 407] on div "Next (Ctrl+Alt+Period)" at bounding box center [884, 404] width 17 height 16
click at [876, 404] on div "Next (Ctrl+Alt+Period)" at bounding box center [884, 404] width 17 height 16
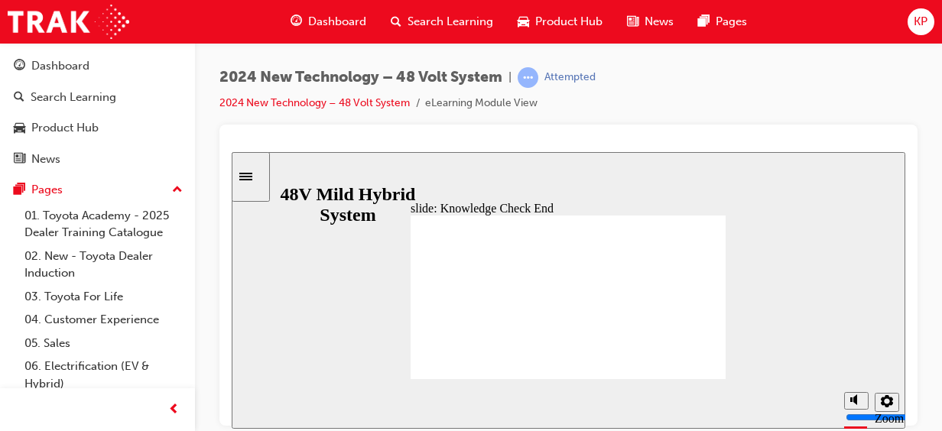
click at [857, 402] on icon "Mute (Ctrl+Alt+M)" at bounding box center [856, 399] width 12 height 11
click at [858, 347] on icon "Unmute (Ctrl+Alt+M)" at bounding box center [856, 341] width 12 height 11
type input "8"
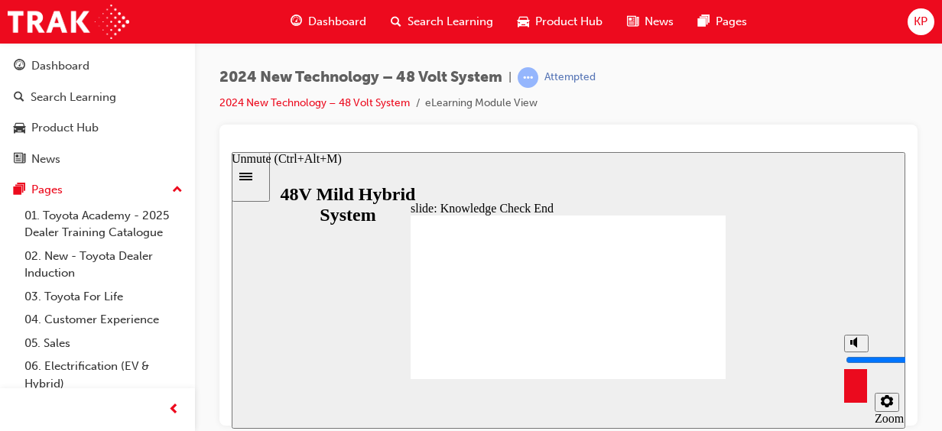
click at [887, 402] on icon "Settings" at bounding box center [887, 401] width 12 height 12
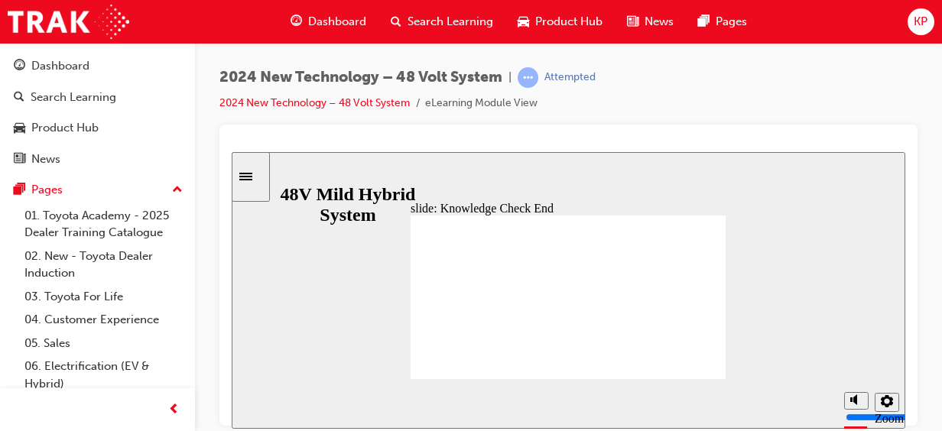
click at [847, 221] on div "slide: Knowledge Check End Review the identified sections of this module again,…" at bounding box center [569, 289] width 674 height 277
click at [912, 29] on div "KP" at bounding box center [921, 21] width 27 height 27
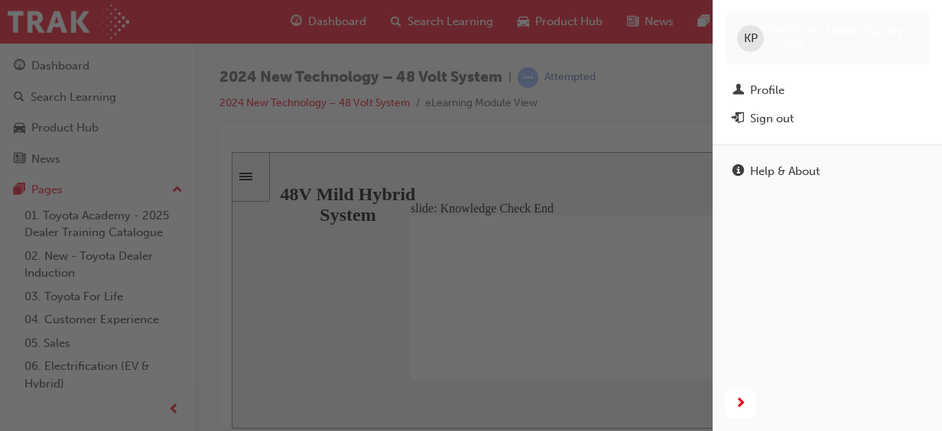
click at [626, 190] on div "button" at bounding box center [356, 215] width 713 height 431
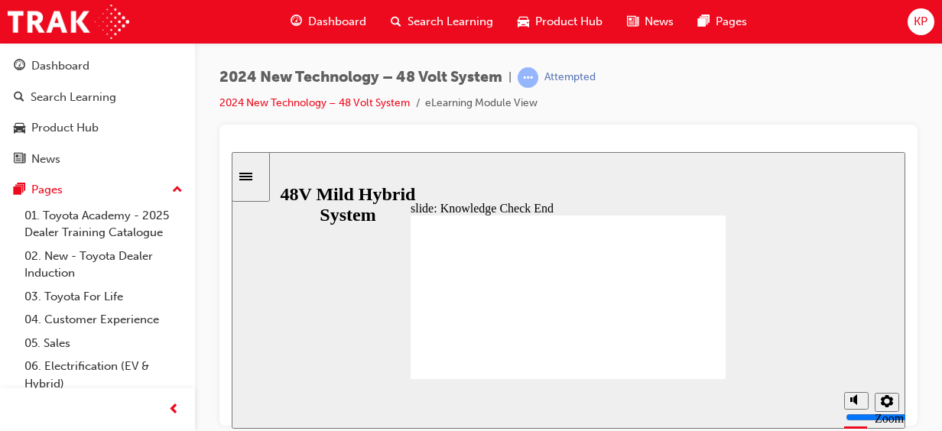
click at [577, 76] on div "Attempted" at bounding box center [570, 77] width 51 height 15
click at [121, 373] on link "06. Electrification (EV & Hybrid)" at bounding box center [103, 375] width 171 height 41
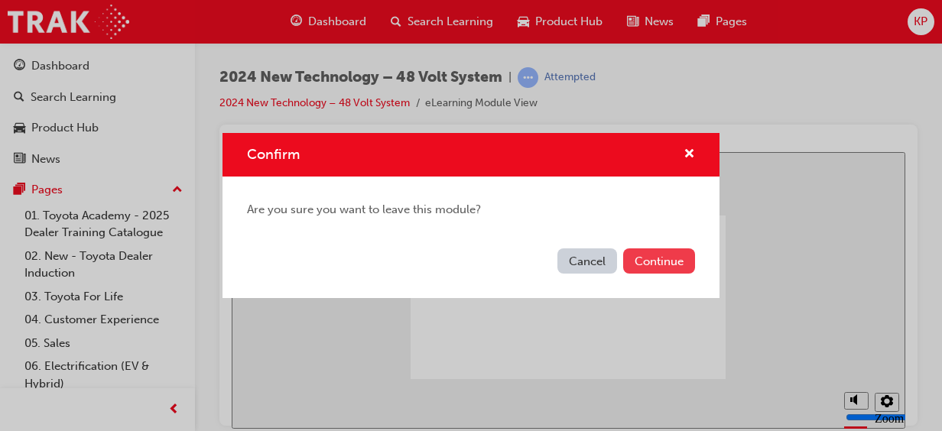
click at [668, 259] on button "Continue" at bounding box center [659, 261] width 72 height 25
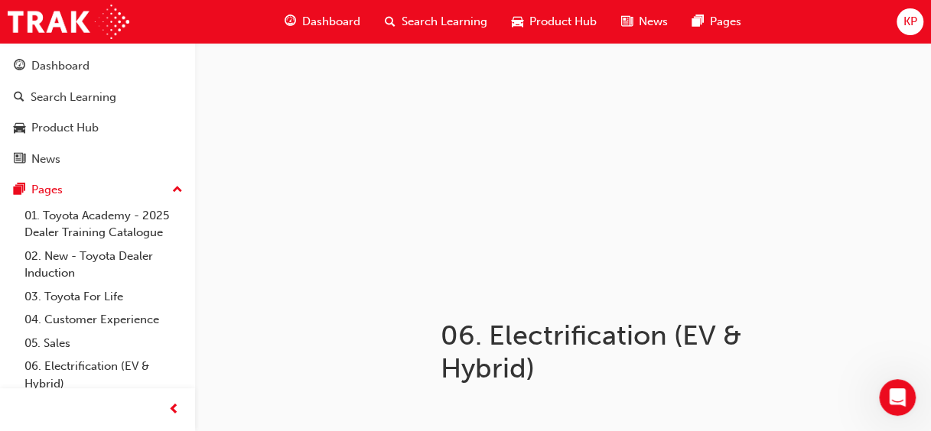
scroll to position [2, 0]
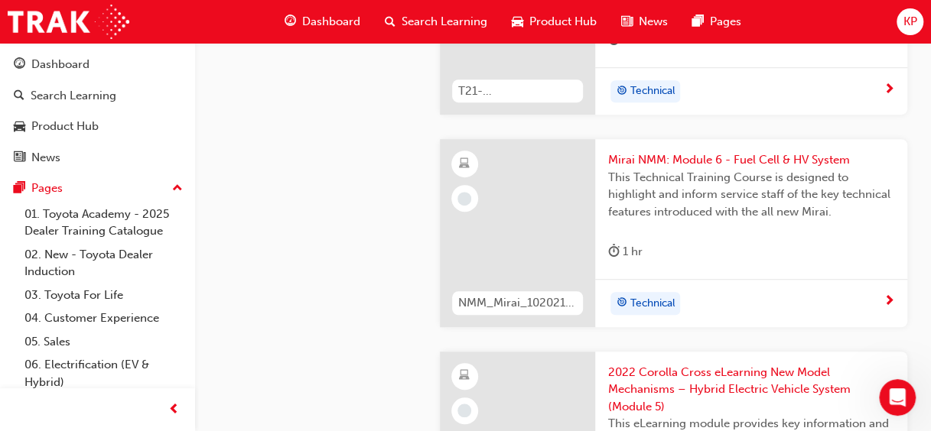
click at [797, 364] on span "2022 Corolla Cross eLearning New Model Mechanisms – Hybrid Electric Vehicle Sys…" at bounding box center [751, 390] width 288 height 52
